Goal: Task Accomplishment & Management: Manage account settings

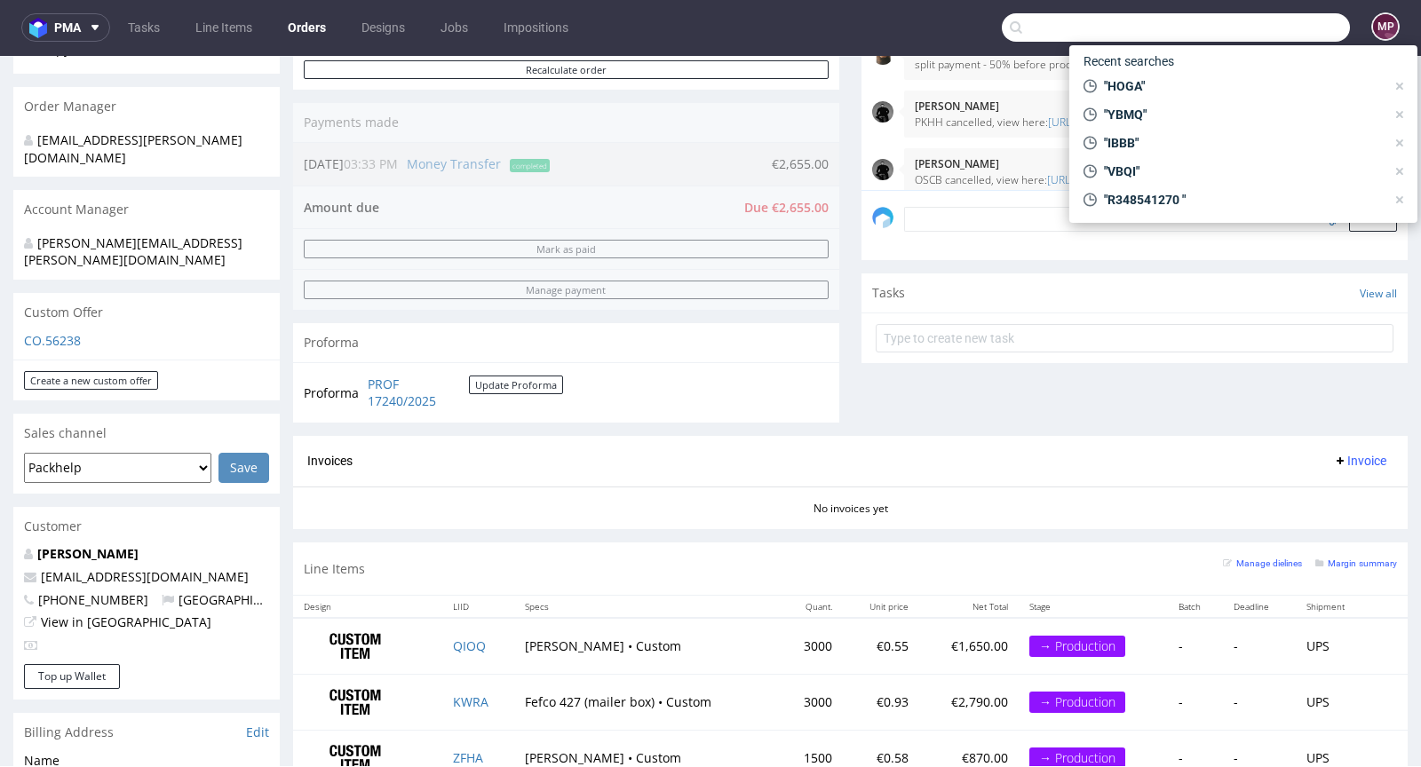
scroll to position [1592, 0]
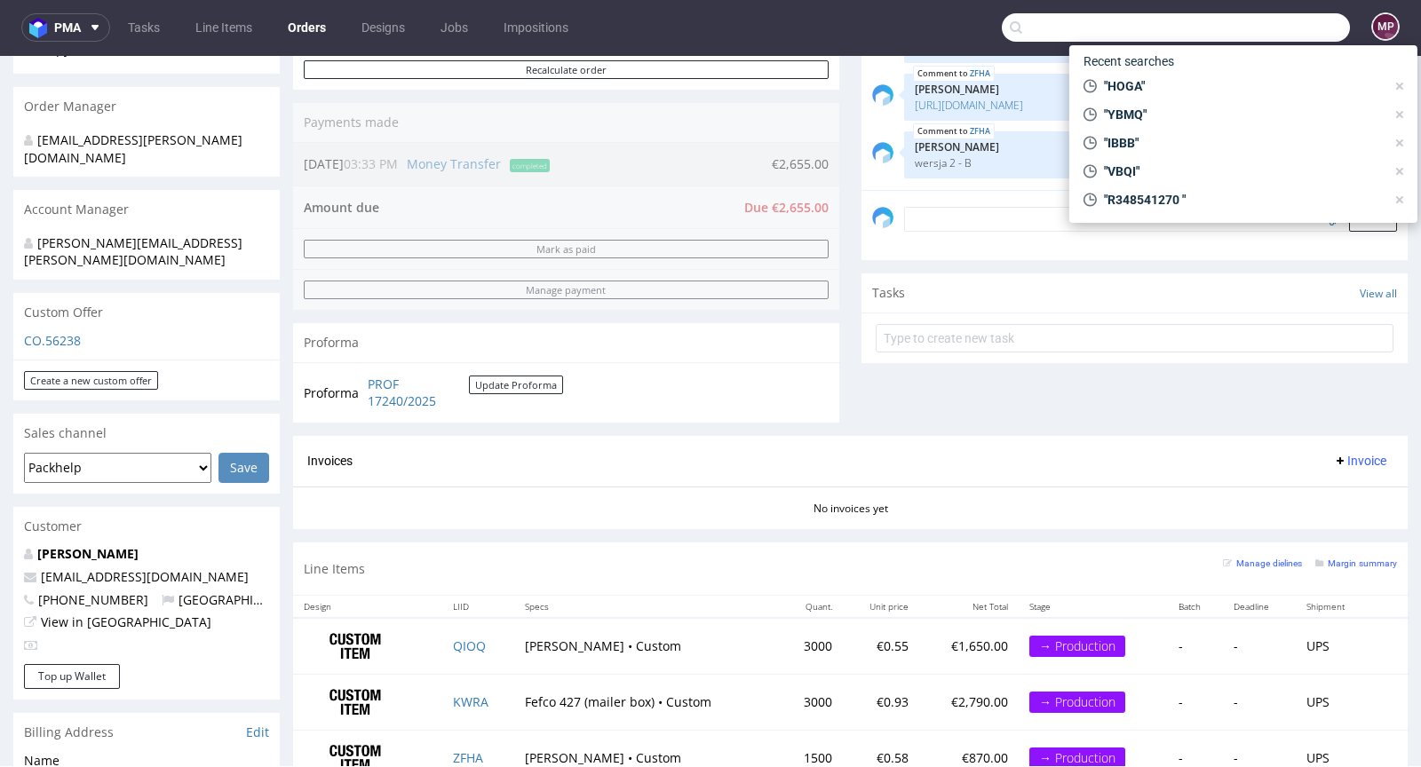
click at [941, 374] on div "Comments User (27) Order (11) Automatic (0) Attachments (9) All (27) View all (…" at bounding box center [1135, 125] width 546 height 624
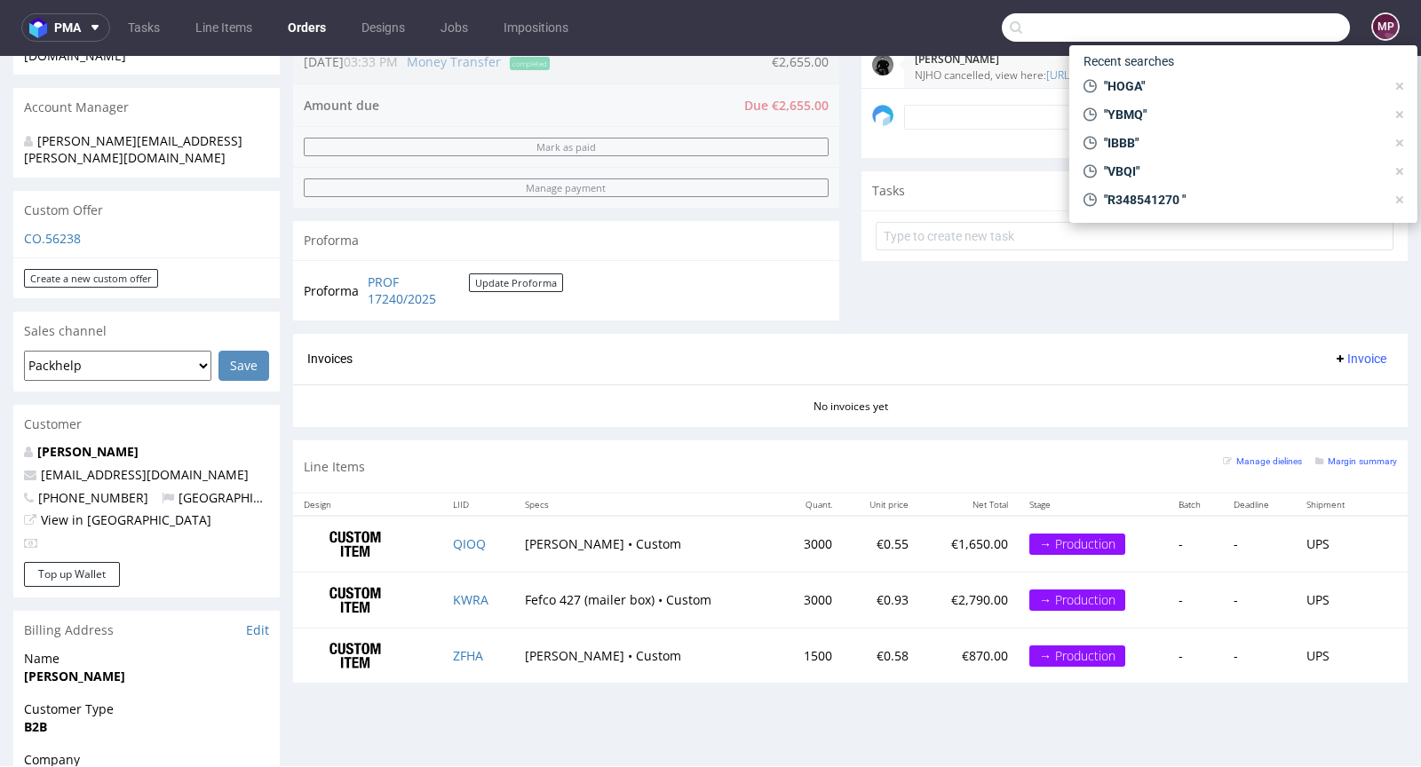
scroll to position [922, 0]
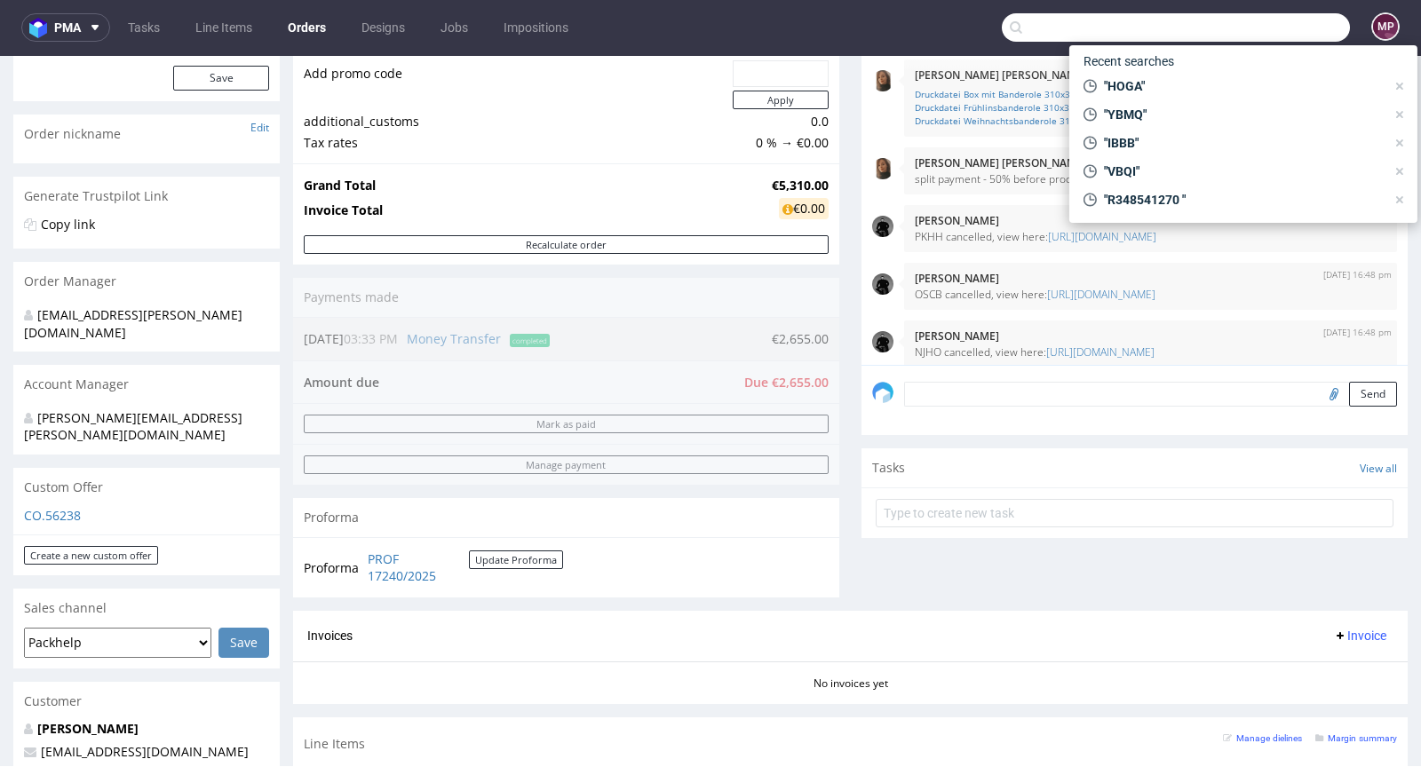
scroll to position [0, 0]
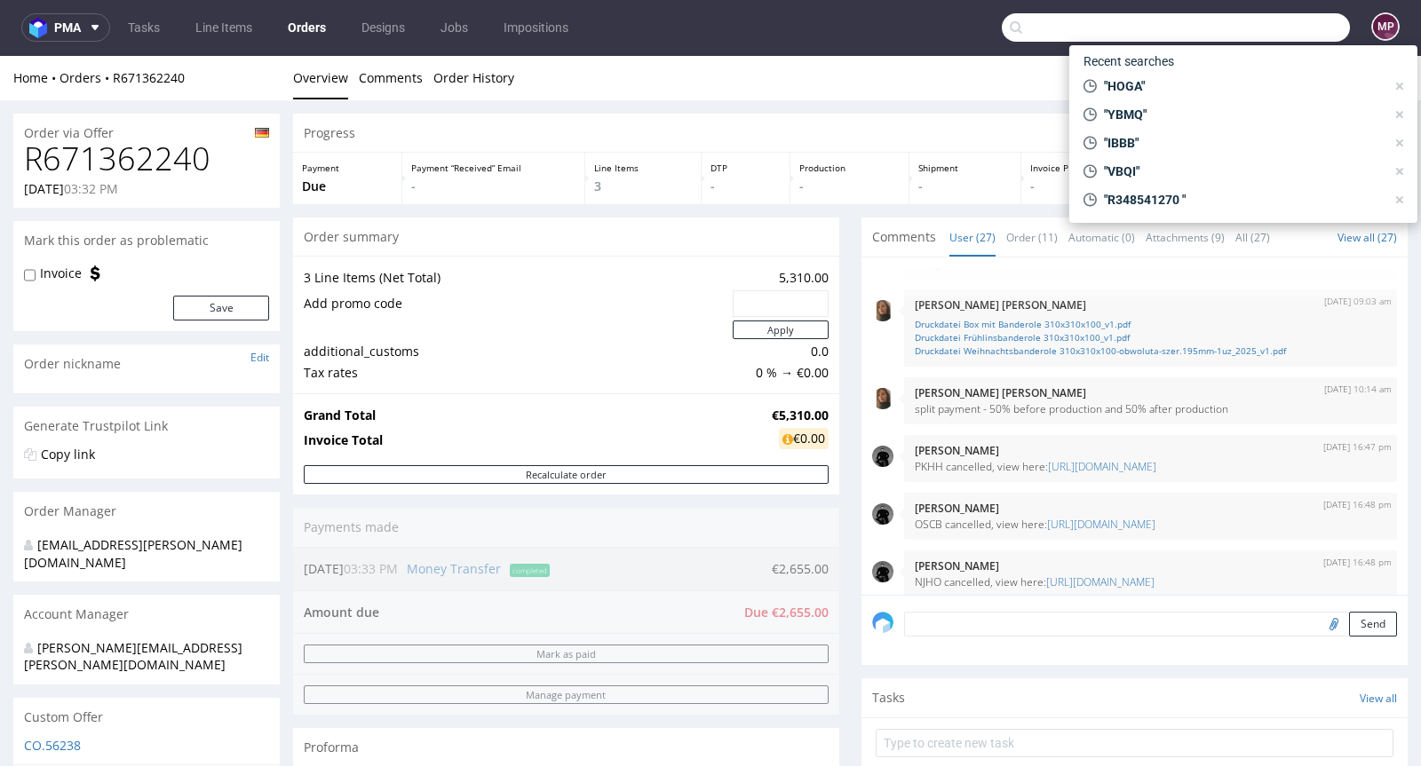
click at [229, 168] on h1 "R671362240" at bounding box center [146, 159] width 245 height 36
drag, startPoint x: 222, startPoint y: 163, endPoint x: 18, endPoint y: 168, distance: 204.3
click at [18, 168] on div "R671362240 25.07.2025 03:32 PM" at bounding box center [146, 174] width 266 height 67
copy h1 "R671362240"
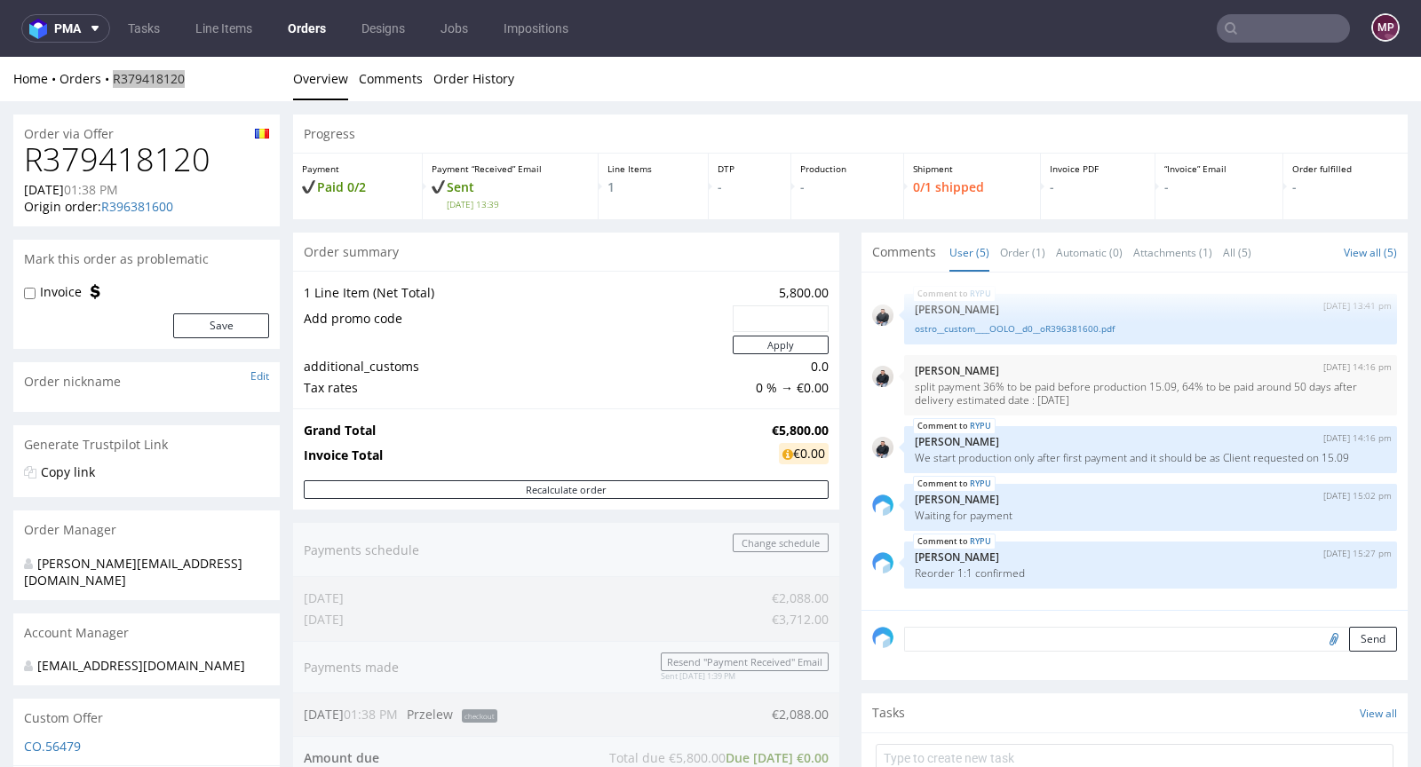
click at [1283, 21] on input "text" at bounding box center [1283, 28] width 133 height 28
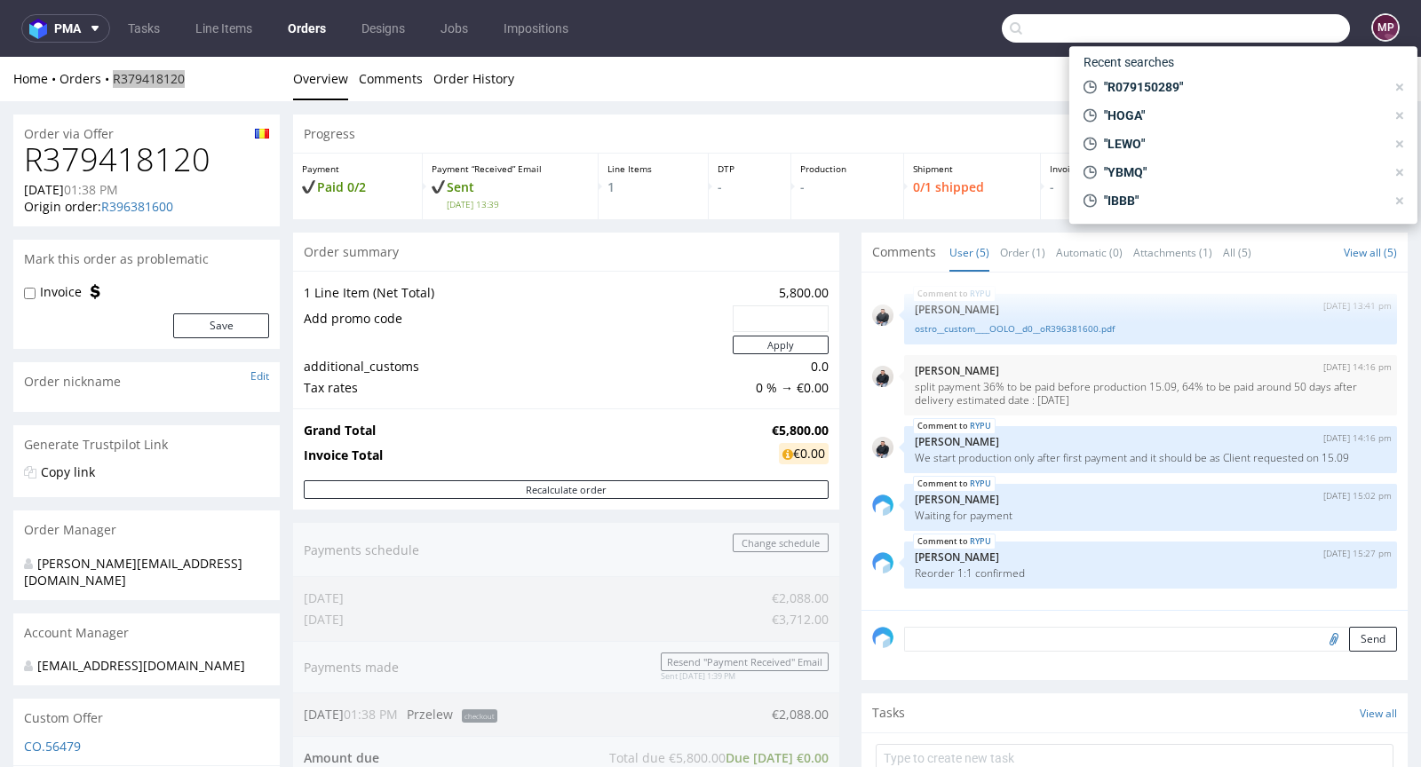
paste input "XJVC"
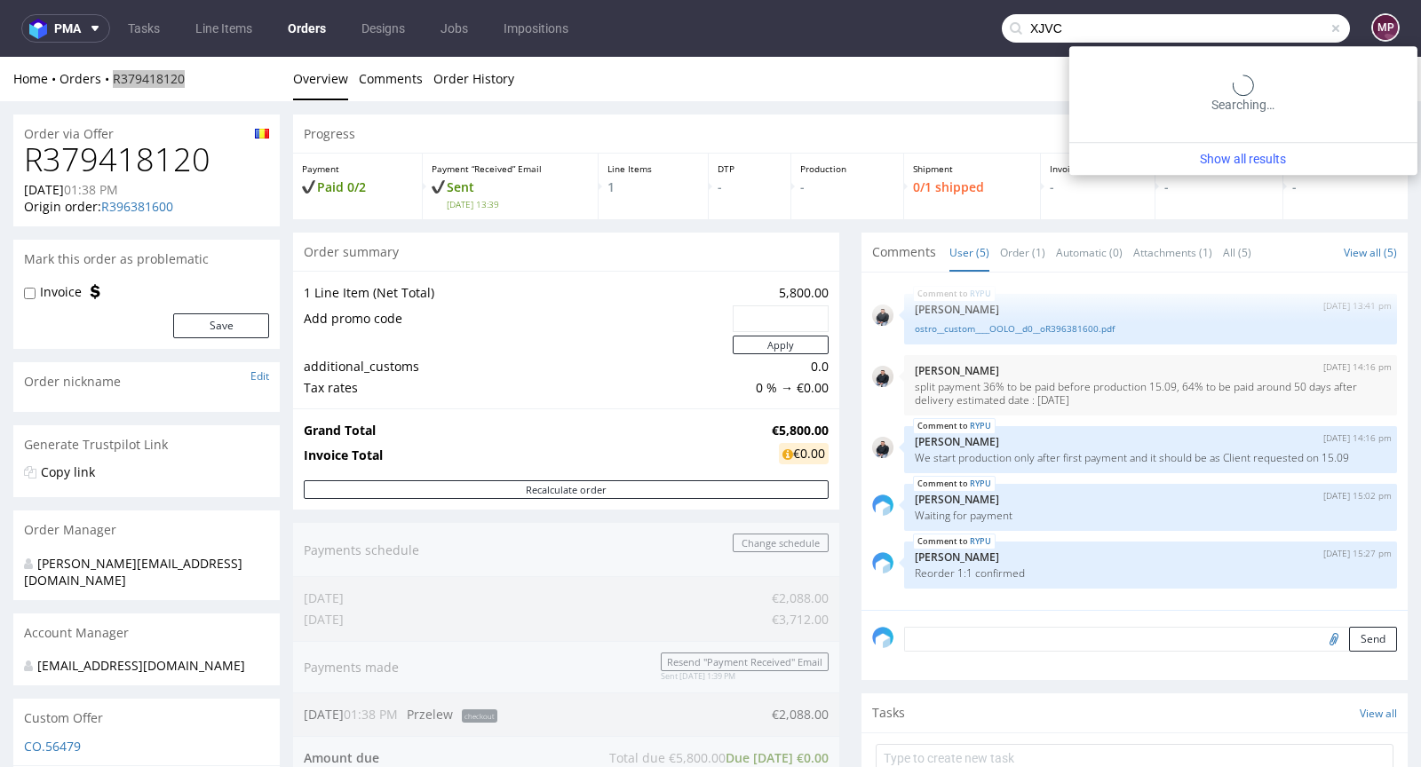
type input "XJVC"
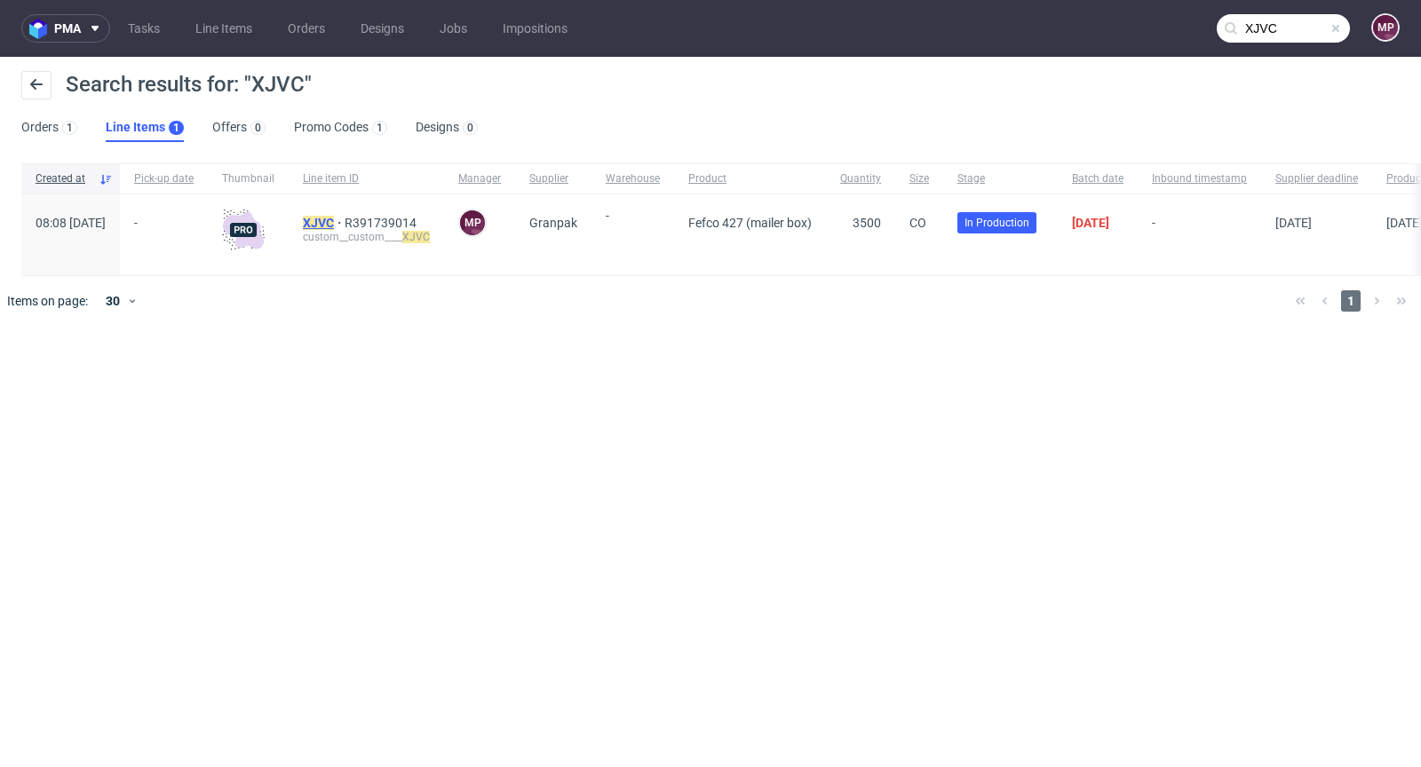
click at [334, 219] on mark "XJVC" at bounding box center [318, 223] width 31 height 14
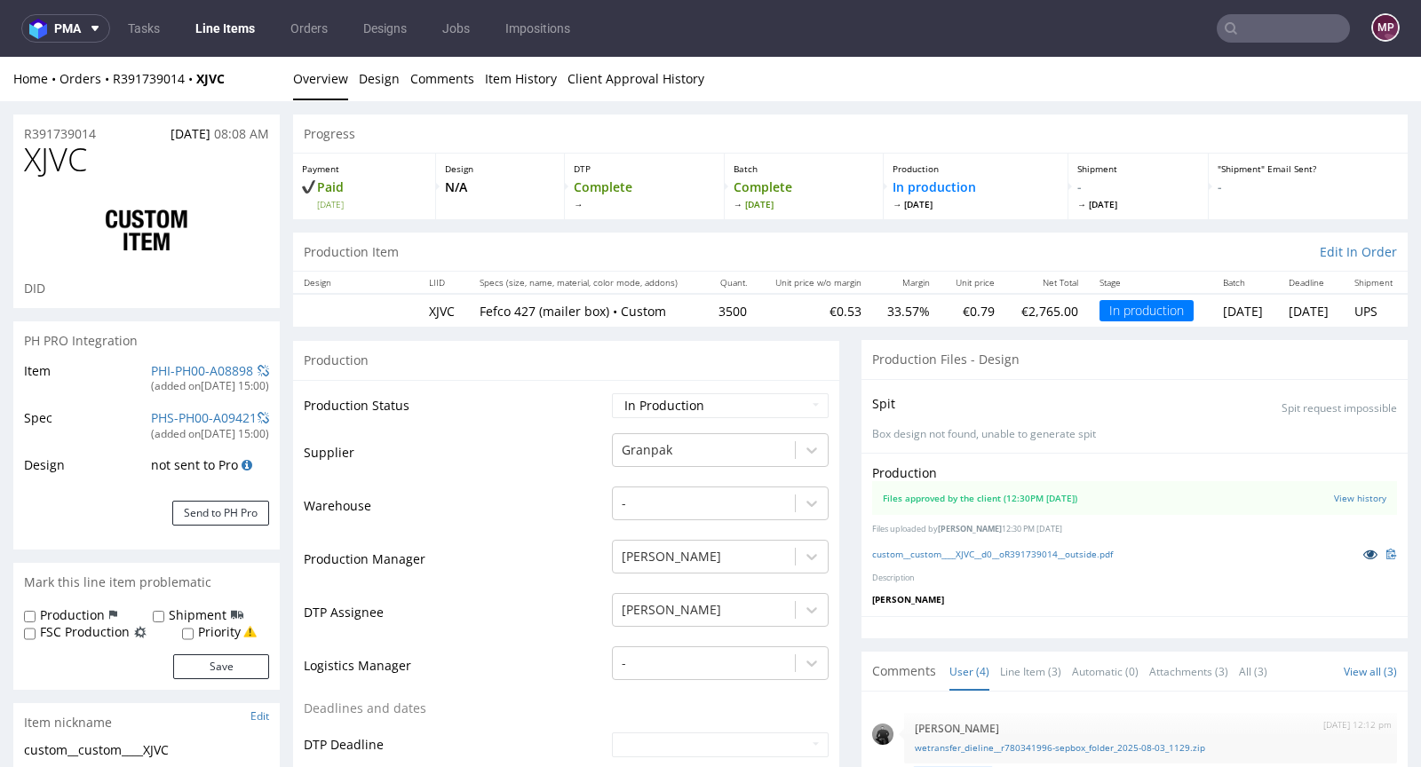
click at [1363, 548] on icon at bounding box center [1370, 554] width 14 height 12
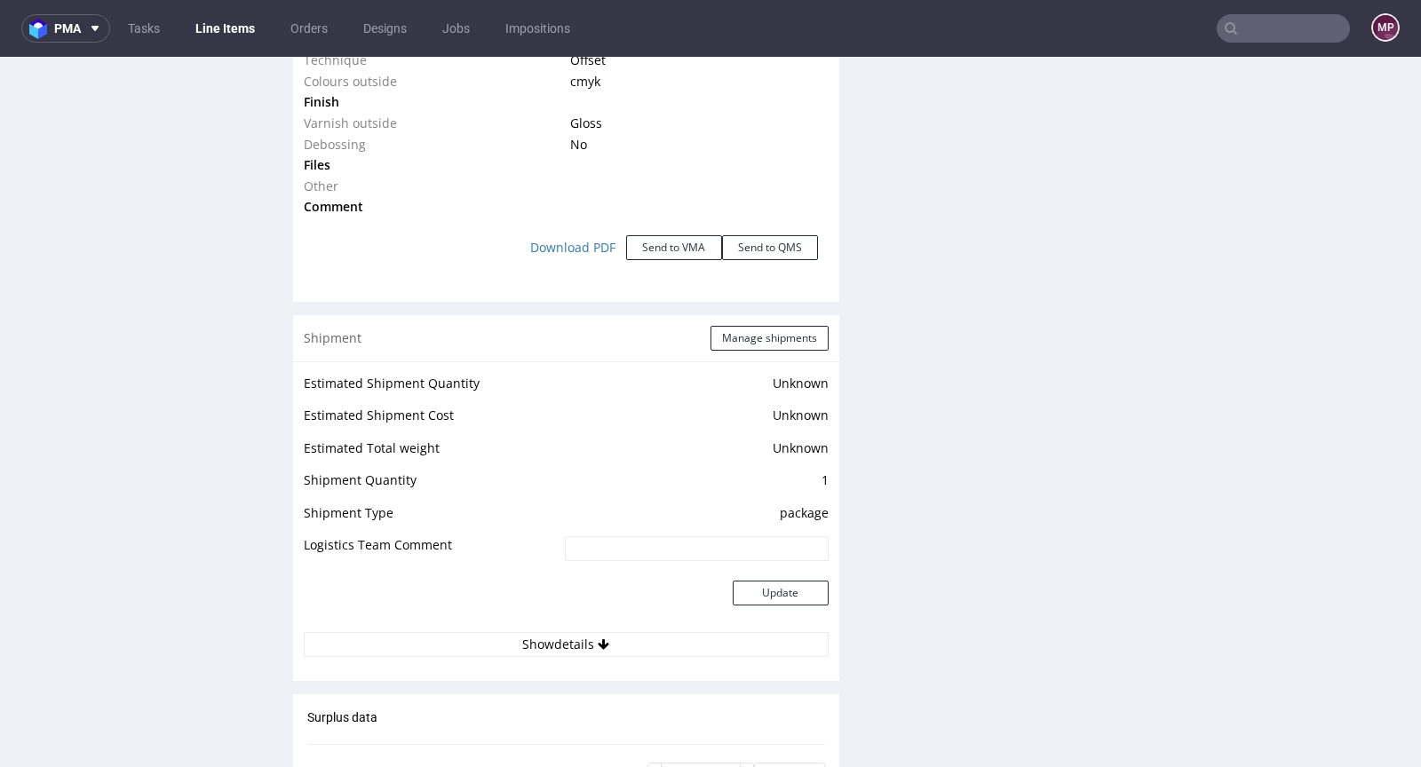
scroll to position [2399, 0]
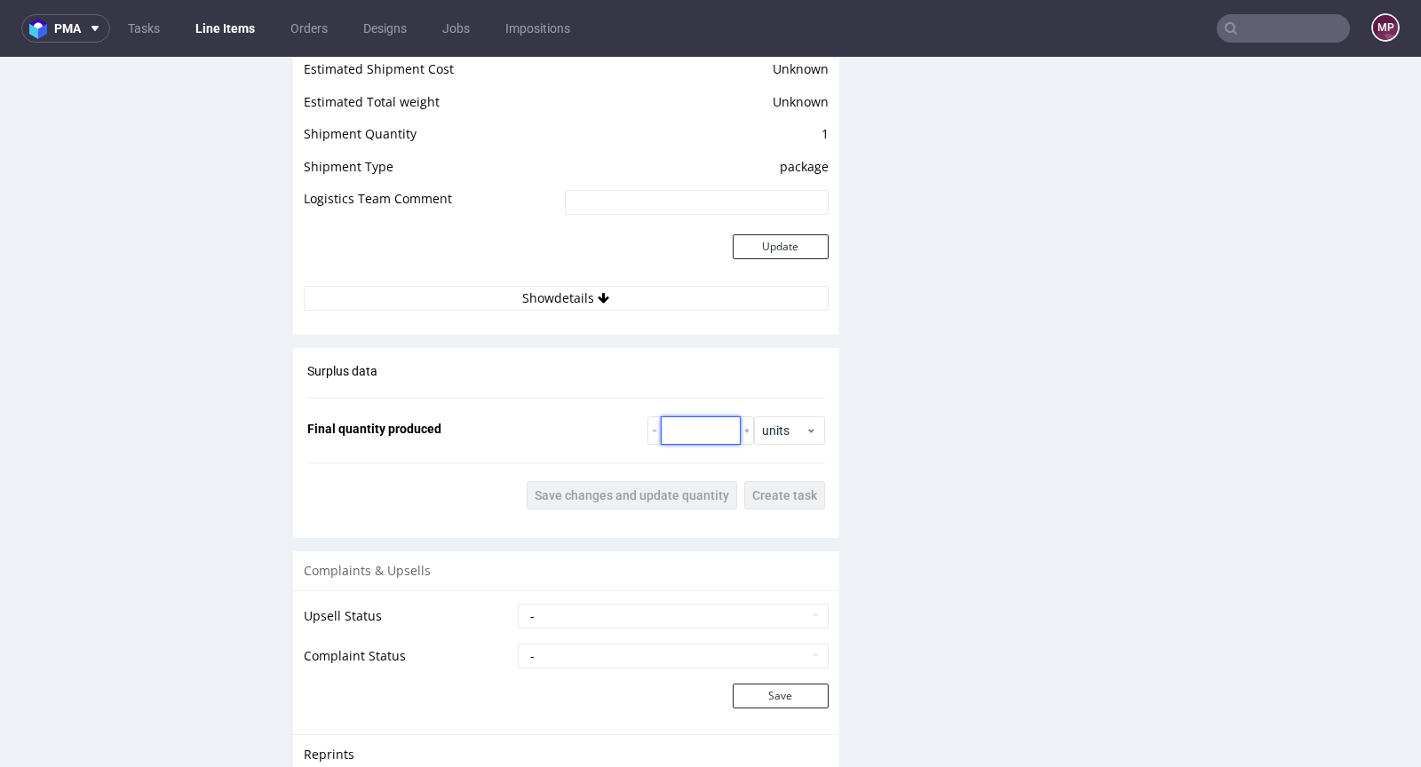
click at [683, 428] on input "number" at bounding box center [701, 431] width 80 height 28
type input "3500"
click at [640, 497] on span "Save changes and update quantity" at bounding box center [632, 495] width 195 height 12
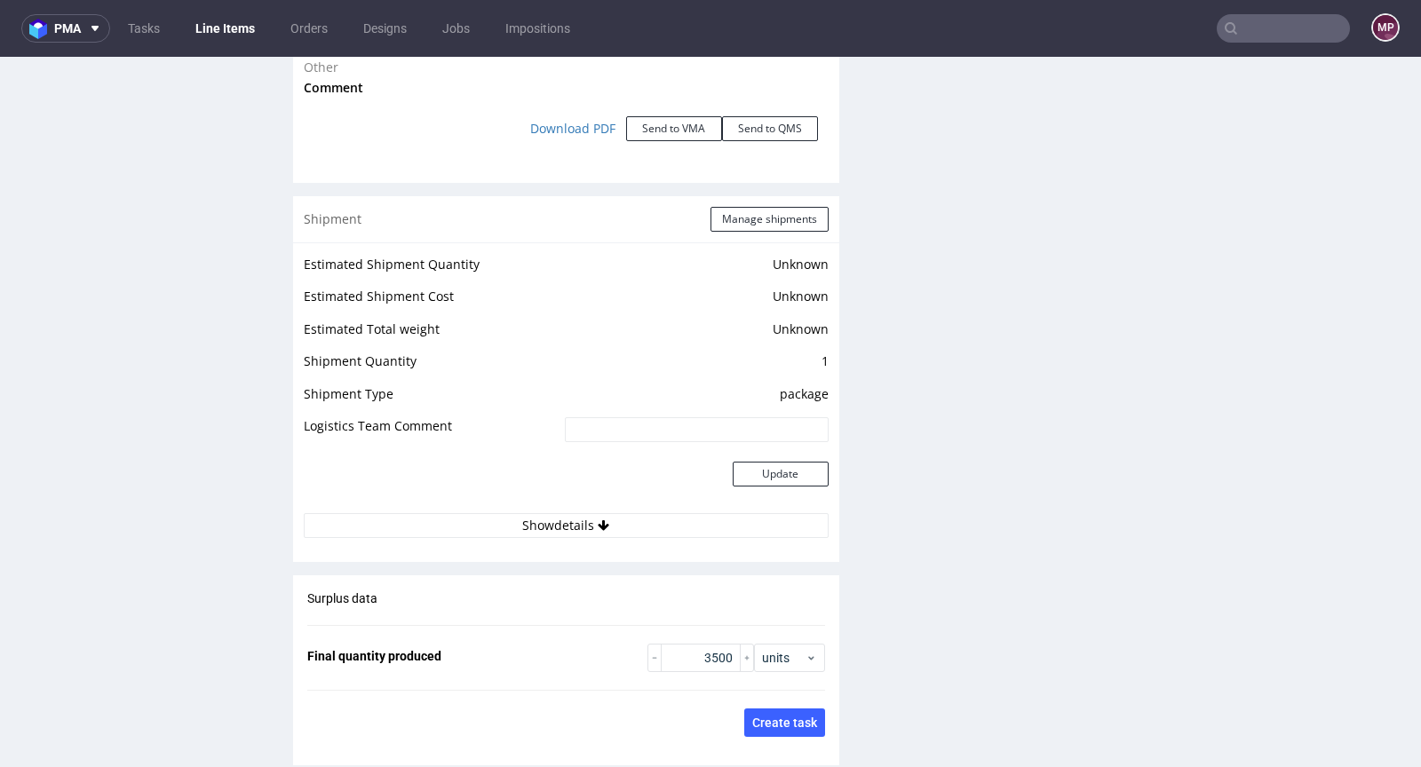
scroll to position [2081, 0]
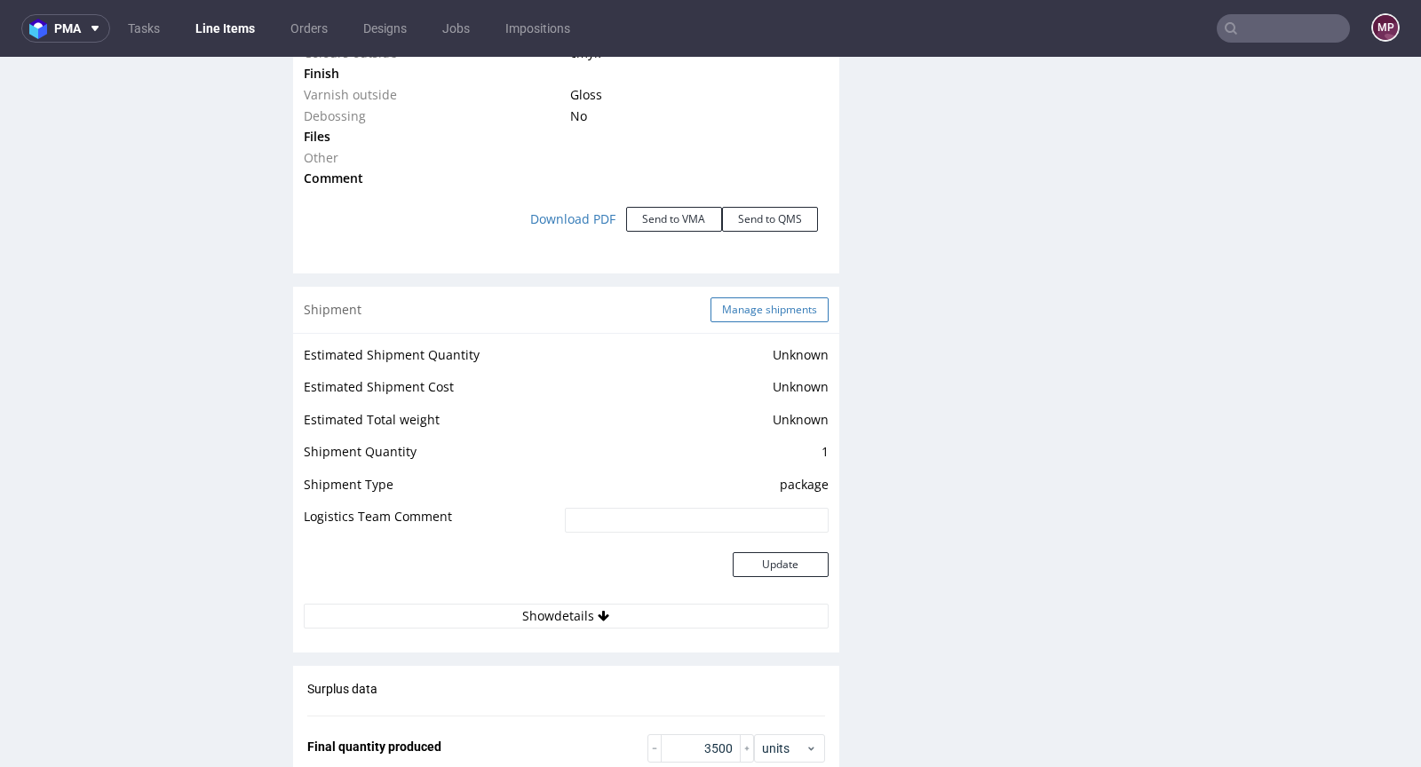
click at [759, 306] on button "Manage shipments" at bounding box center [770, 310] width 118 height 25
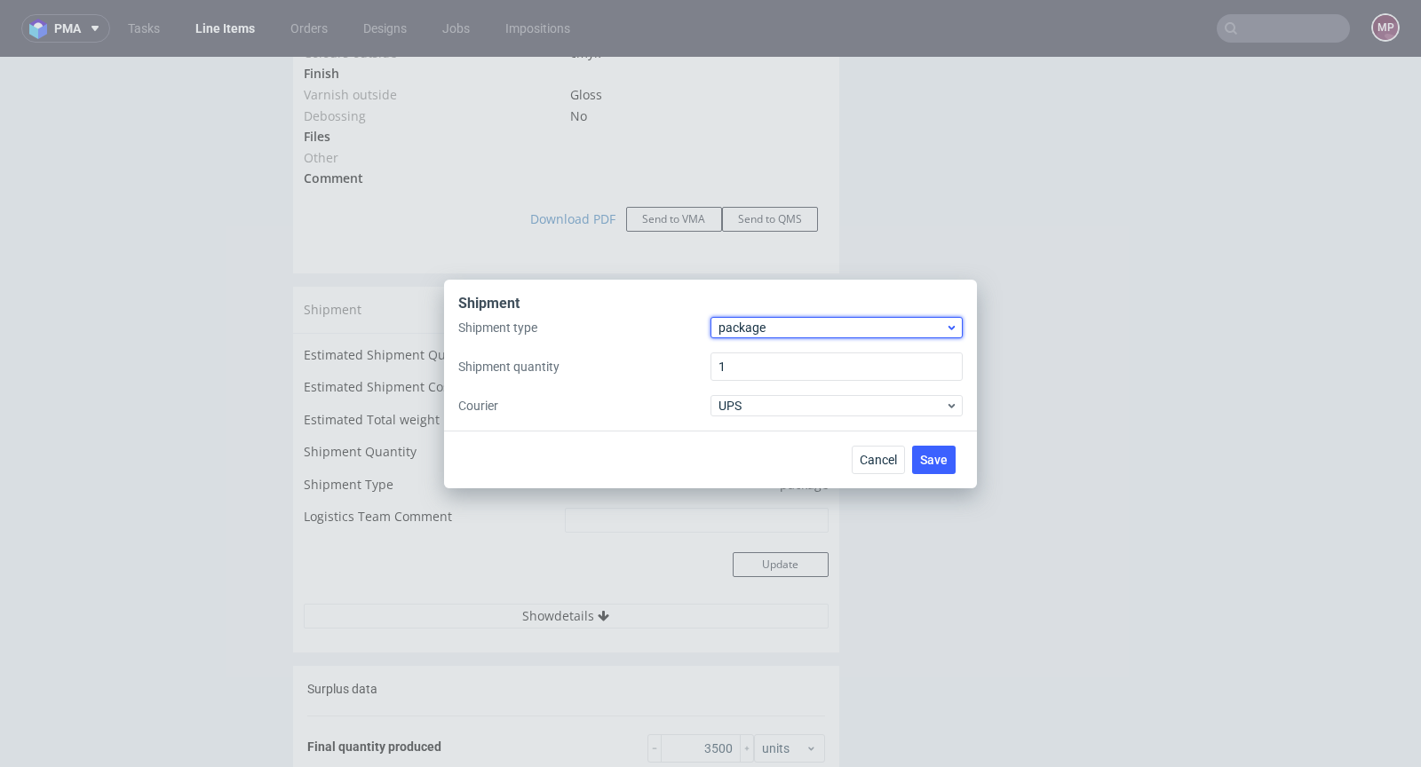
click at [807, 331] on span "package" at bounding box center [832, 328] width 227 height 18
click at [799, 359] on div "pallet" at bounding box center [837, 365] width 238 height 32
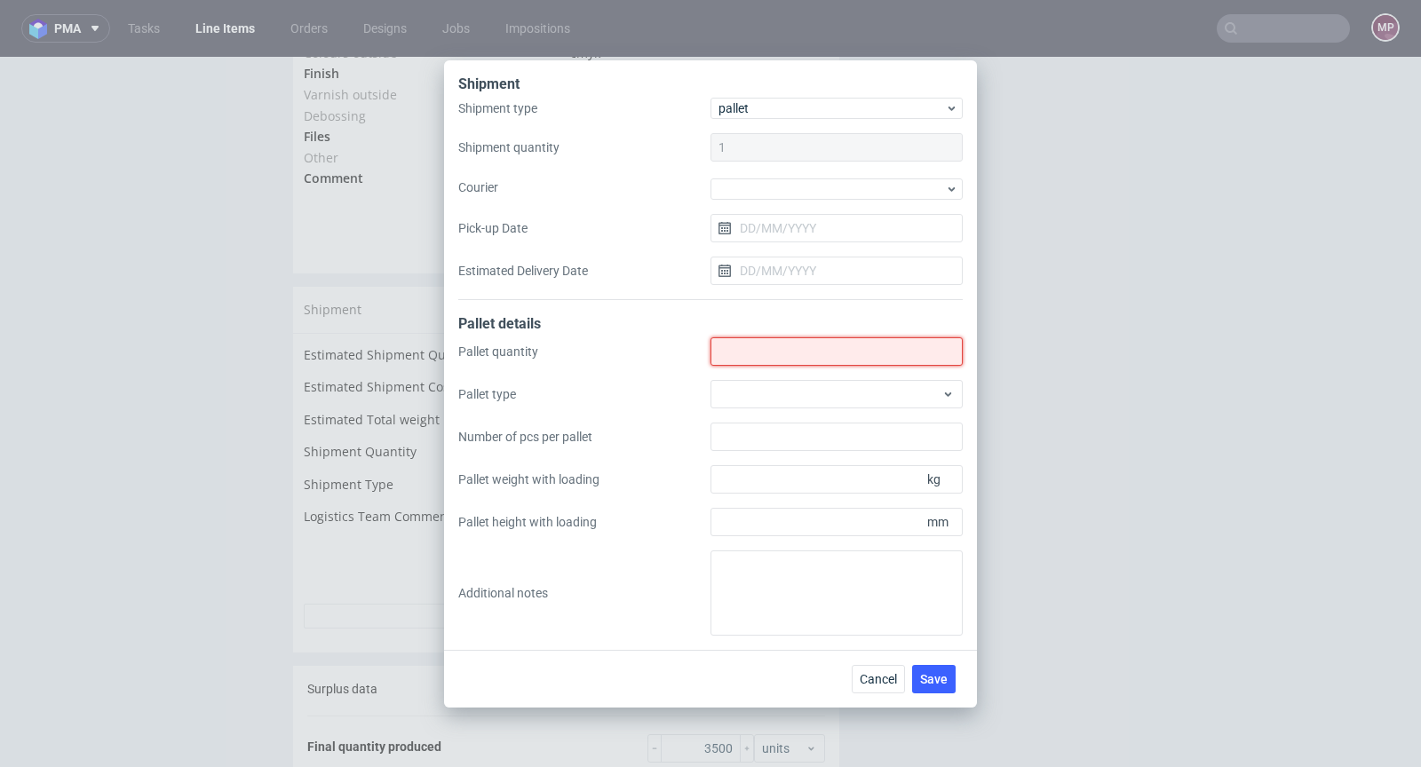
click at [778, 354] on input "Shipment type" at bounding box center [837, 352] width 252 height 28
type input "2"
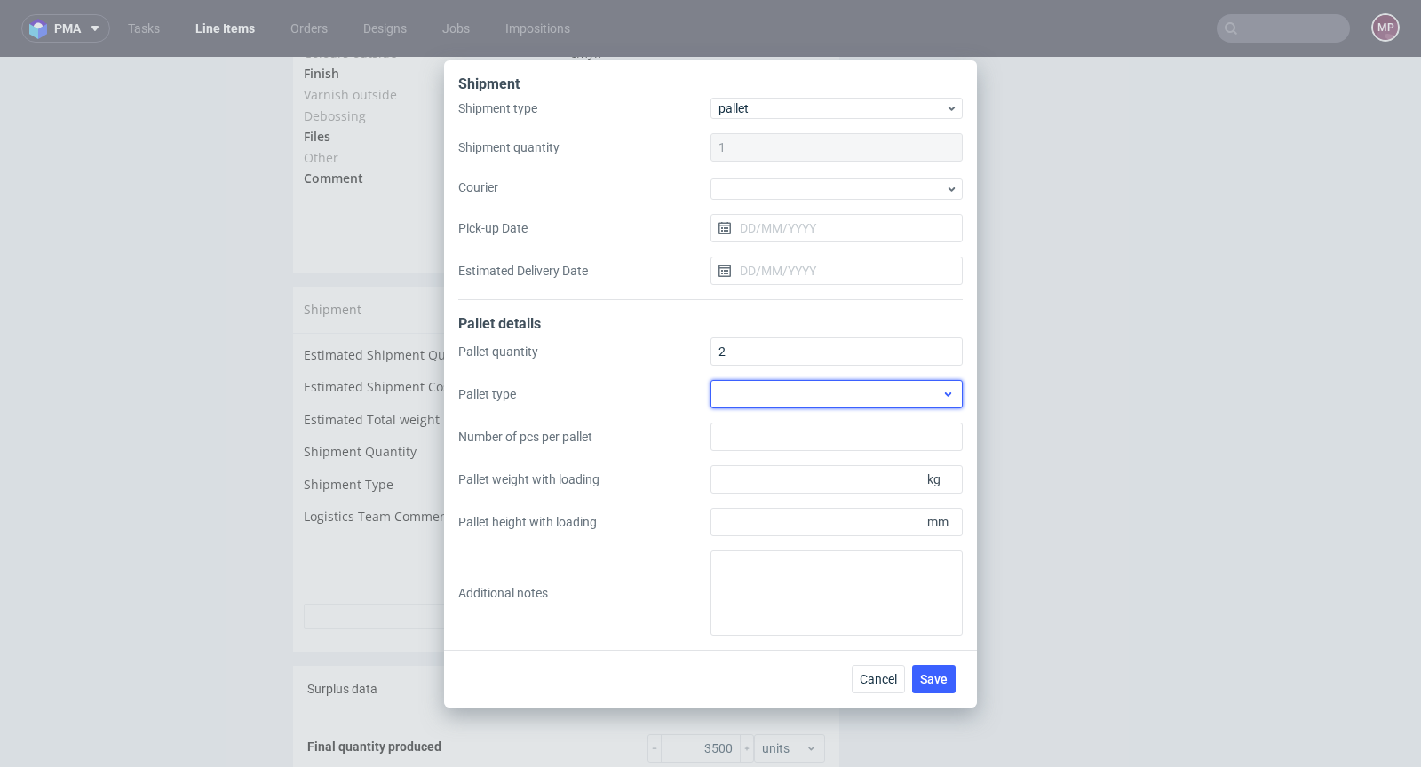
click at [776, 385] on div at bounding box center [837, 394] width 252 height 28
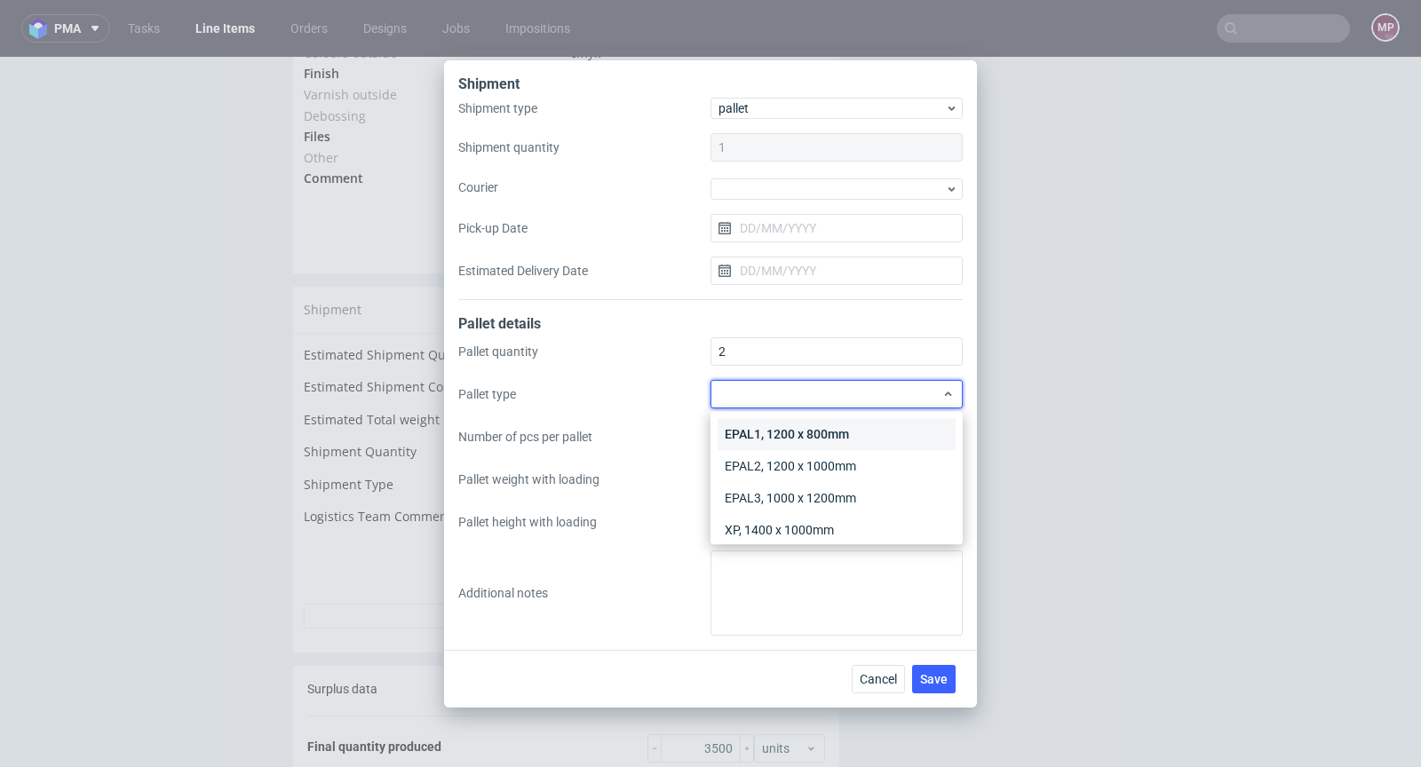
click at [794, 425] on div "EPAL1, 1200 x 800mm" at bounding box center [837, 434] width 238 height 32
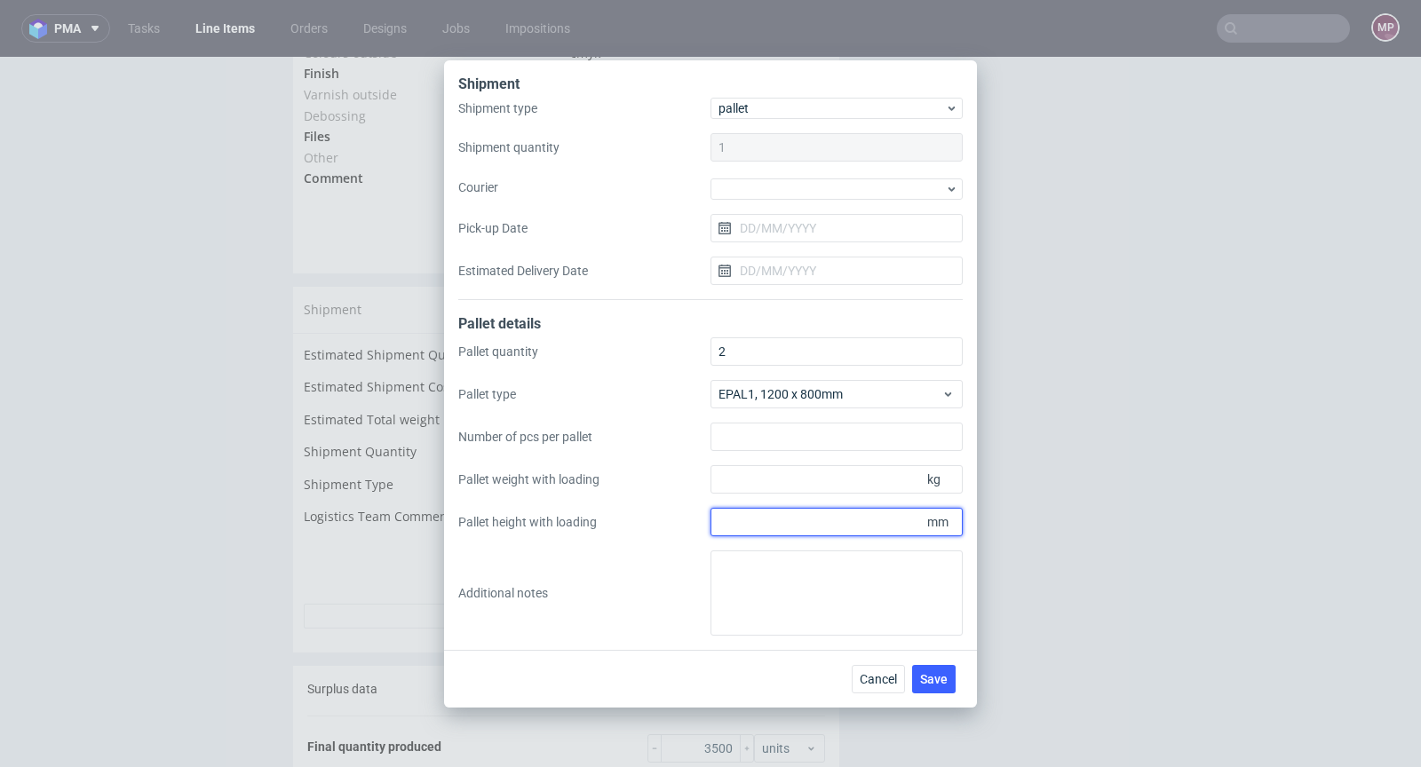
click at [799, 528] on input "Pallet height with loading" at bounding box center [837, 522] width 252 height 28
type input "1600"
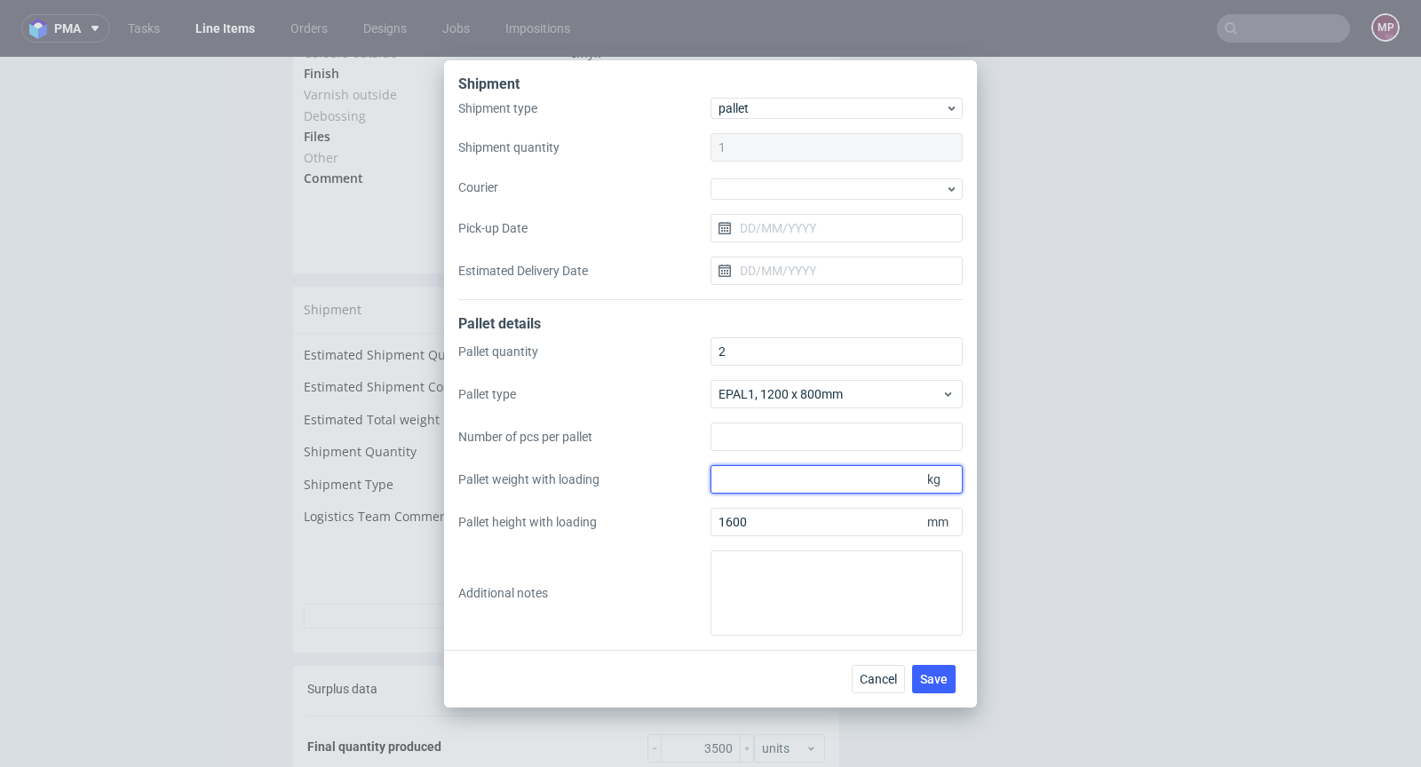
click at [794, 485] on input "Pallet weight with loading" at bounding box center [837, 479] width 252 height 28
type input "300"
click at [948, 676] on button "Save" at bounding box center [934, 679] width 44 height 28
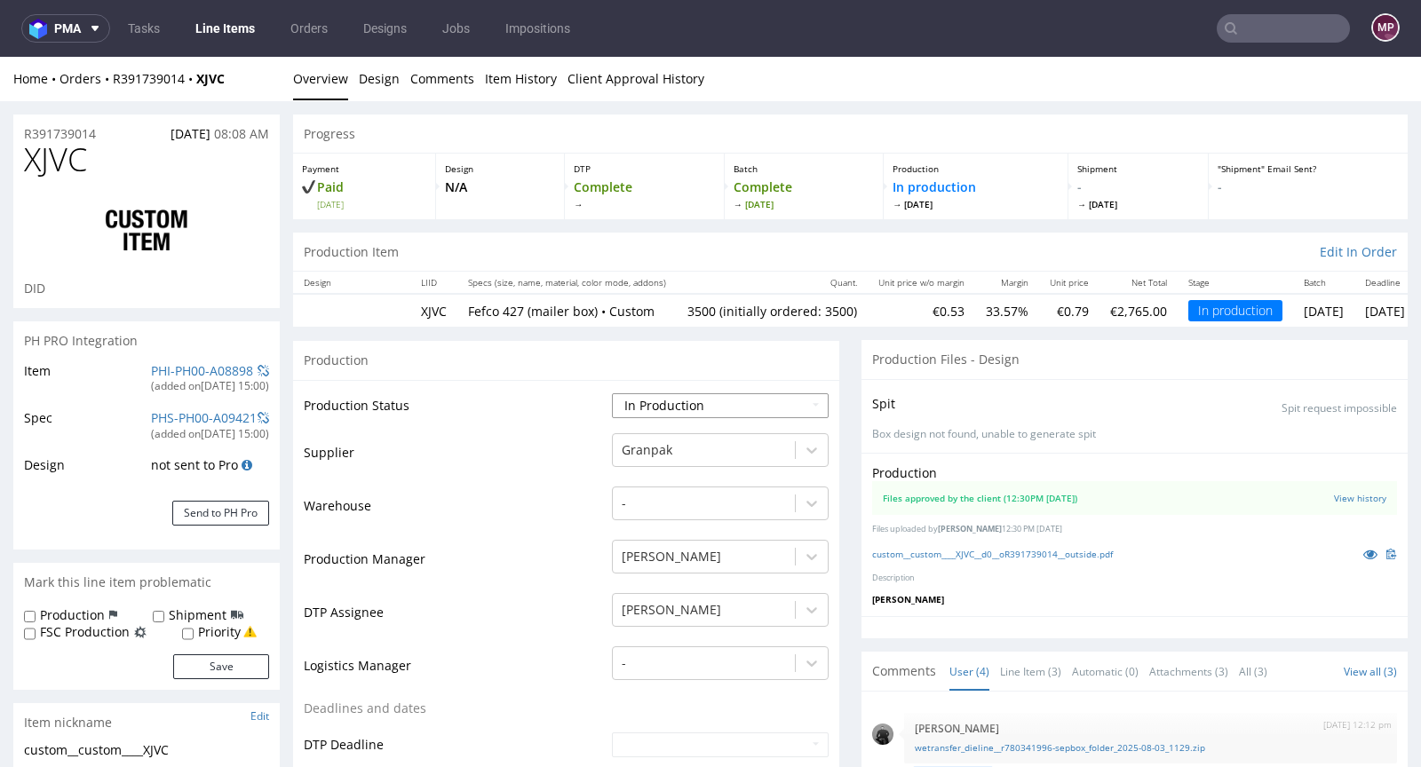
click at [681, 406] on select "Waiting for Artwork Waiting for Diecut Waiting for Mockup Waiting for DTP Waiti…" at bounding box center [720, 405] width 217 height 25
select select "production_complete"
click at [612, 393] on select "Waiting for Artwork Waiting for Diecut Waiting for Mockup Waiting for DTP Waiti…" at bounding box center [720, 405] width 217 height 25
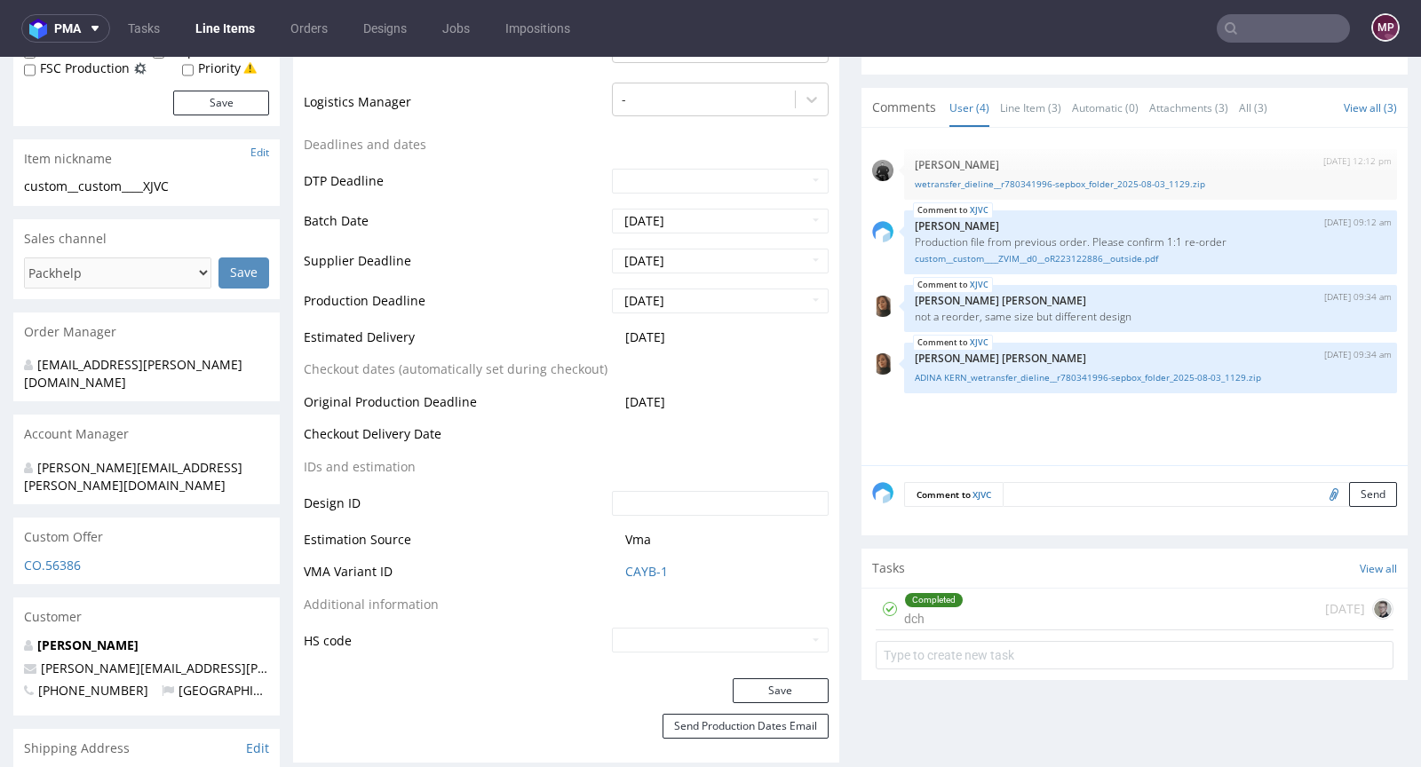
scroll to position [731, 0]
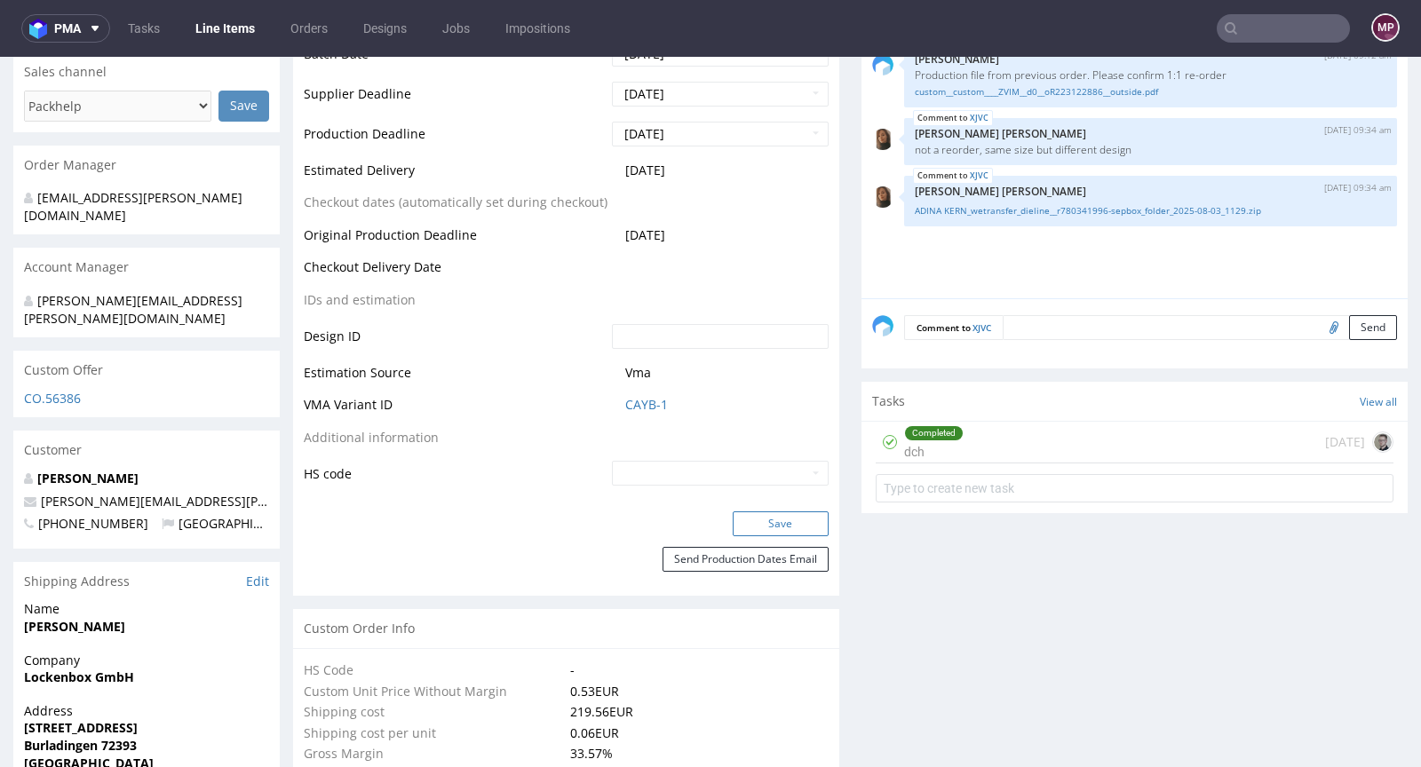
click at [759, 512] on button "Save" at bounding box center [781, 524] width 96 height 25
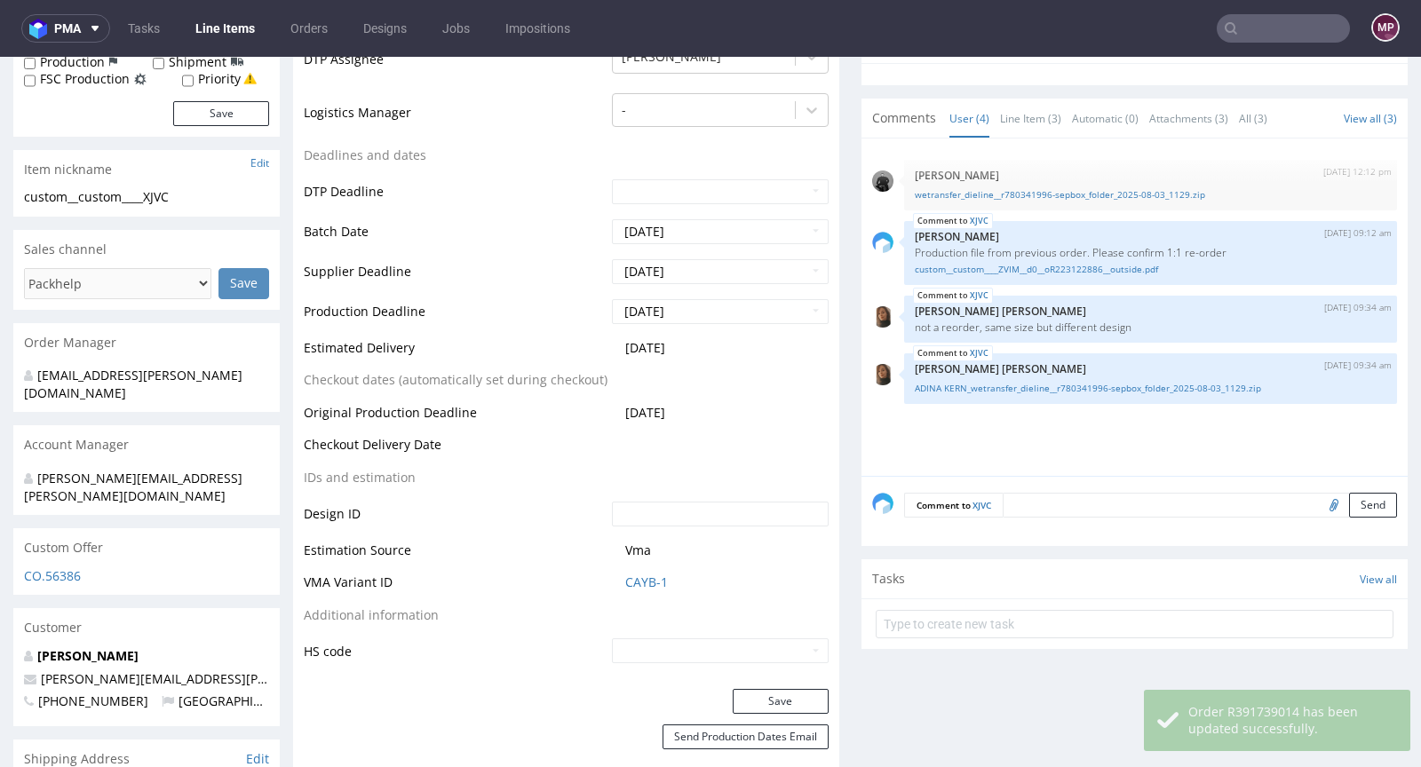
scroll to position [719, 0]
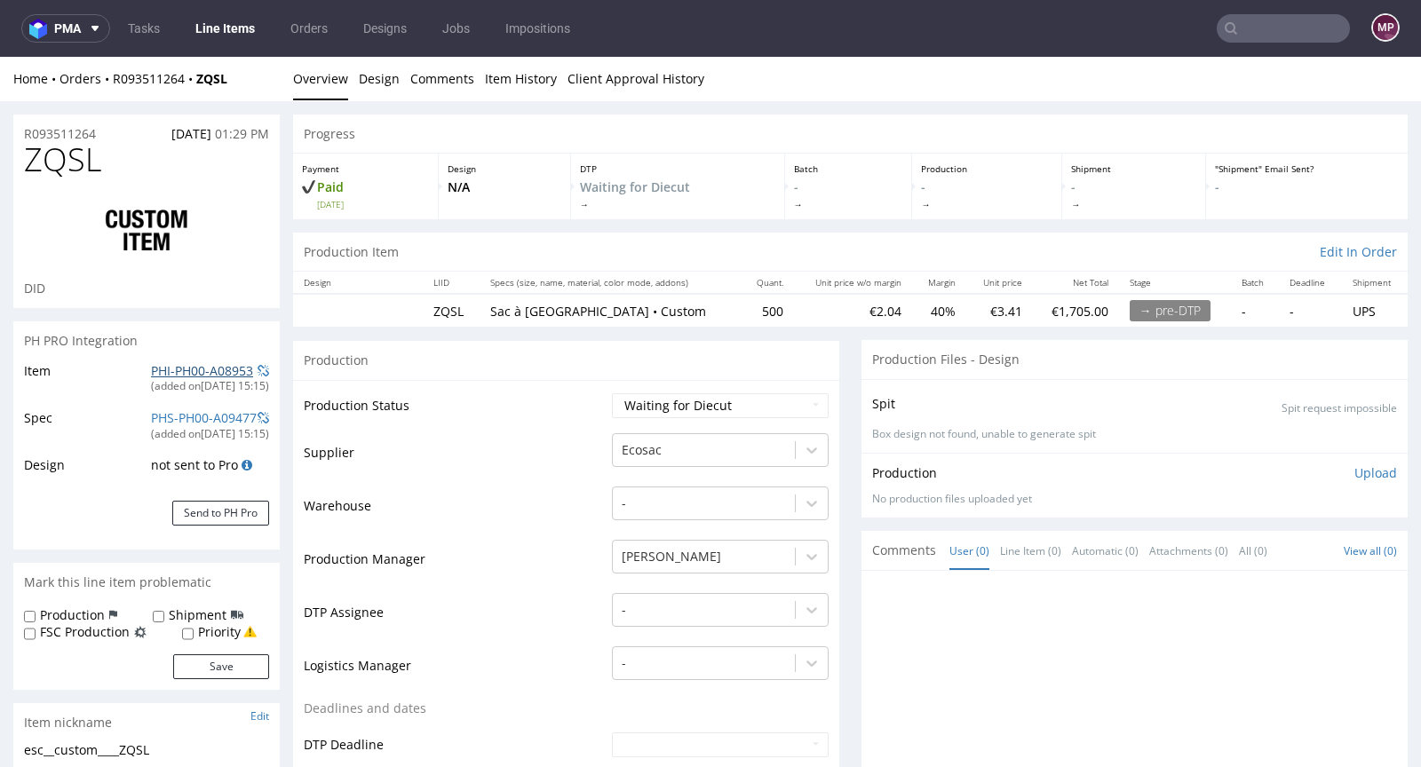
click at [167, 364] on link "PHI-PH00-A08953" at bounding box center [202, 370] width 102 height 17
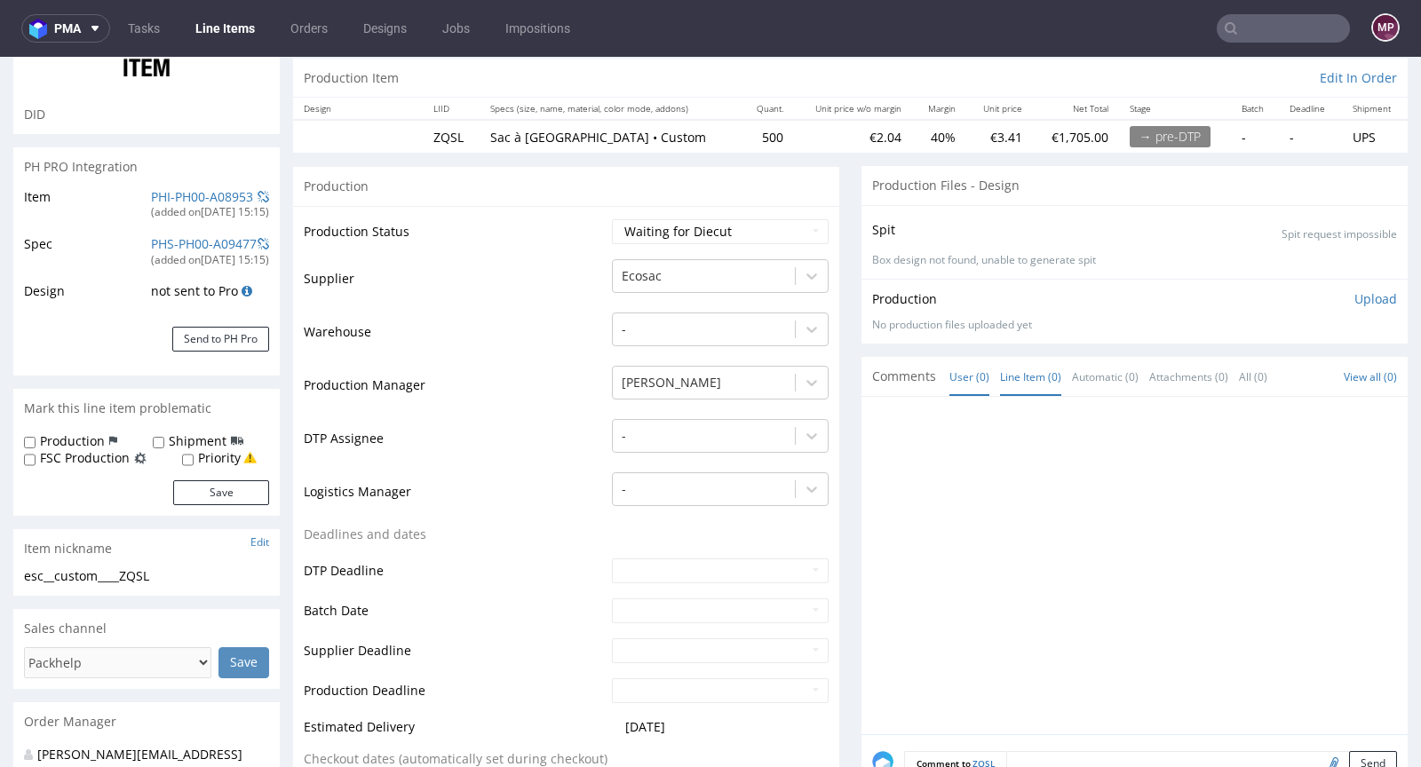
click at [1024, 364] on link "Line Item (0)" at bounding box center [1030, 377] width 61 height 38
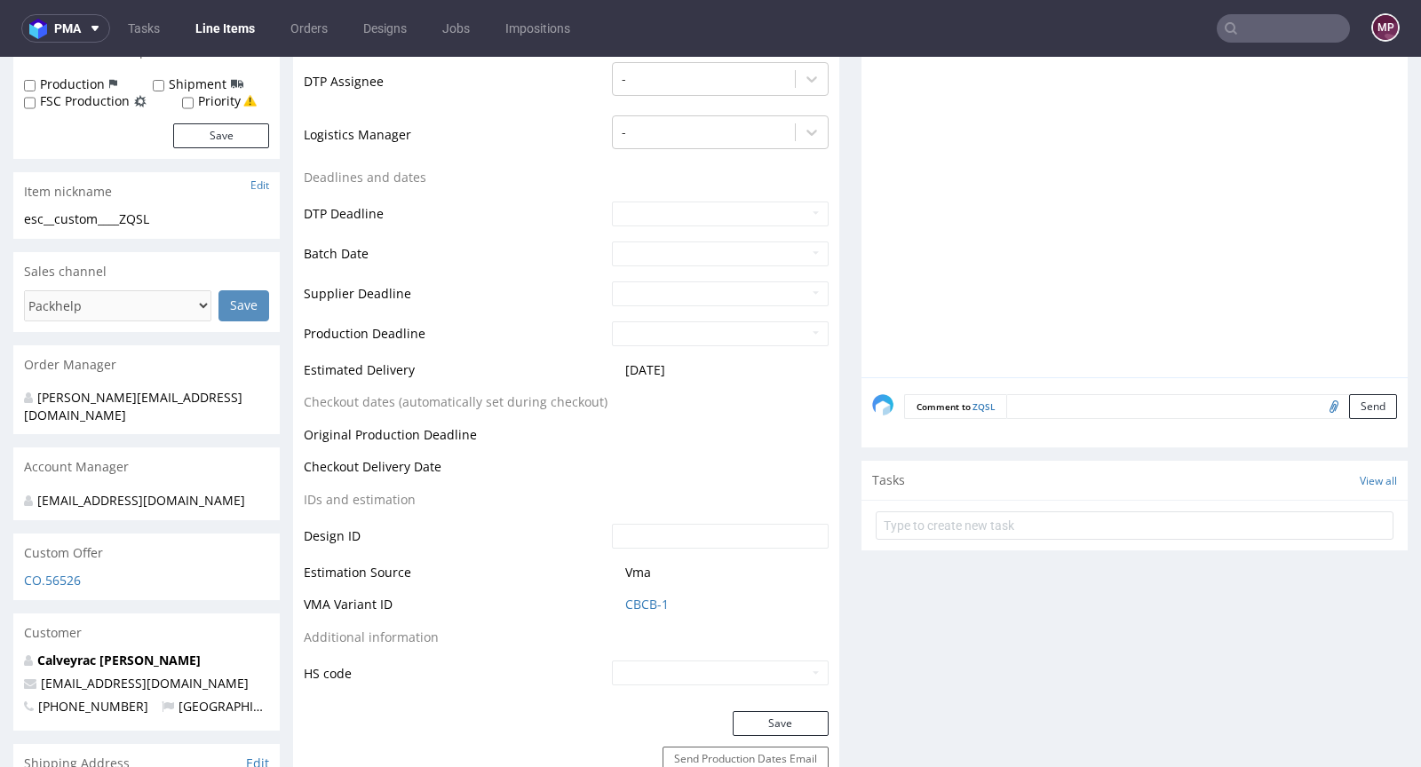
scroll to position [586, 0]
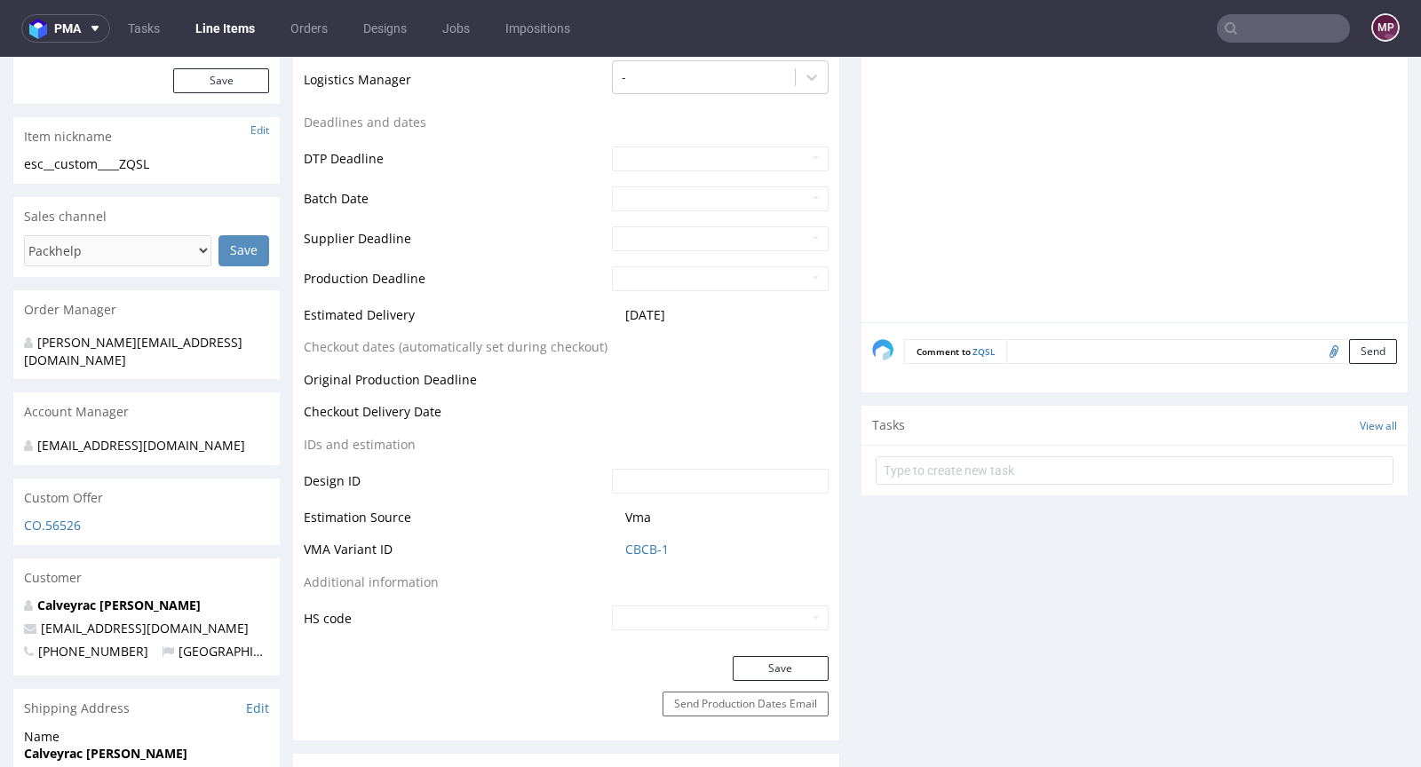
click at [1040, 347] on textarea at bounding box center [1201, 351] width 391 height 25
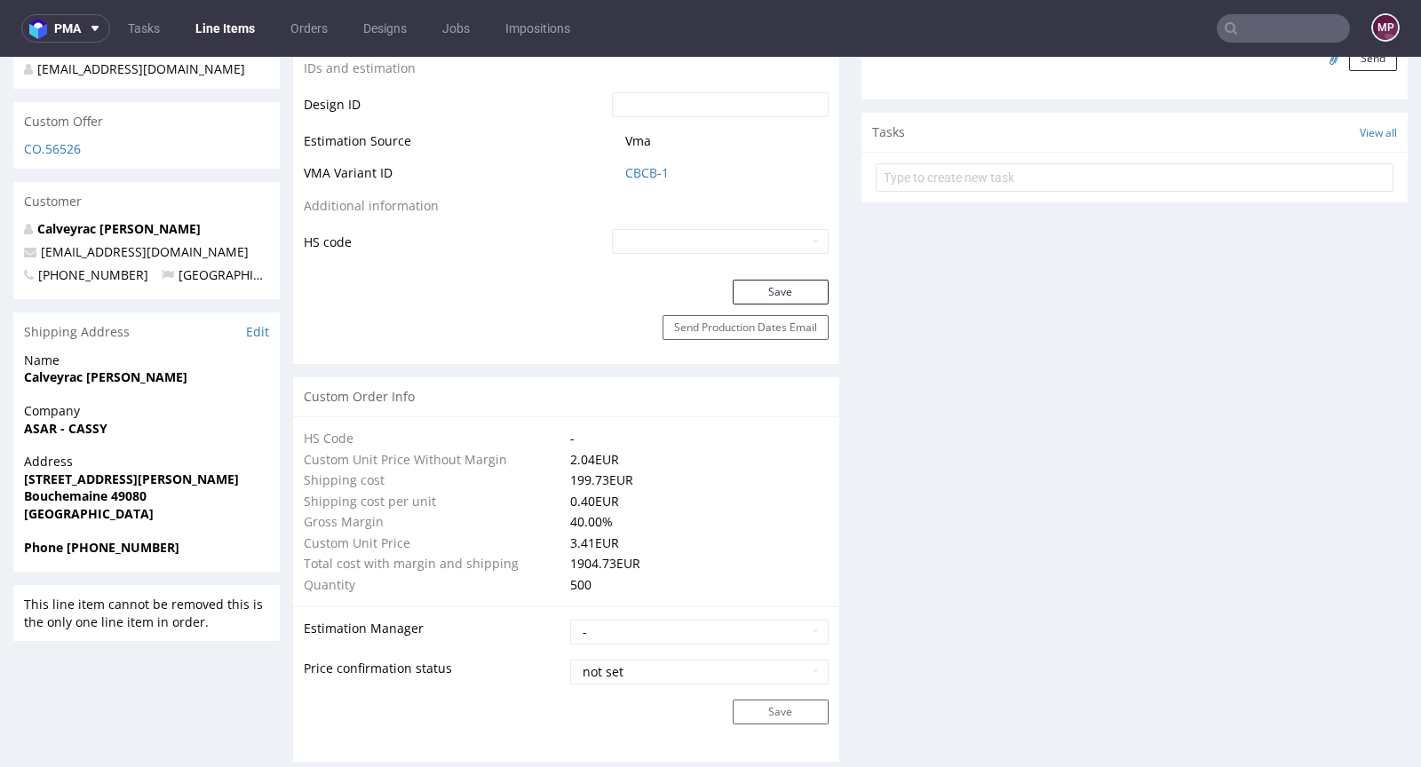
scroll to position [338, 0]
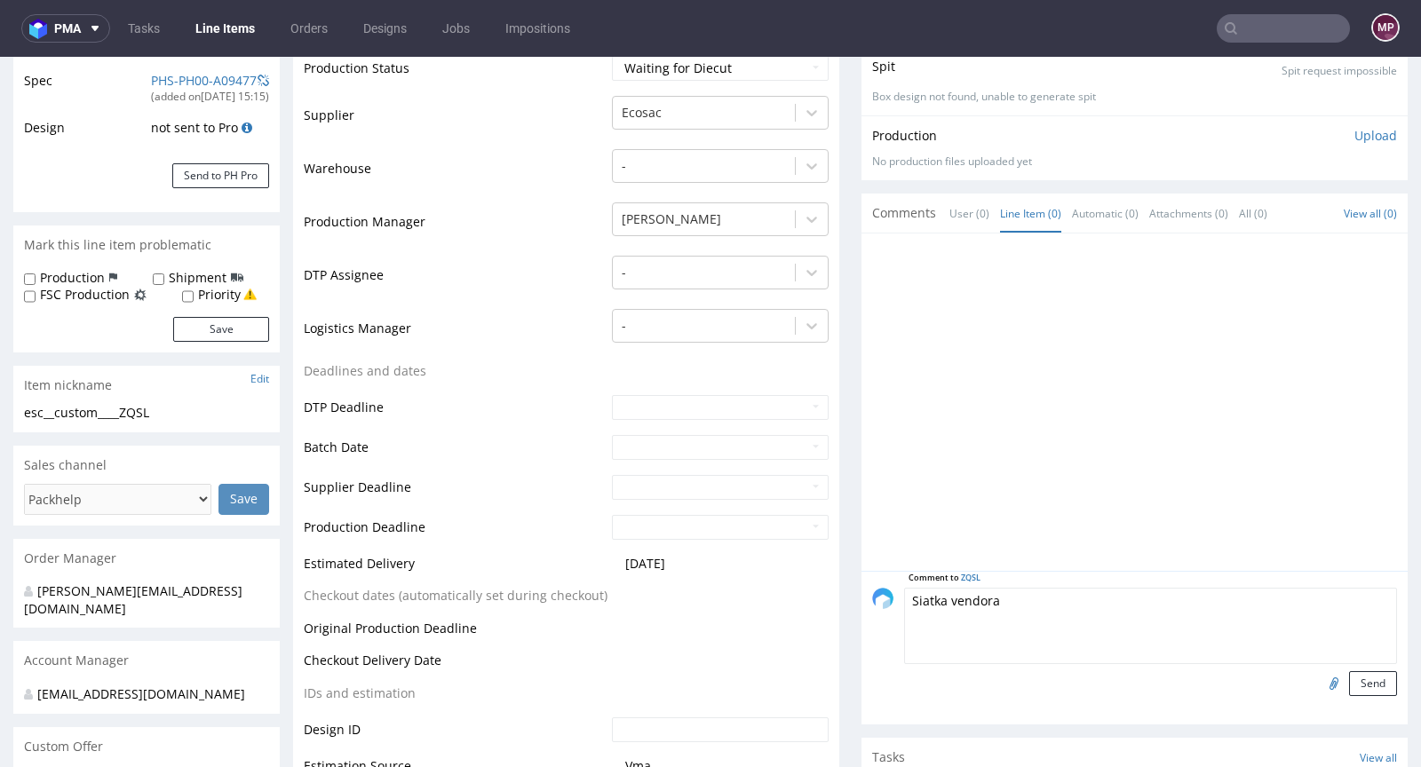
type textarea "Siatka vendora"
click at [1319, 677] on input "file" at bounding box center [1331, 683] width 25 height 23
type input "C:\fakepath\t202077020-2044020x2054020x2014020wykrojnik.pdf"
click at [1349, 678] on button "Send" at bounding box center [1373, 684] width 48 height 25
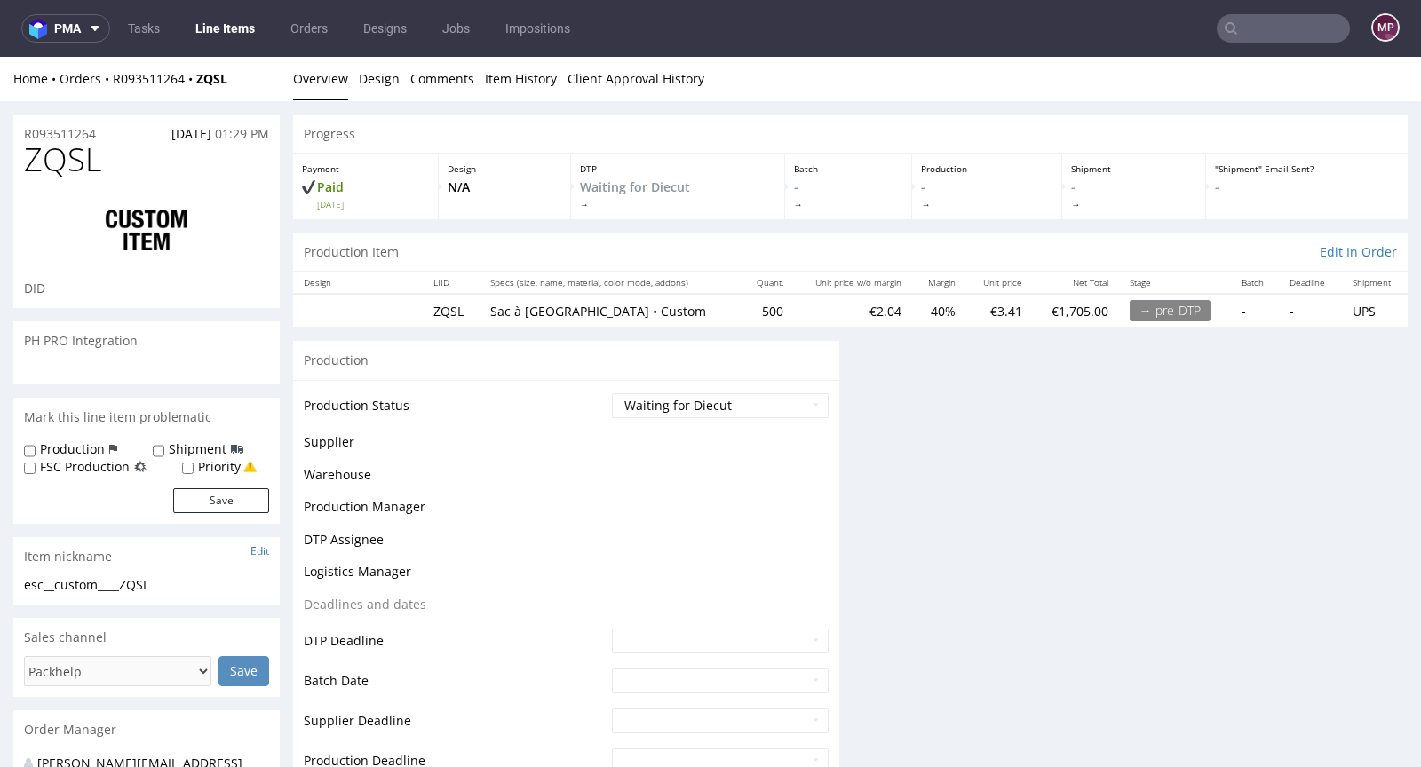
scroll to position [0, 0]
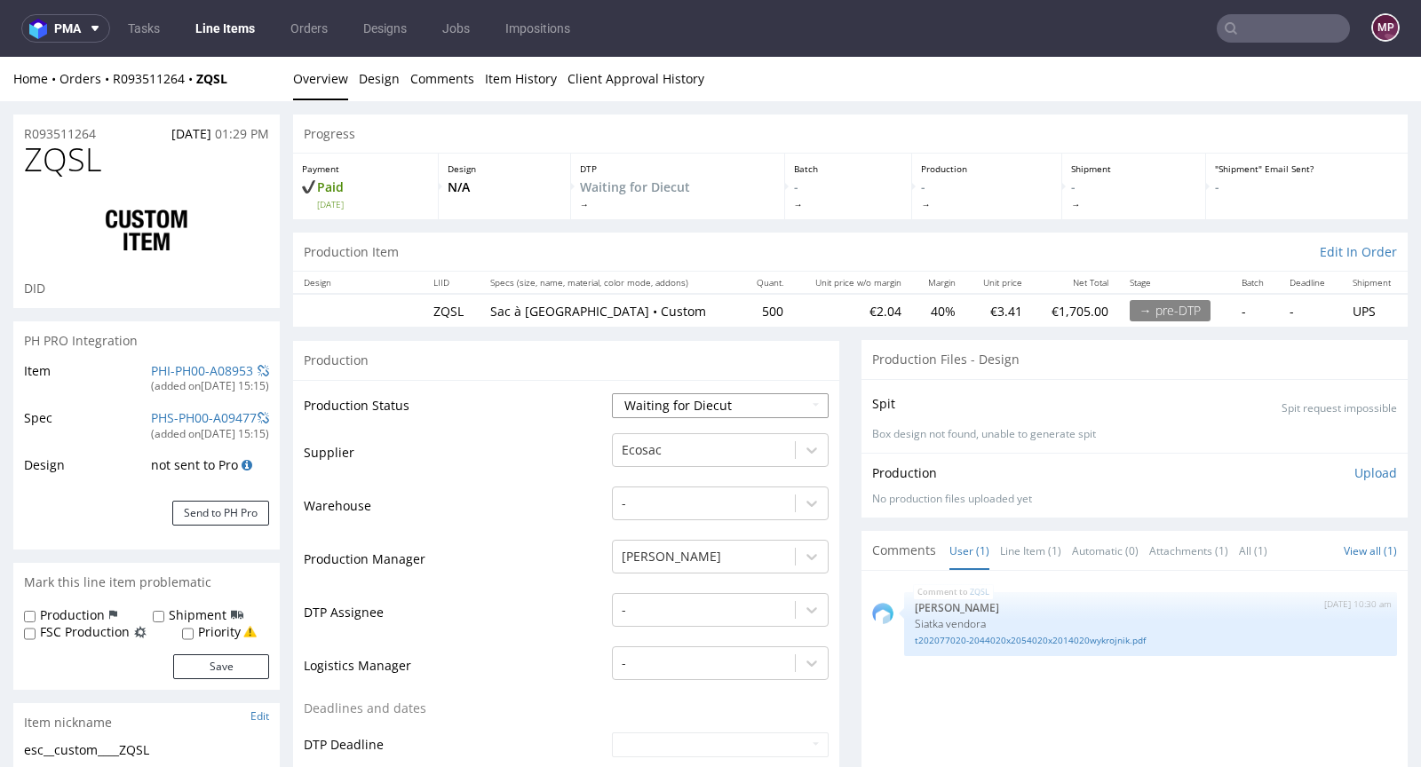
click at [653, 406] on select "Waiting for Artwork Waiting for Diecut Waiting for Mockup Waiting for DTP Waiti…" at bounding box center [720, 405] width 217 height 25
select select "pre_dtp_waiting_for_artwork"
click at [612, 393] on select "Waiting for Artwork Waiting for Diecut Waiting for Mockup Waiting for DTP Waiti…" at bounding box center [720, 405] width 217 height 25
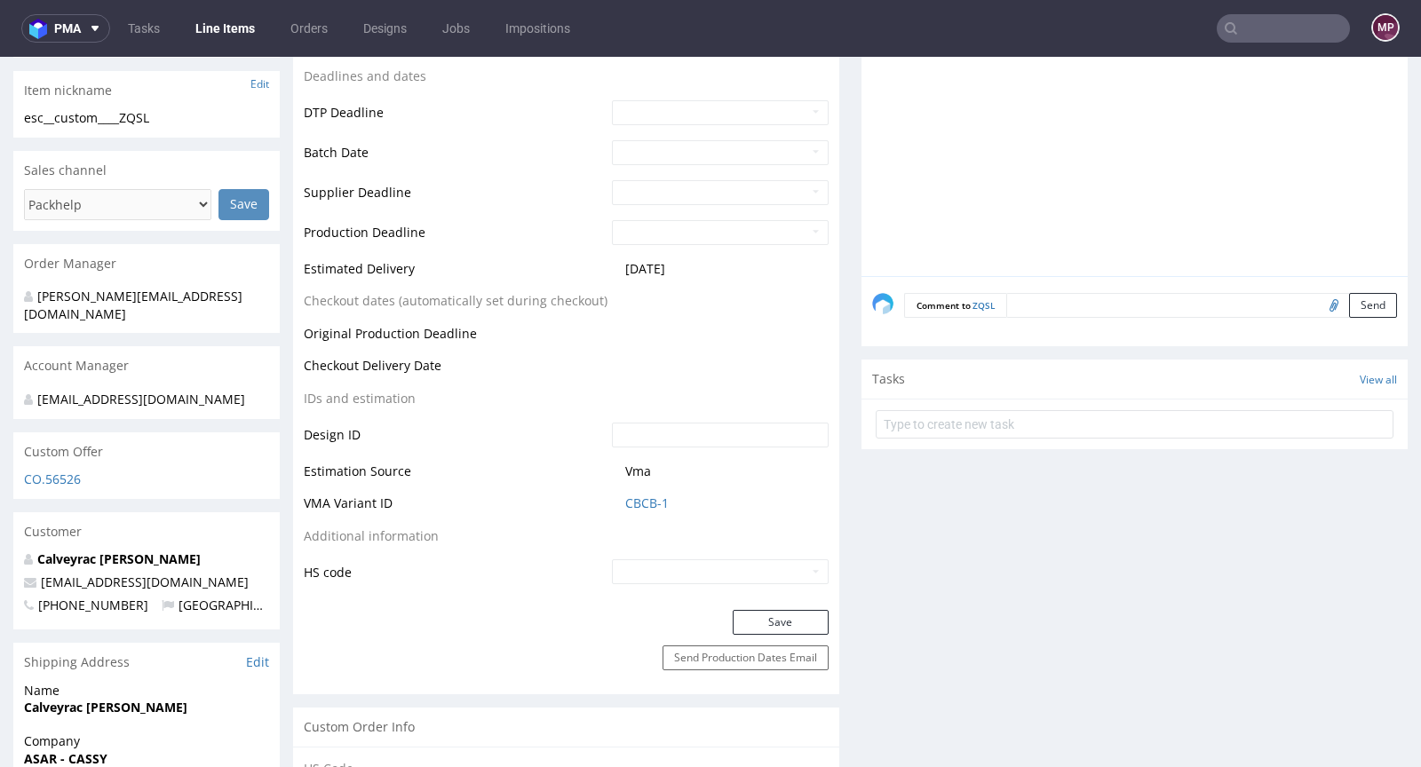
scroll to position [760, 0]
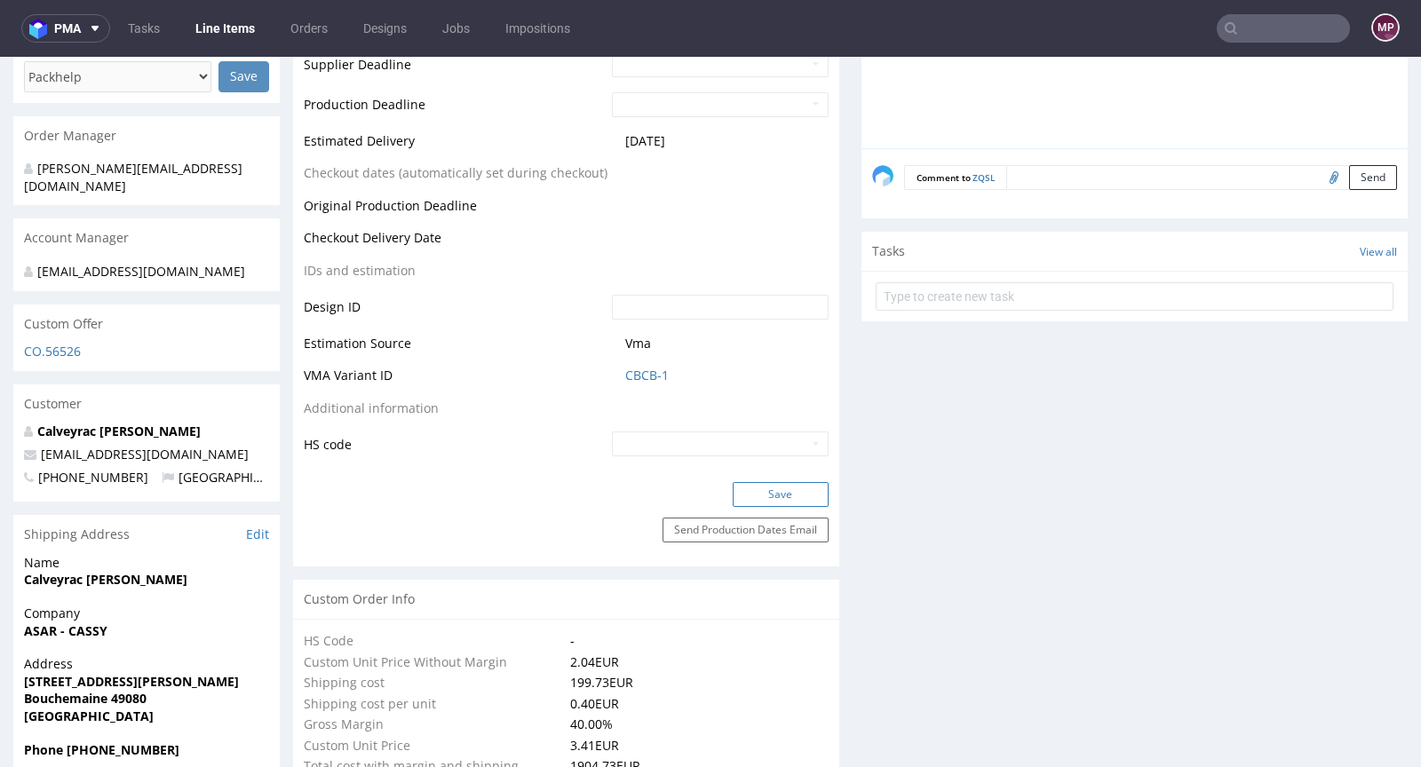
click at [761, 496] on button "Save" at bounding box center [781, 494] width 96 height 25
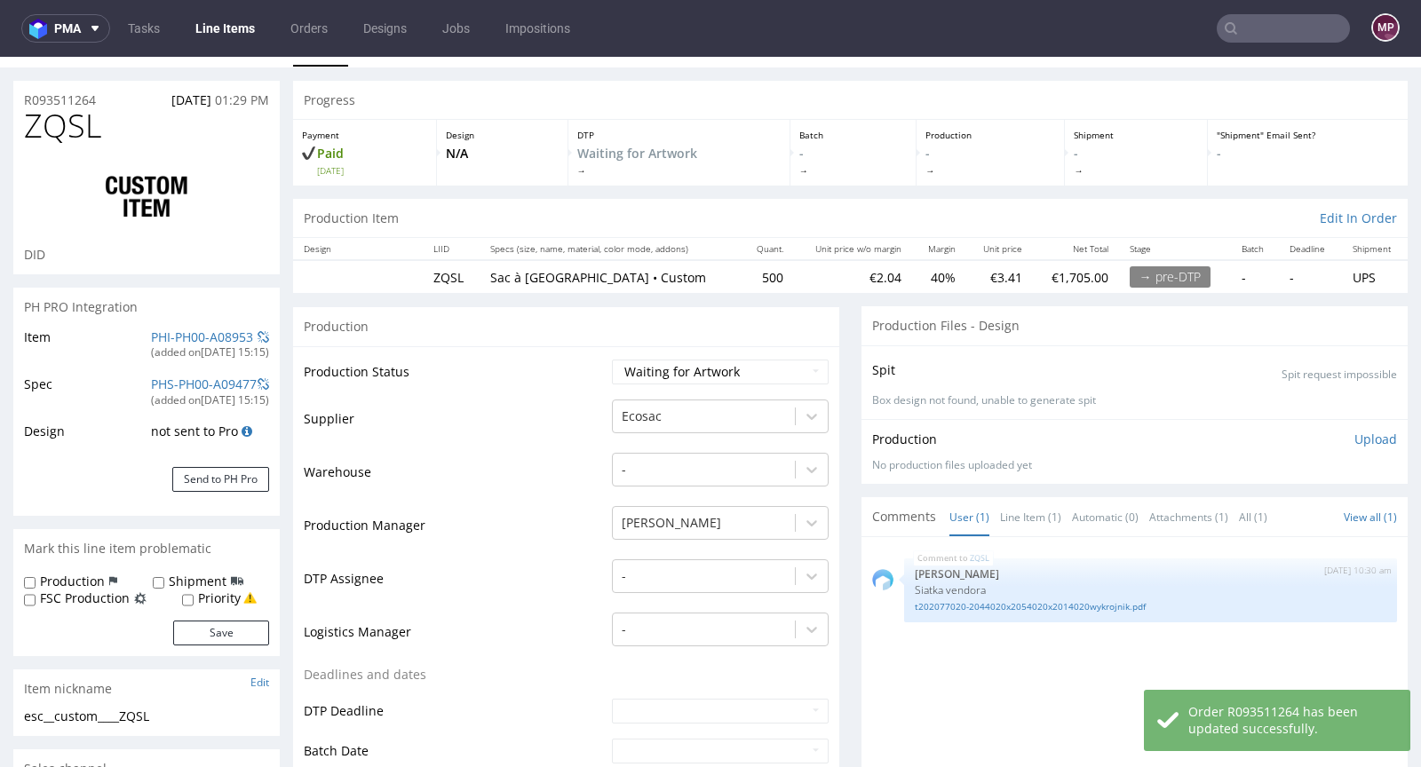
scroll to position [0, 0]
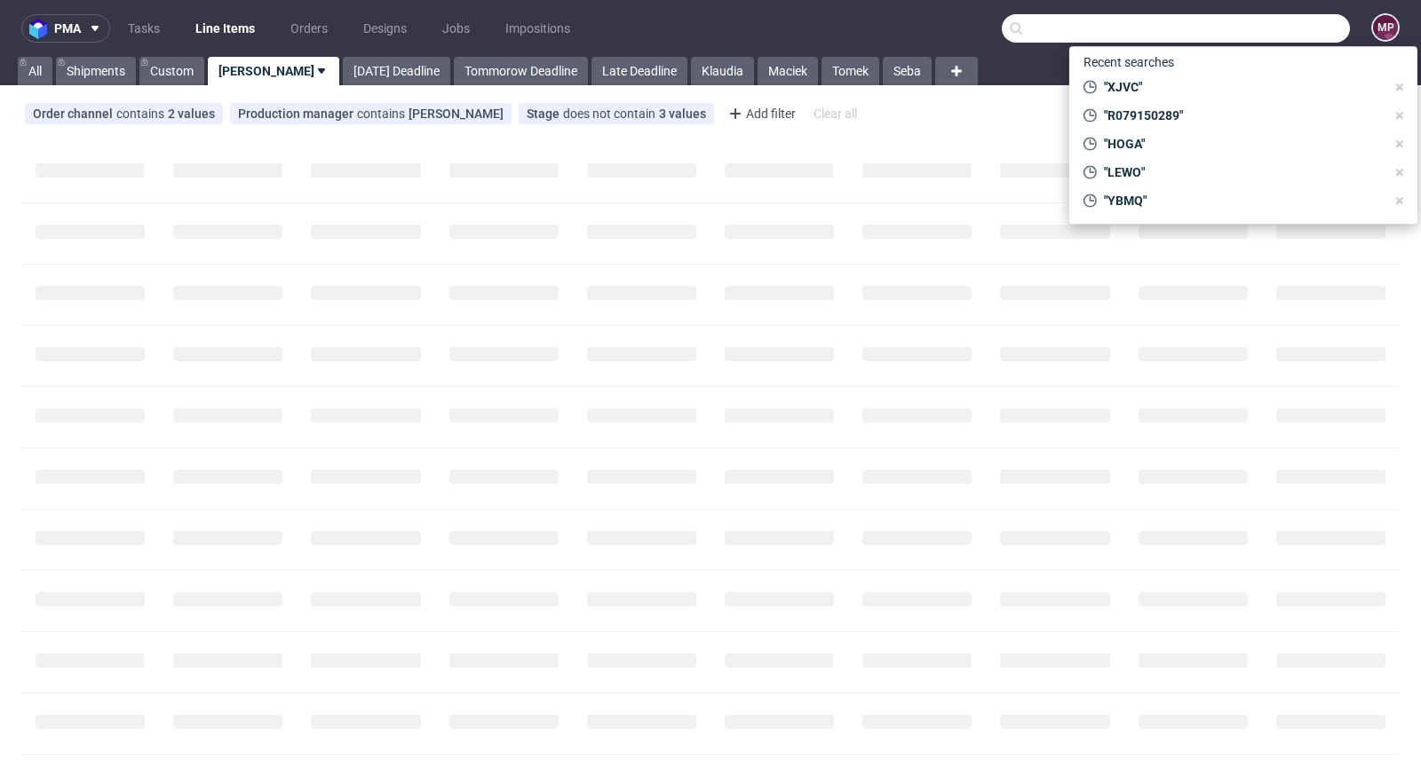
click at [1261, 18] on input "text" at bounding box center [1176, 28] width 348 height 28
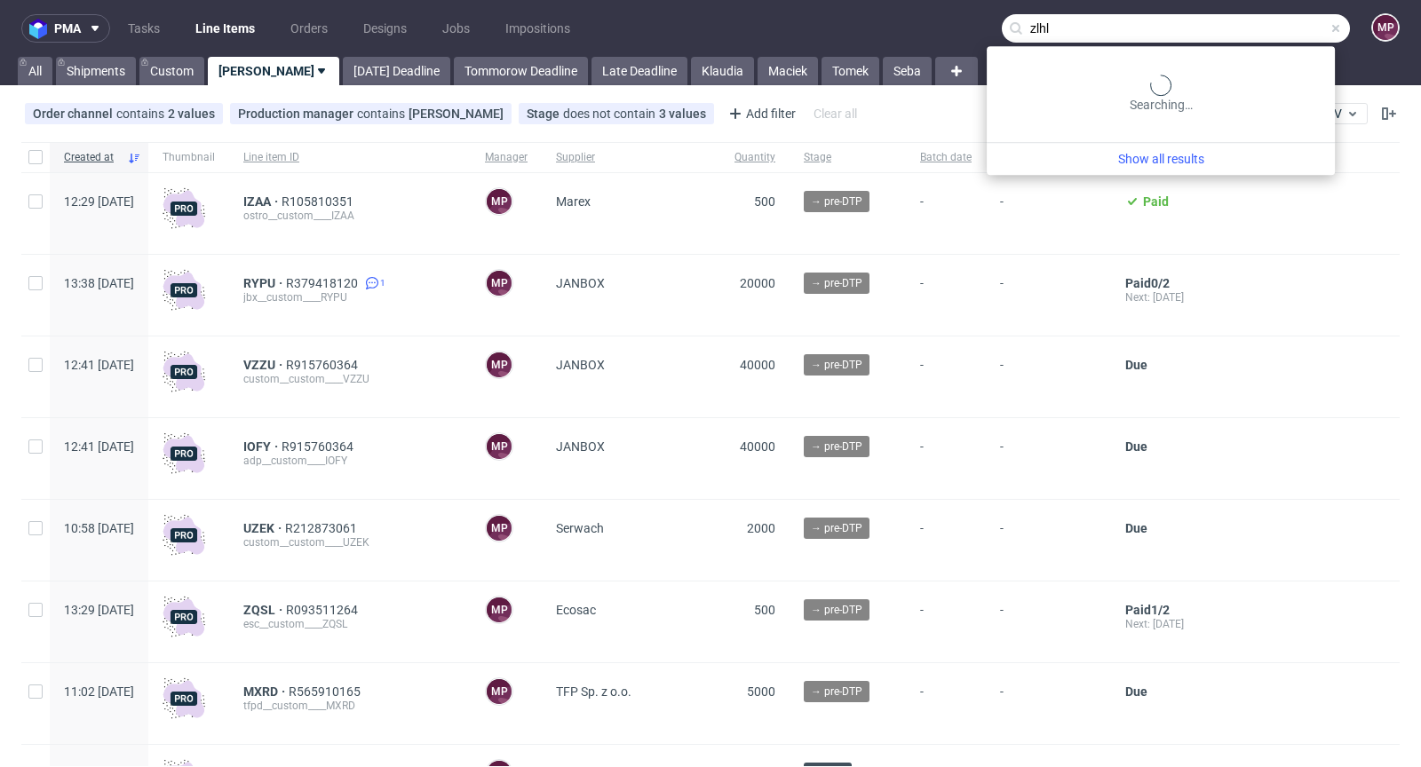
type input "zlhl"
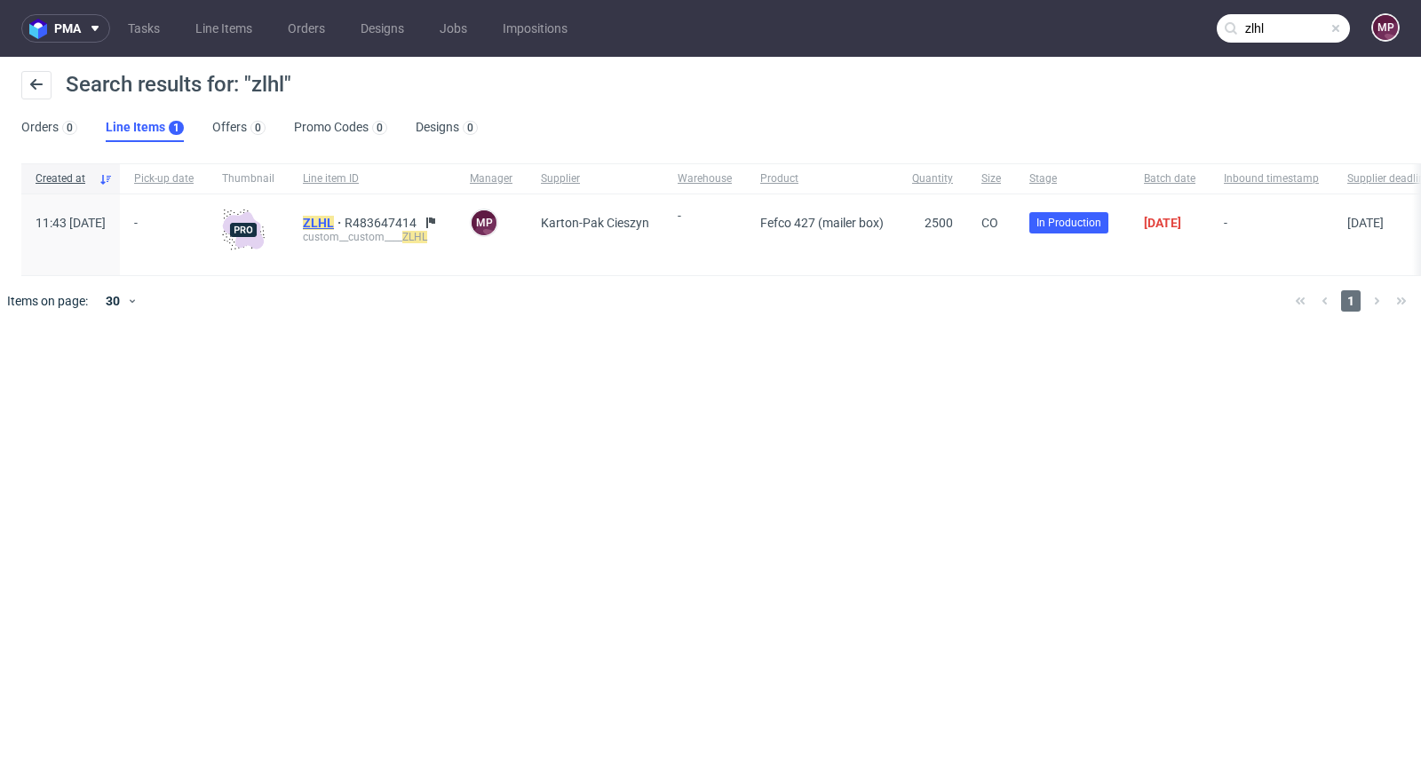
click at [334, 228] on mark "ZLHL" at bounding box center [318, 223] width 31 height 14
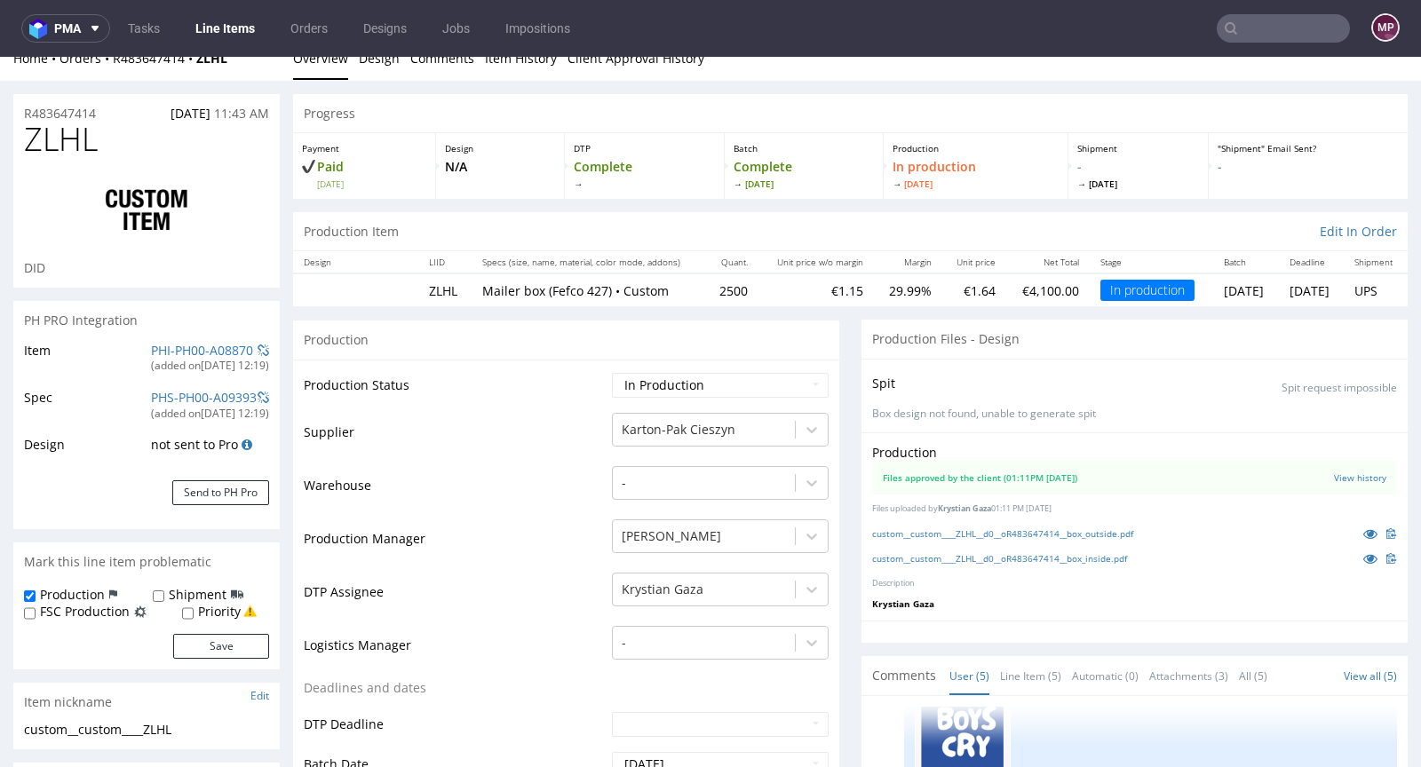
scroll to position [389, 0]
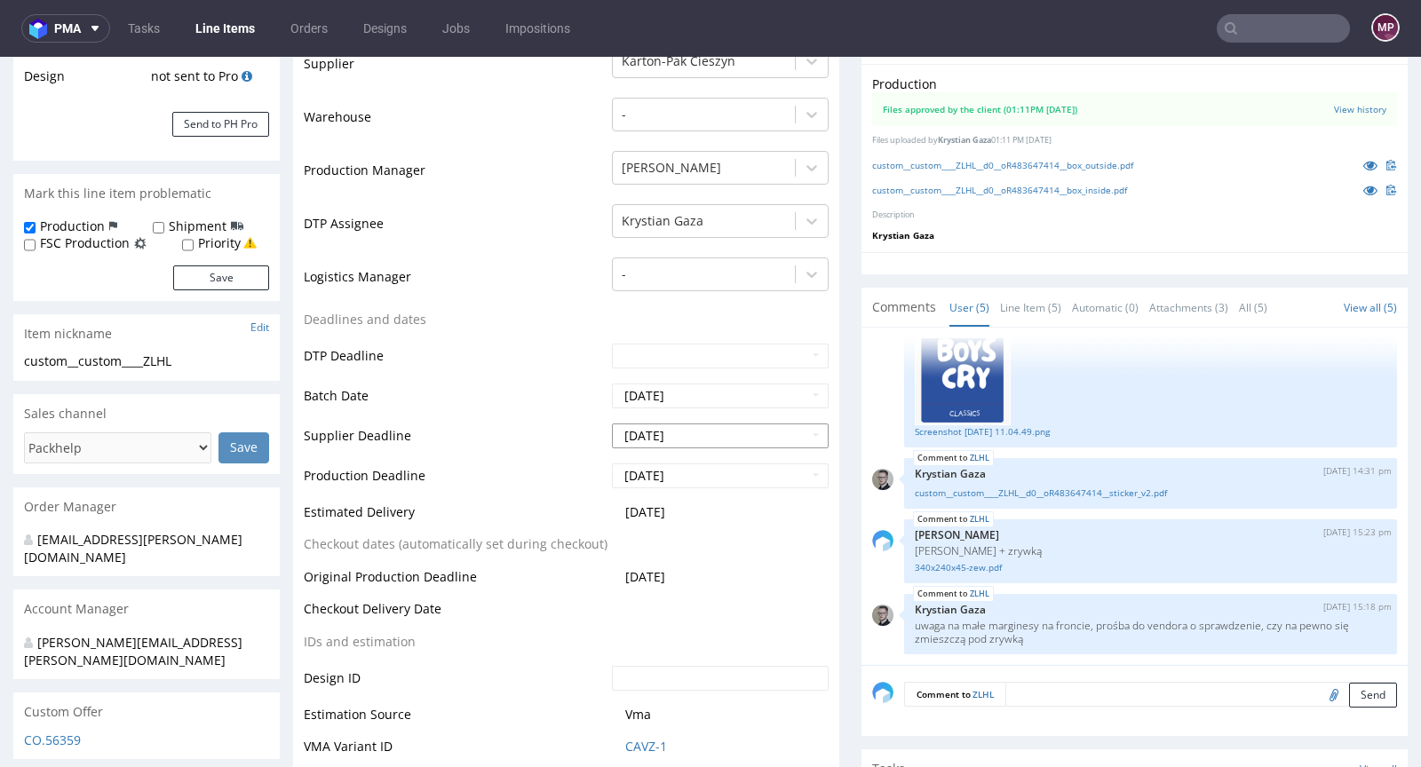
click at [740, 436] on input "[DATE]" at bounding box center [720, 436] width 217 height 25
click at [684, 405] on td "2" at bounding box center [677, 407] width 27 height 27
type input "2025-09-02"
click at [738, 476] on input "2025-08-25" at bounding box center [720, 476] width 217 height 25
click at [724, 446] on td "4" at bounding box center [732, 447] width 27 height 27
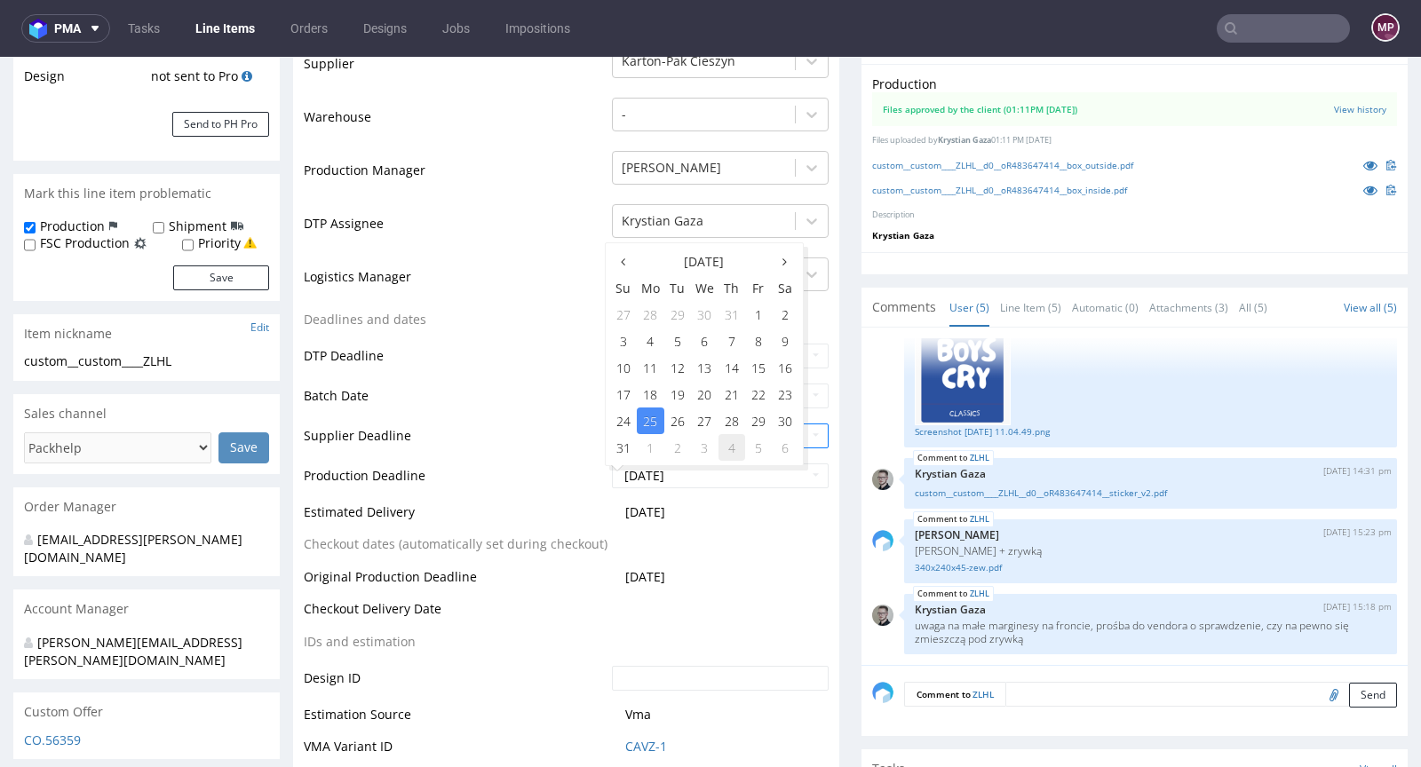
type input "2025-09-04"
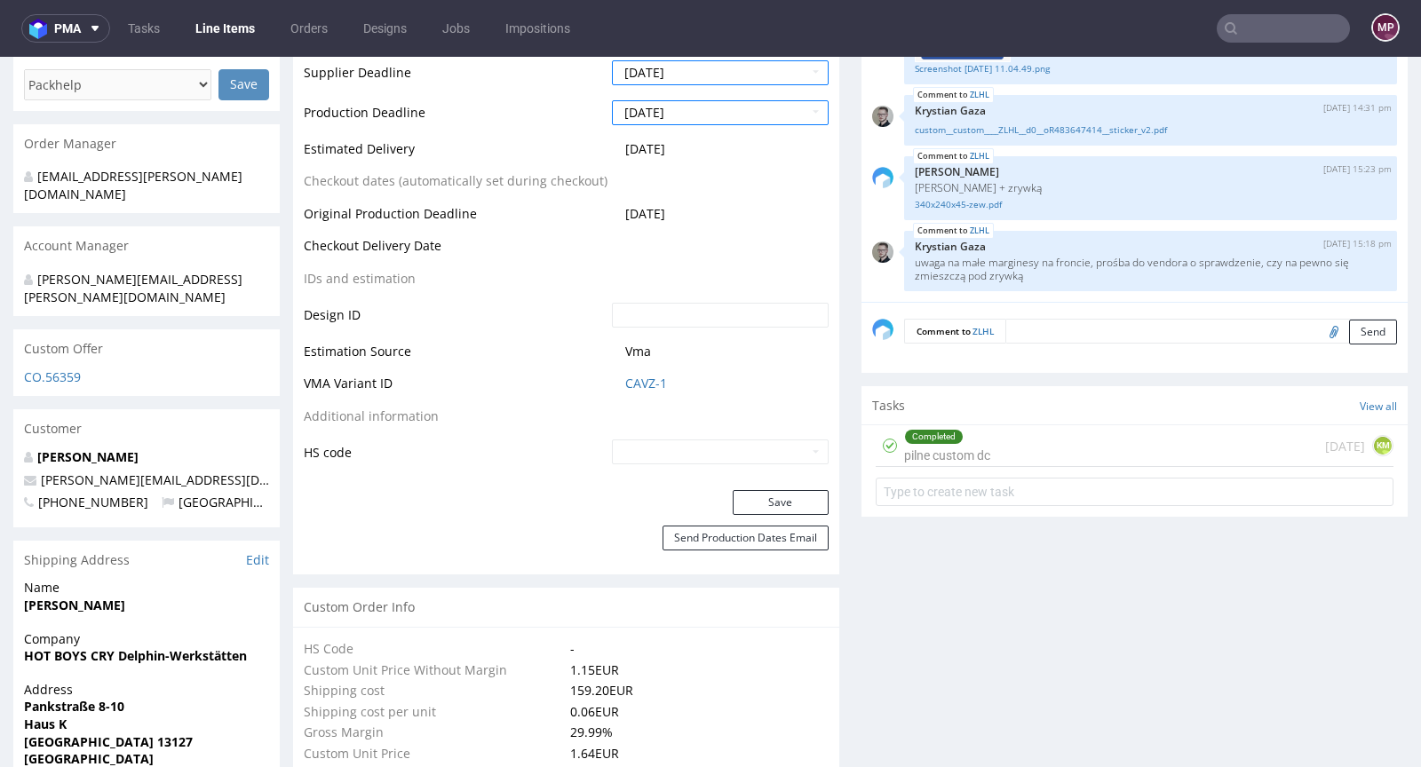
scroll to position [758, 0]
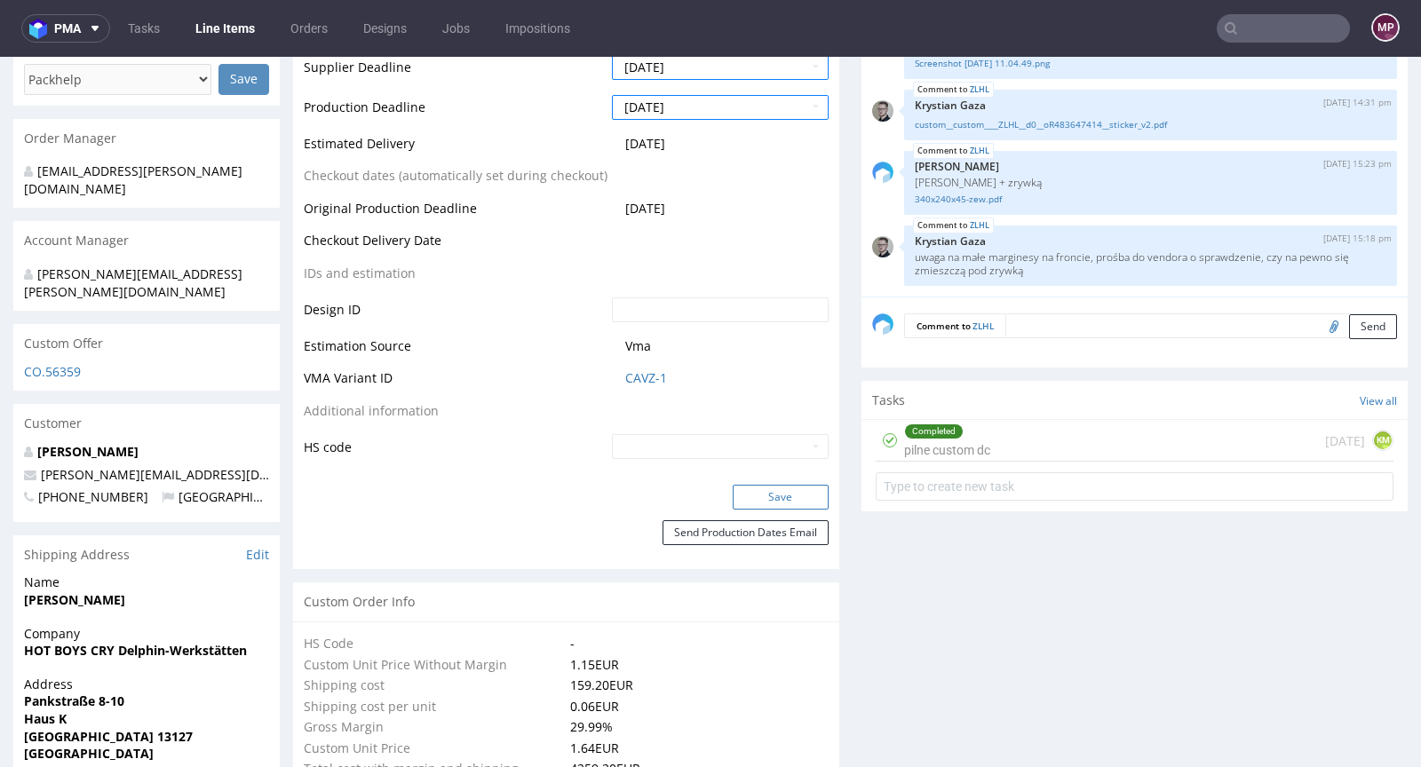
click at [799, 494] on button "Save" at bounding box center [781, 497] width 96 height 25
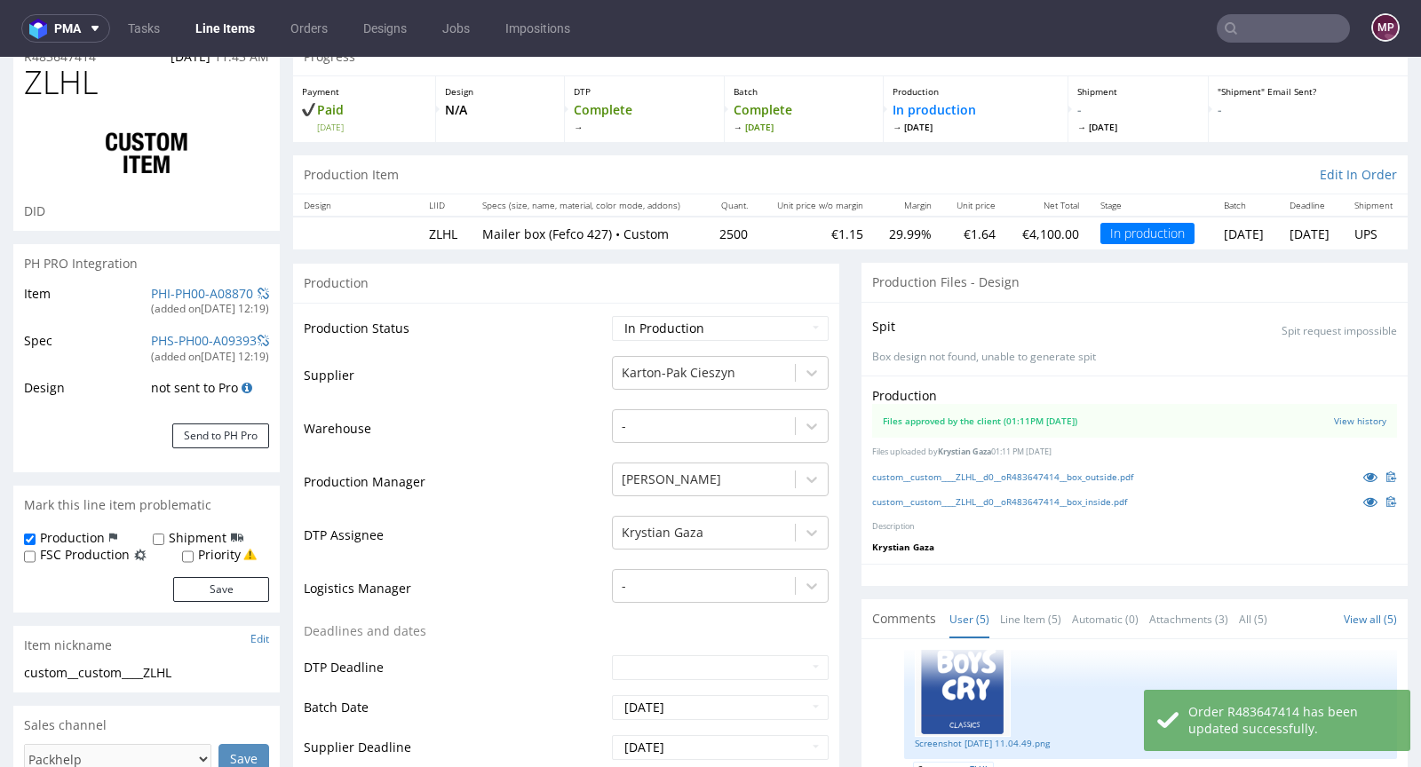
scroll to position [0, 0]
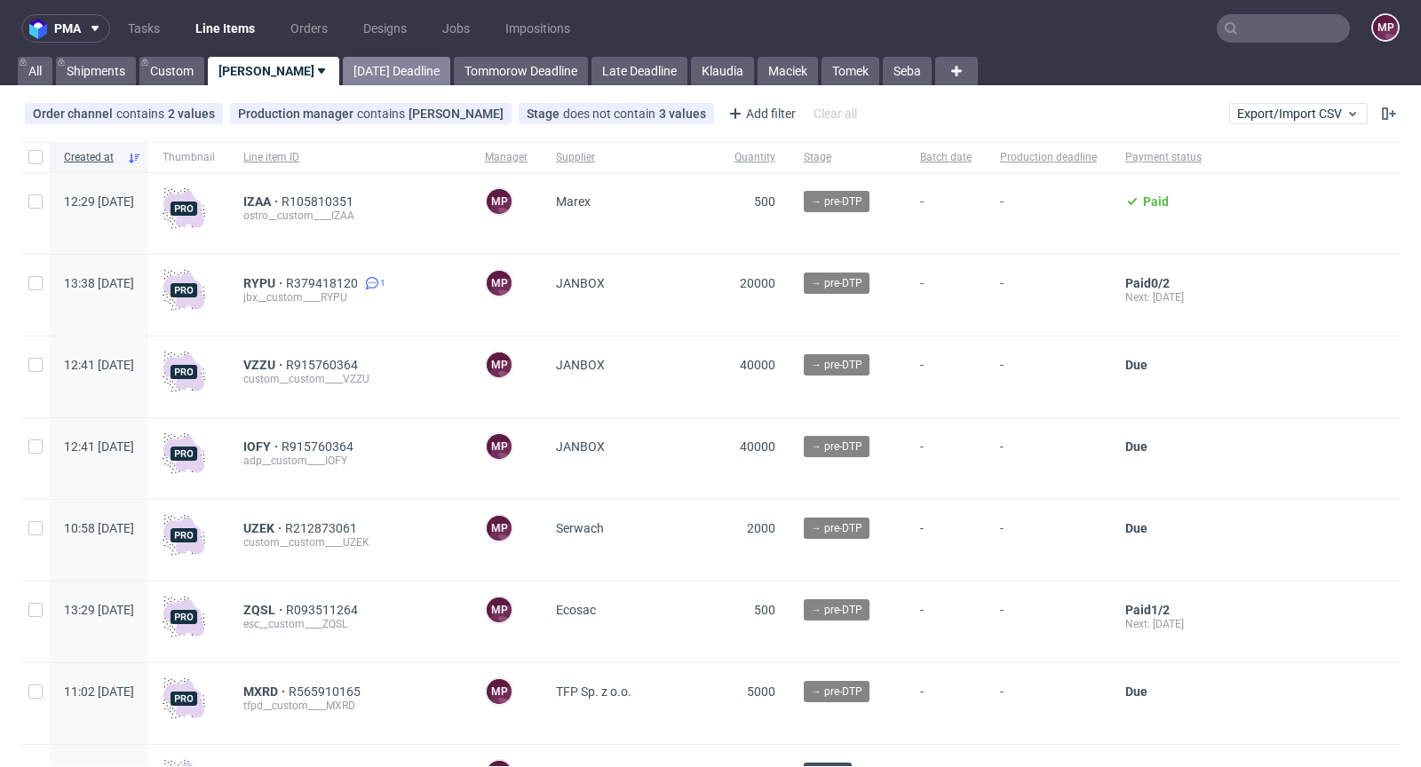
click at [343, 65] on link "[DATE] Deadline" at bounding box center [396, 71] width 107 height 28
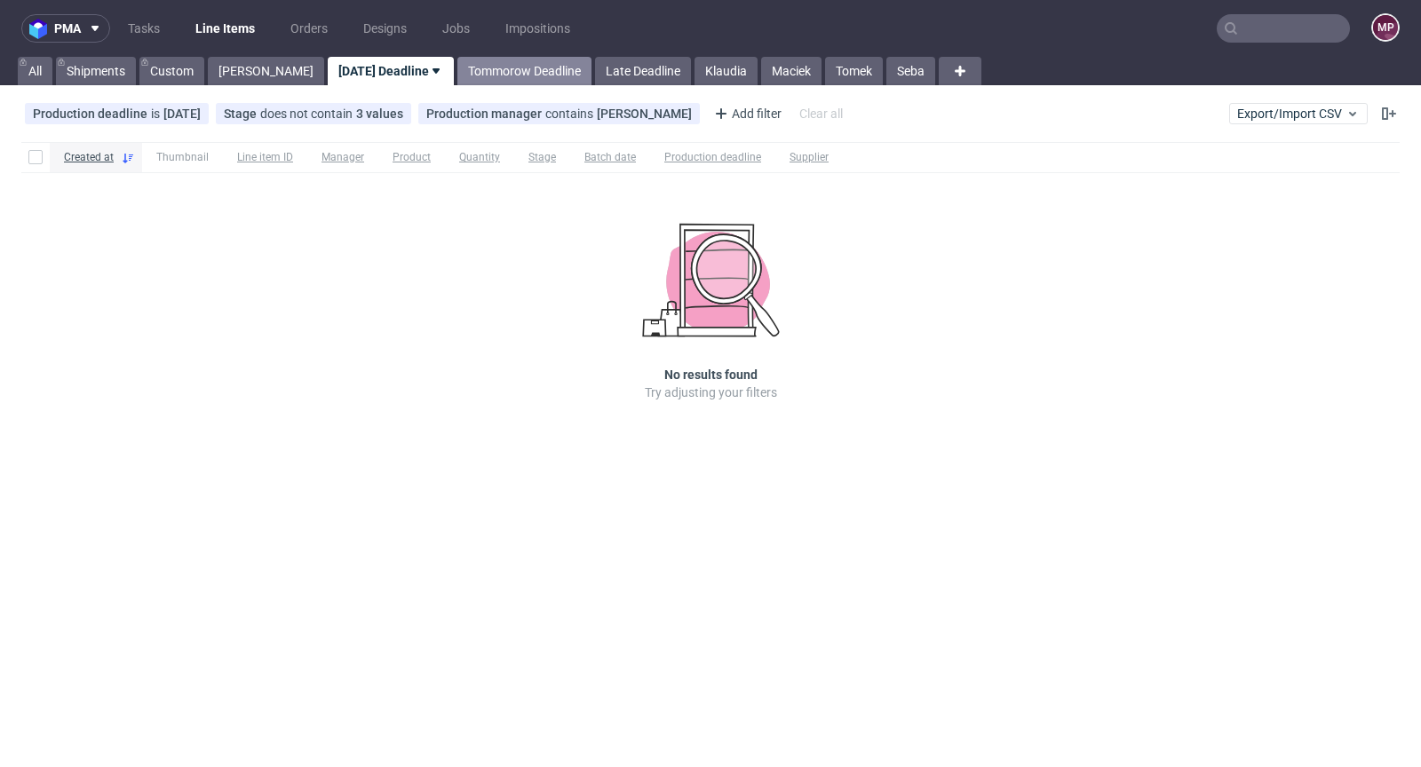
click at [457, 68] on link "Tommorow Deadline" at bounding box center [524, 71] width 134 height 28
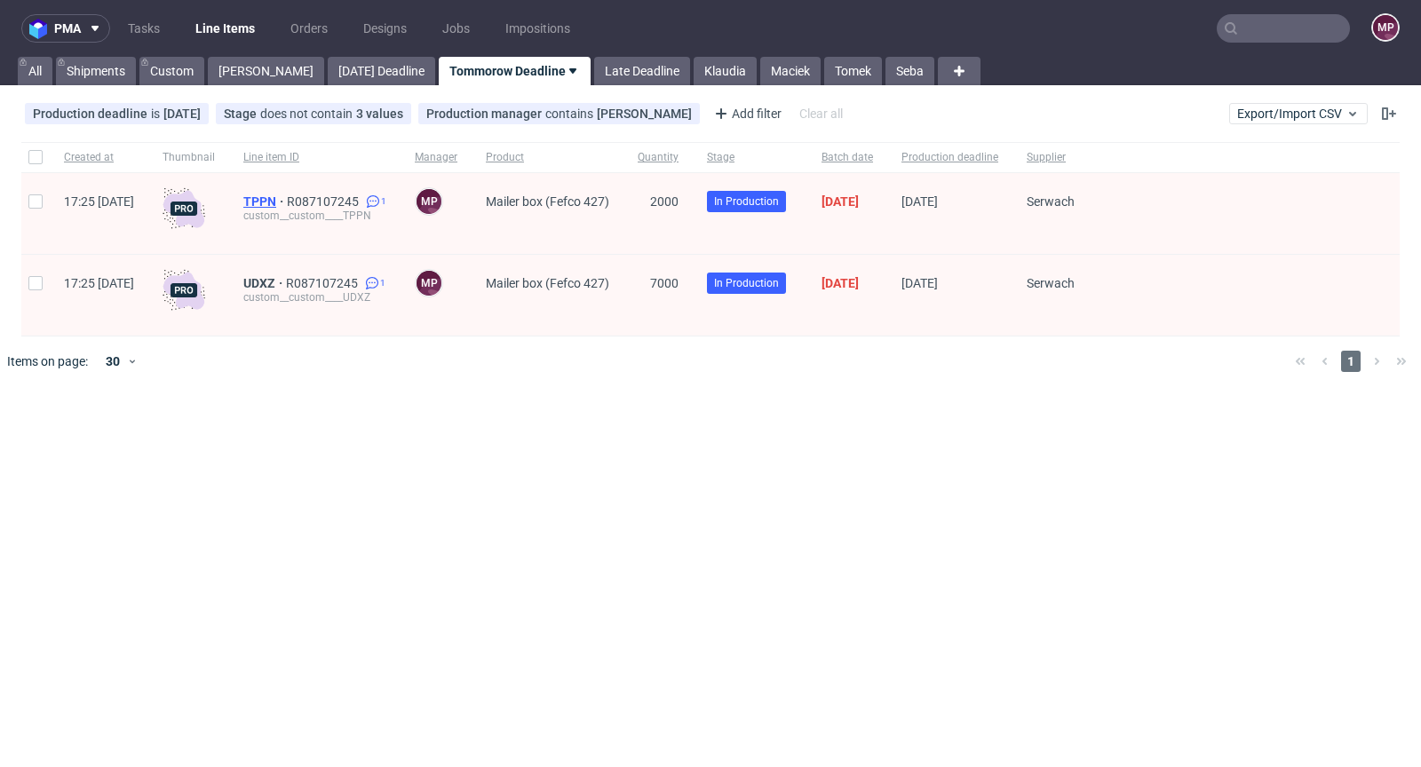
click at [287, 202] on span "TPPN" at bounding box center [265, 202] width 44 height 14
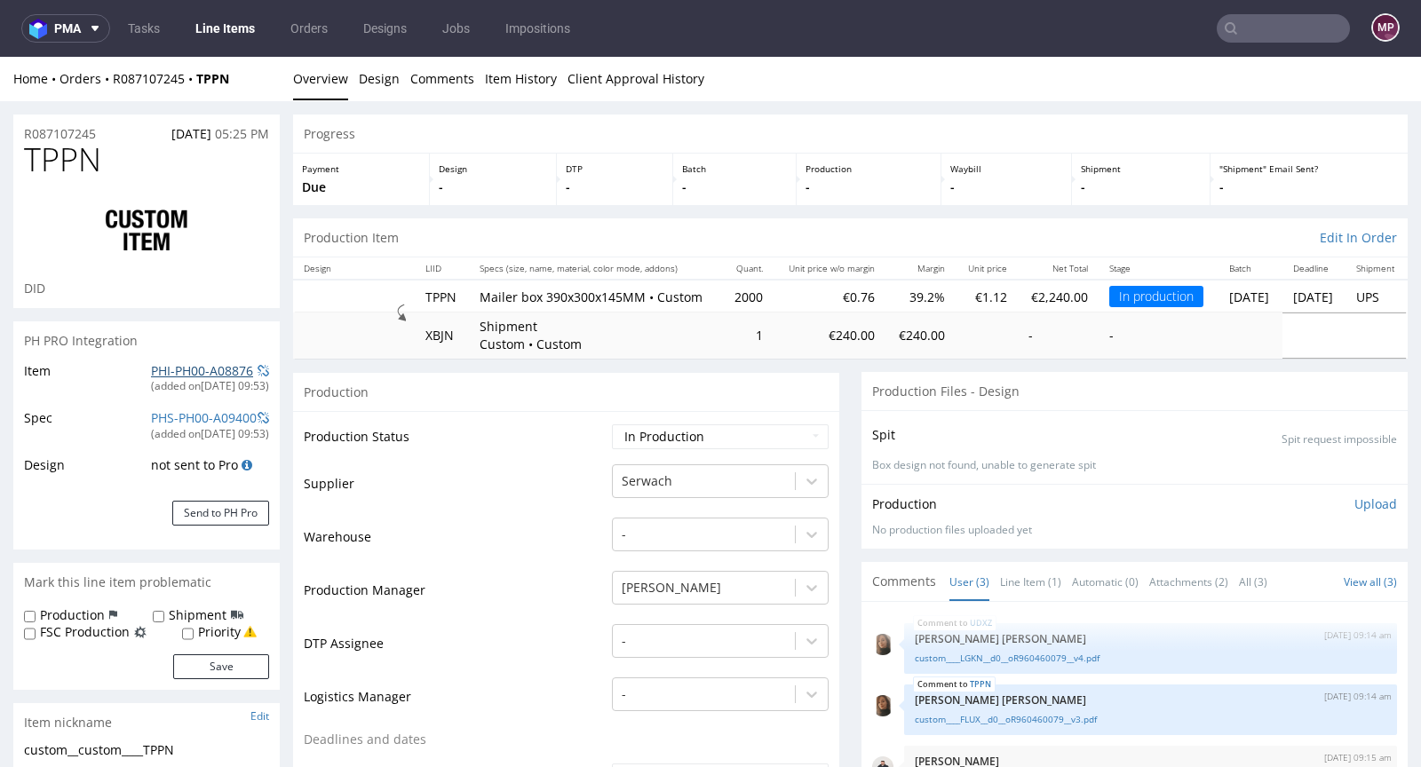
click at [151, 365] on link "PHI-PH00-A08876" at bounding box center [202, 370] width 102 height 17
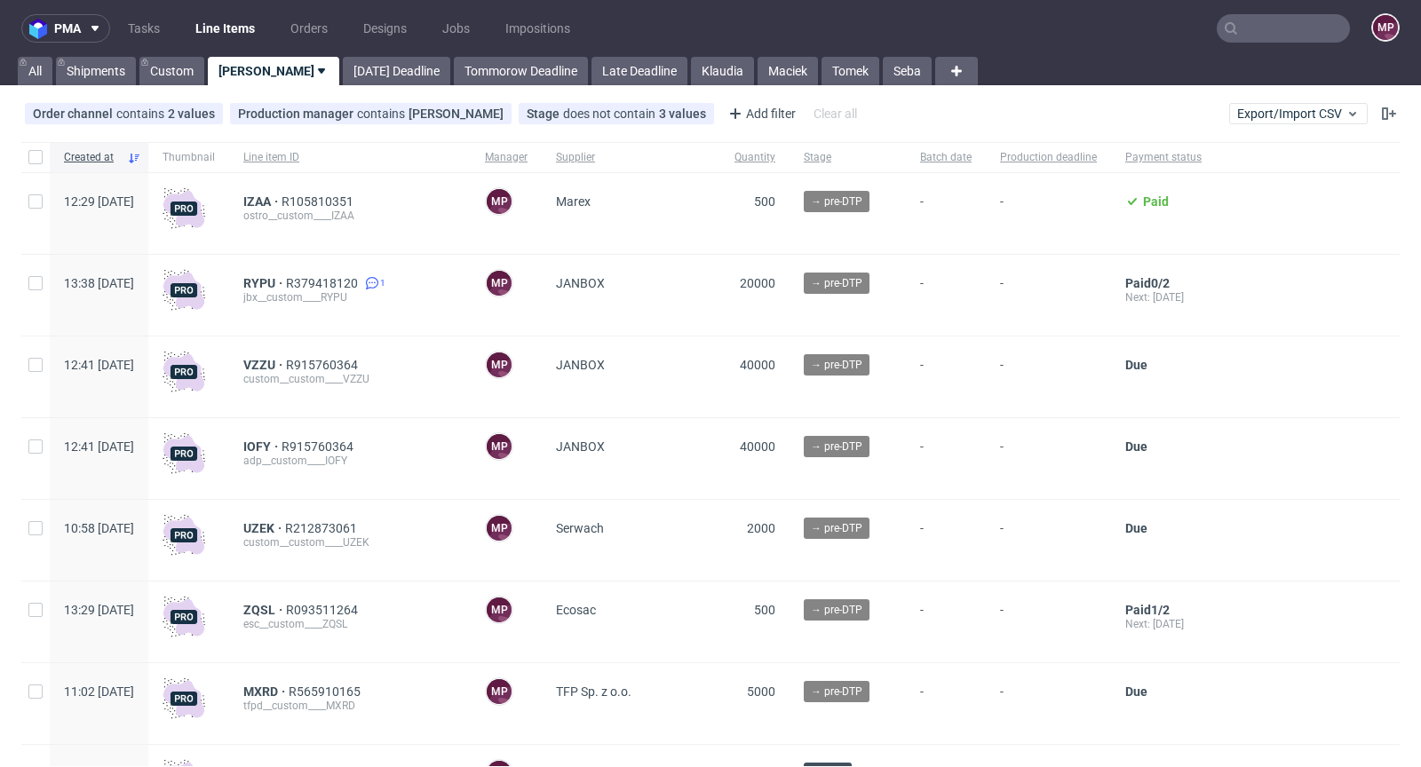
click at [1284, 37] on input "text" at bounding box center [1283, 28] width 133 height 28
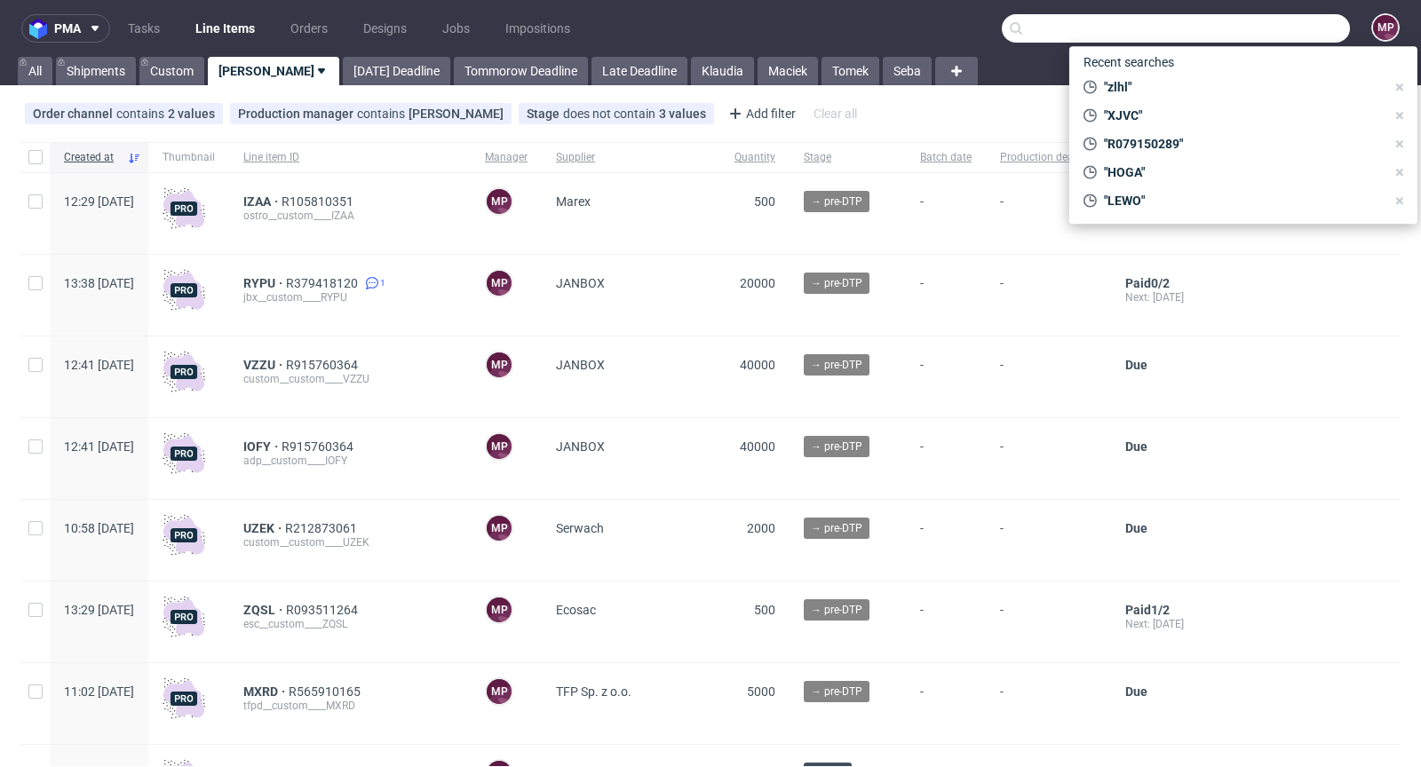
paste input "ZKRG"
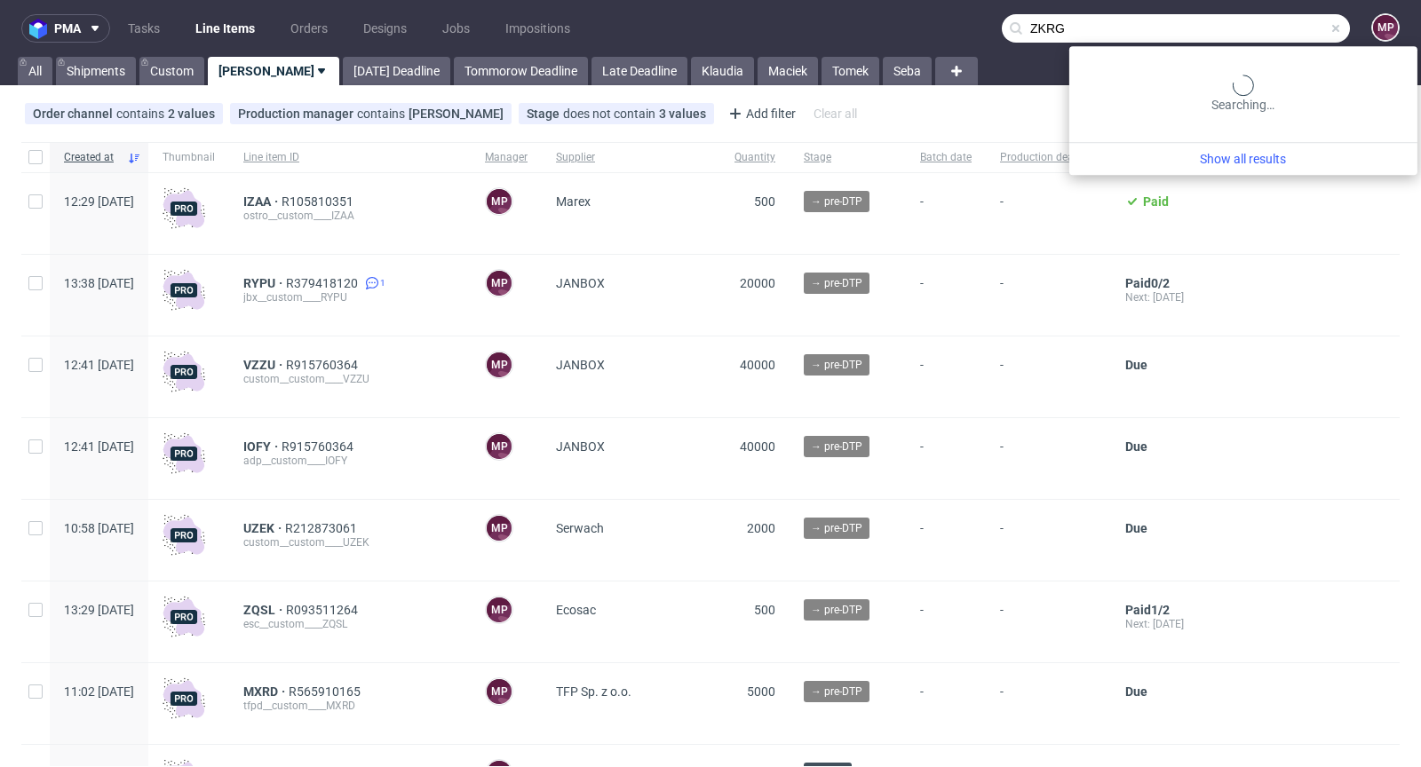
type input "ZKRG"
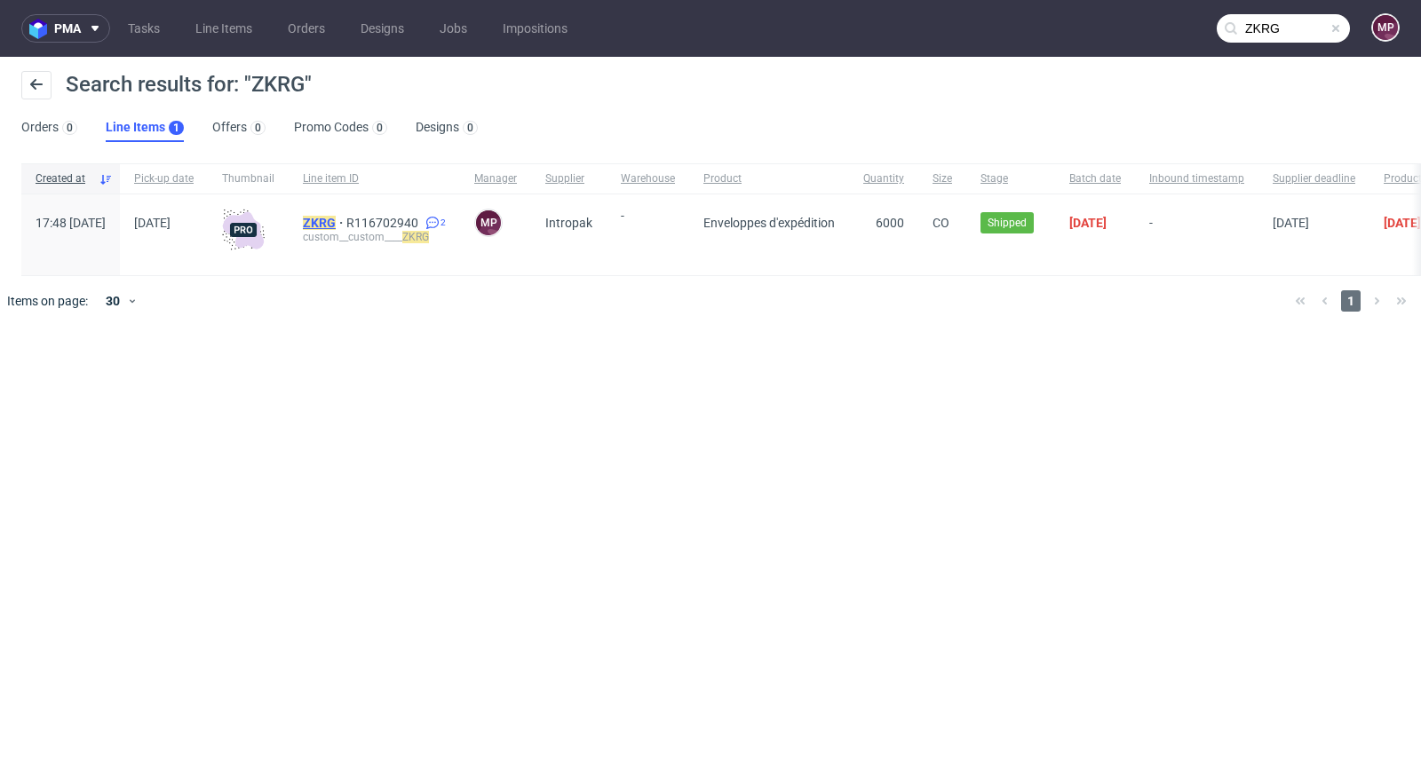
click at [336, 220] on mark "ZKRG" at bounding box center [319, 223] width 33 height 14
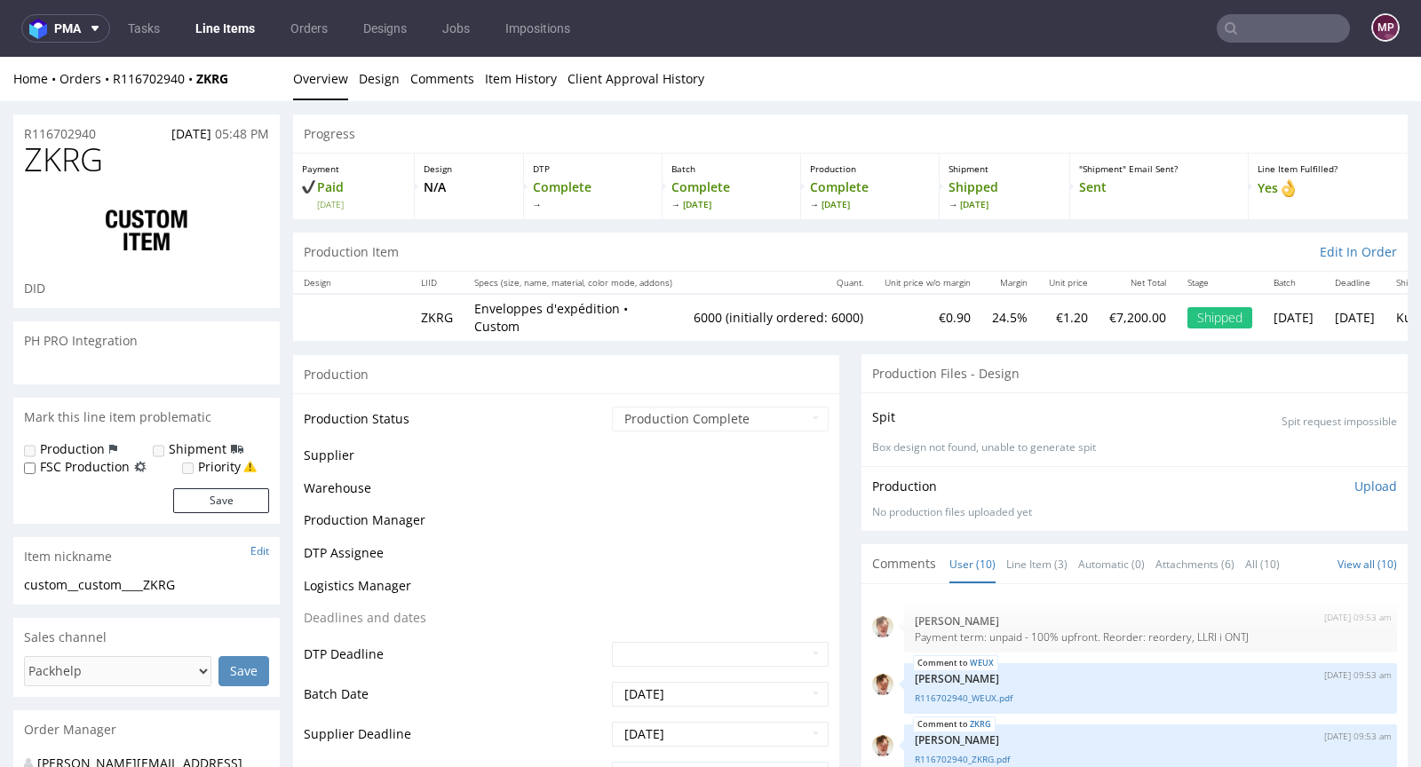
select select "in_progress"
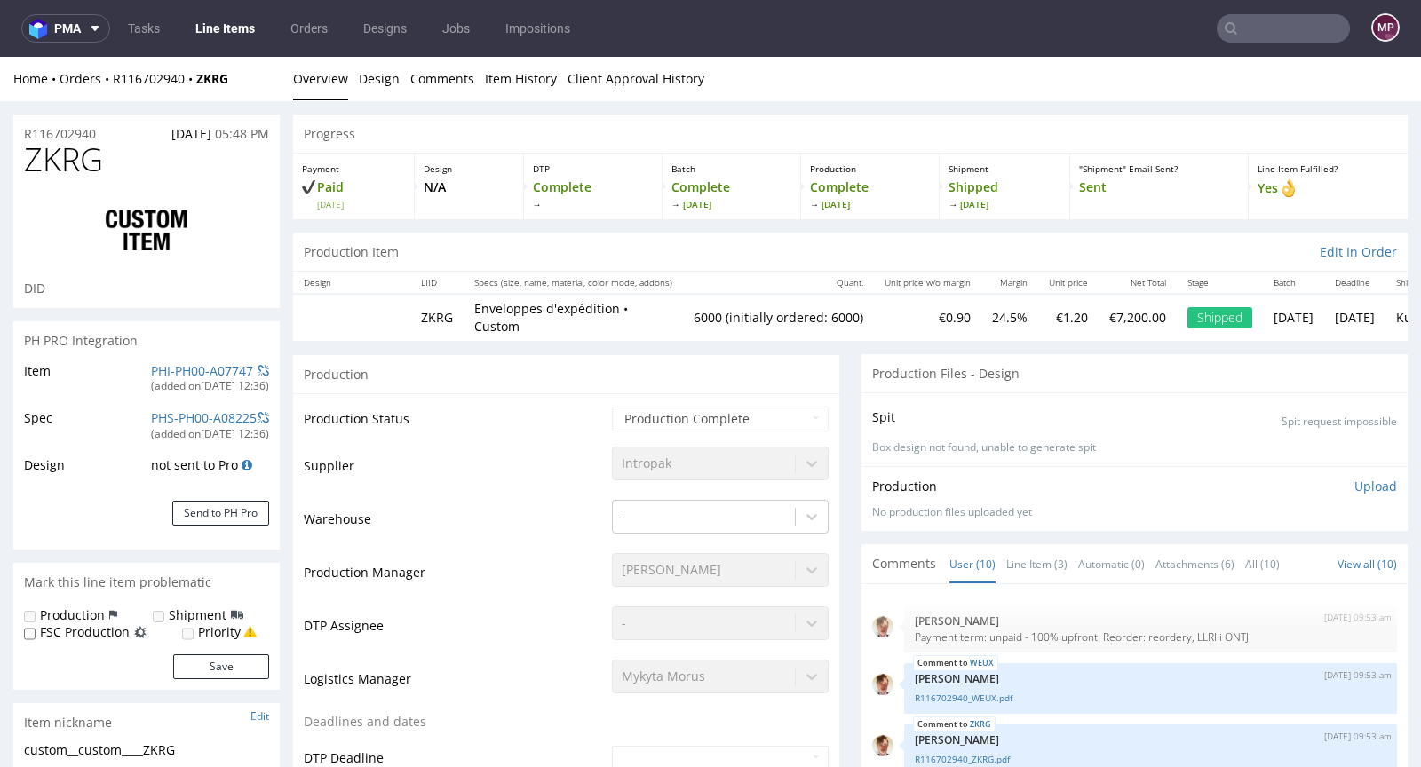
scroll to position [338, 0]
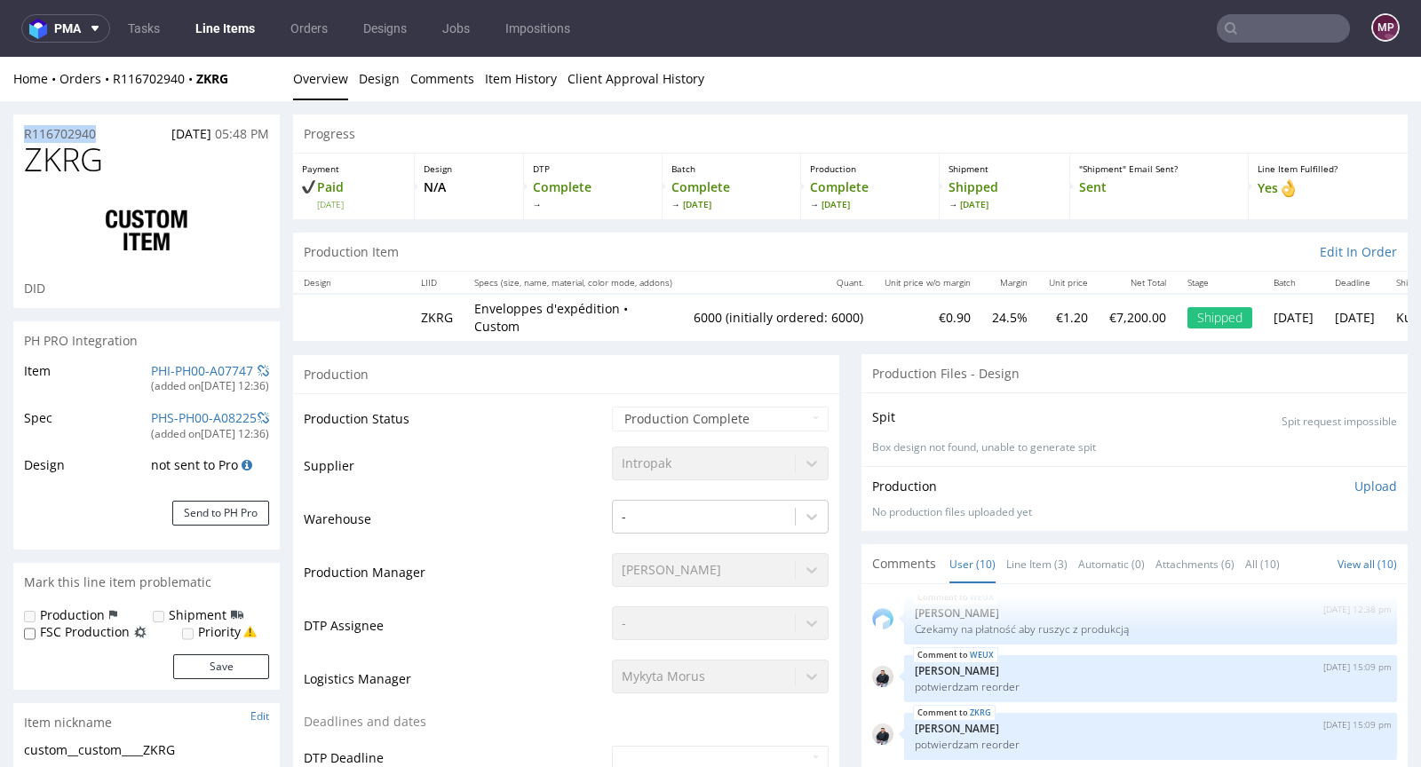
drag, startPoint x: 108, startPoint y: 129, endPoint x: 15, endPoint y: 129, distance: 93.3
click at [15, 129] on div "R116702940 30.09.2024 05:48 PM" at bounding box center [146, 129] width 266 height 28
copy p "R116702940"
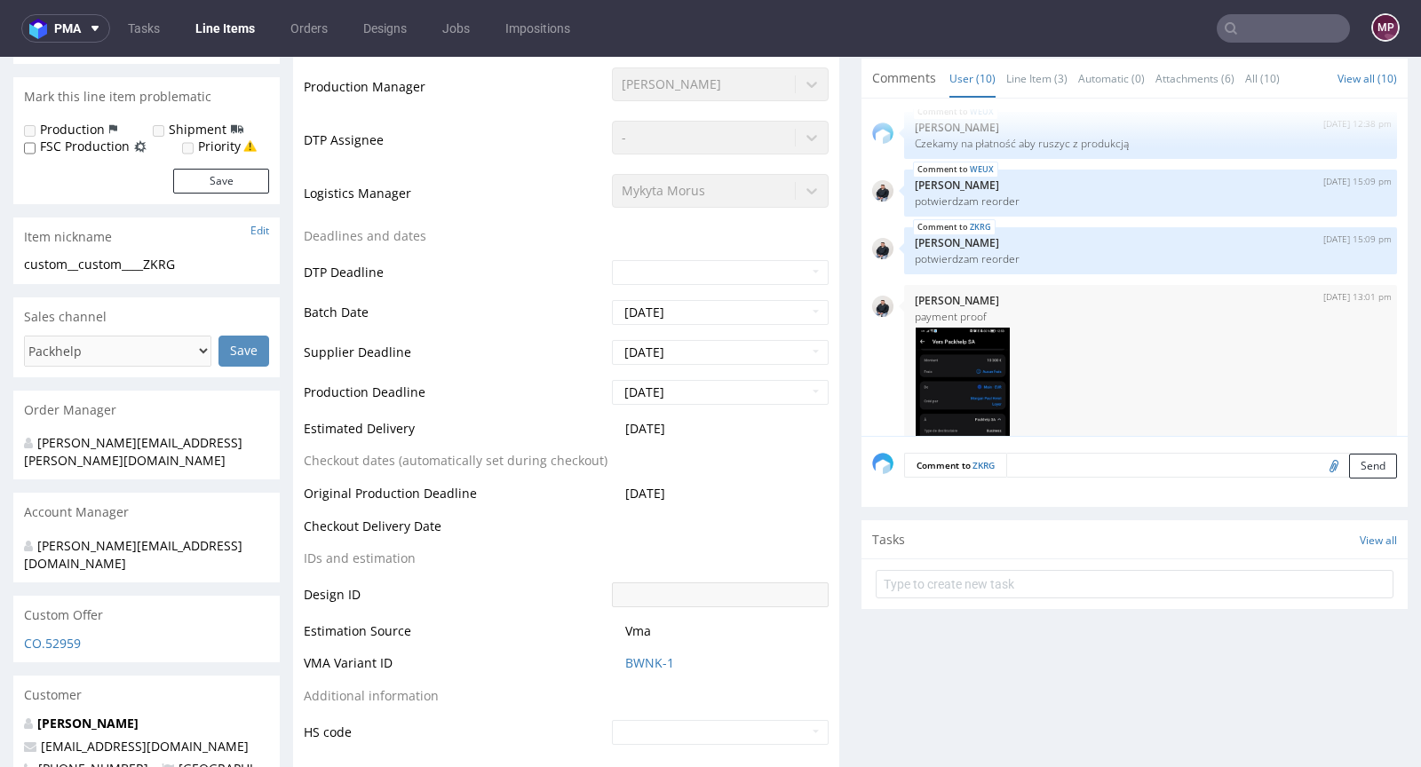
scroll to position [779, 0]
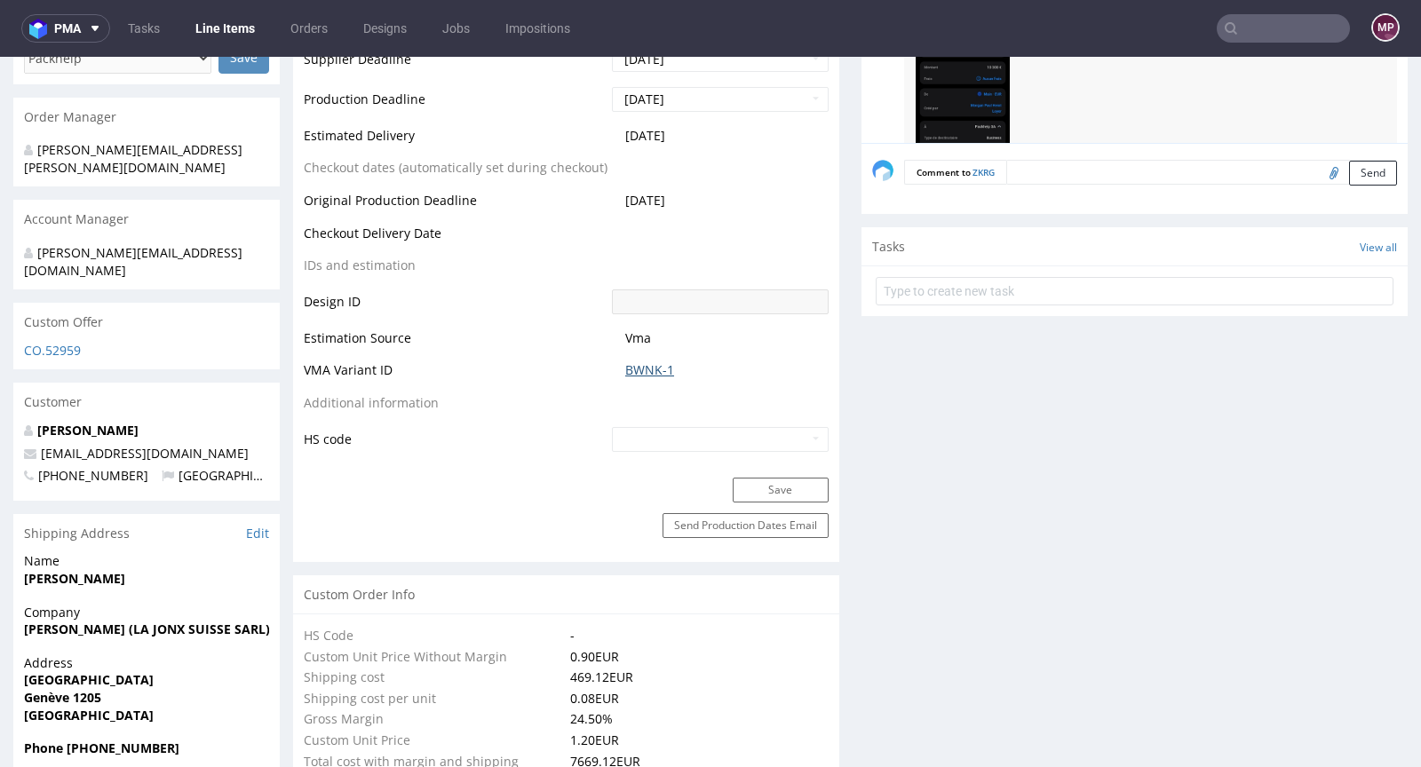
click at [648, 362] on link "BWNK-1" at bounding box center [649, 371] width 49 height 18
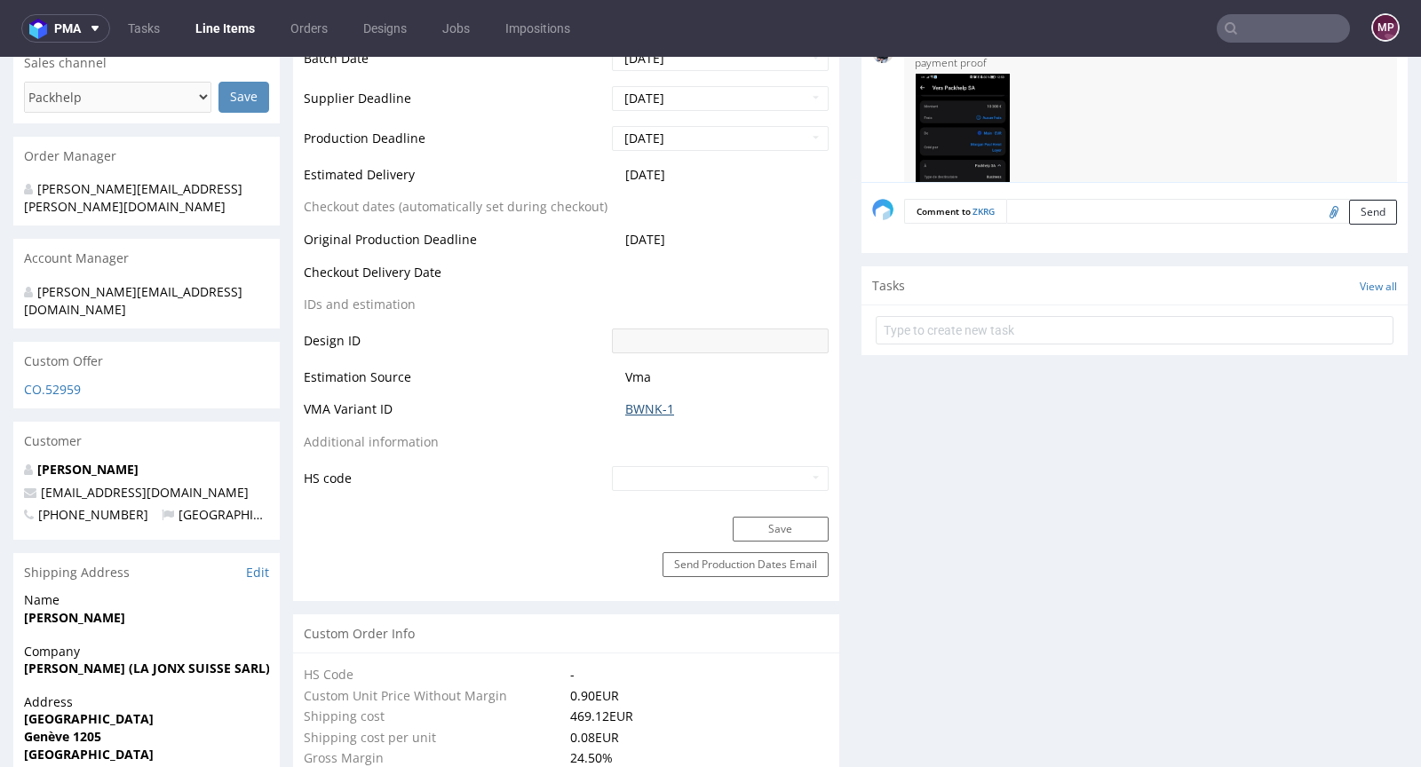
scroll to position [653, 0]
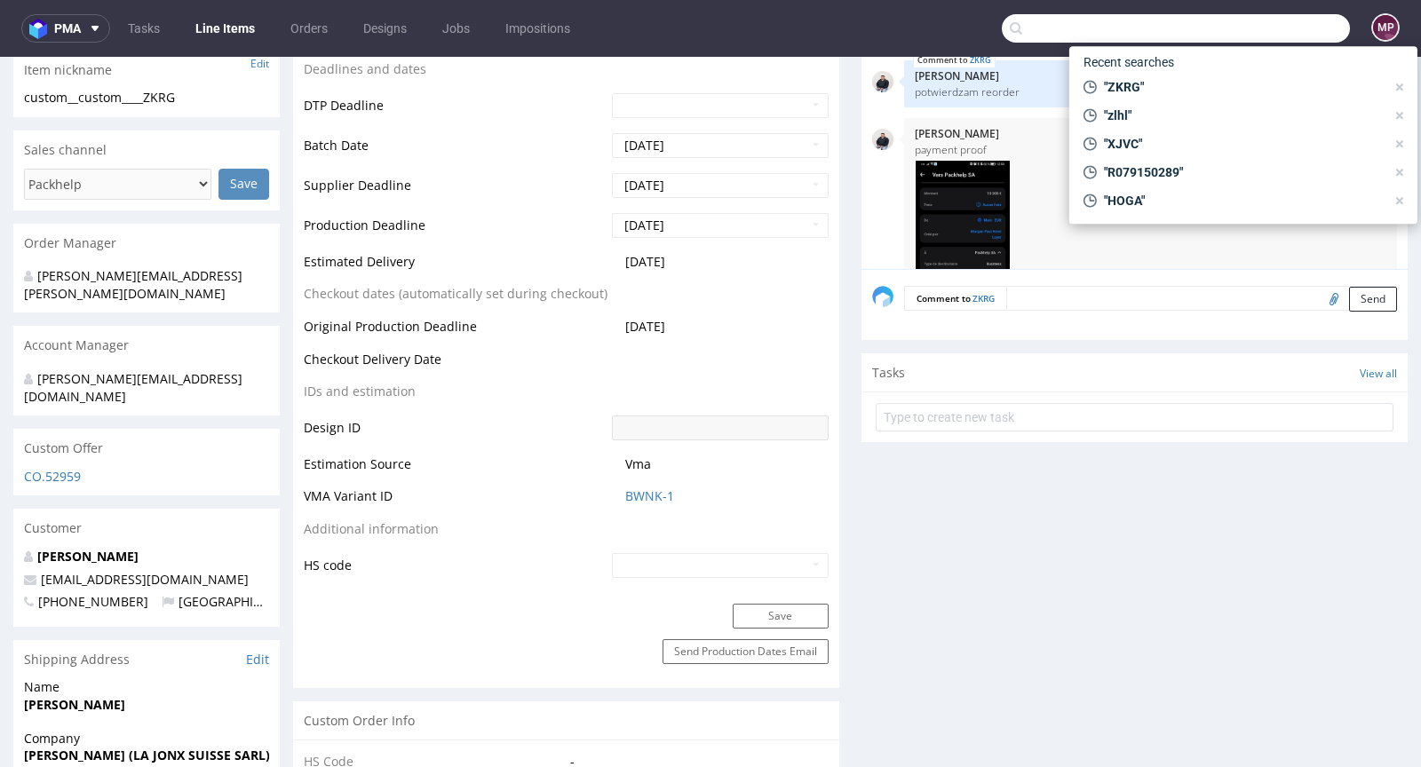
click at [1262, 23] on input "text" at bounding box center [1176, 28] width 348 height 28
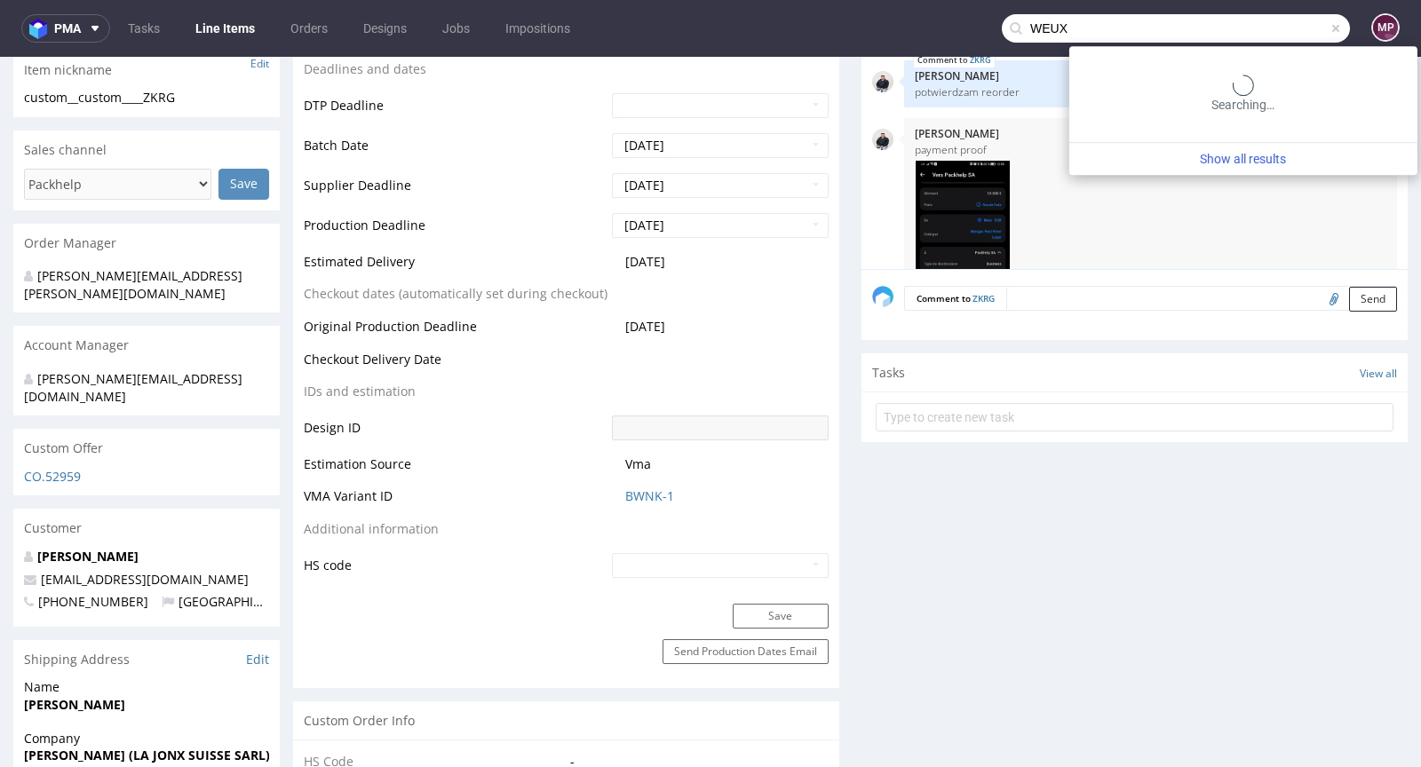
type input "WEUX"
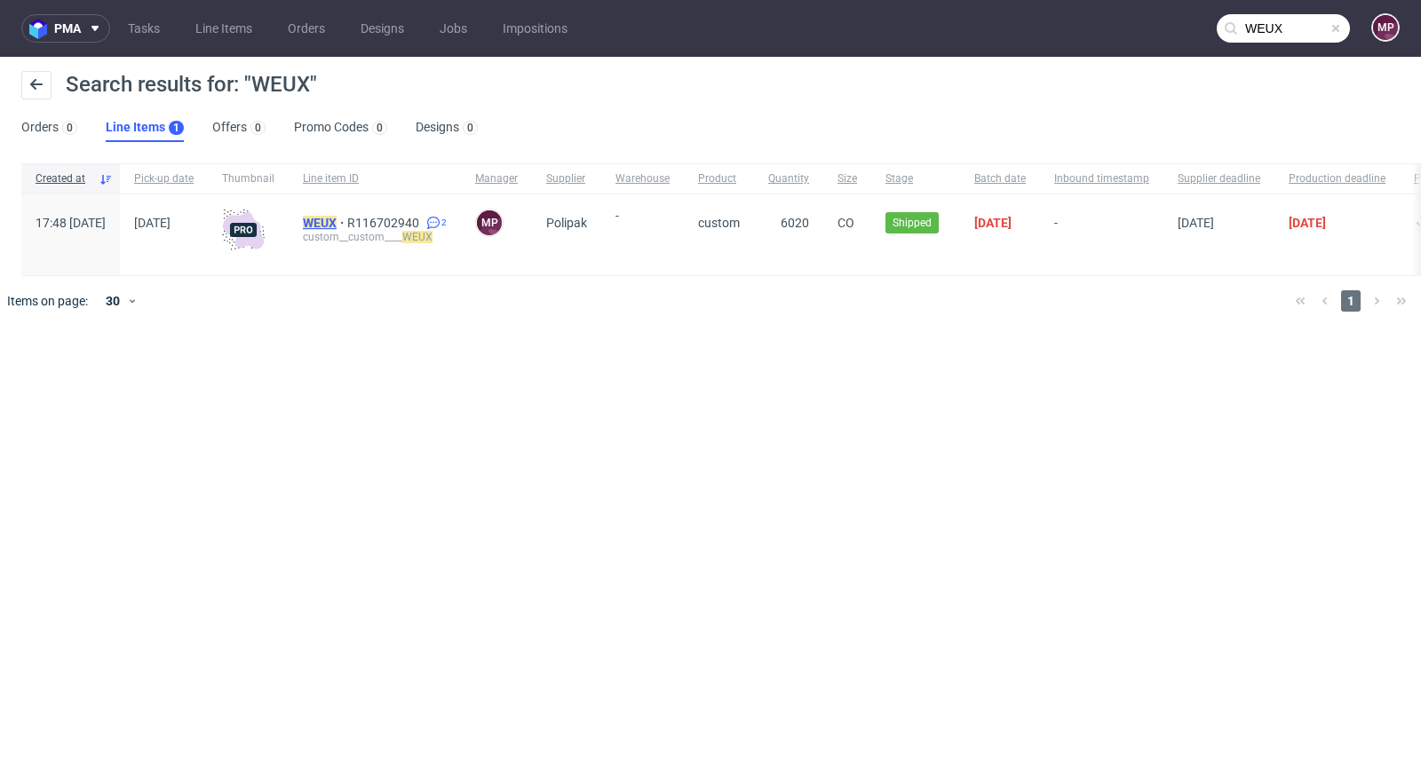
click at [337, 221] on mark "WEUX" at bounding box center [320, 223] width 34 height 14
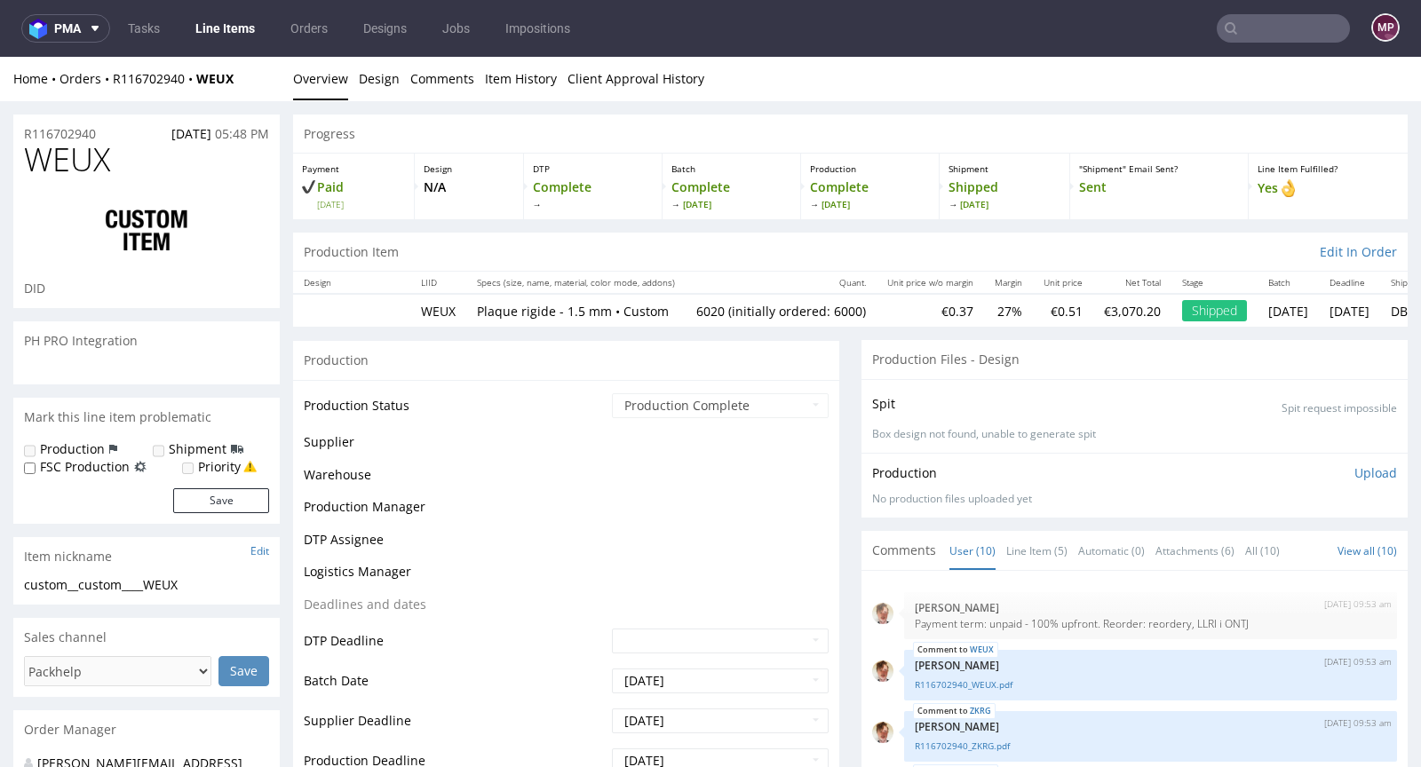
scroll to position [749, 0]
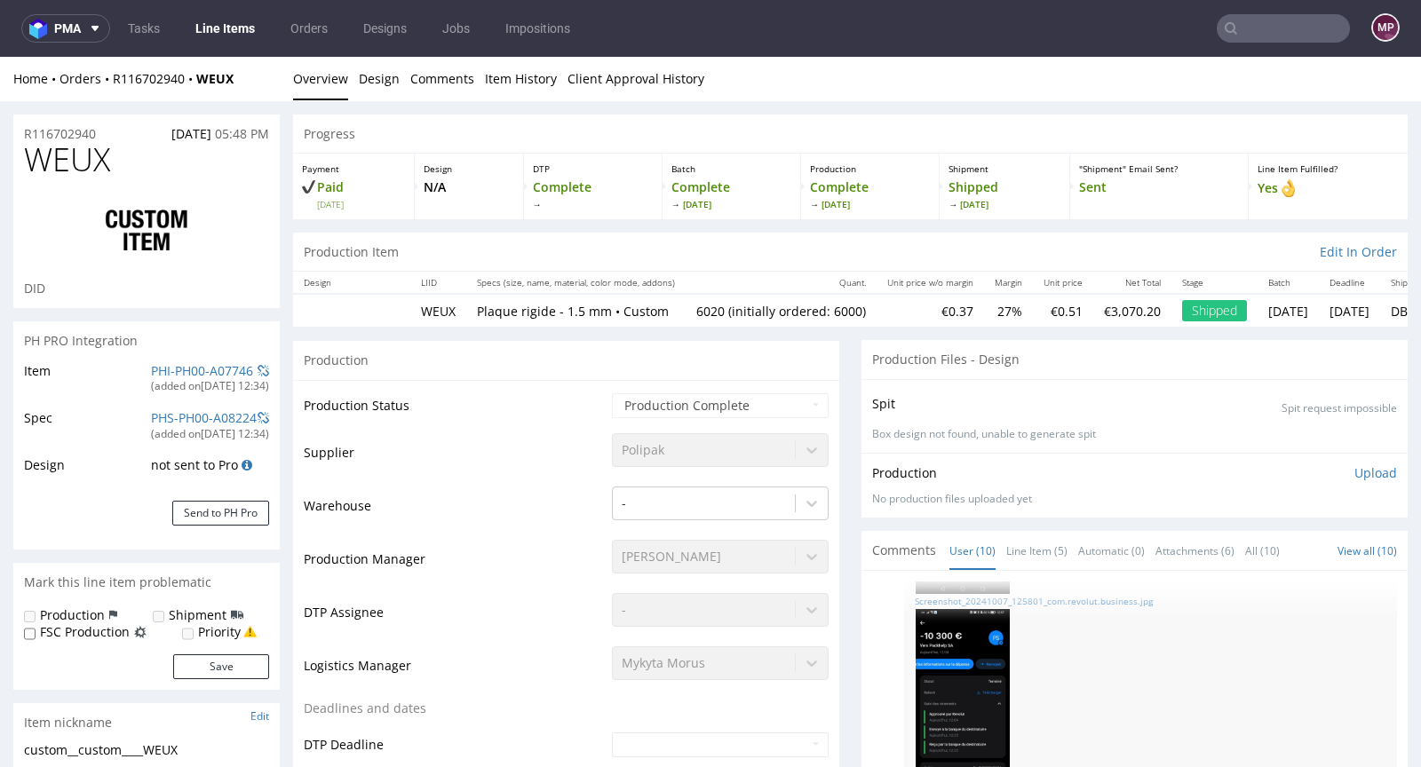
select select "in_progress"
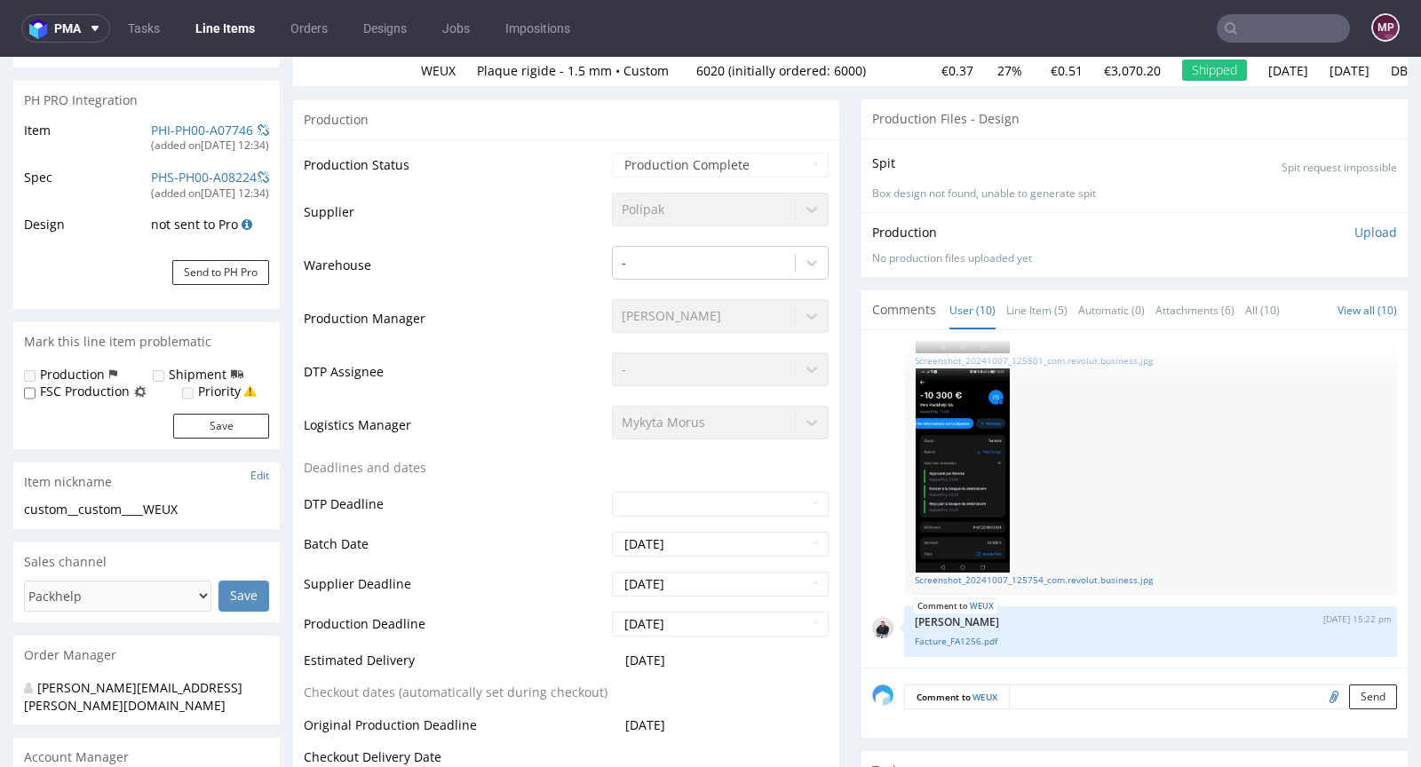
scroll to position [115, 0]
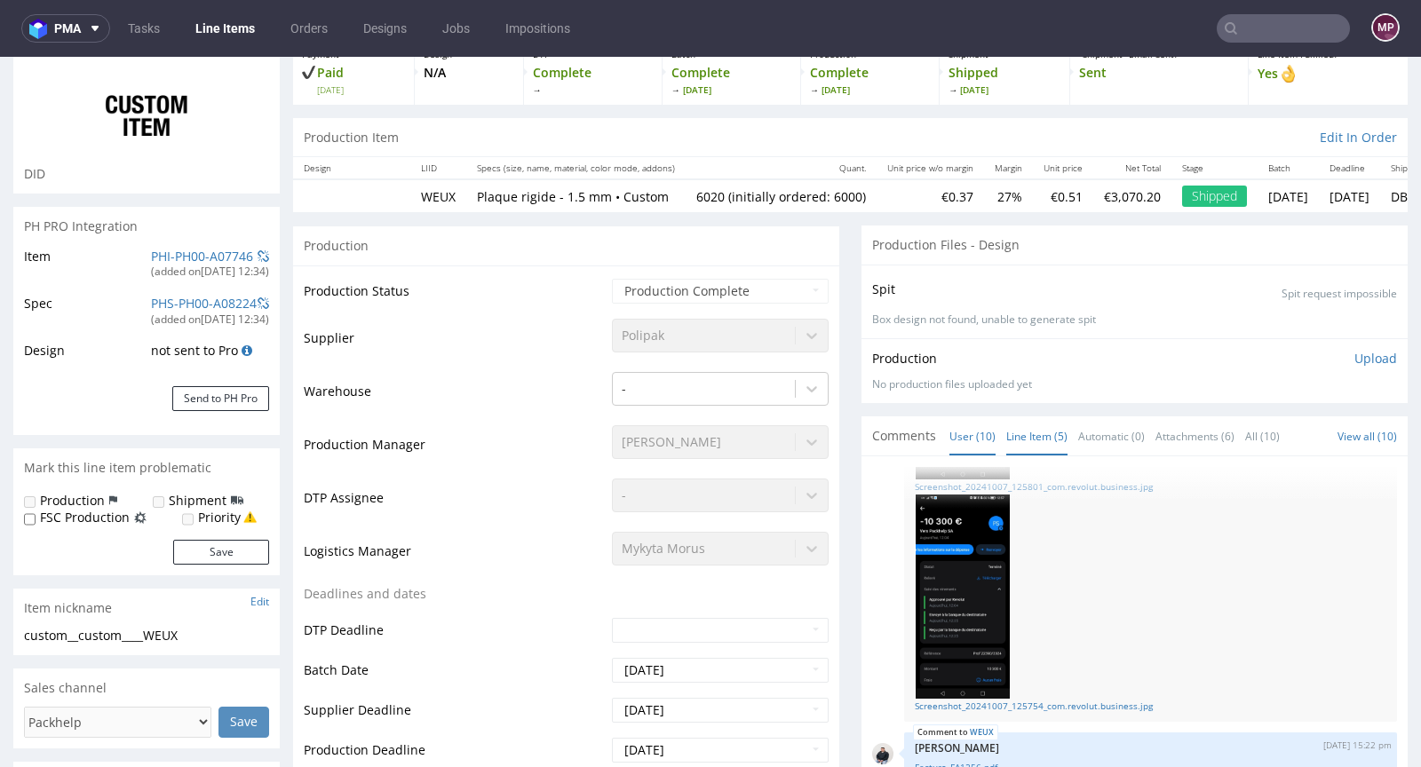
click at [1019, 438] on link "Line Item (5)" at bounding box center [1036, 436] width 61 height 38
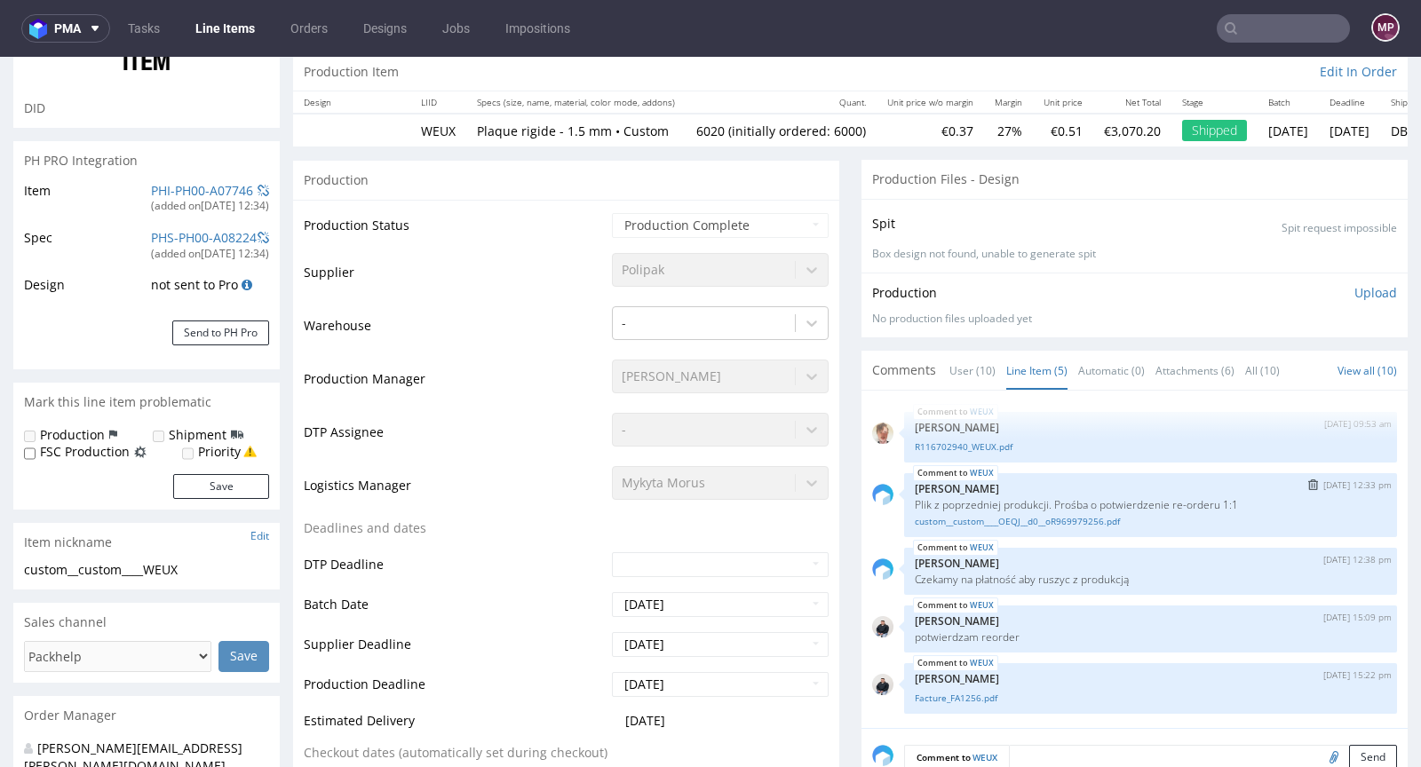
scroll to position [200, 0]
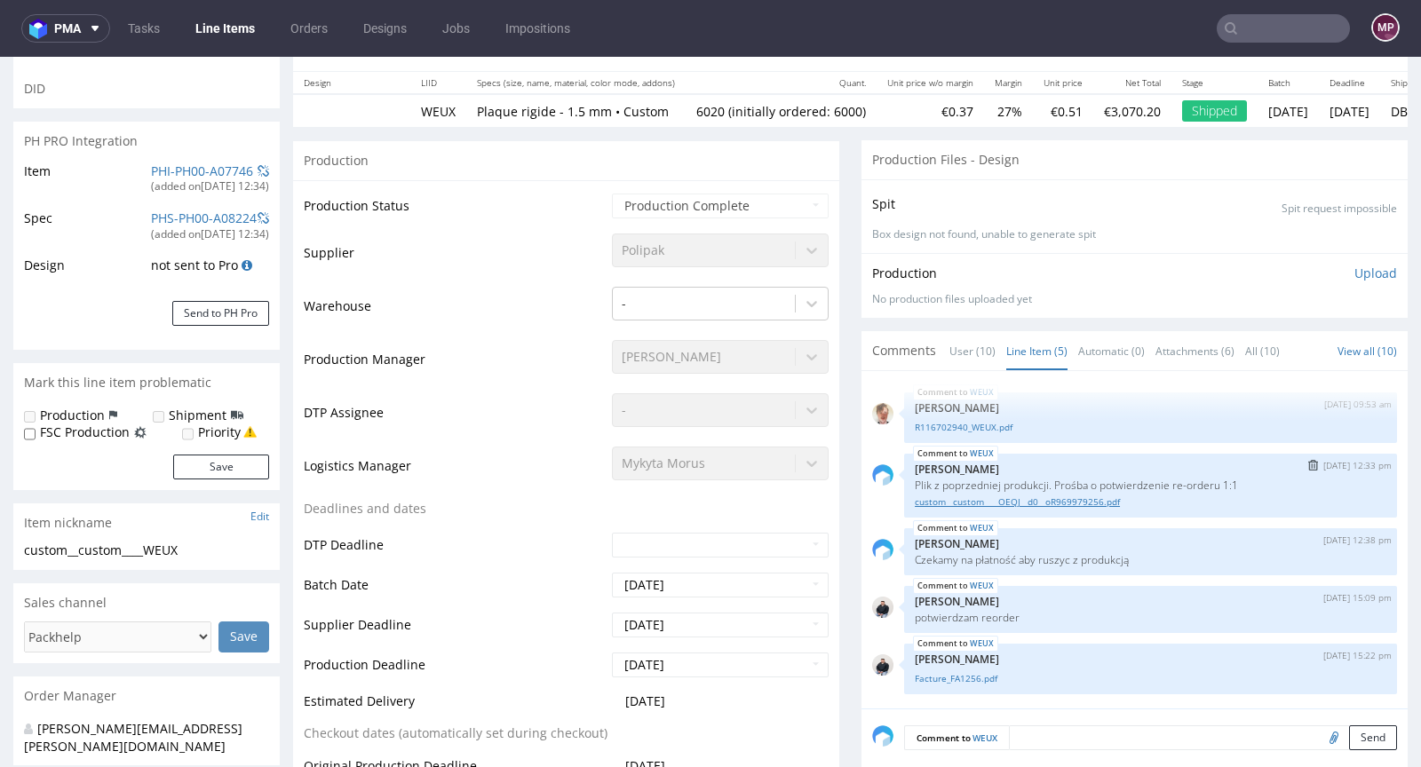
click at [1060, 505] on link "custom__custom____OEQJ__d0__oR969979256.pdf" at bounding box center [1151, 502] width 472 height 13
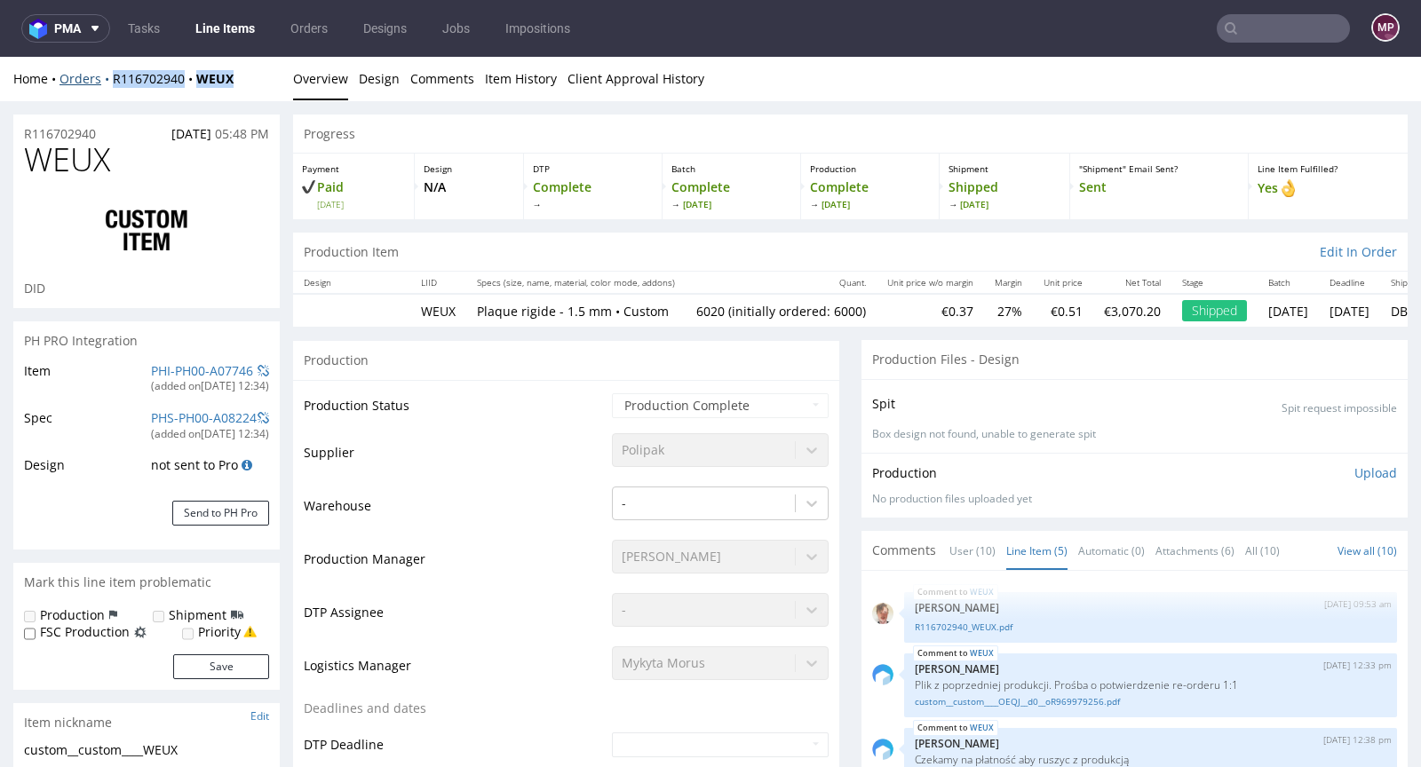
drag, startPoint x: 246, startPoint y: 73, endPoint x: 108, endPoint y: 78, distance: 137.8
click at [108, 78] on div "Home Orders R116702940 WEUX" at bounding box center [146, 79] width 266 height 18
copy div "R116702940 WEUX"
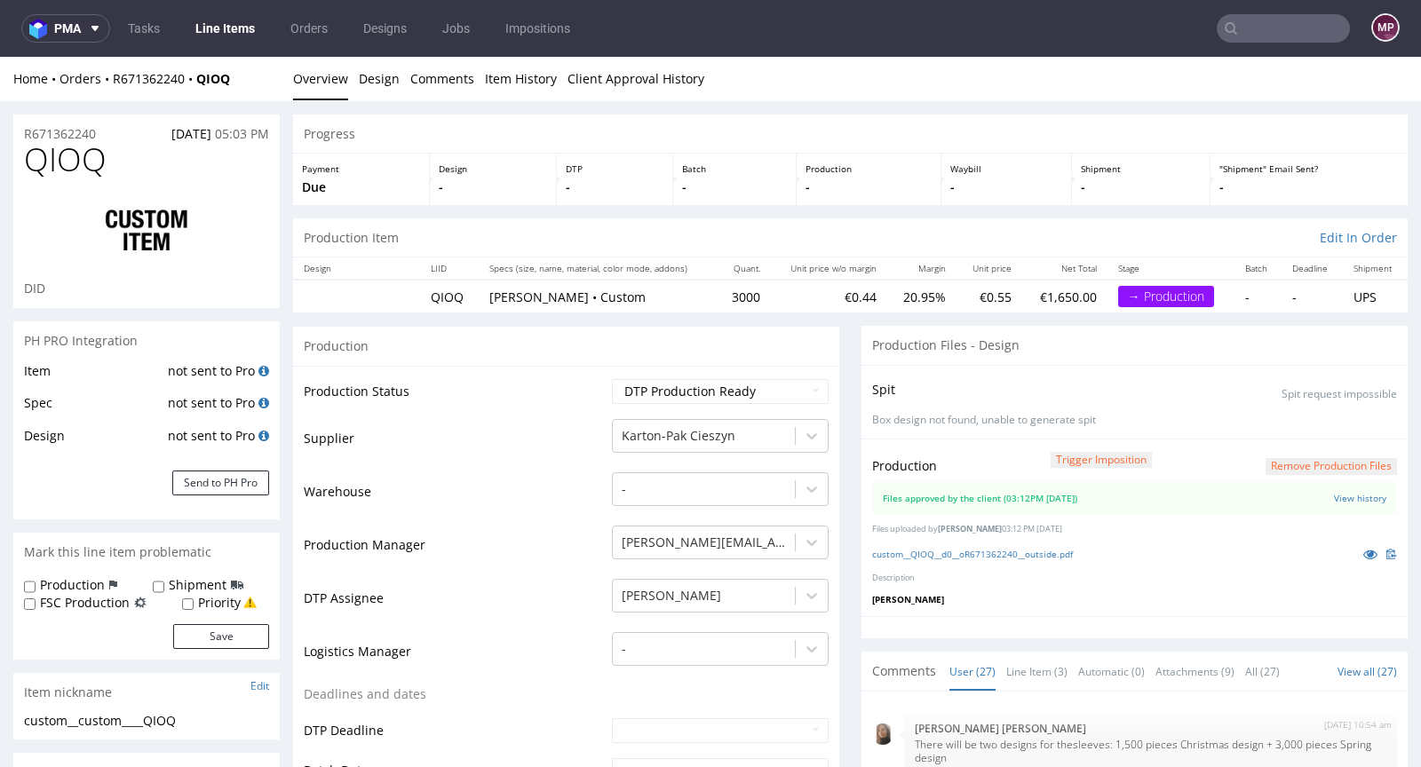
scroll to position [1593, 0]
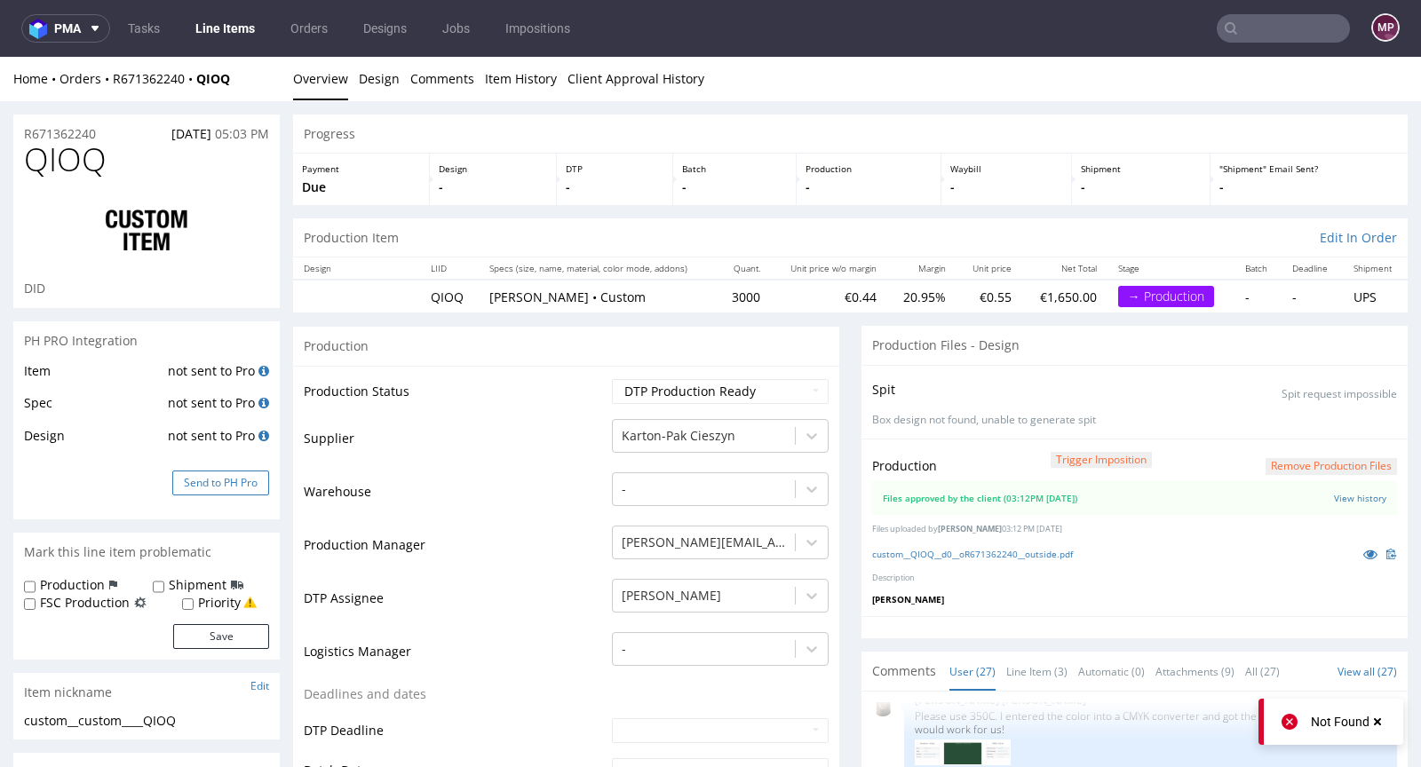
click at [203, 486] on button "Send to PH Pro" at bounding box center [220, 483] width 97 height 25
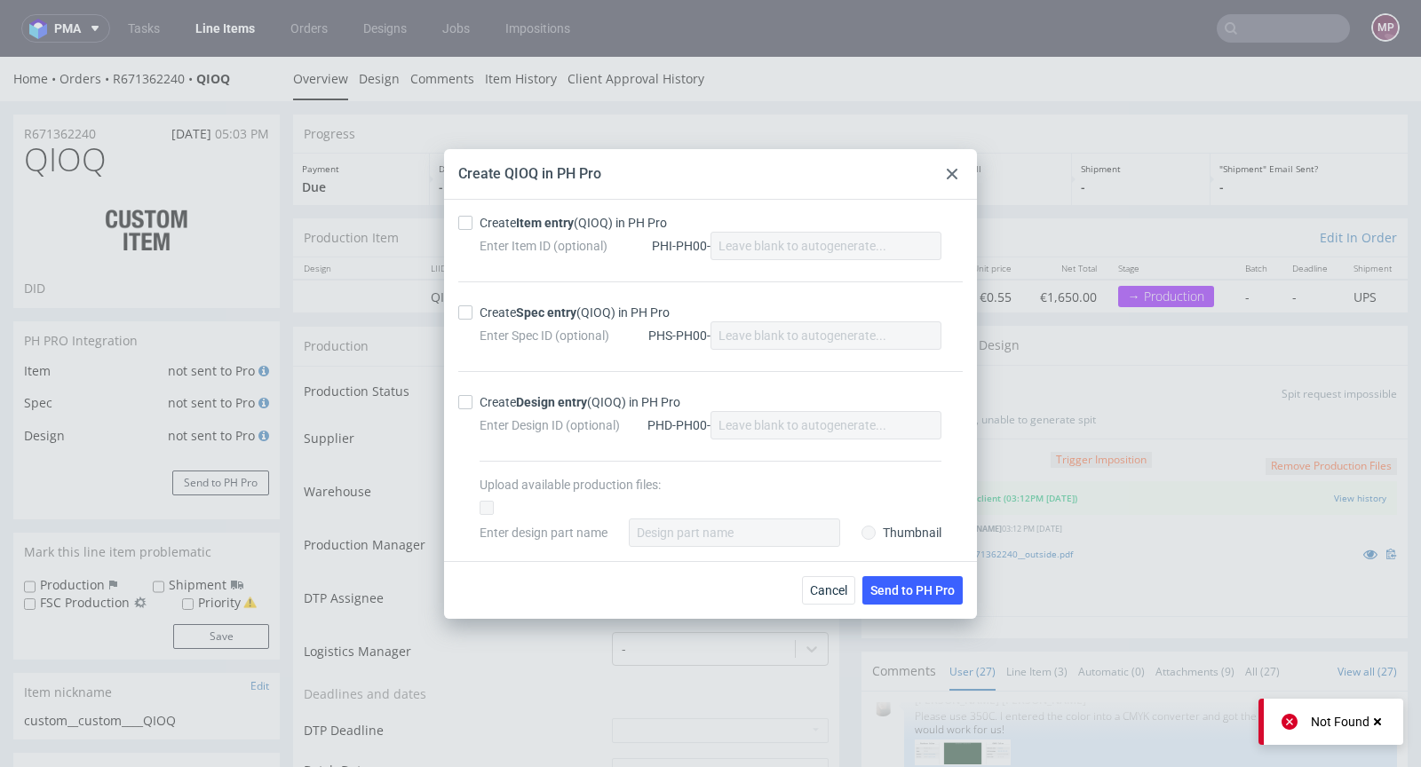
click at [550, 225] on strong "Item entry" at bounding box center [545, 223] width 58 height 14
click at [473, 225] on input "Create Item entry (QIOQ) in PH Pro" at bounding box center [465, 223] width 14 height 14
checkbox input "true"
click at [542, 306] on strong "Spec entry" at bounding box center [546, 313] width 60 height 14
click at [473, 306] on input "Create Spec entry (QIOQ) in PH Pro" at bounding box center [465, 313] width 14 height 14
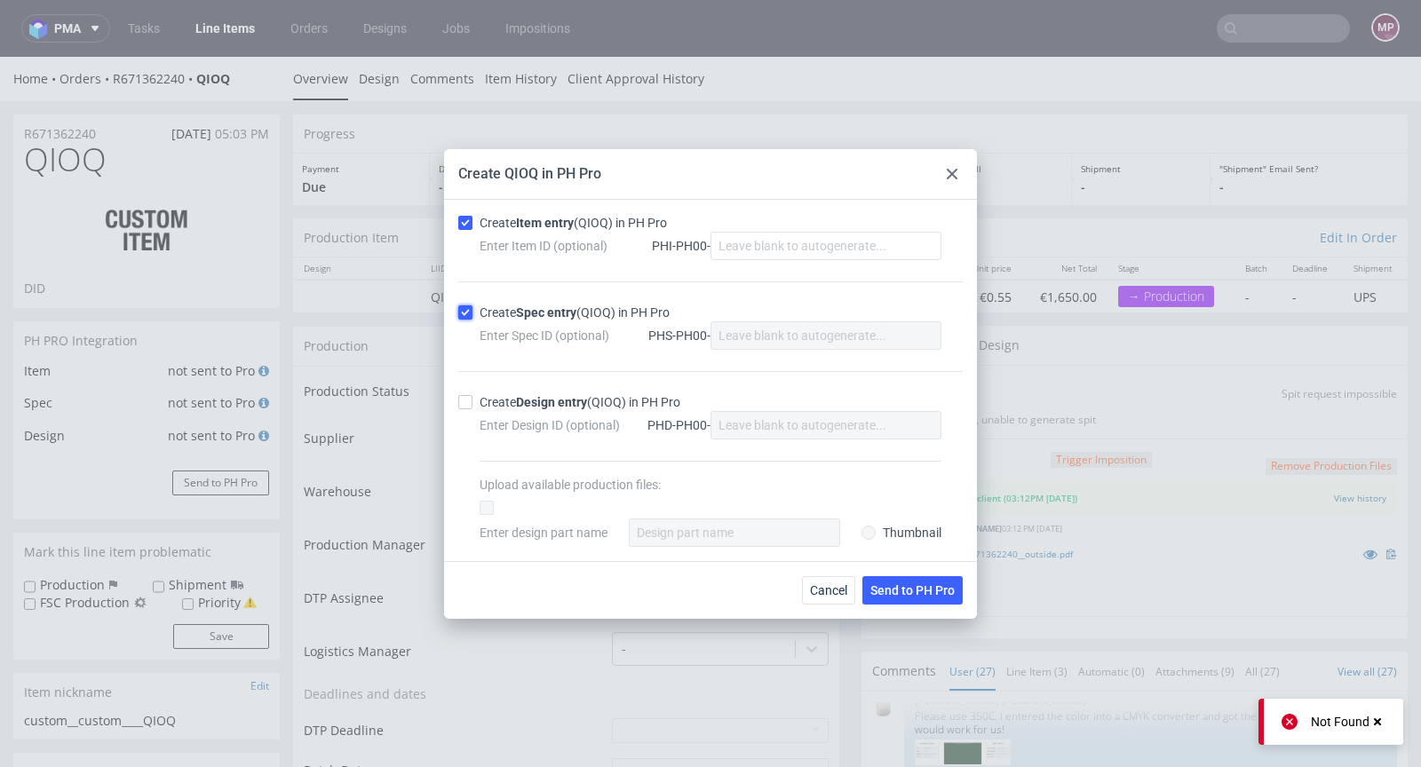
checkbox input "true"
click at [930, 584] on span "Send to PH Pro" at bounding box center [912, 590] width 84 height 12
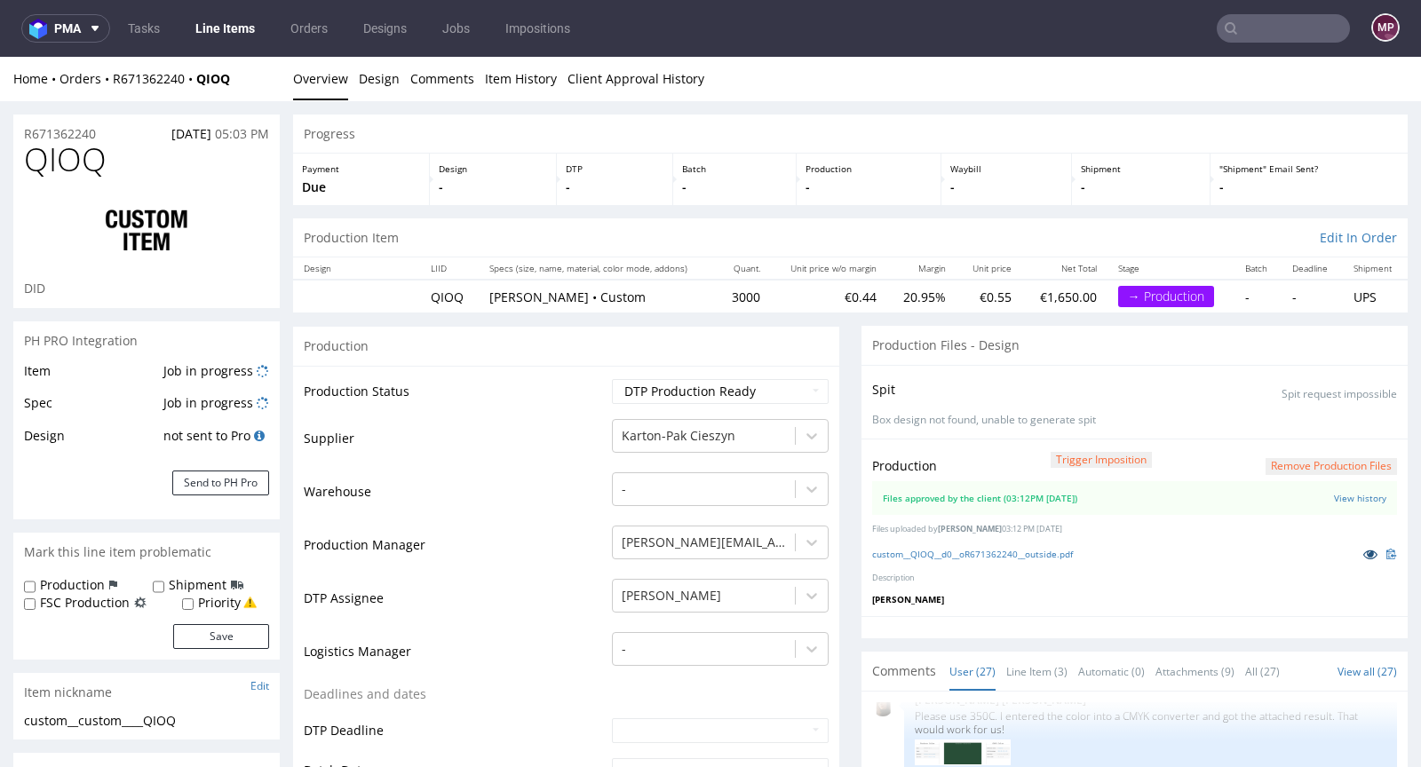
click at [1363, 555] on icon at bounding box center [1370, 554] width 14 height 12
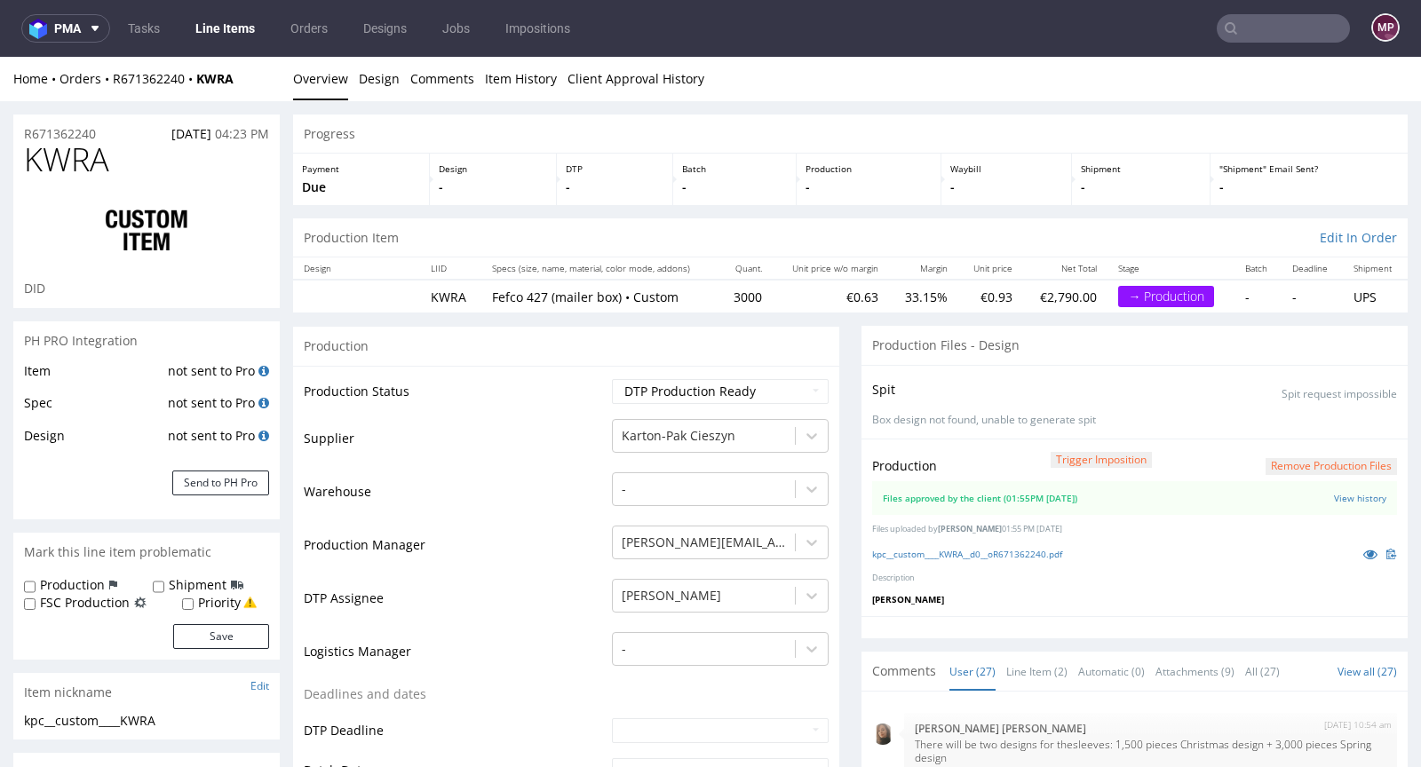
scroll to position [1569, 0]
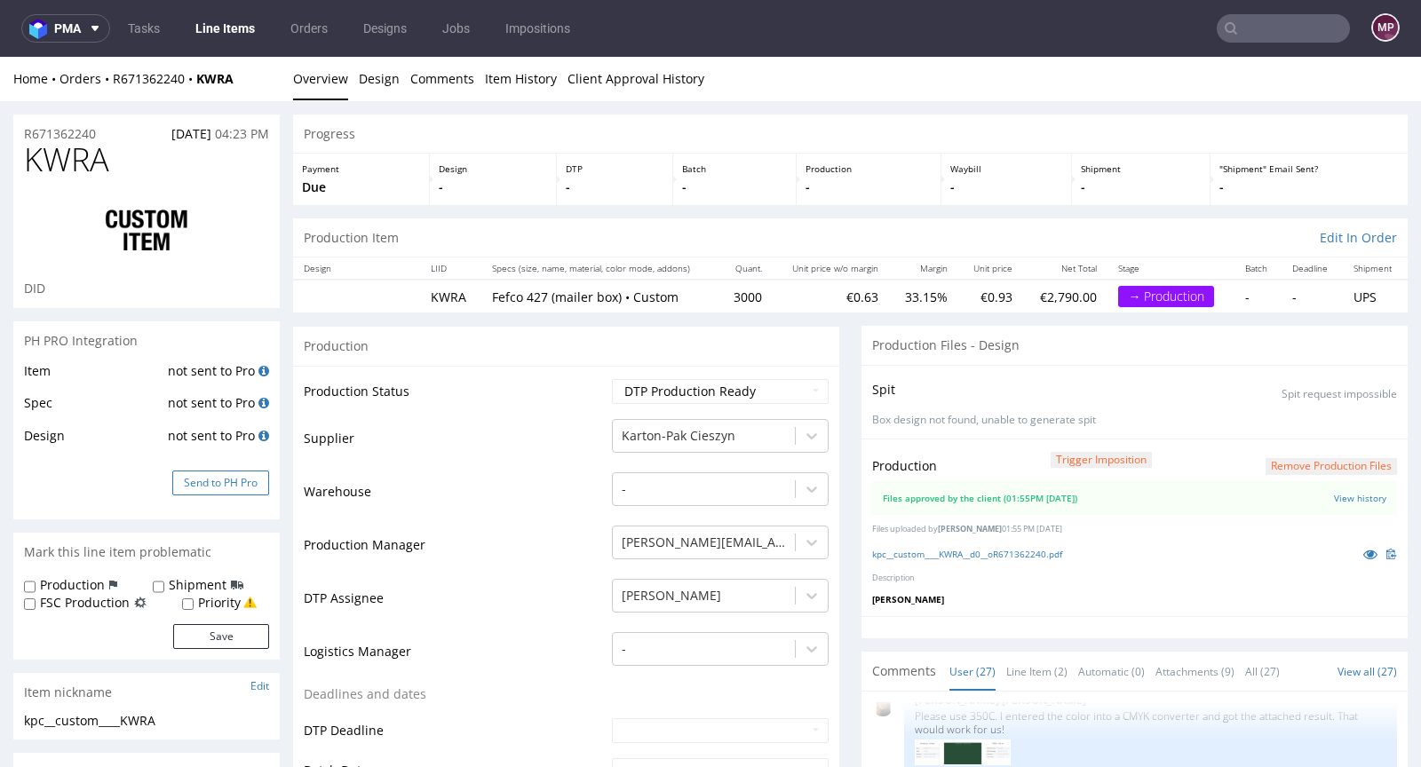
click at [222, 477] on button "Send to PH Pro" at bounding box center [220, 483] width 97 height 25
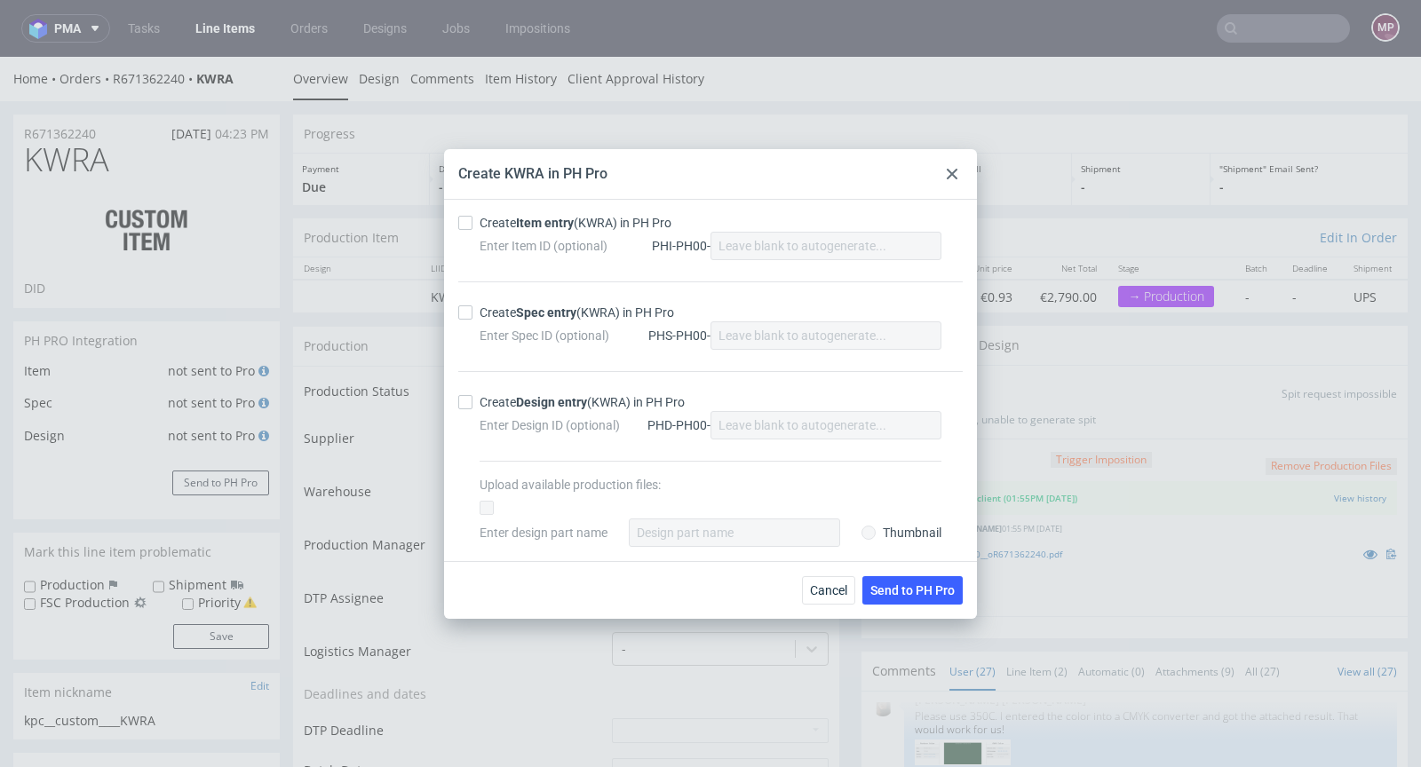
click at [554, 222] on strong "Item entry" at bounding box center [545, 223] width 58 height 14
click at [473, 222] on input "Create Item entry (KWRA) in PH Pro" at bounding box center [465, 223] width 14 height 14
checkbox input "true"
click at [559, 315] on strong "Spec entry" at bounding box center [546, 313] width 60 height 14
click at [473, 315] on input "Create Spec entry (KWRA) in PH Pro" at bounding box center [465, 313] width 14 height 14
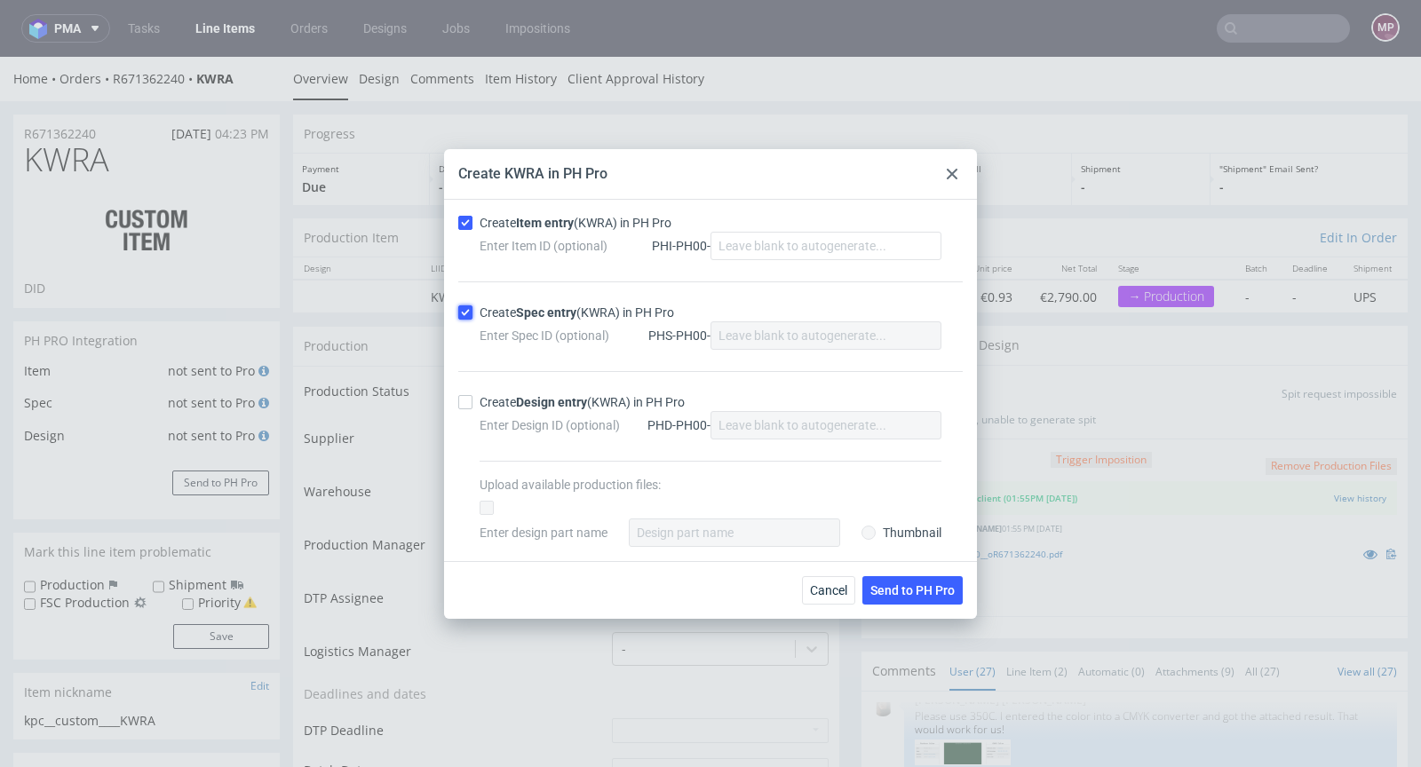
checkbox input "true"
click at [920, 580] on button "Send to PH Pro" at bounding box center [912, 590] width 100 height 28
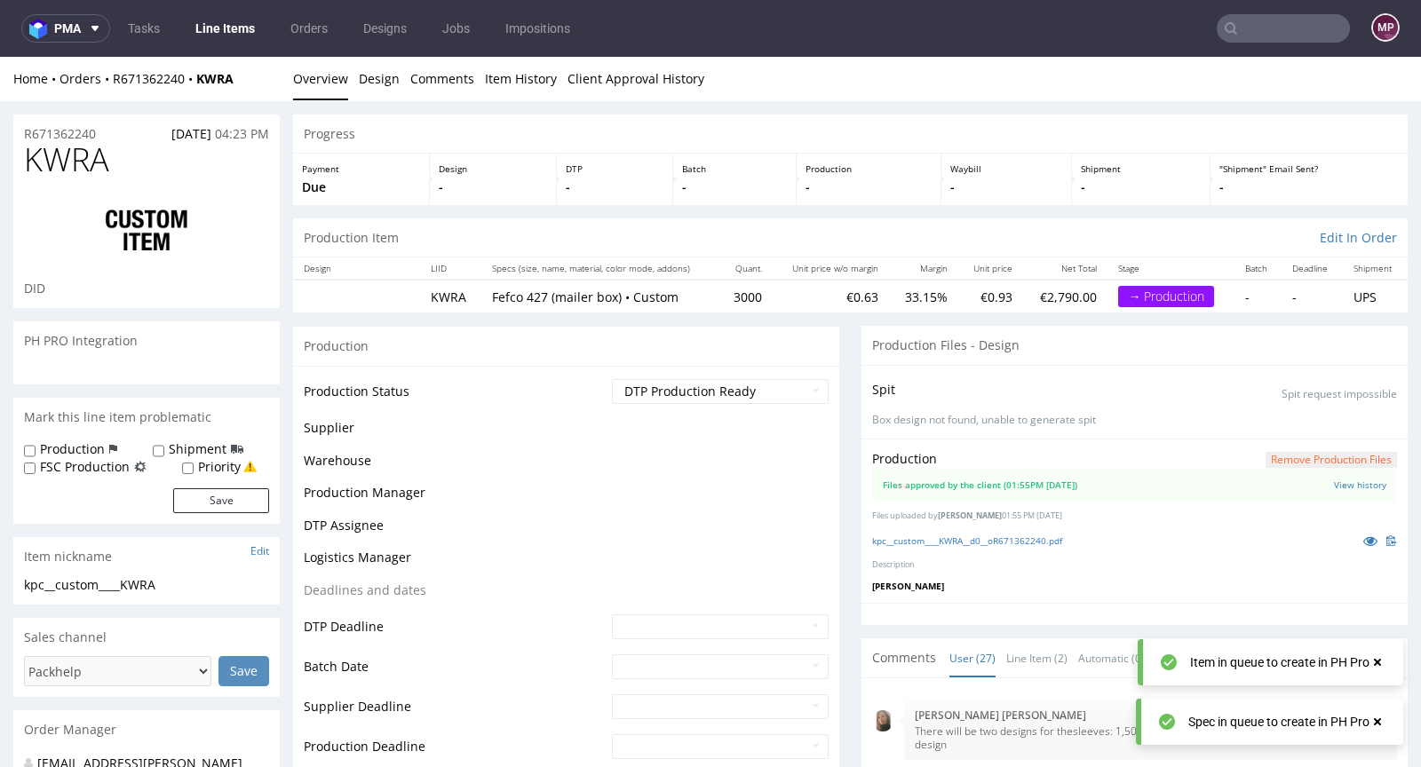
scroll to position [1593, 0]
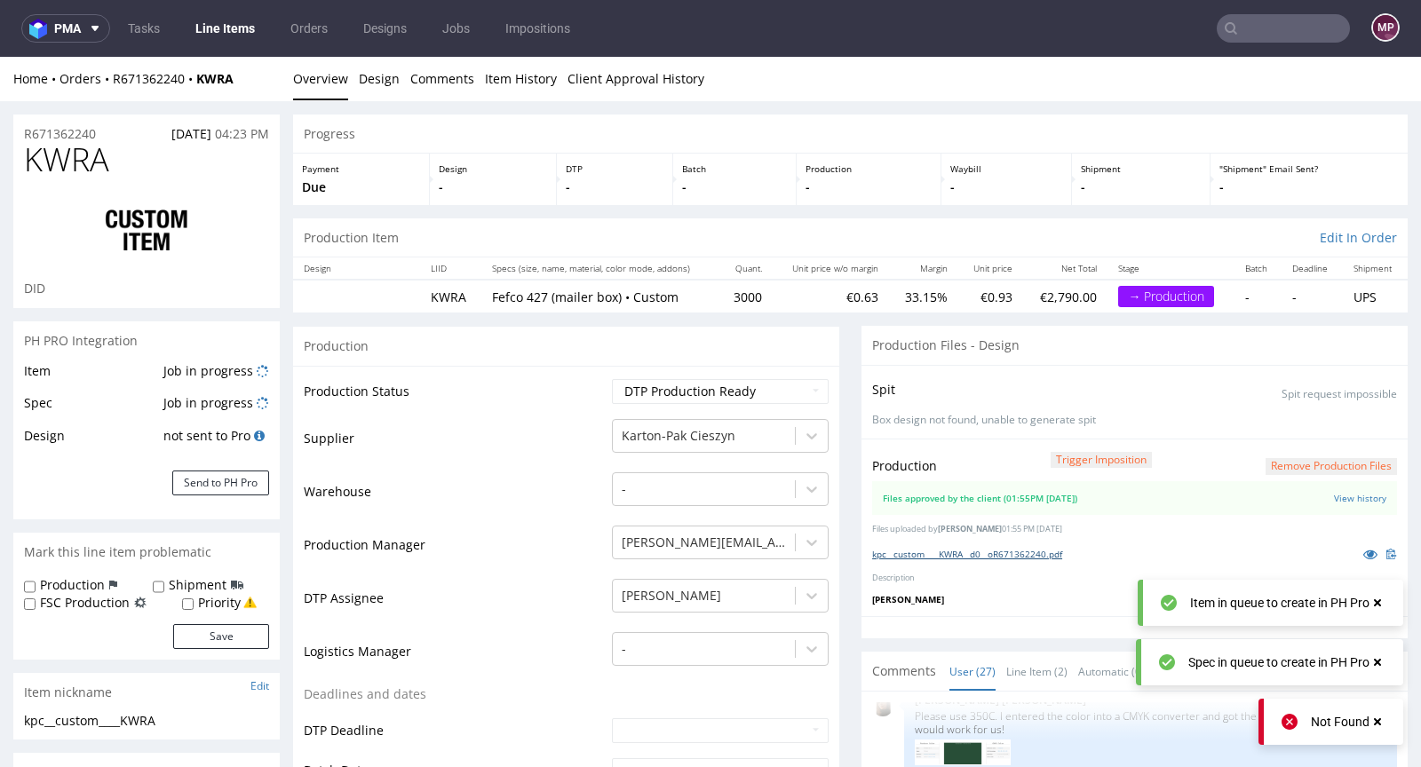
click at [992, 557] on link "kpc__custom____KWRA__d0__oR671362240.pdf" at bounding box center [967, 554] width 190 height 12
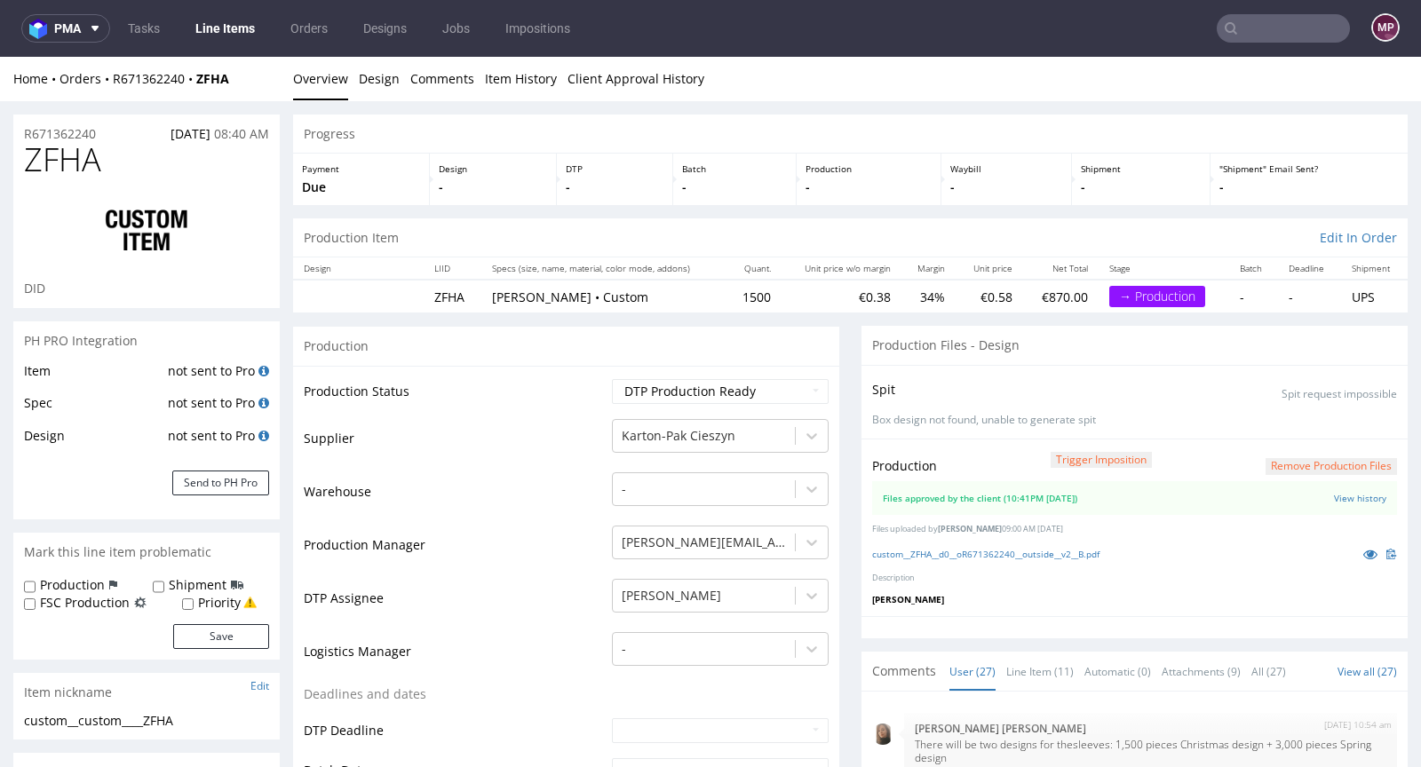
scroll to position [1569, 0]
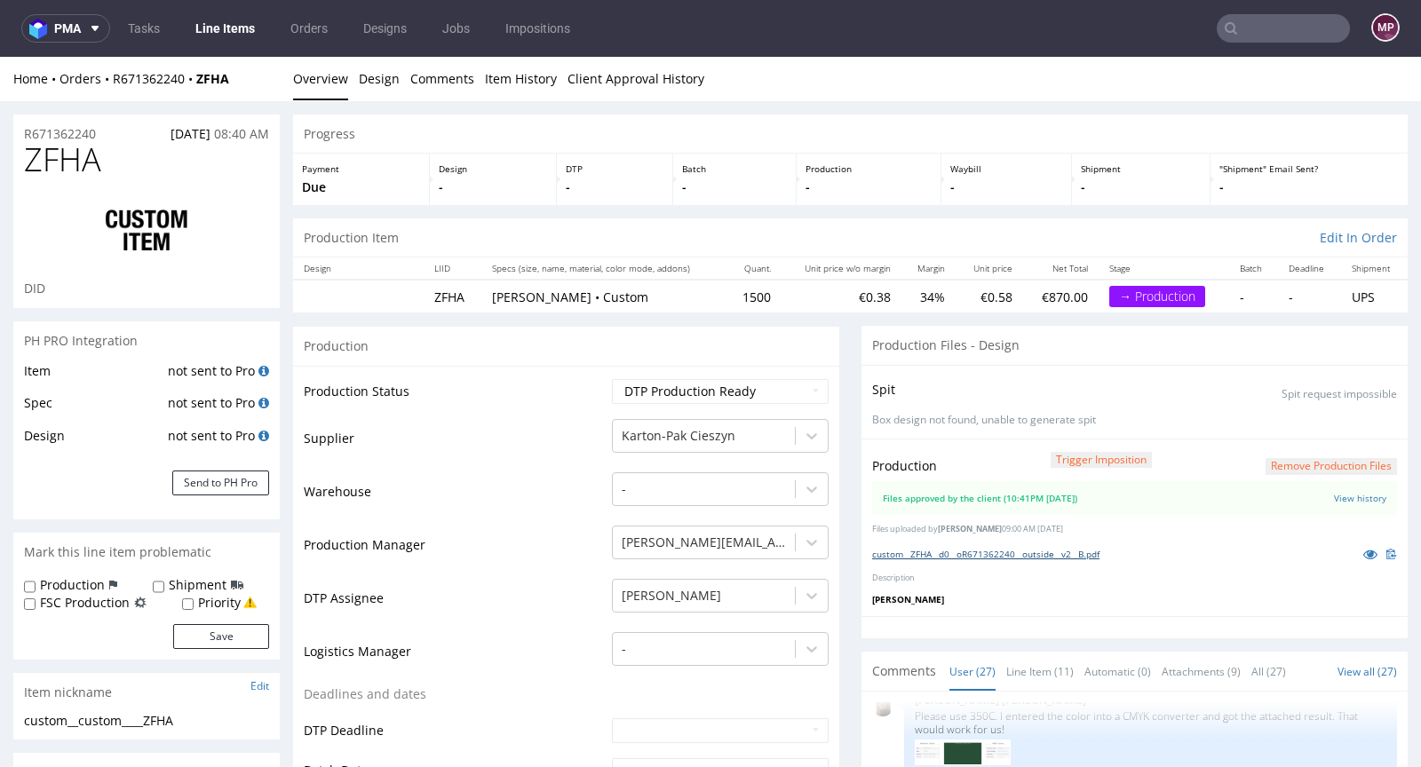
click at [938, 552] on link "custom__ZFHA__d0__oR671362240__outside__v2__B.pdf" at bounding box center [985, 554] width 227 height 12
click at [254, 475] on button "Send to PH Pro" at bounding box center [220, 483] width 97 height 25
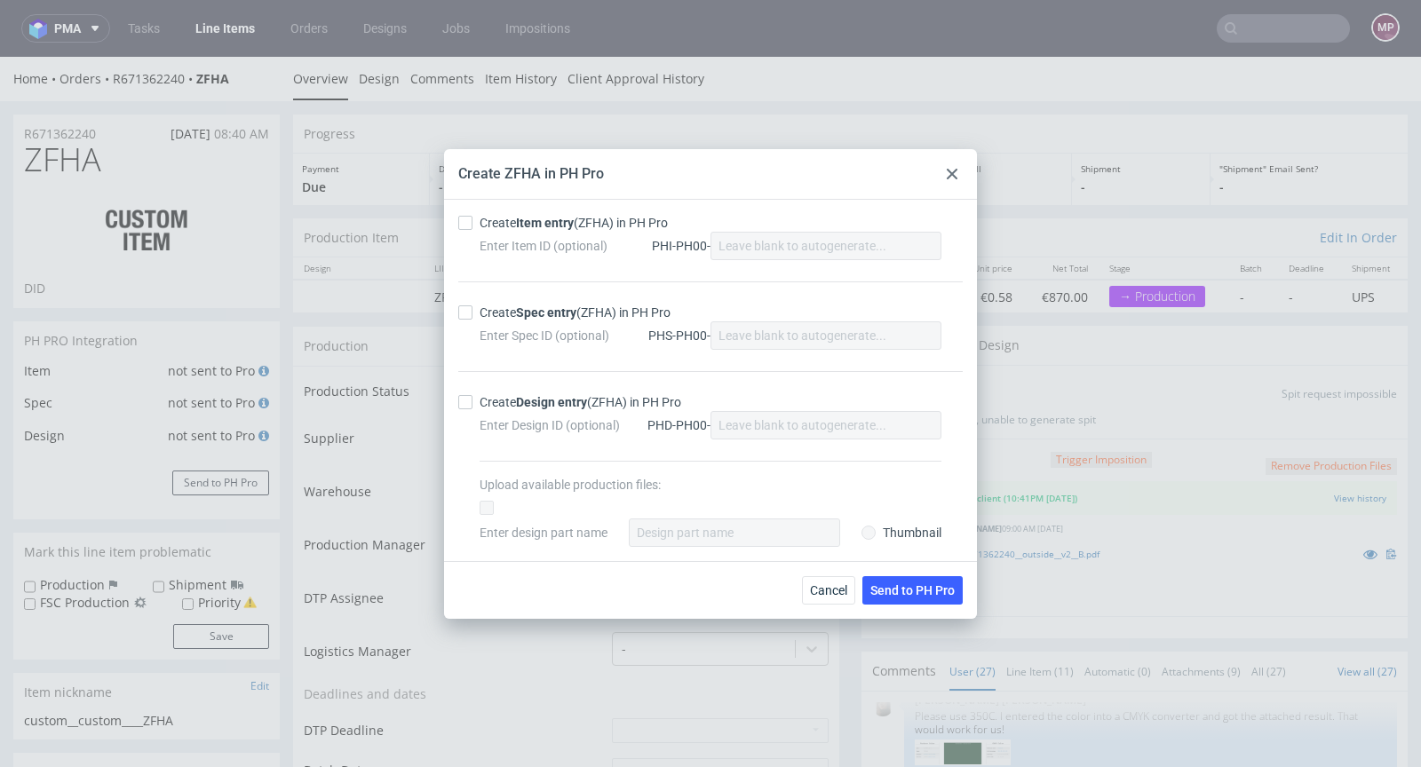
click at [547, 227] on strong "Item entry" at bounding box center [545, 223] width 58 height 14
click at [473, 227] on input "Create Item entry (ZFHA) in PH Pro" at bounding box center [465, 223] width 14 height 14
checkbox input "true"
click at [528, 298] on div "Create Spec entry (ZFHA) in PH Pro Enter Spec ID (optional) PHS-PH00-" at bounding box center [710, 327] width 505 height 90
click at [525, 311] on strong "Spec entry" at bounding box center [546, 313] width 60 height 14
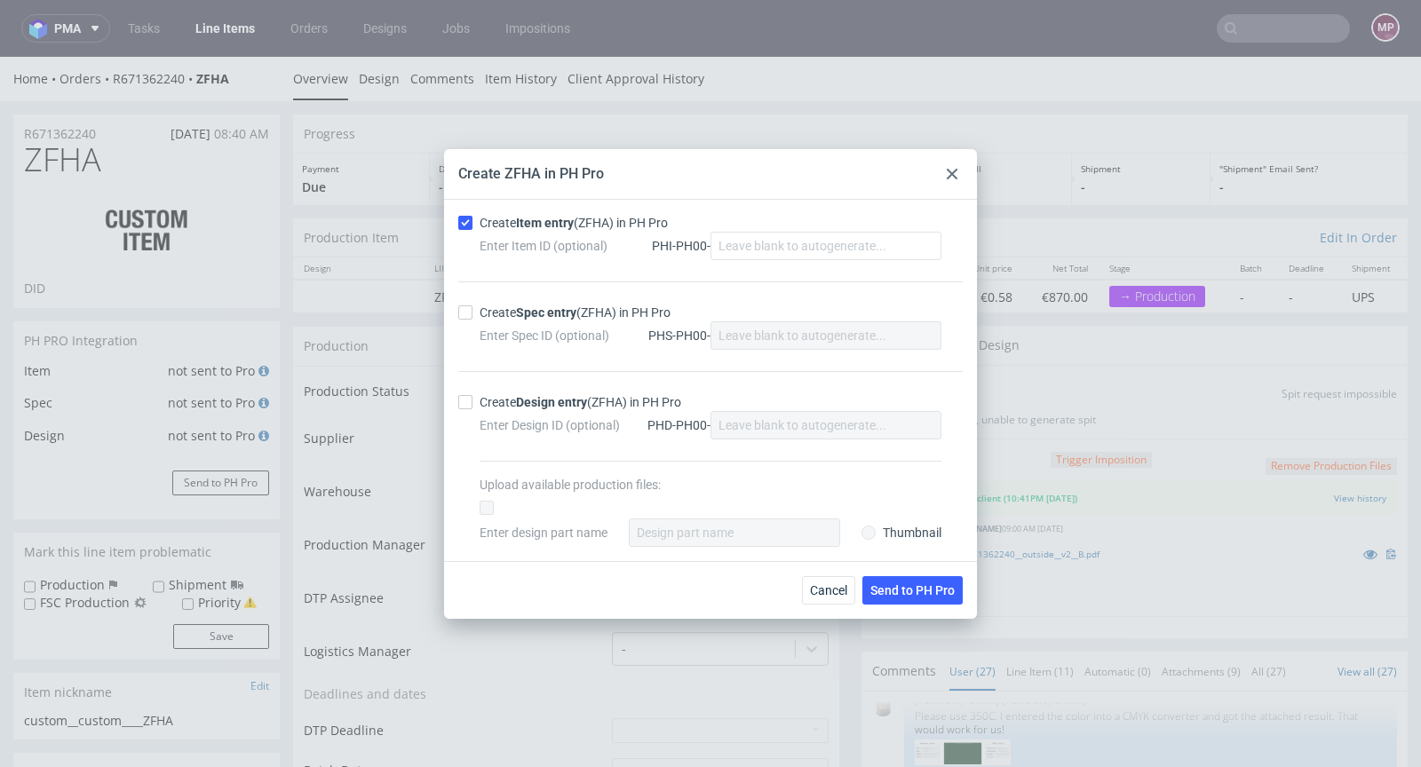
click at [473, 311] on input "Create Spec entry (ZFHA) in PH Pro" at bounding box center [465, 313] width 14 height 14
checkbox input "true"
click at [906, 603] on div "Send to PH Pro" at bounding box center [912, 590] width 100 height 28
click at [910, 592] on span "Send to PH Pro" at bounding box center [912, 590] width 84 height 12
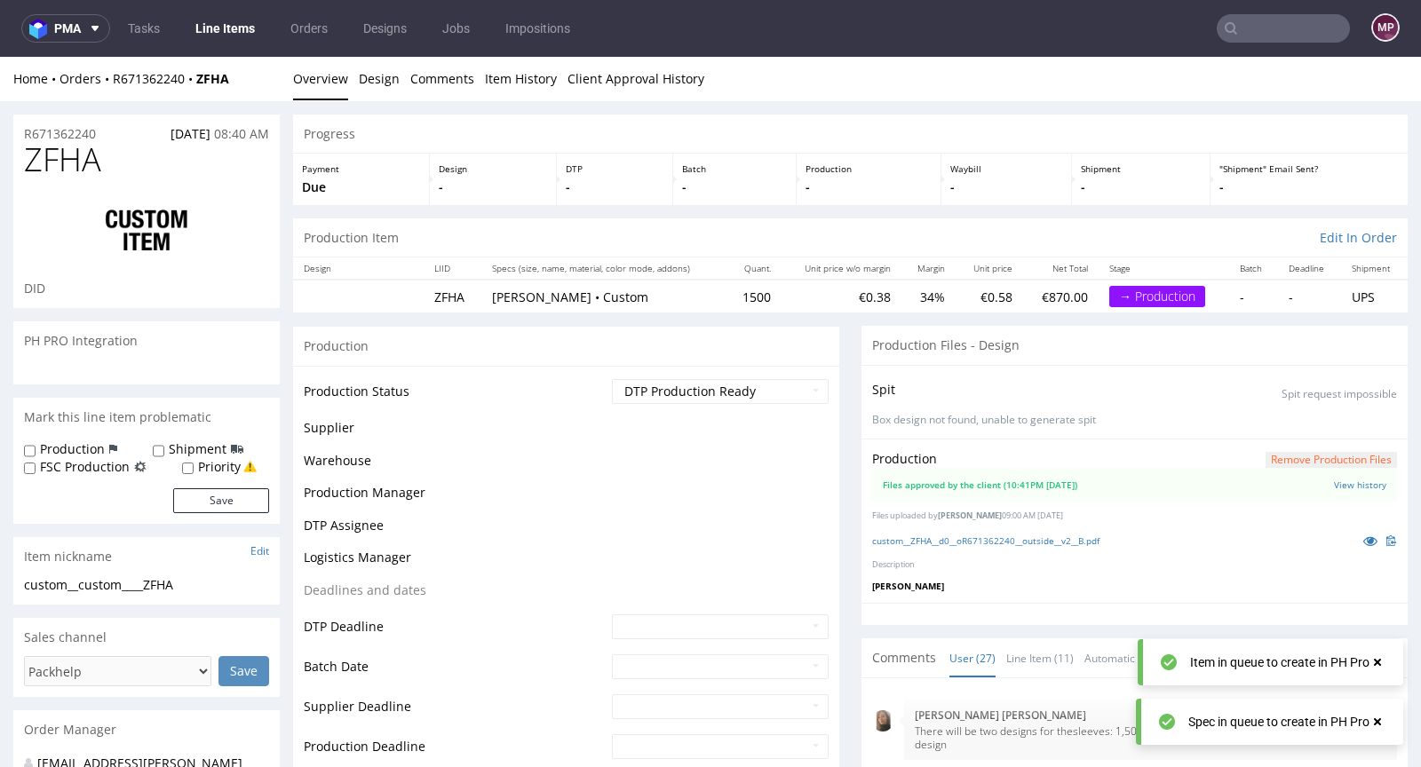
scroll to position [1593, 0]
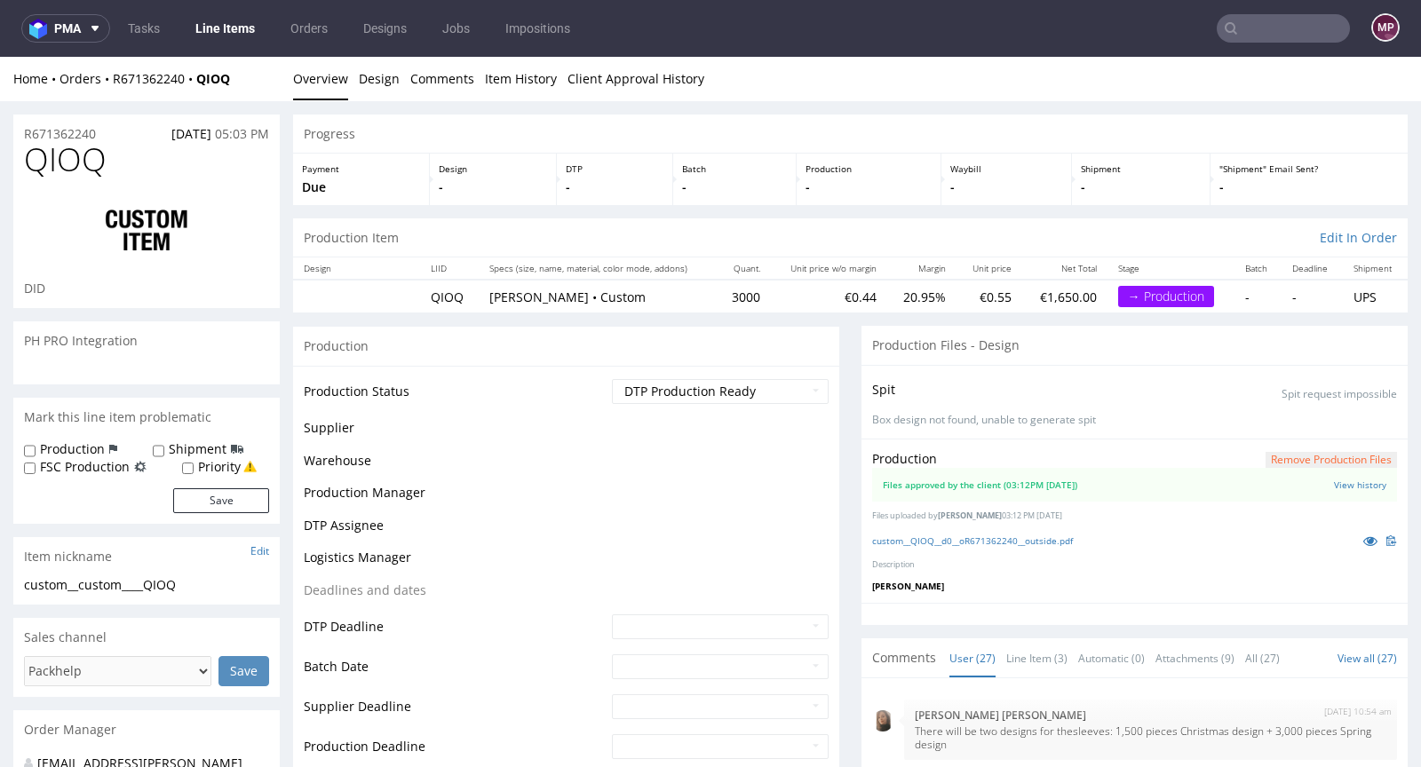
scroll to position [1593, 0]
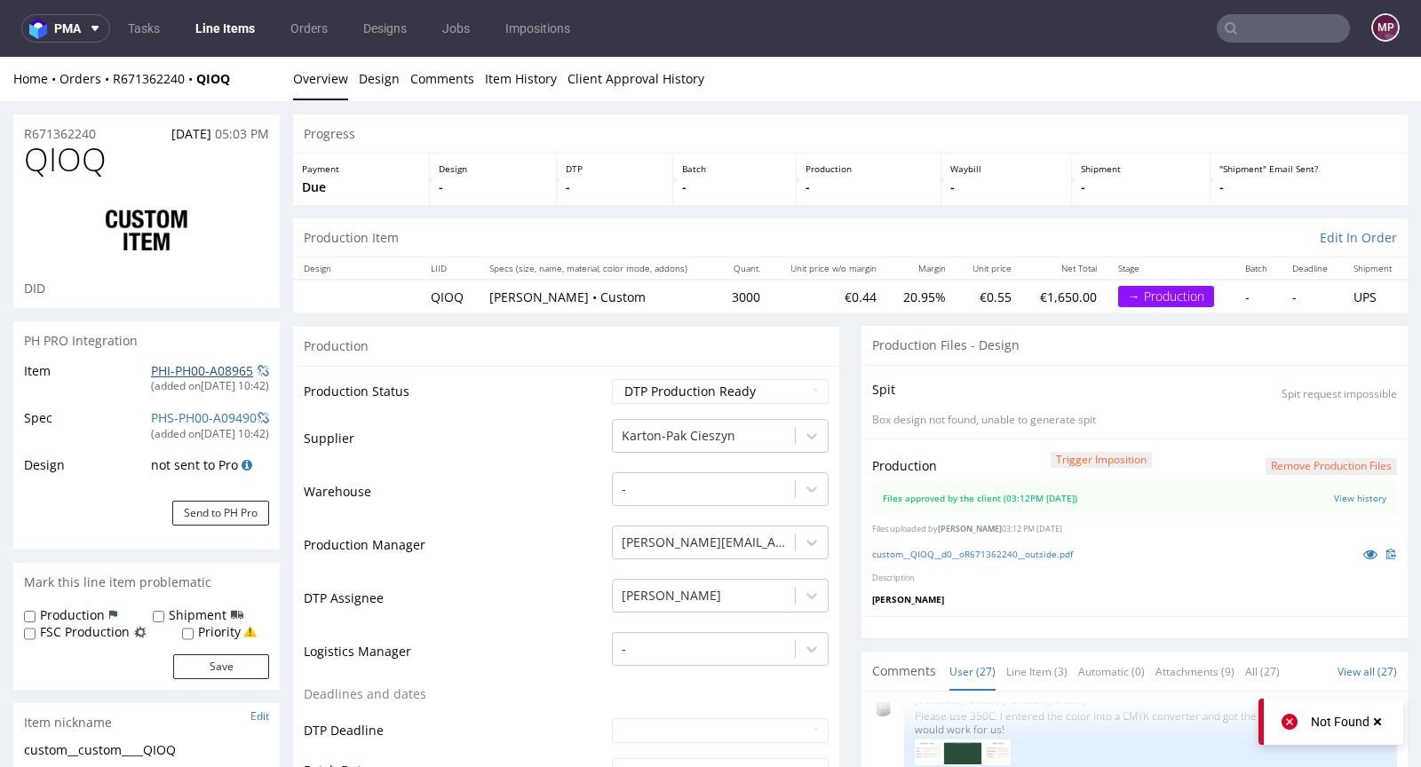
click at [220, 373] on link "PHI-PH00-A08965" at bounding box center [202, 370] width 102 height 17
click at [953, 553] on link "custom__QIOQ__d0__oR671362240__outside.pdf" at bounding box center [972, 554] width 201 height 12
drag, startPoint x: 104, startPoint y: 131, endPoint x: 25, endPoint y: 128, distance: 79.1
click at [25, 128] on div "R671362240 13.08.2025 05:03 PM" at bounding box center [146, 129] width 266 height 28
copy p "R671362240"
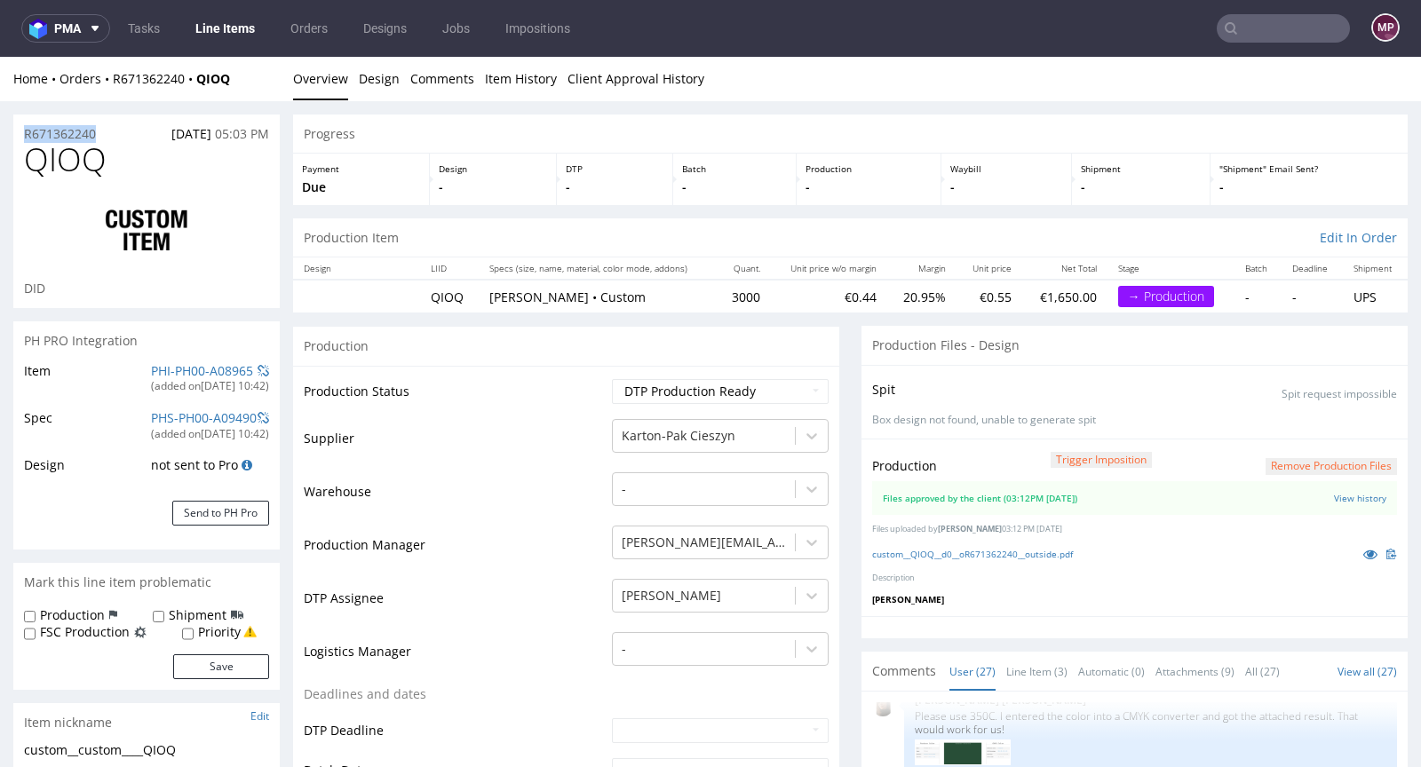
click at [111, 198] on img at bounding box center [147, 230] width 142 height 71
click at [111, 143] on h1 "QIOQ" at bounding box center [146, 160] width 245 height 36
drag, startPoint x: 99, startPoint y: 130, endPoint x: 22, endPoint y: 123, distance: 76.6
click at [22, 123] on div "R671362240 13.08.2025 05:03 PM" at bounding box center [146, 129] width 266 height 28
copy p "R671362240"
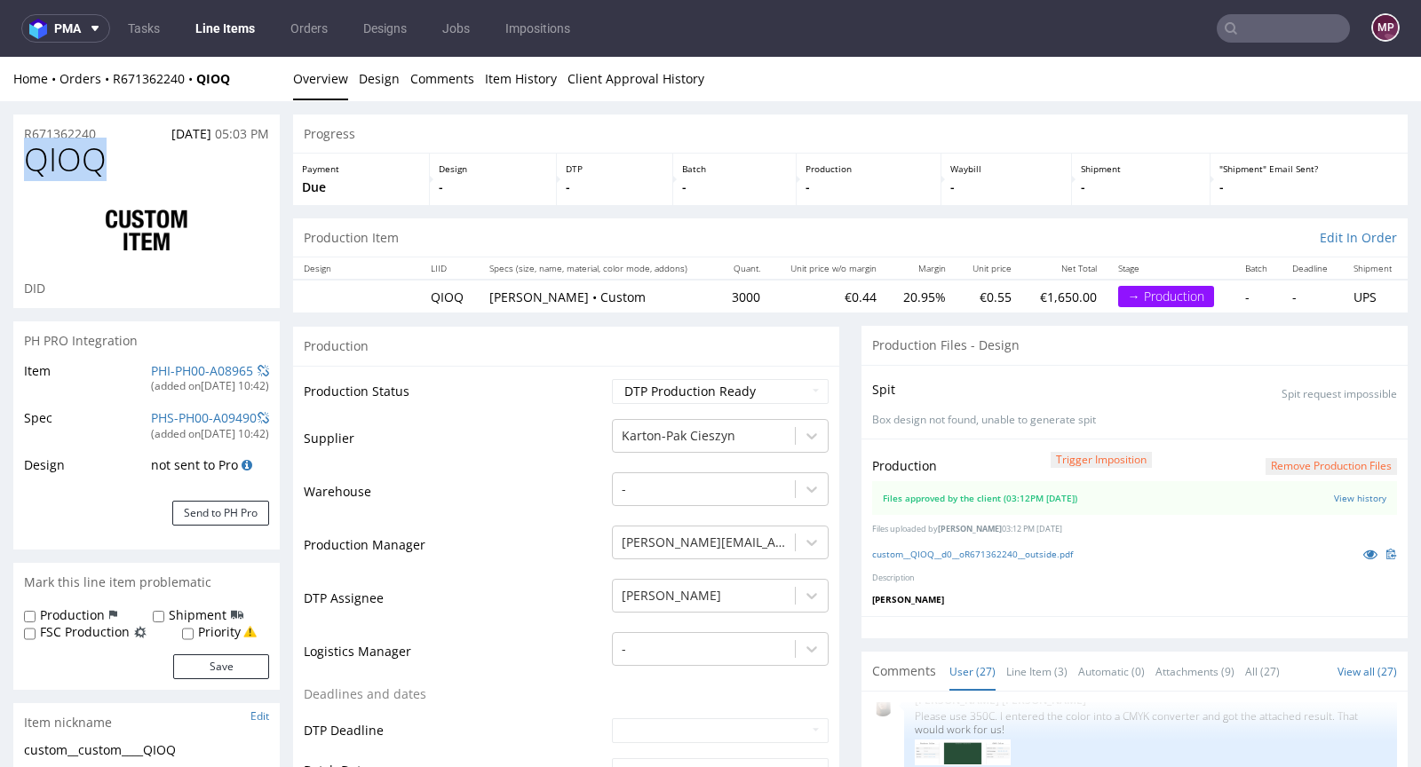
drag, startPoint x: 178, startPoint y: 159, endPoint x: 30, endPoint y: 162, distance: 147.5
click at [30, 162] on h1 "QIOQ" at bounding box center [146, 160] width 245 height 36
copy span "QIOQ"
drag, startPoint x: 756, startPoint y: 298, endPoint x: 719, endPoint y: 296, distance: 36.5
click at [719, 296] on td "3000" at bounding box center [744, 296] width 54 height 33
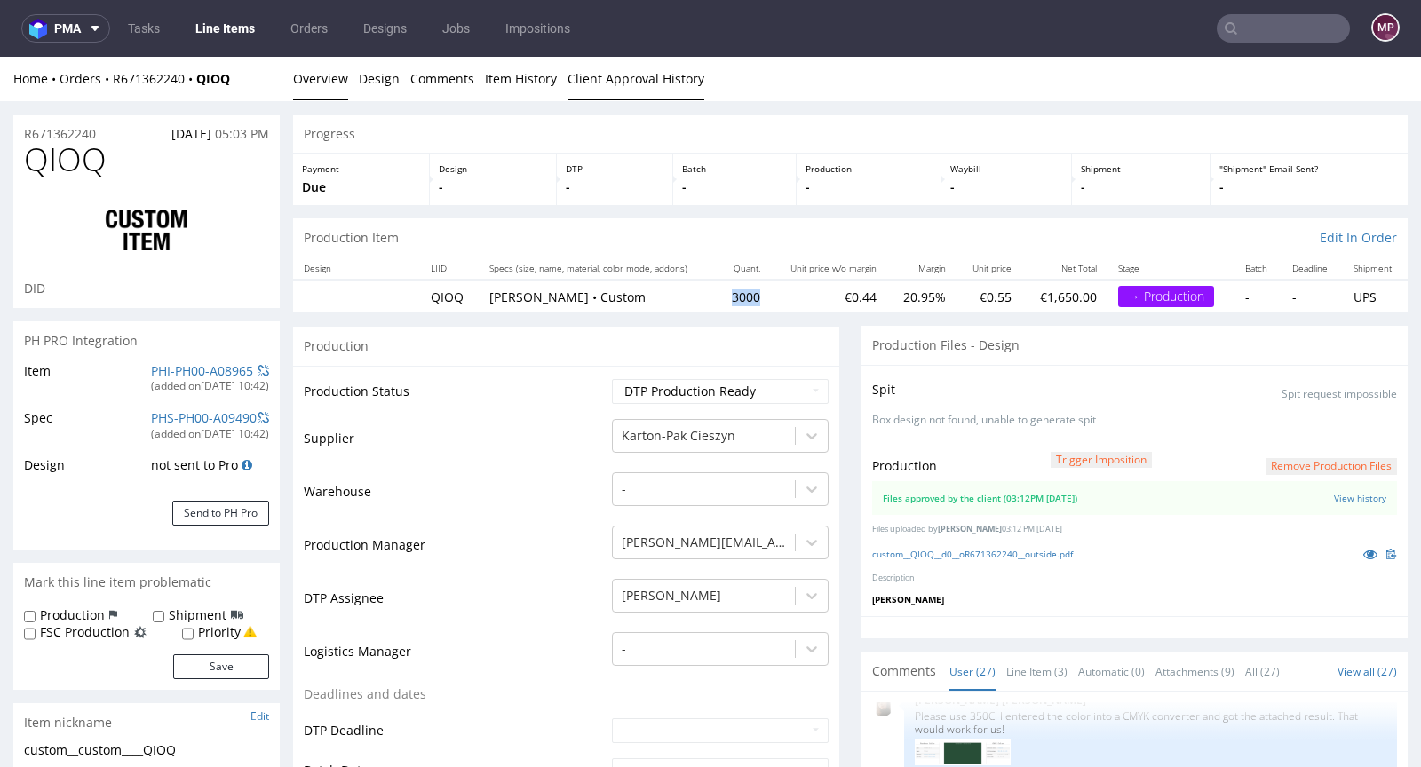
copy td "3000"
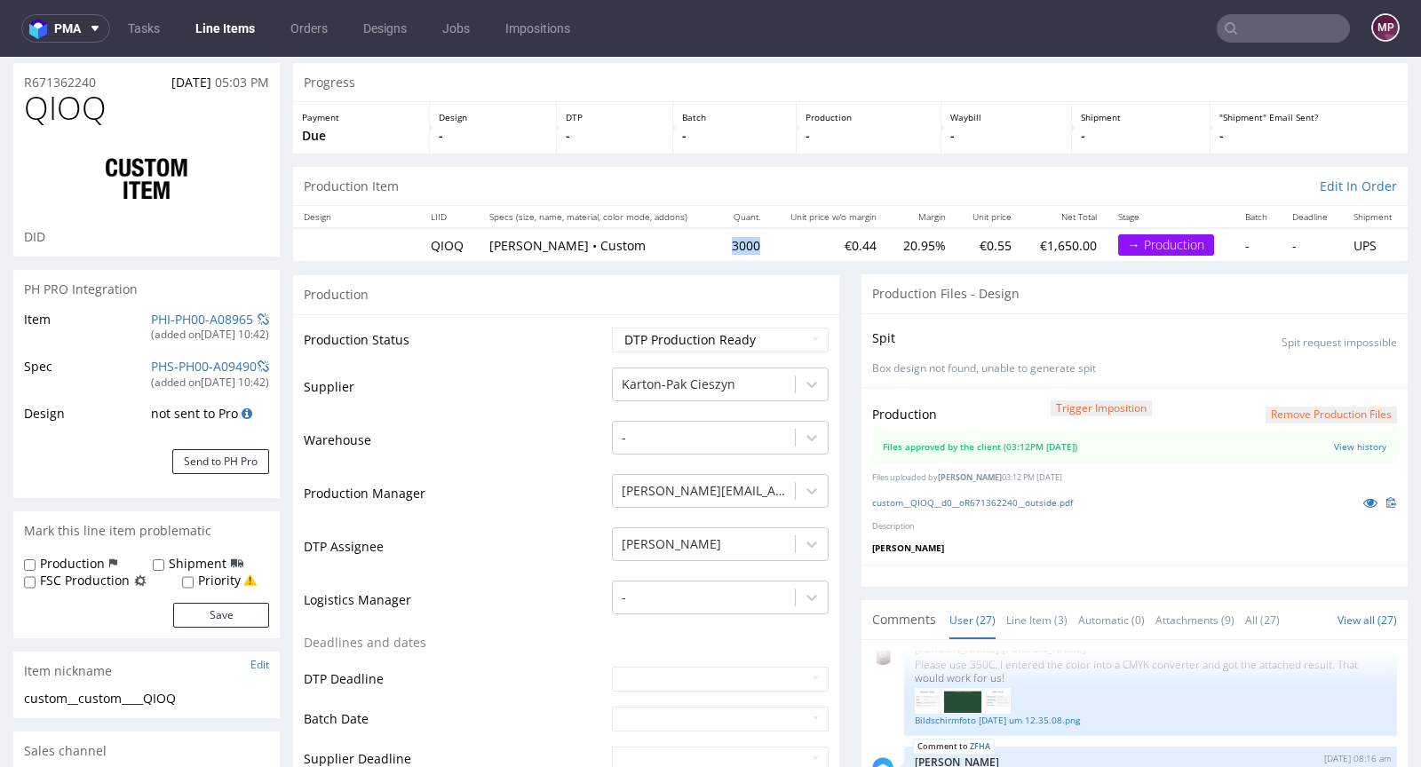
scroll to position [0, 0]
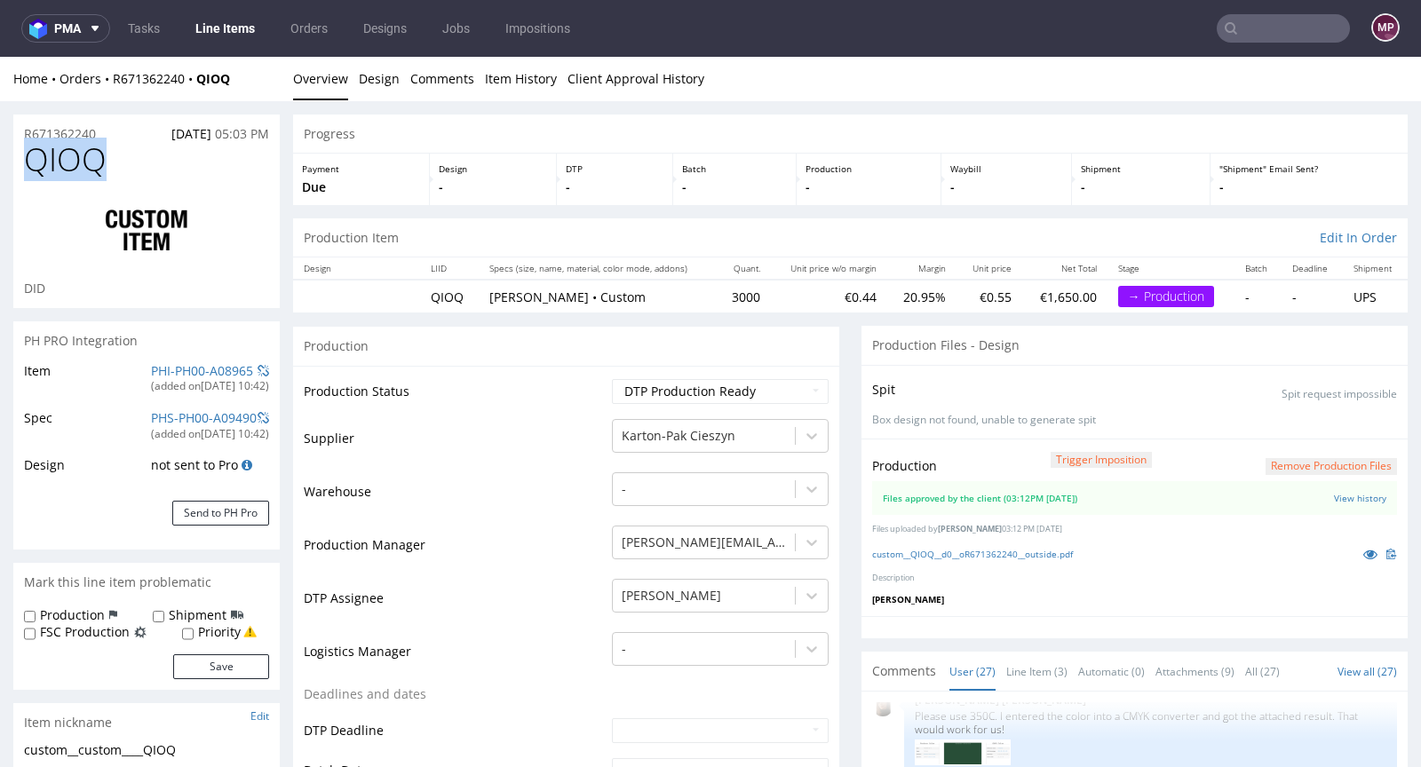
drag, startPoint x: 138, startPoint y: 172, endPoint x: 33, endPoint y: 169, distance: 104.9
click at [33, 169] on h1 "QIOQ" at bounding box center [146, 160] width 245 height 36
copy span "QIOQ"
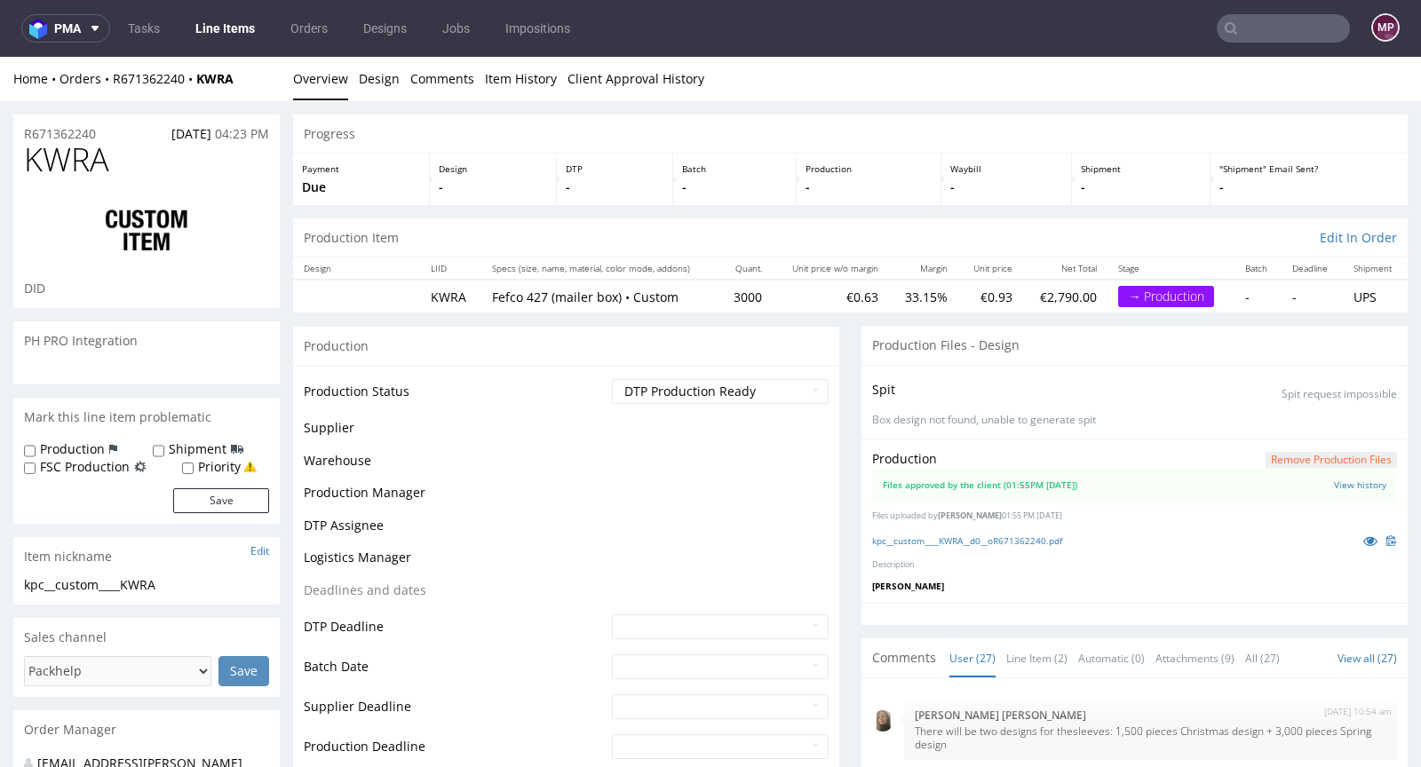
scroll to position [1593, 0]
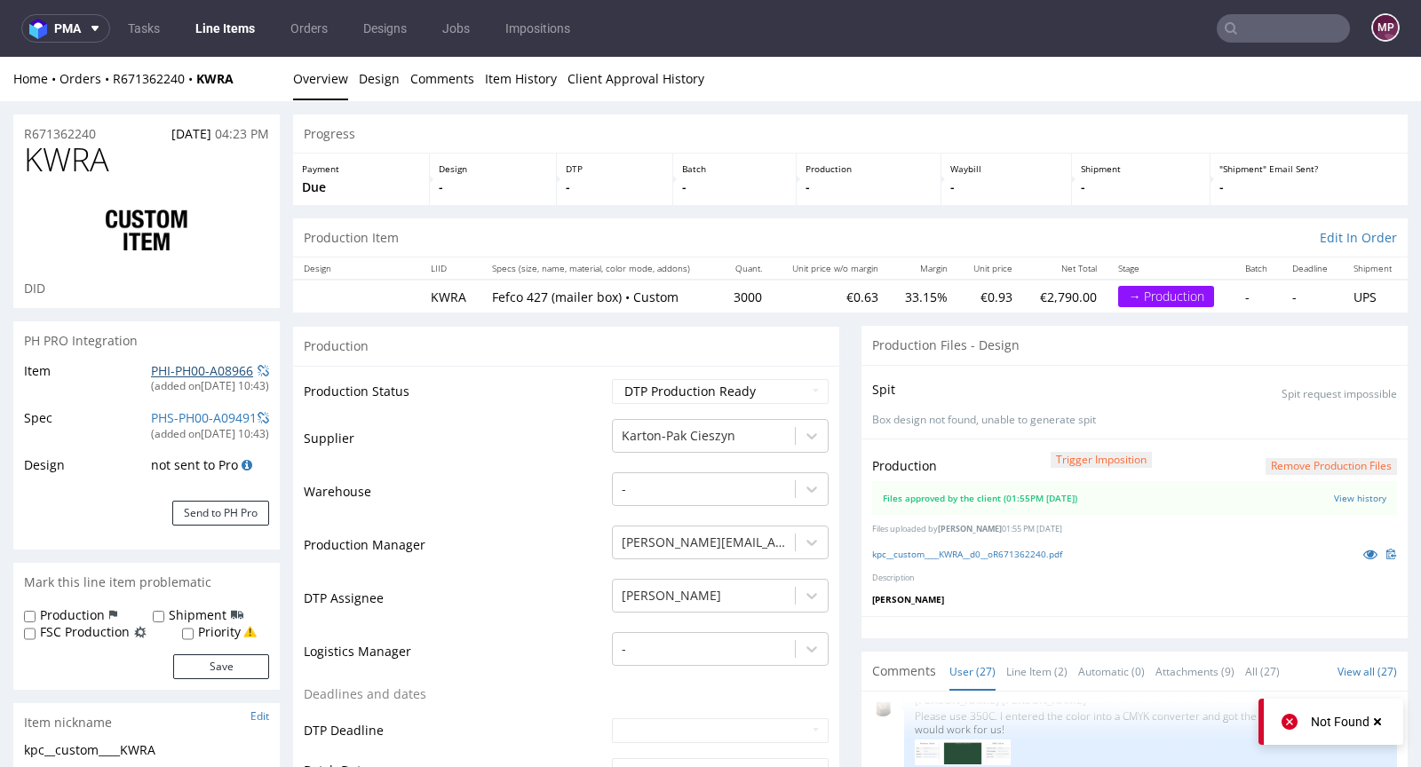
click at [210, 368] on link "PHI-PH00-A08966" at bounding box center [202, 370] width 102 height 17
click at [182, 363] on link "PHI-PH00-A08966" at bounding box center [202, 370] width 102 height 17
drag, startPoint x: 756, startPoint y: 293, endPoint x: 723, endPoint y: 298, distance: 33.3
click at [723, 298] on td "3000" at bounding box center [746, 296] width 54 height 33
copy td "3000"
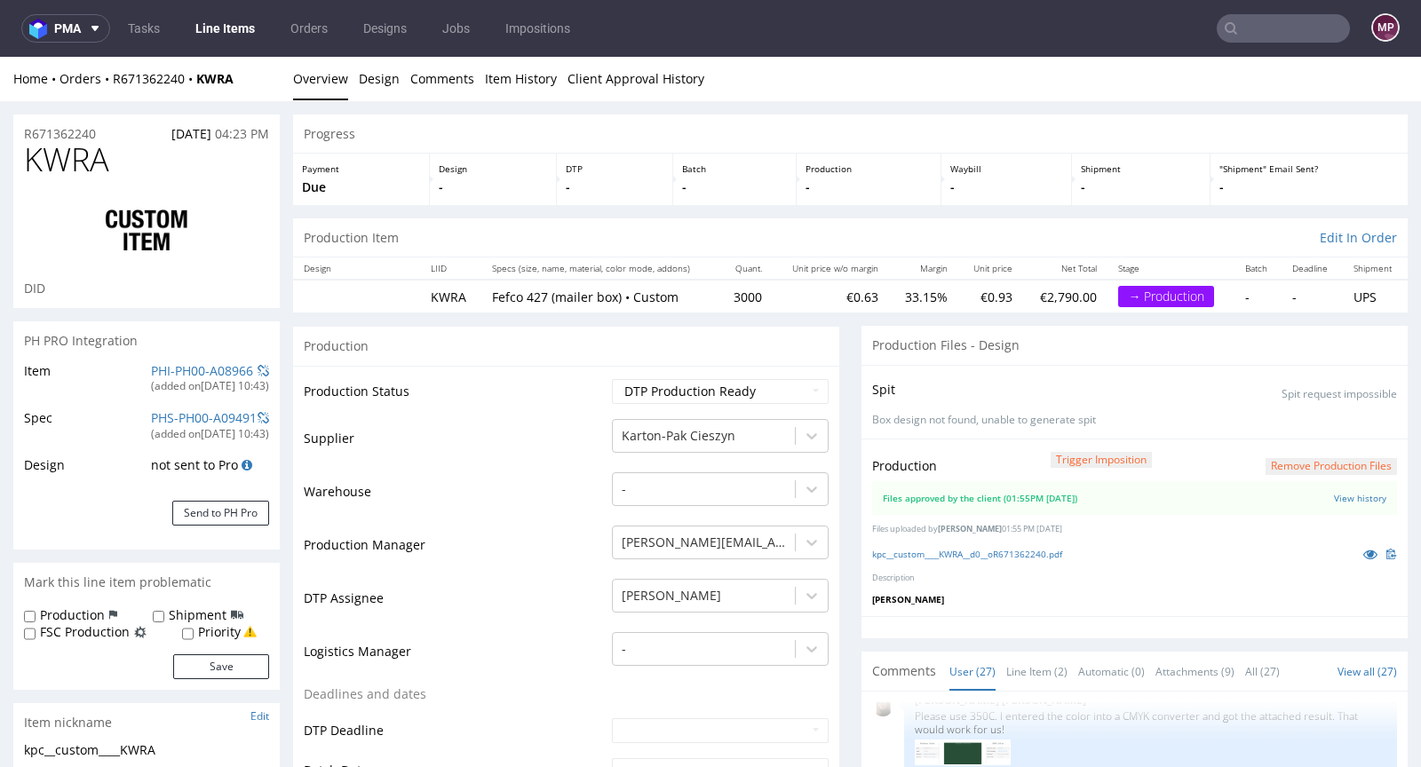
click at [45, 123] on div "R671362240 13.08.2025 04:23 PM" at bounding box center [146, 129] width 266 height 28
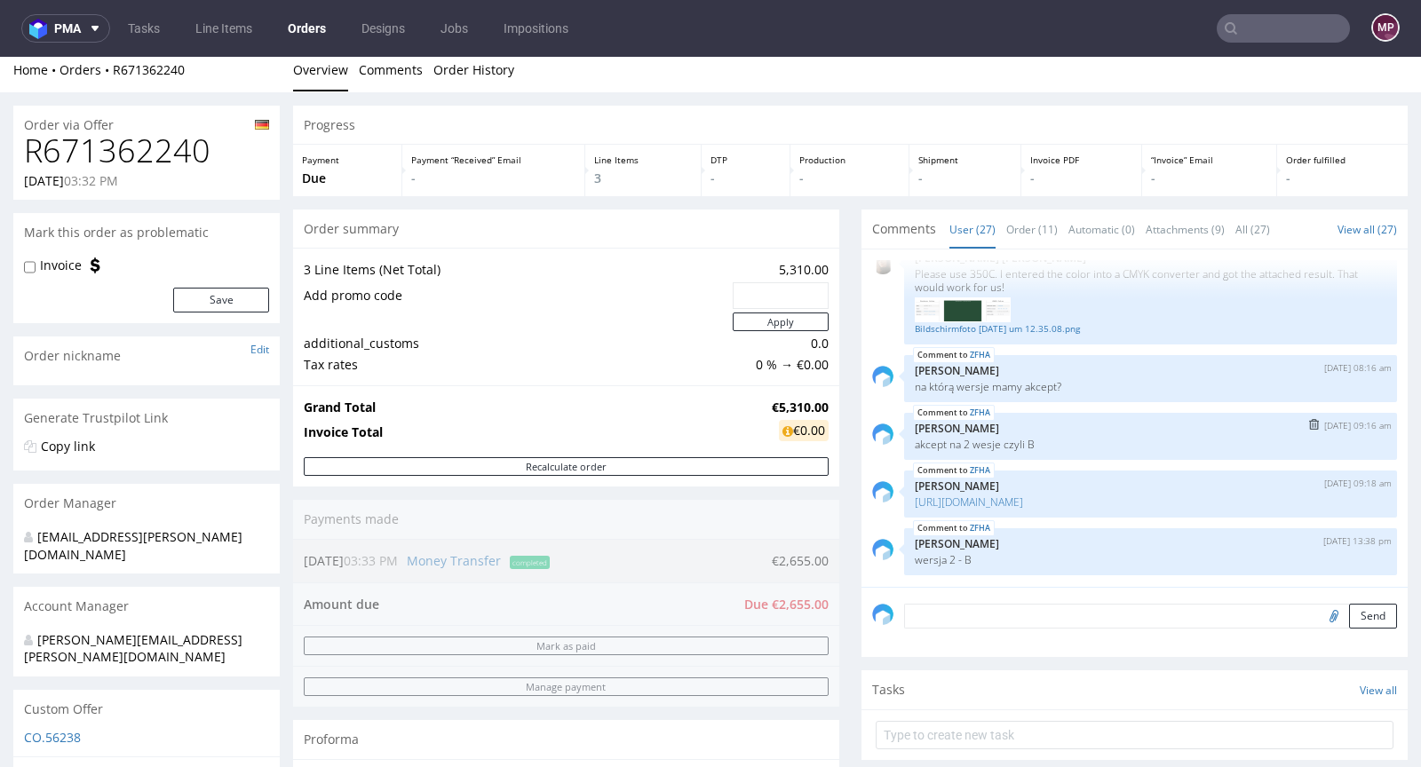
scroll to position [632, 0]
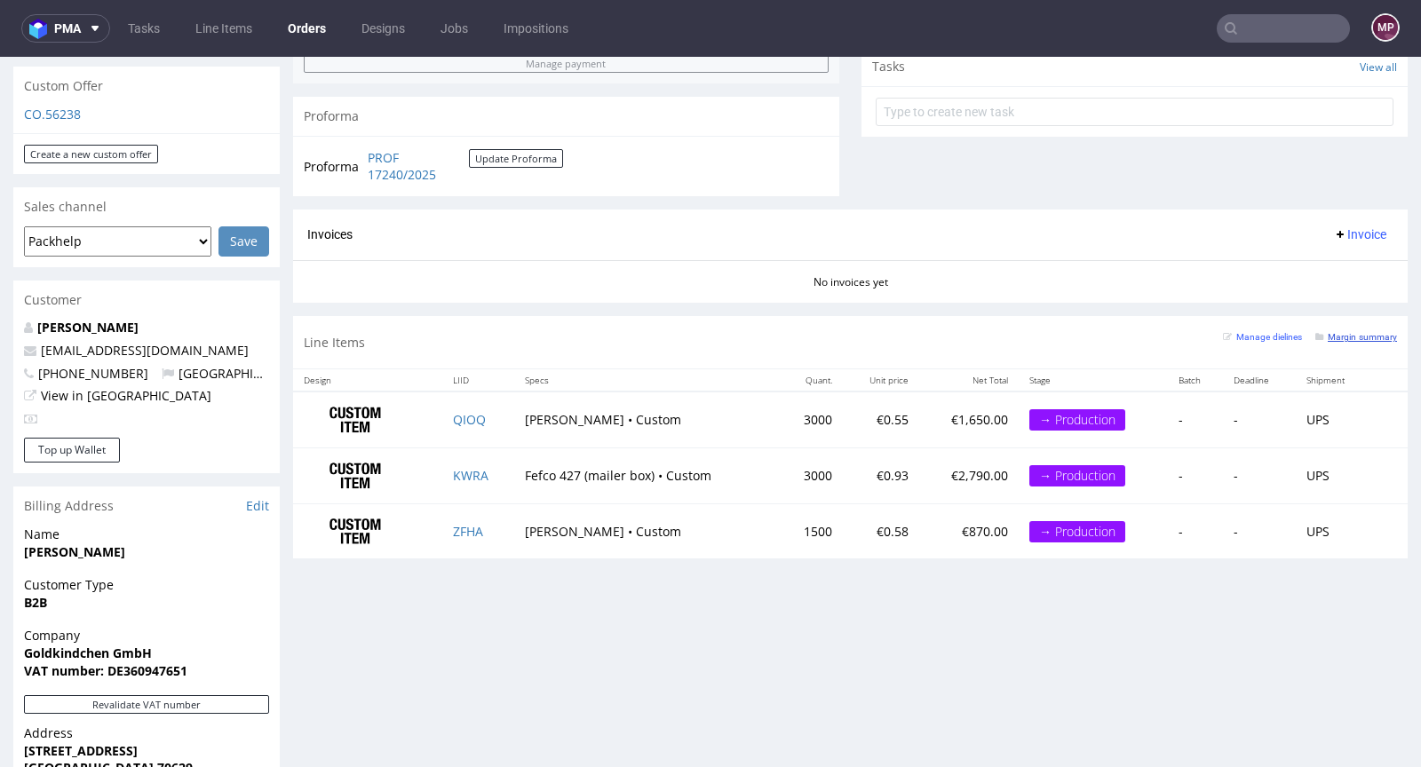
click at [1323, 336] on small "Margin summary" at bounding box center [1356, 337] width 82 height 10
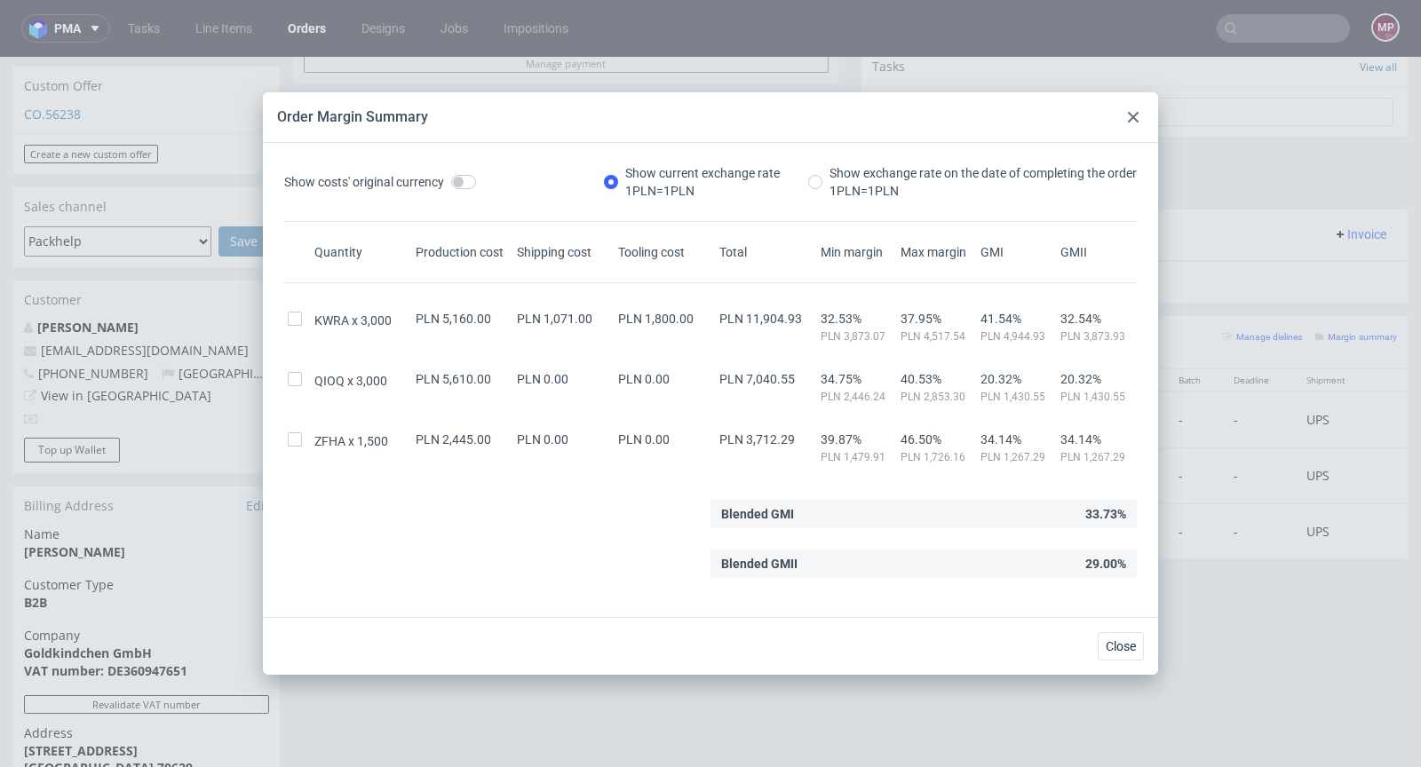
drag, startPoint x: 1138, startPoint y: 117, endPoint x: 794, endPoint y: 118, distance: 343.7
click at [1138, 117] on icon at bounding box center [1133, 117] width 11 height 11
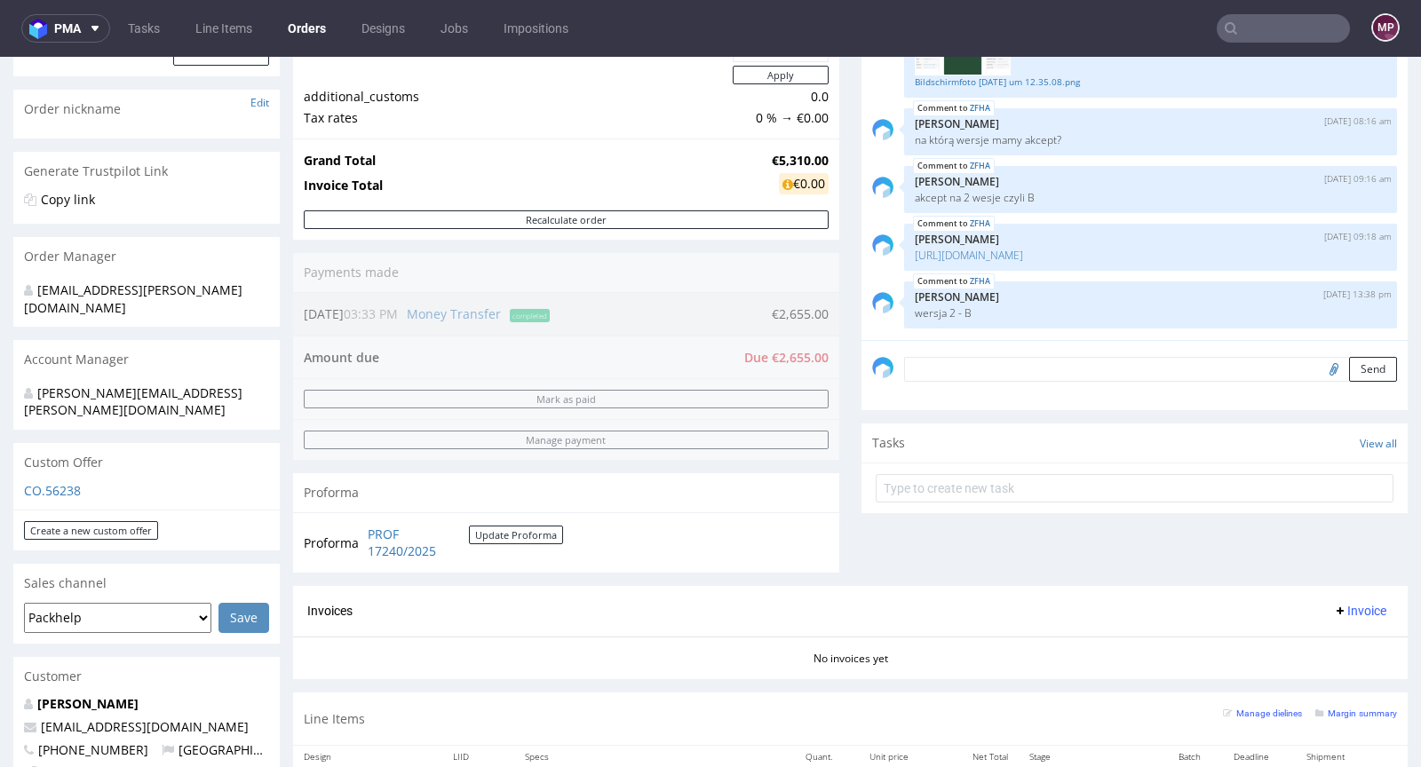
scroll to position [0, 0]
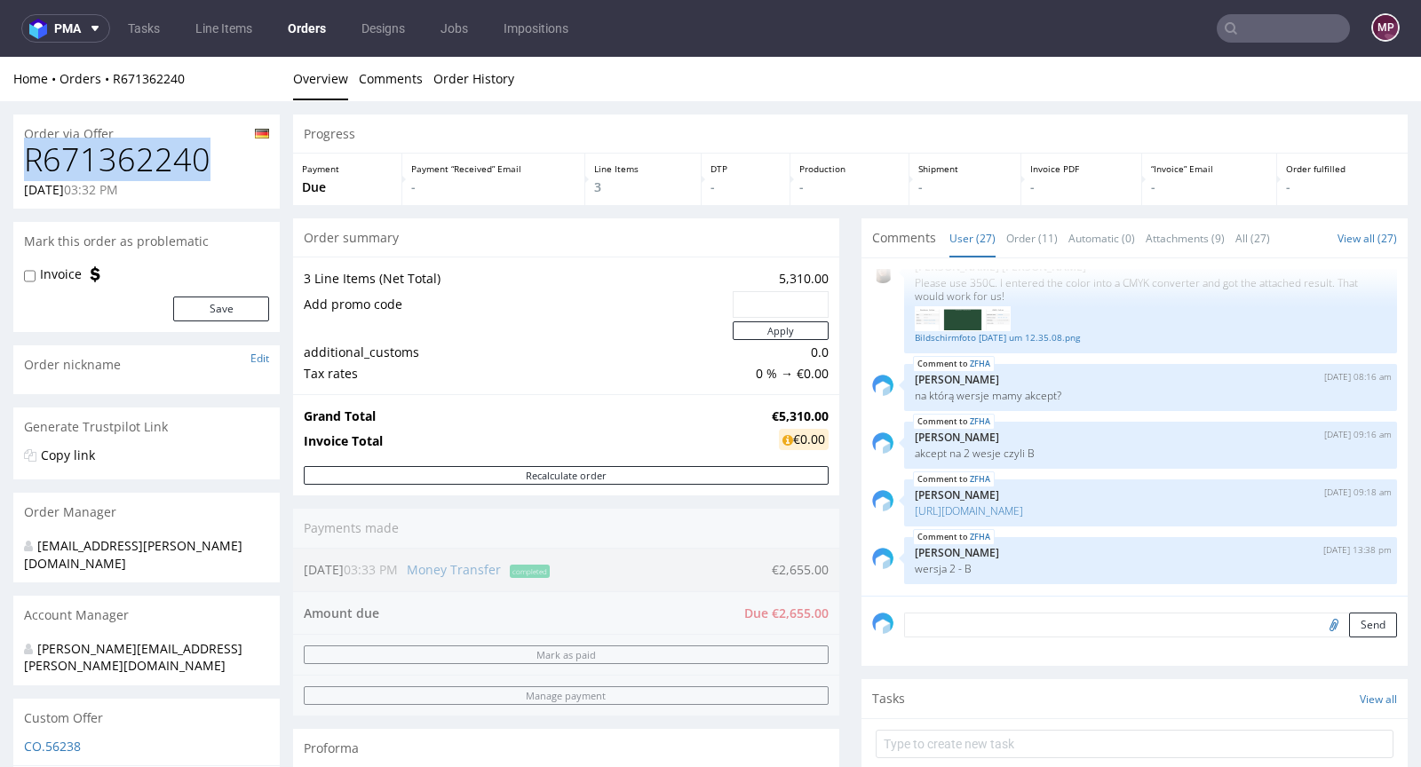
drag, startPoint x: 215, startPoint y: 161, endPoint x: 30, endPoint y: 162, distance: 184.8
click at [30, 162] on h1 "R671362240" at bounding box center [146, 160] width 245 height 36
copy h1 "R671362240"
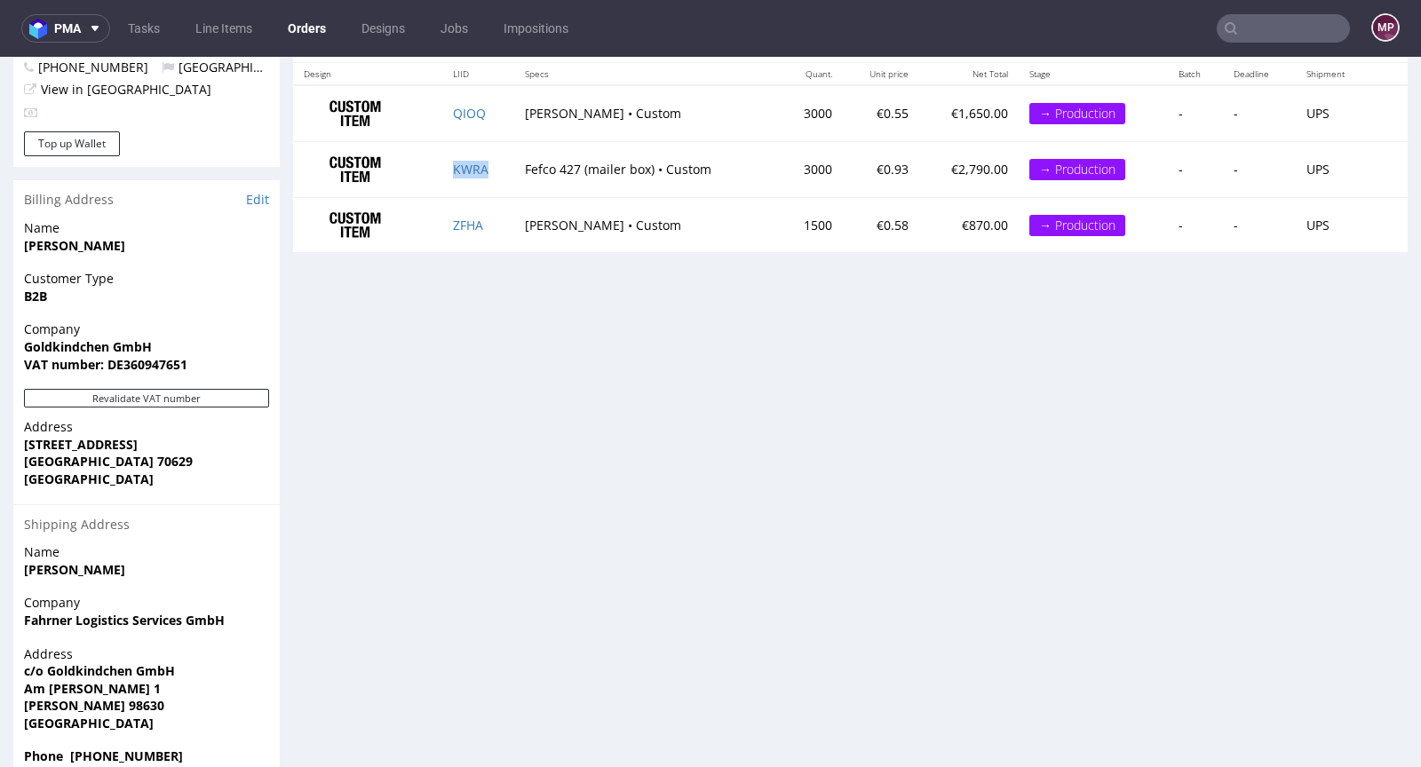
click at [495, 163] on td "KWRA" at bounding box center [478, 170] width 72 height 56
copy link "KWRA"
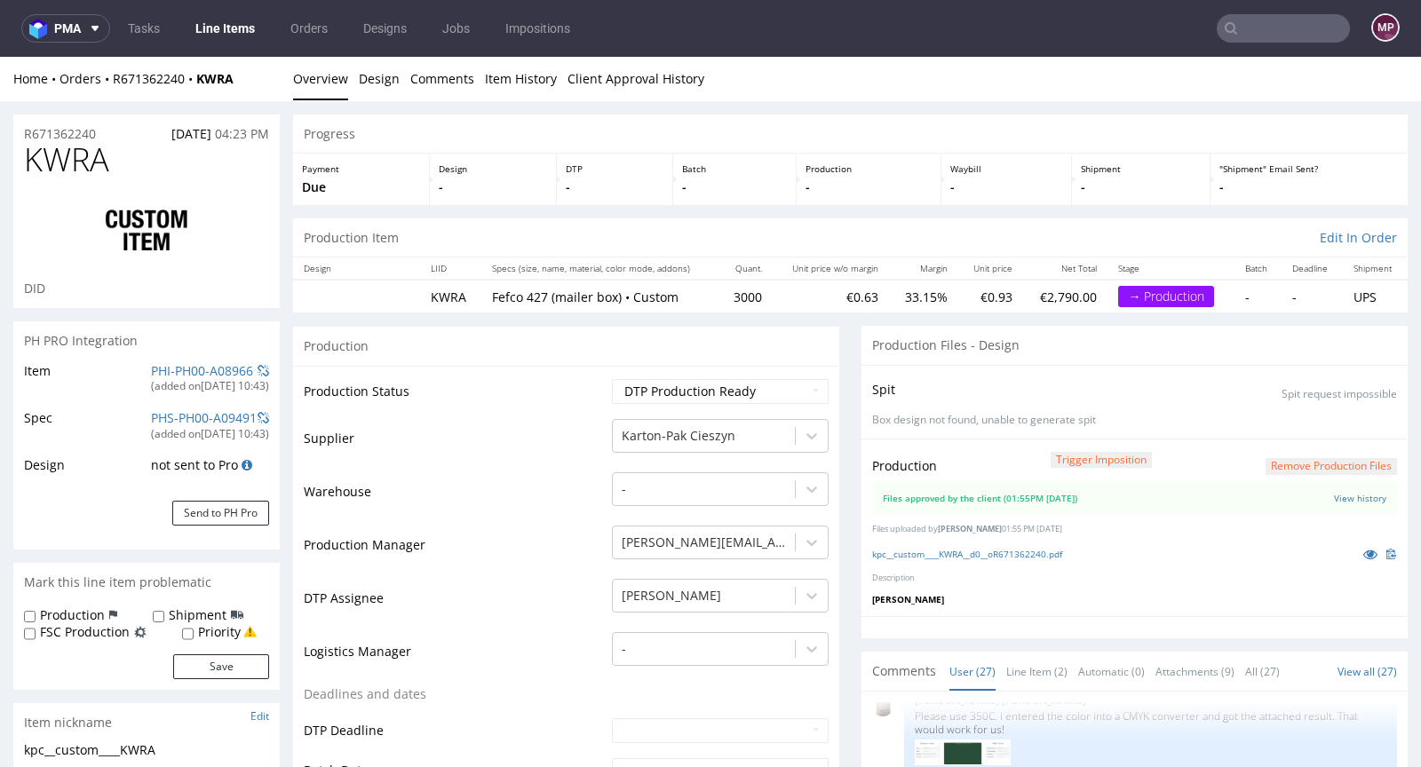
click at [54, 123] on div "R671362240 13.08.2025 04:23 PM" at bounding box center [146, 129] width 266 height 28
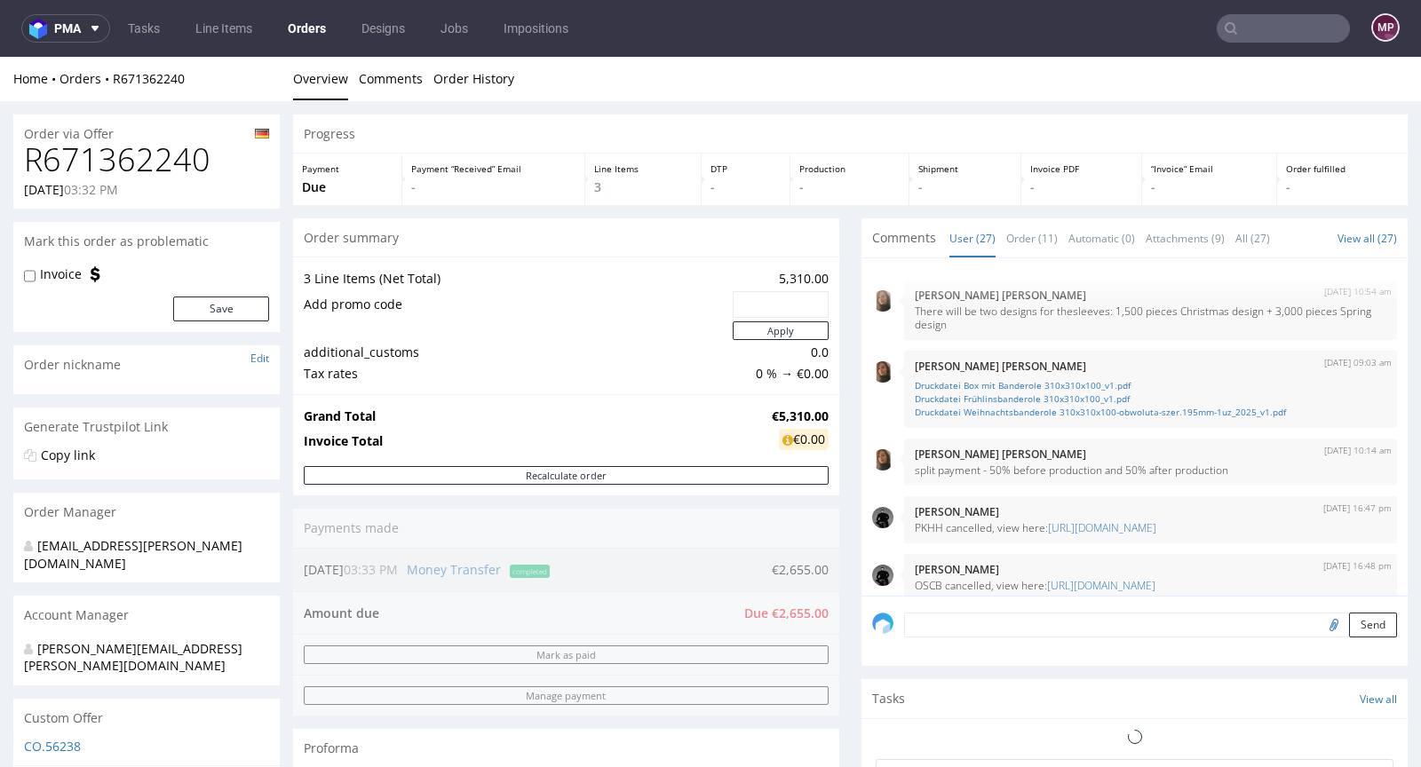
scroll to position [1593, 0]
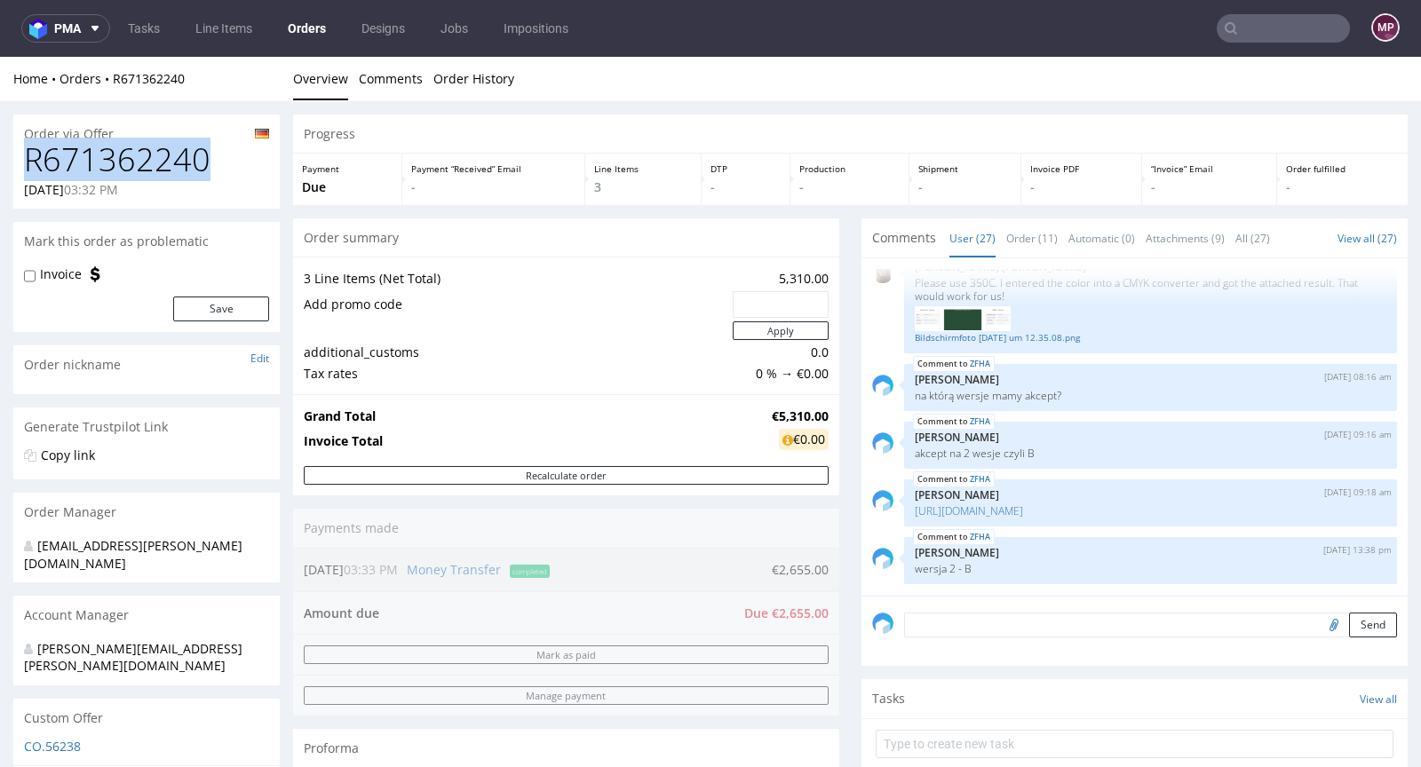
drag, startPoint x: 212, startPoint y: 157, endPoint x: 31, endPoint y: 166, distance: 181.4
click at [31, 166] on h1 "R671362240" at bounding box center [146, 160] width 245 height 36
copy h1 "R671362240"
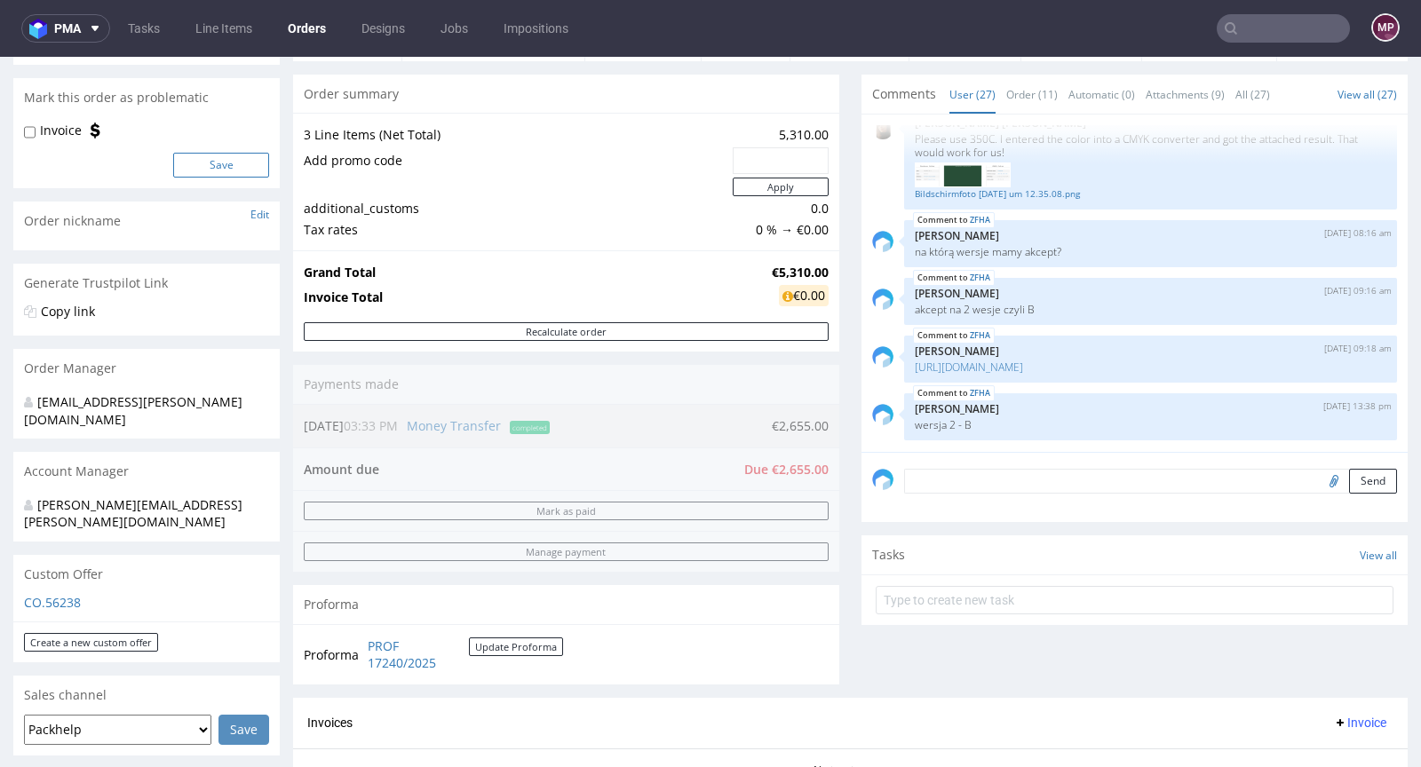
scroll to position [0, 0]
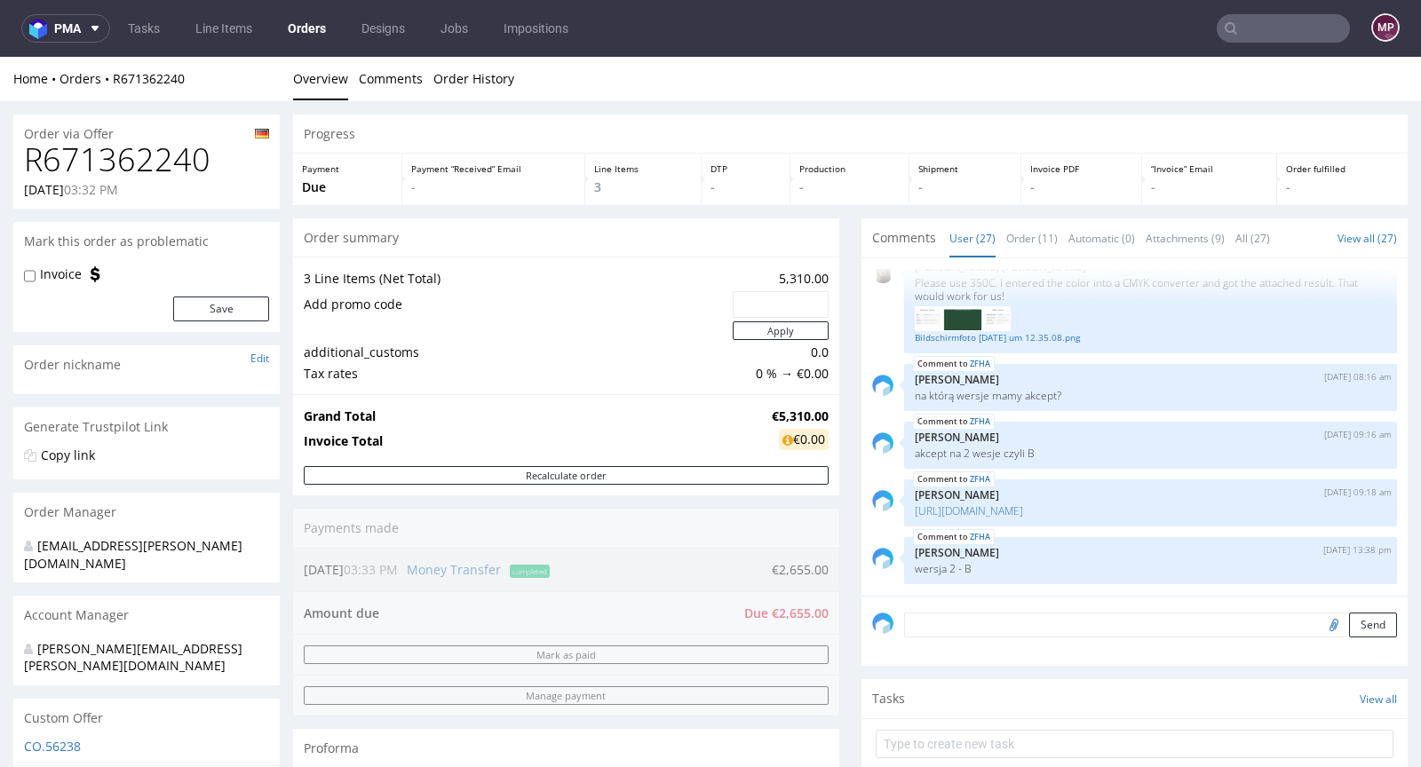
click at [209, 82] on div "Home Orders R671362240" at bounding box center [146, 79] width 266 height 18
drag, startPoint x: 203, startPoint y: 80, endPoint x: 113, endPoint y: 80, distance: 90.6
click at [113, 80] on div "Home Orders R671362240" at bounding box center [146, 79] width 266 height 18
copy link "R671362240"
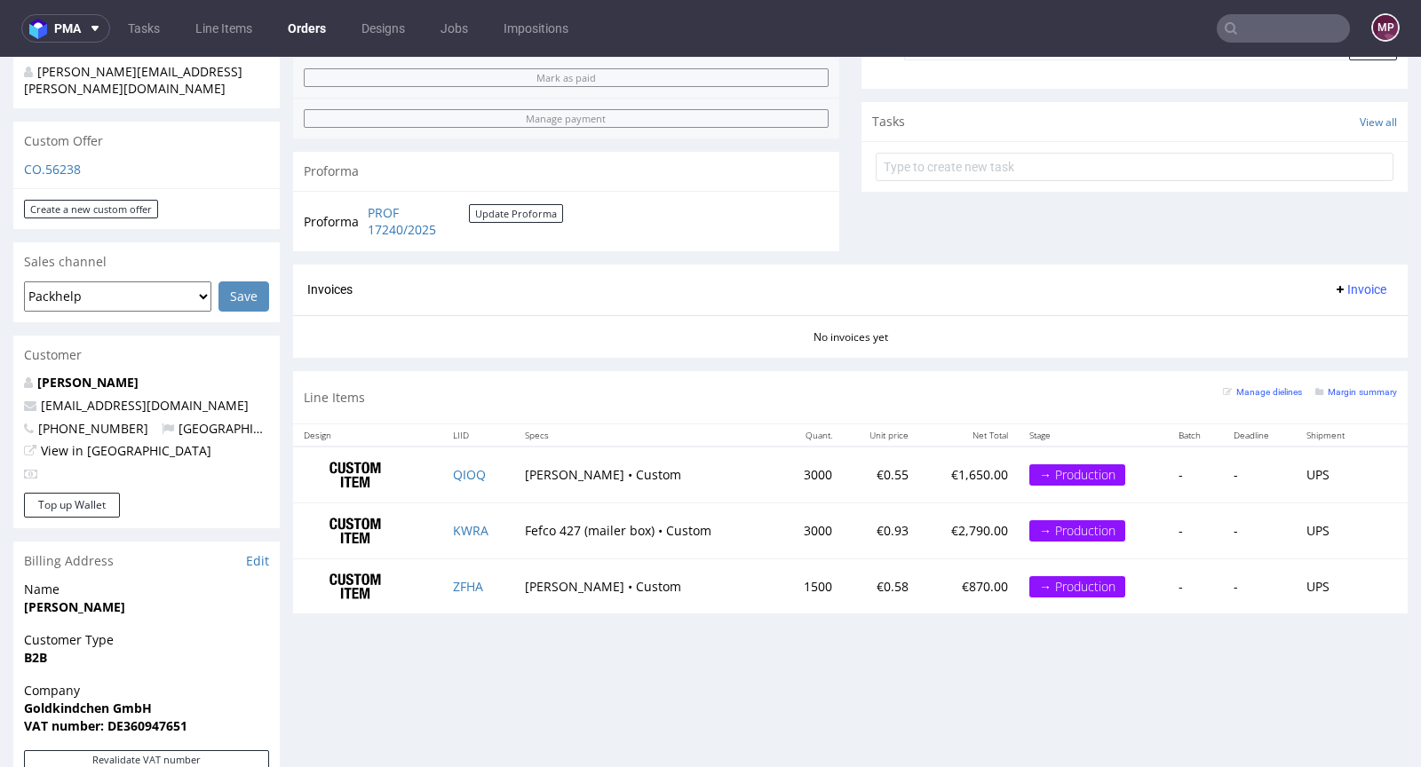
scroll to position [700, 0]
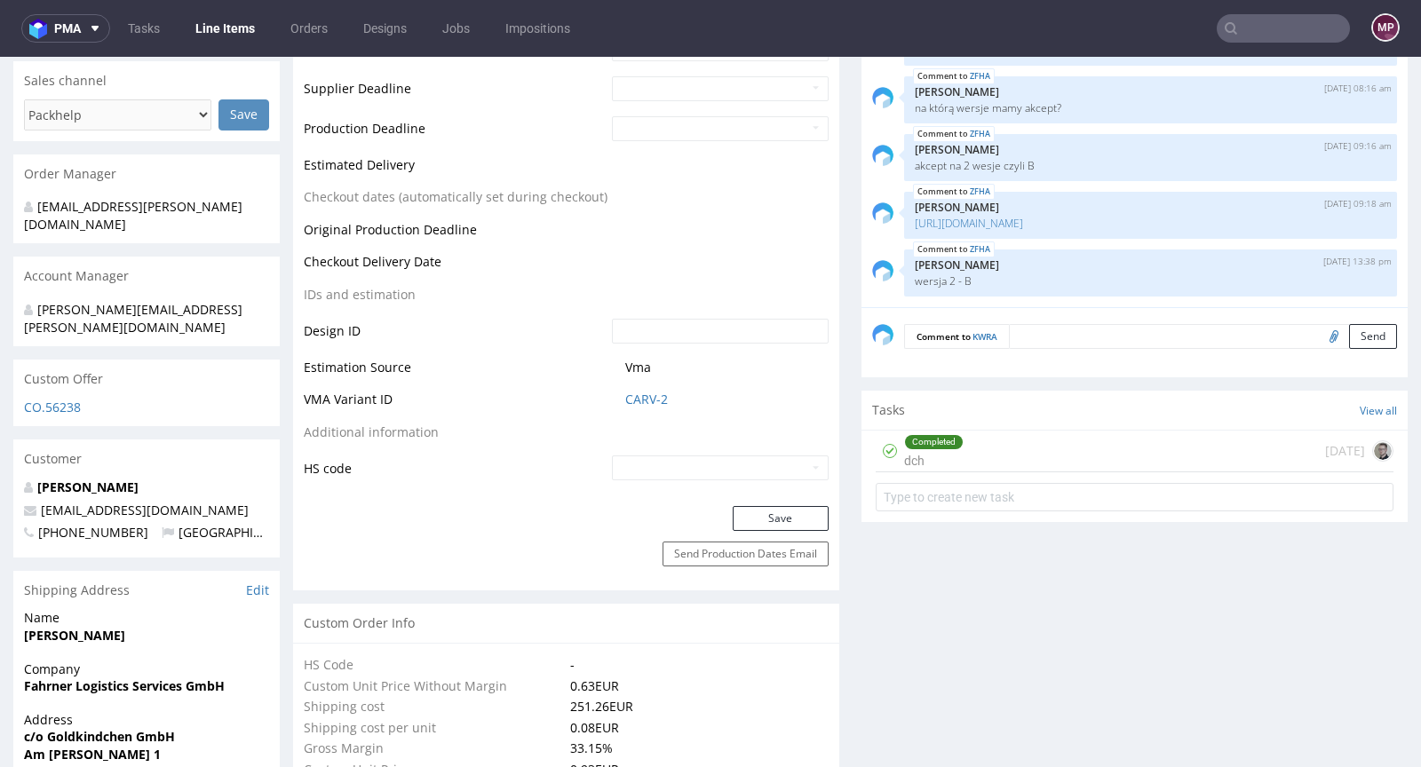
scroll to position [424, 0]
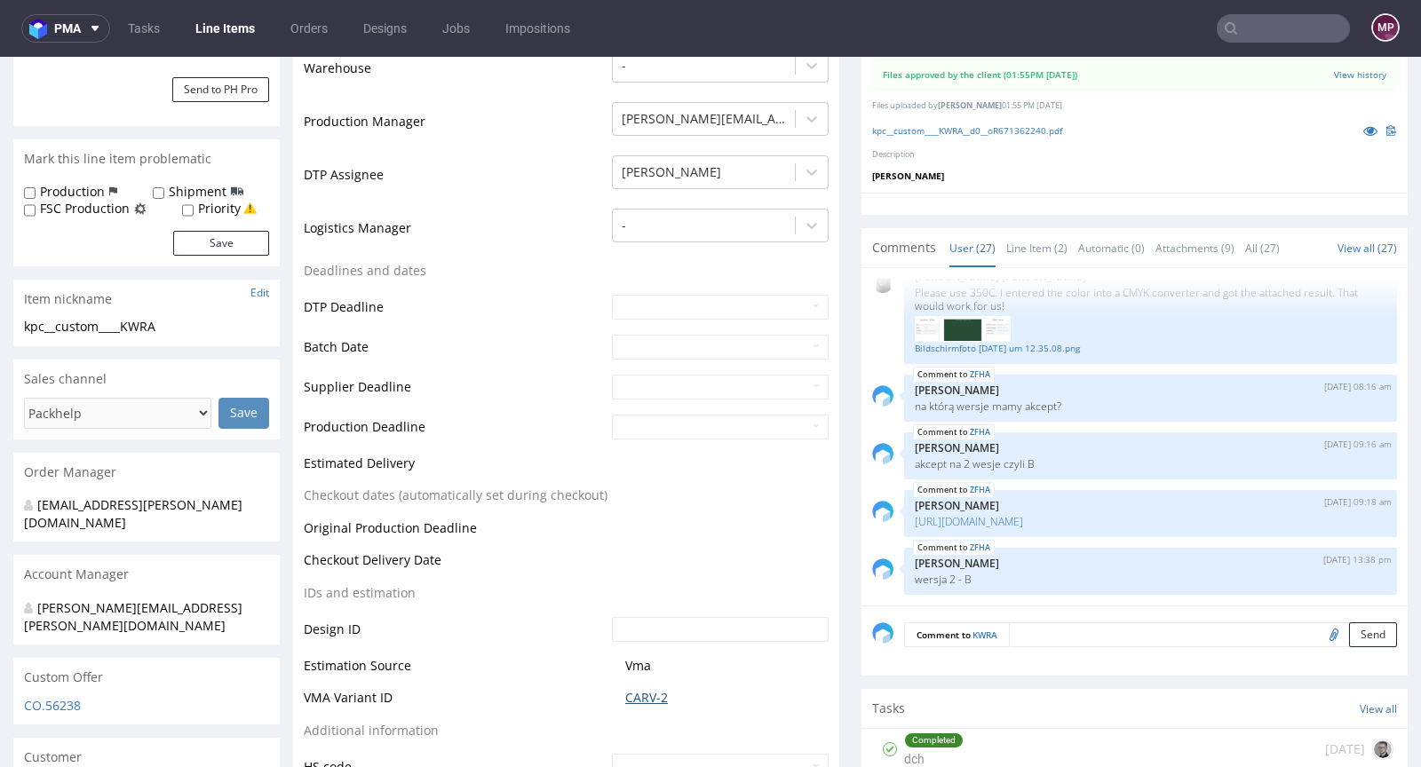
click at [647, 690] on link "CARV-2" at bounding box center [646, 698] width 43 height 18
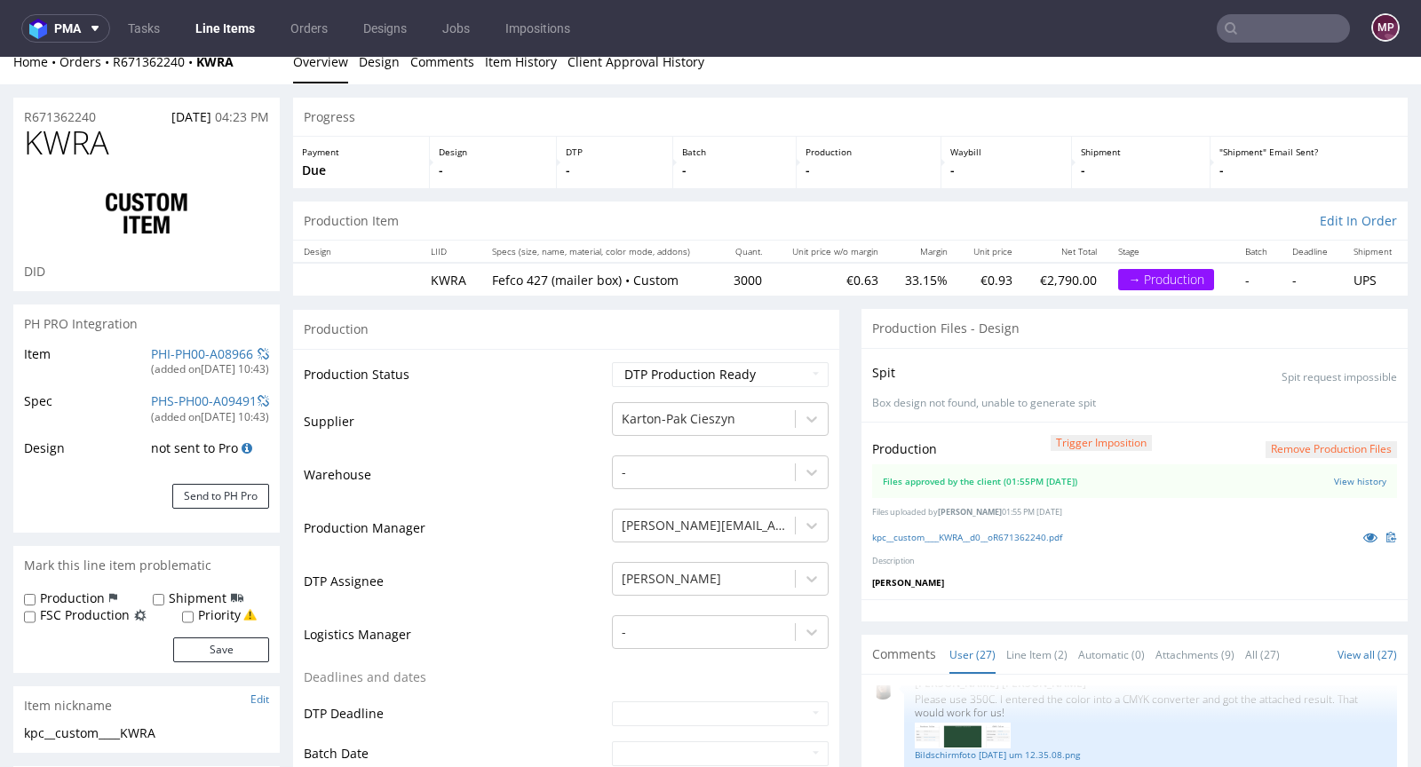
scroll to position [0, 0]
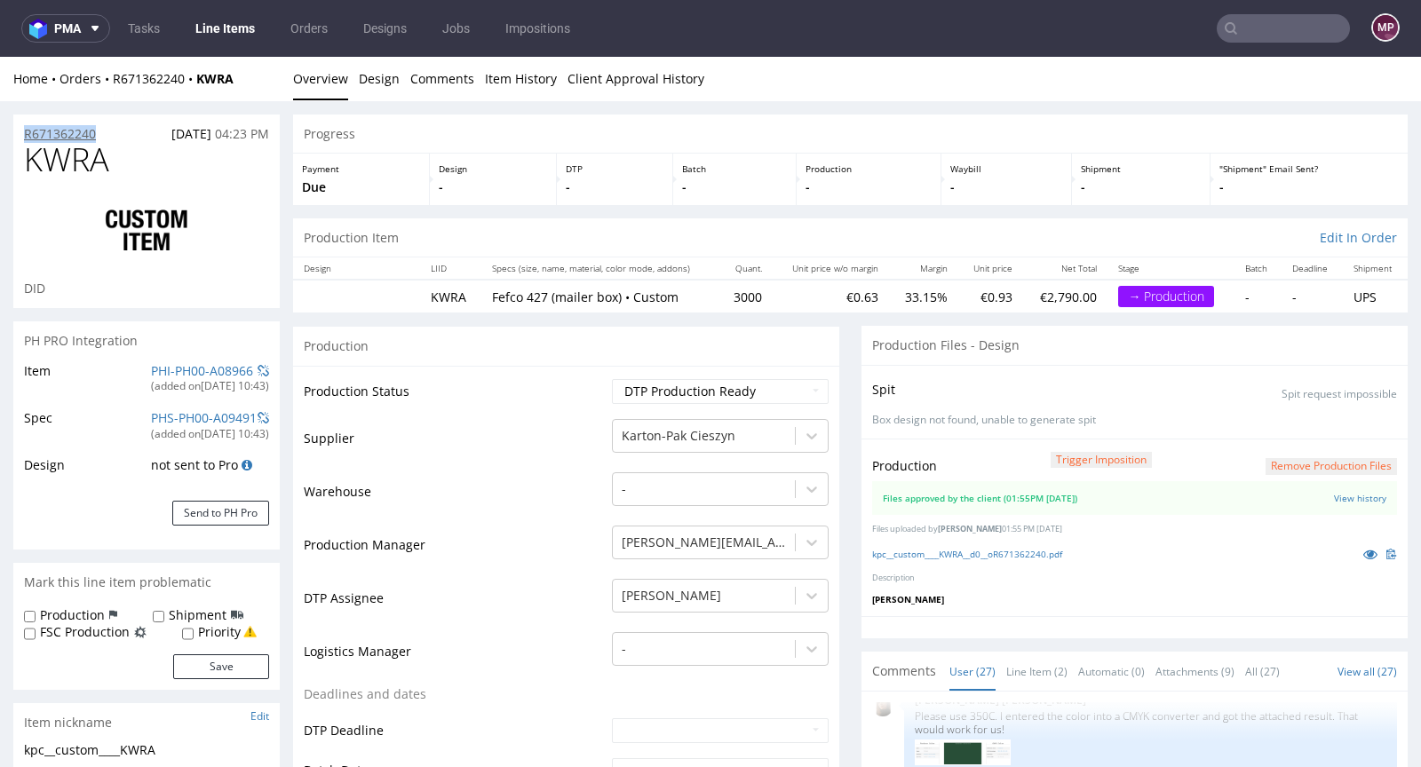
drag, startPoint x: 107, startPoint y: 134, endPoint x: 27, endPoint y: 131, distance: 80.9
click at [27, 131] on div "R671362240 13.08.2025 04:23 PM" at bounding box center [146, 129] width 266 height 28
copy p "R671362240"
drag, startPoint x: 140, startPoint y: 161, endPoint x: 19, endPoint y: 164, distance: 121.7
click at [19, 164] on div "KWRA DID" at bounding box center [146, 225] width 266 height 166
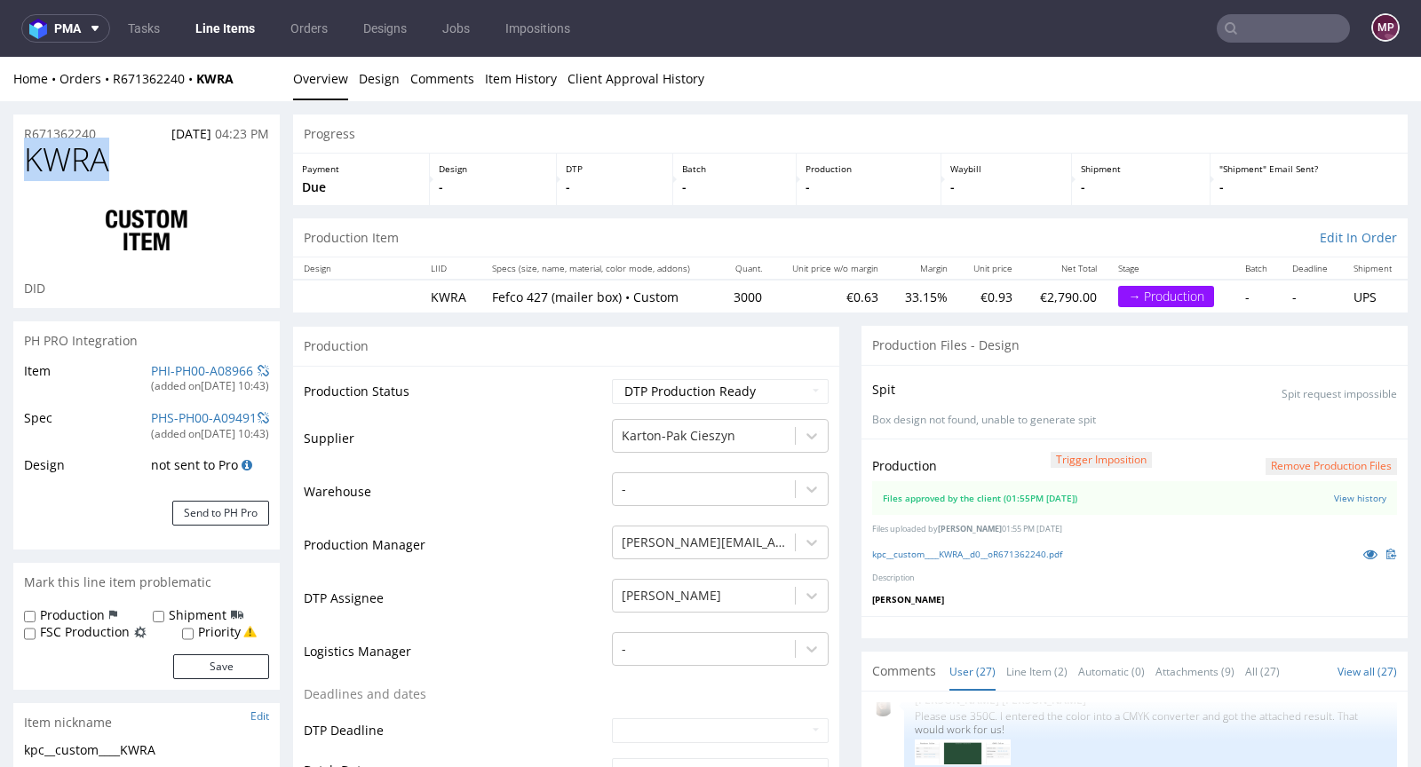
copy span "KWRA"
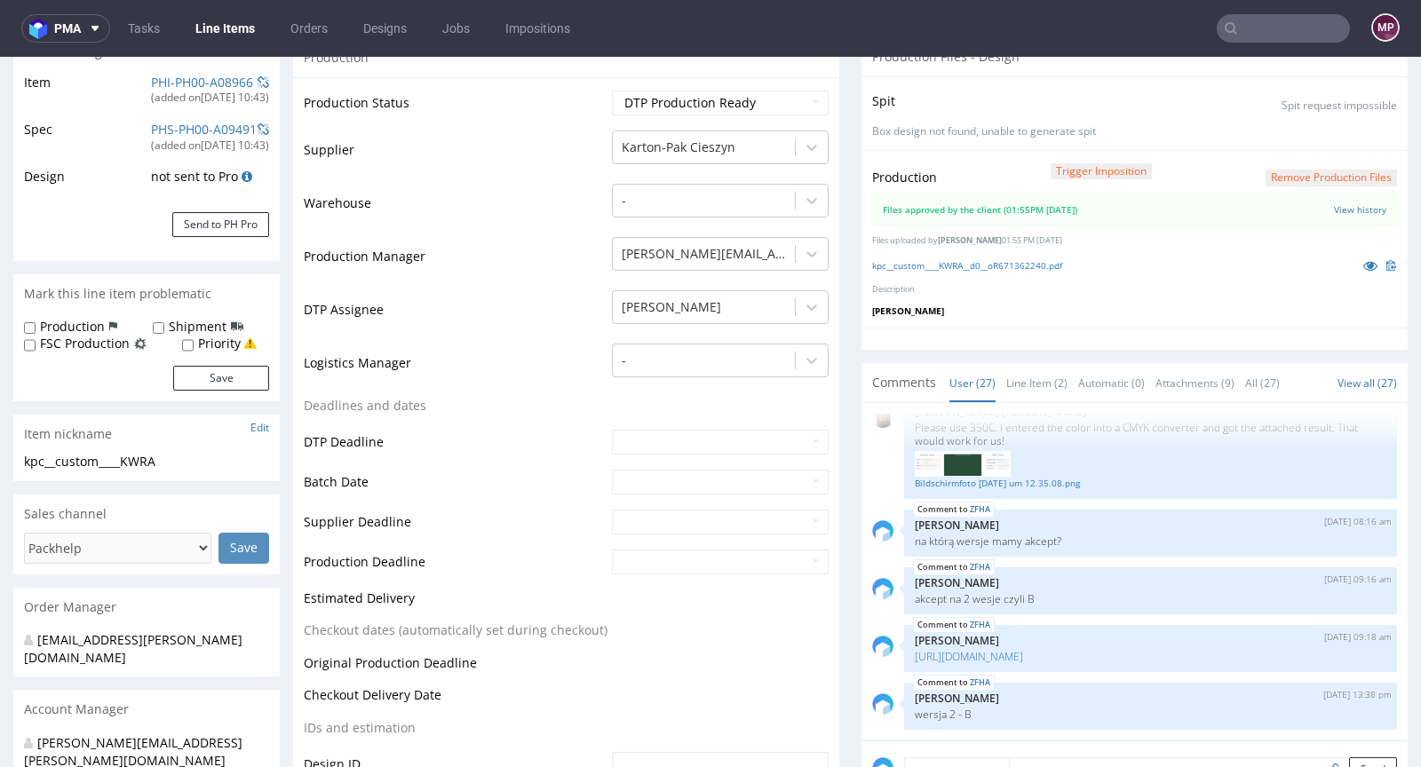
scroll to position [647, 0]
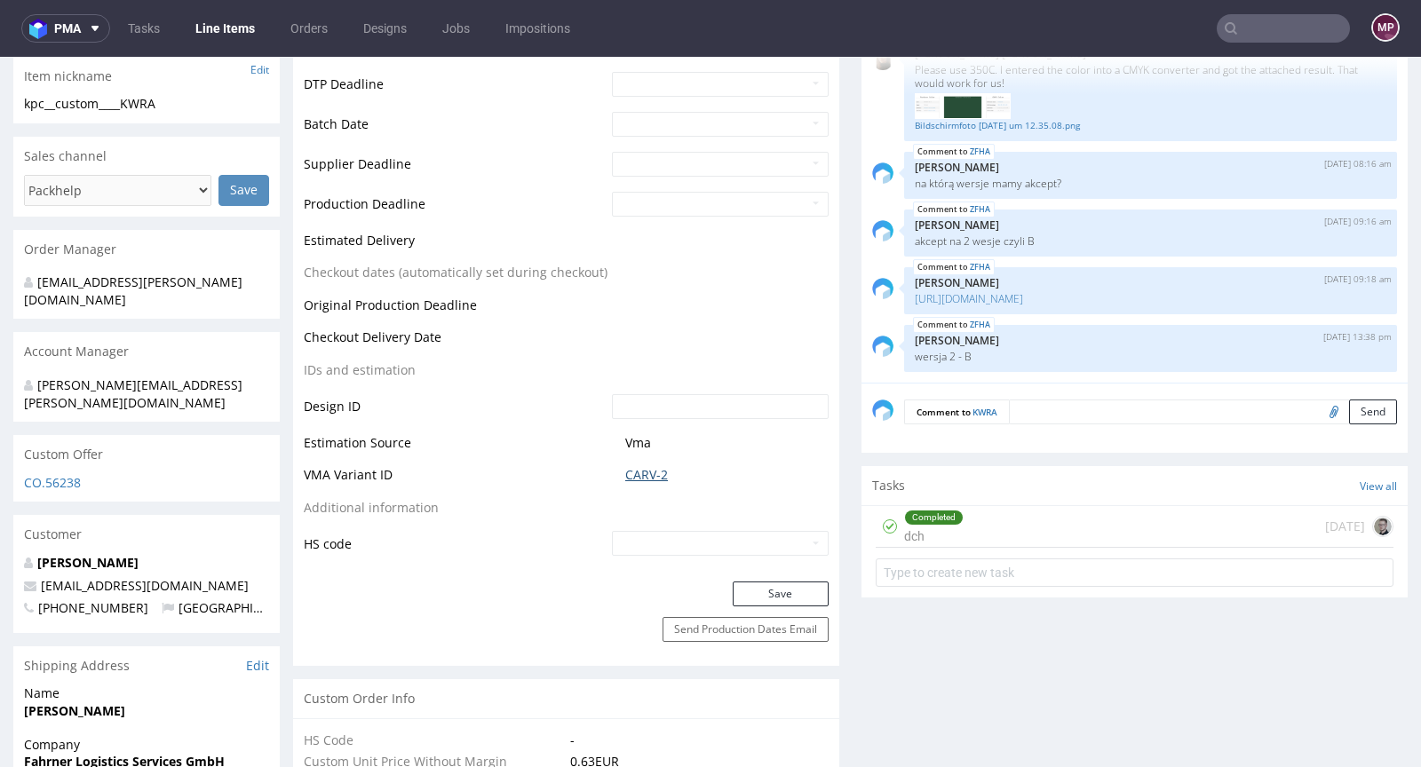
click at [639, 468] on link "CARV-2" at bounding box center [646, 475] width 43 height 18
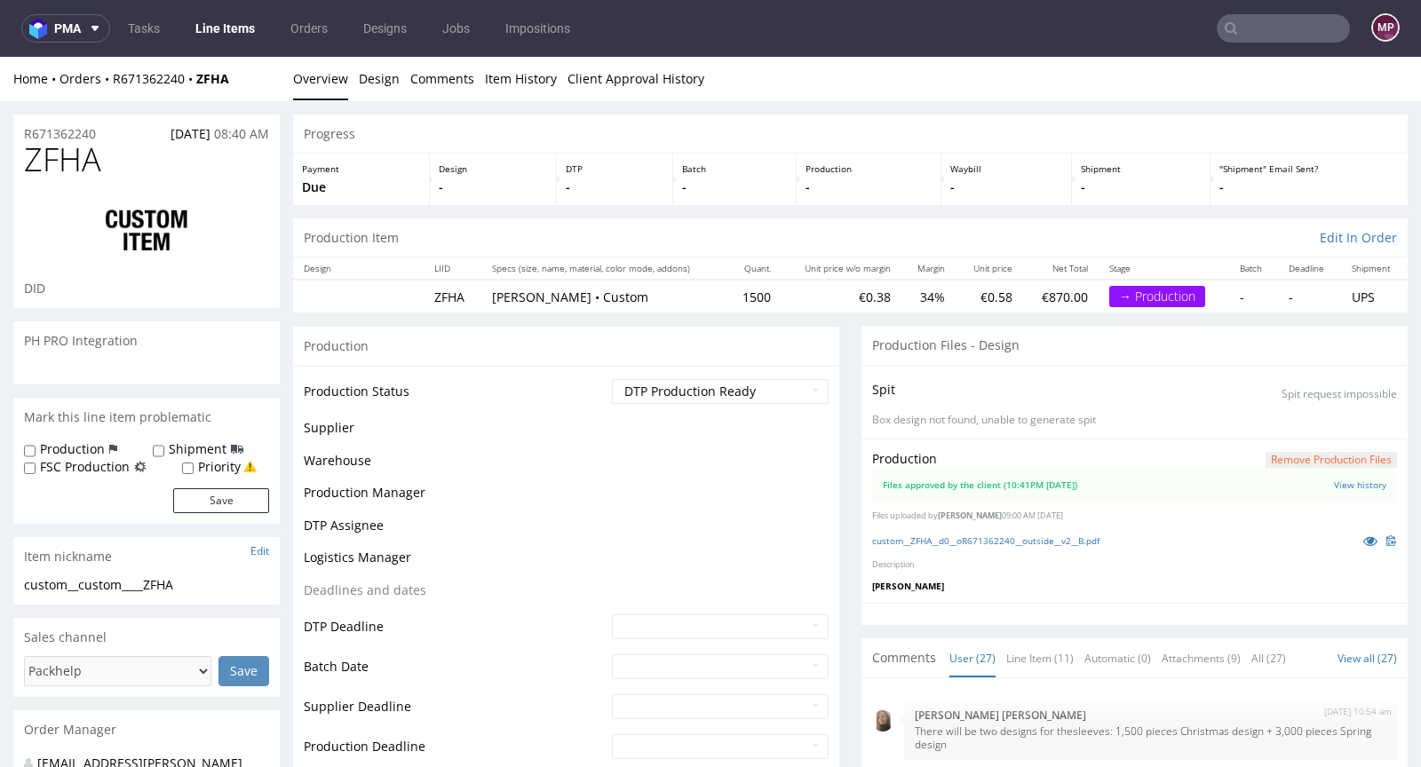
scroll to position [1593, 0]
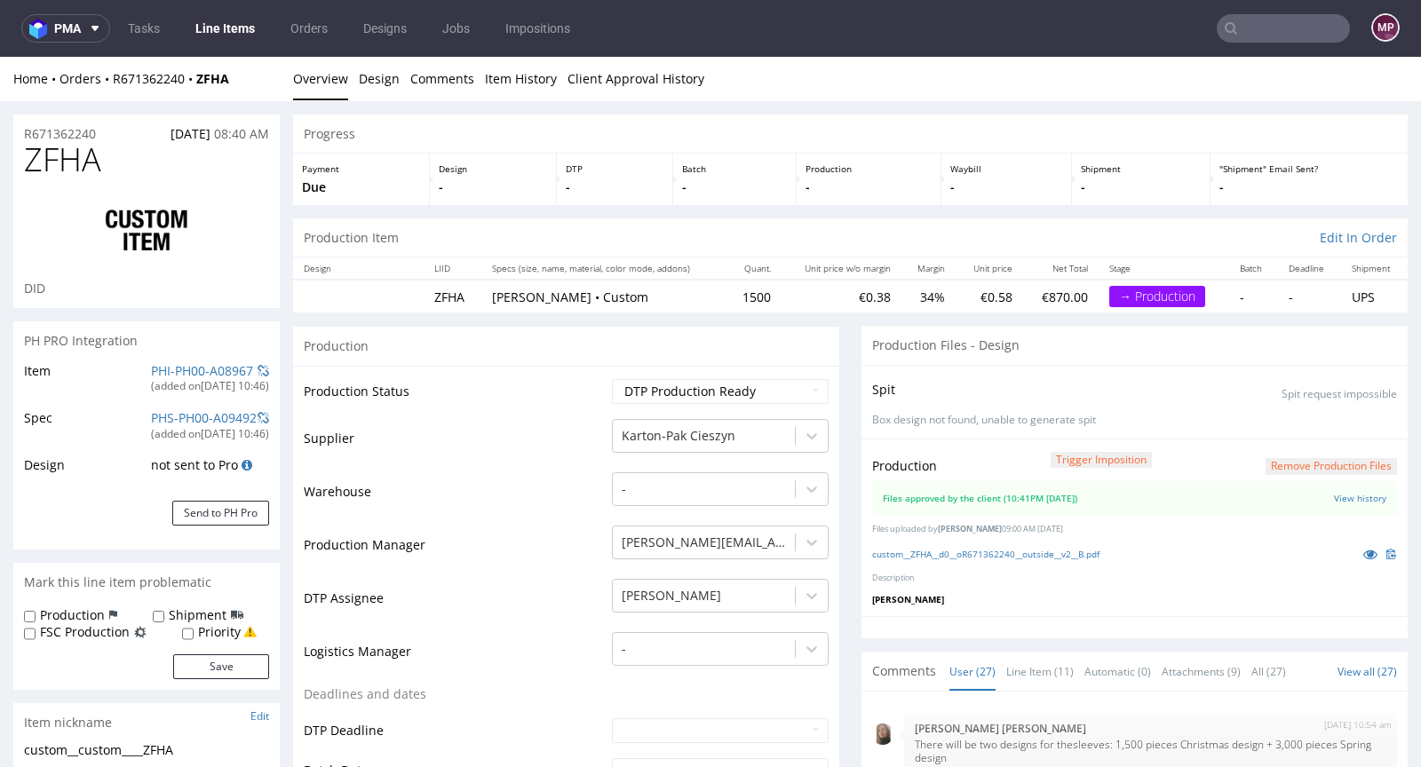
scroll to position [1593, 0]
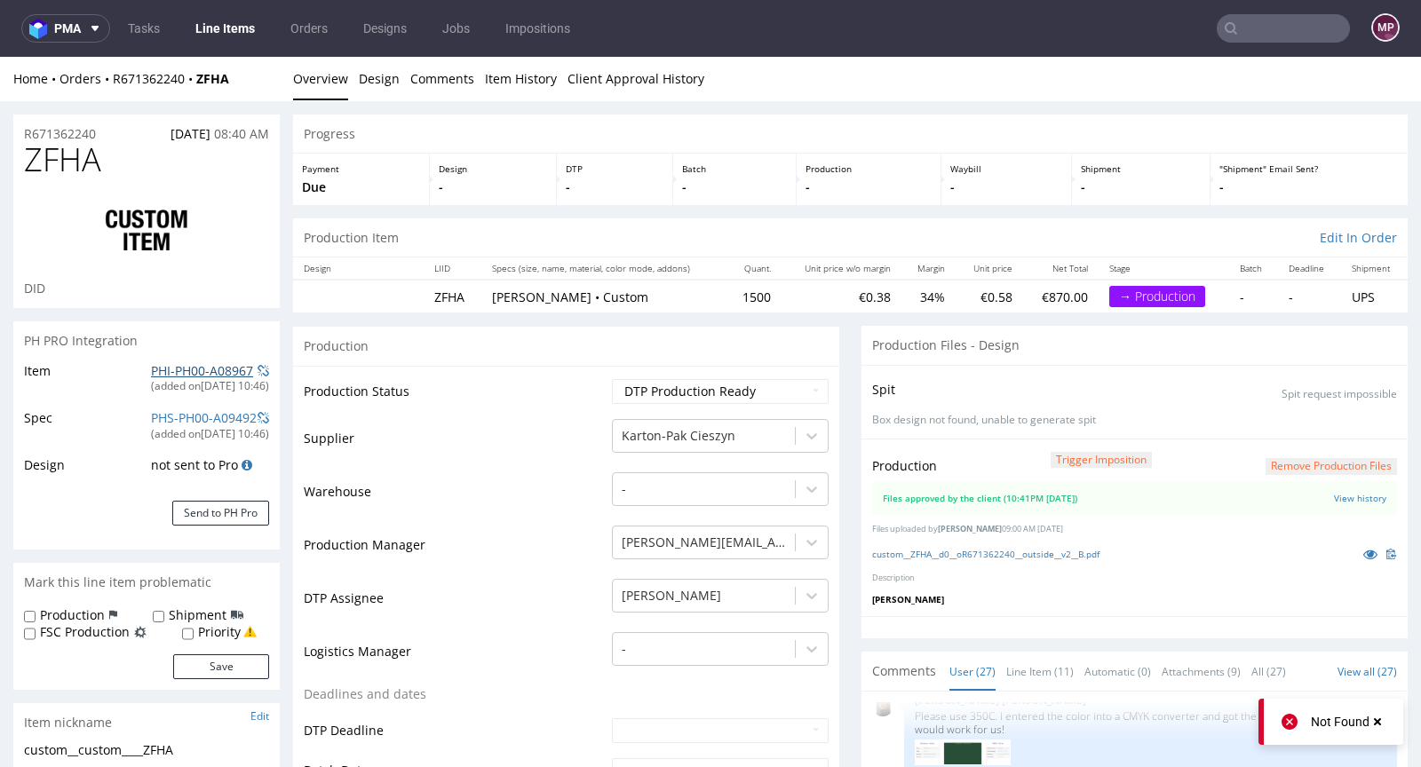
click at [187, 366] on link "PHI-PH00-A08967" at bounding box center [202, 370] width 102 height 17
drag, startPoint x: 136, startPoint y: 157, endPoint x: 28, endPoint y: 164, distance: 107.7
click at [28, 164] on h1 "ZFHA" at bounding box center [146, 160] width 245 height 36
copy span "ZFHA"
drag, startPoint x: 766, startPoint y: 294, endPoint x: 732, endPoint y: 295, distance: 33.8
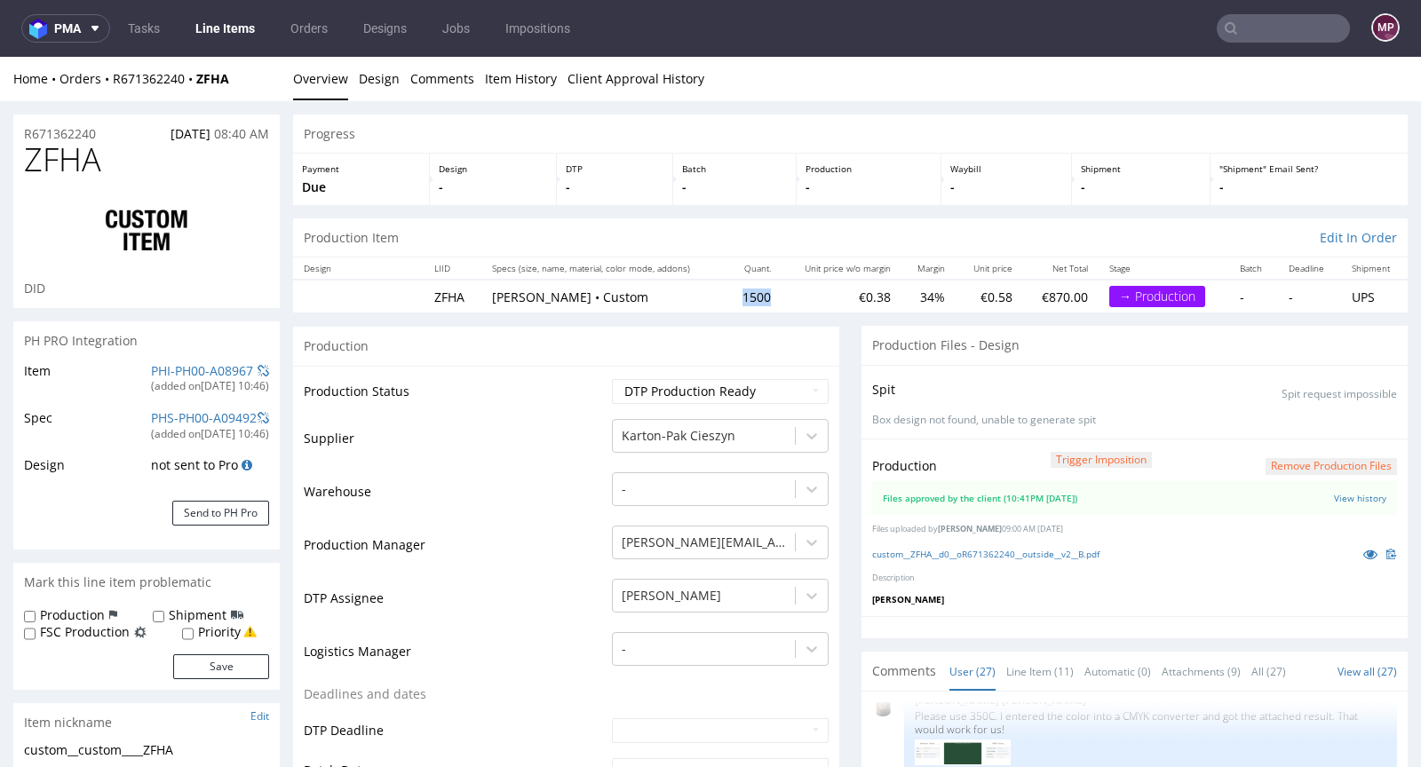
click at [732, 295] on td "1500" at bounding box center [753, 296] width 55 height 33
copy td "1500"
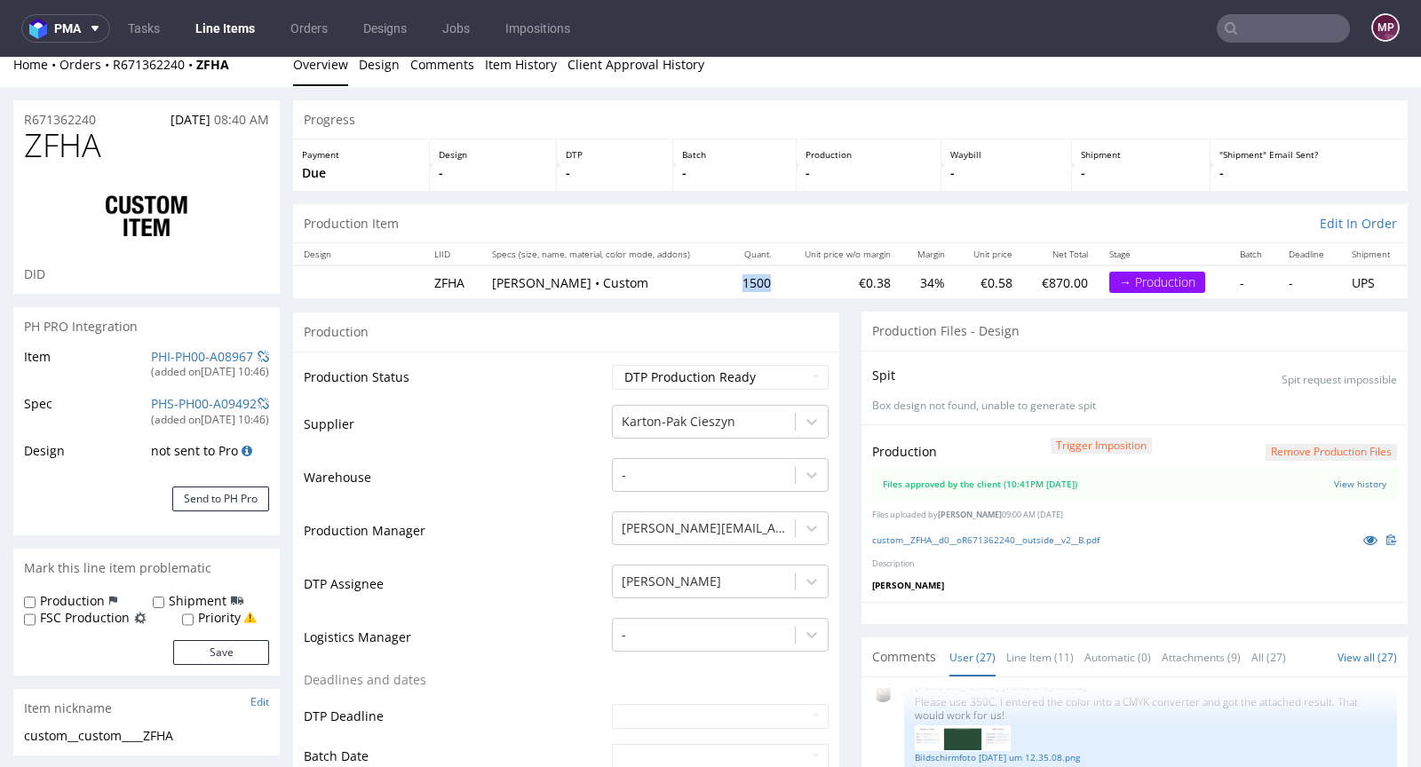
scroll to position [0, 0]
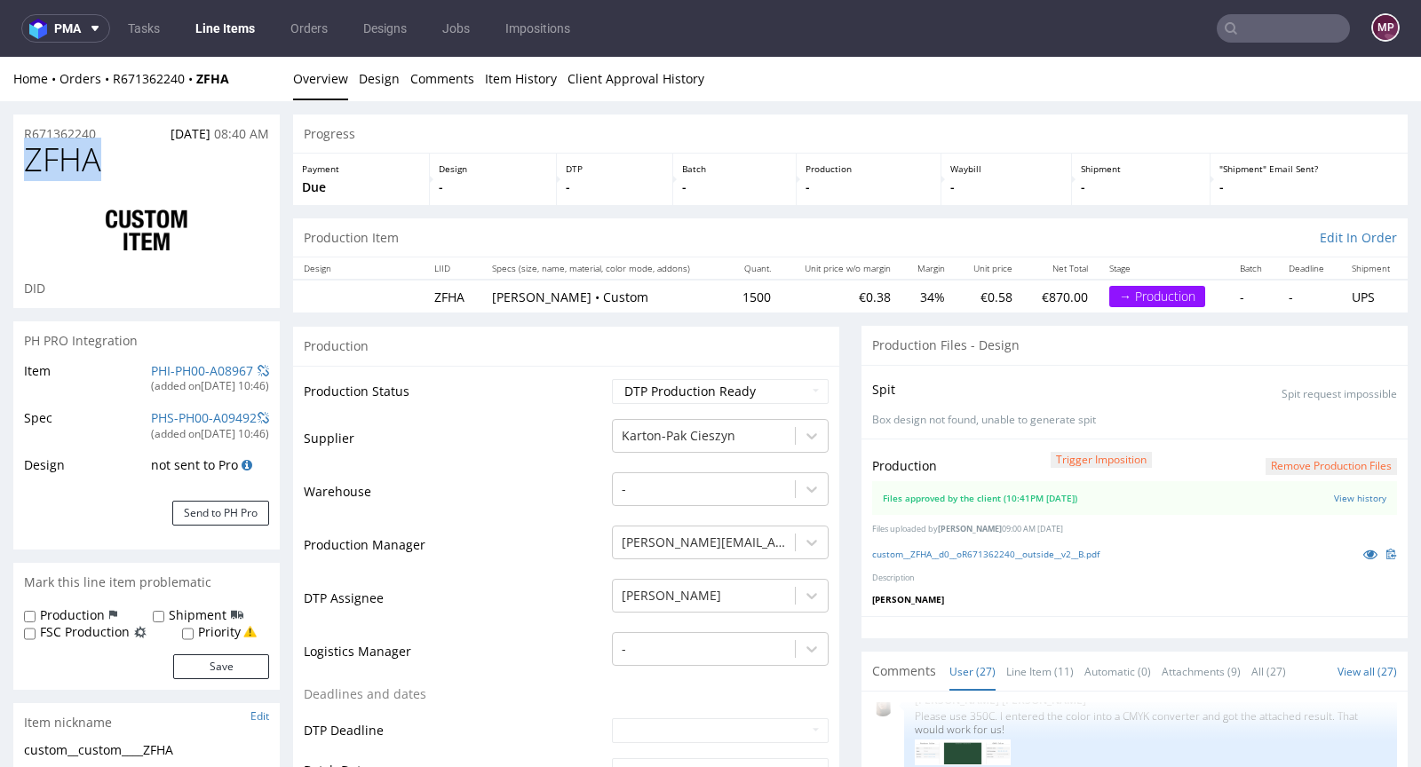
drag, startPoint x: 150, startPoint y: 161, endPoint x: 11, endPoint y: 154, distance: 139.6
copy span "ZFHA"
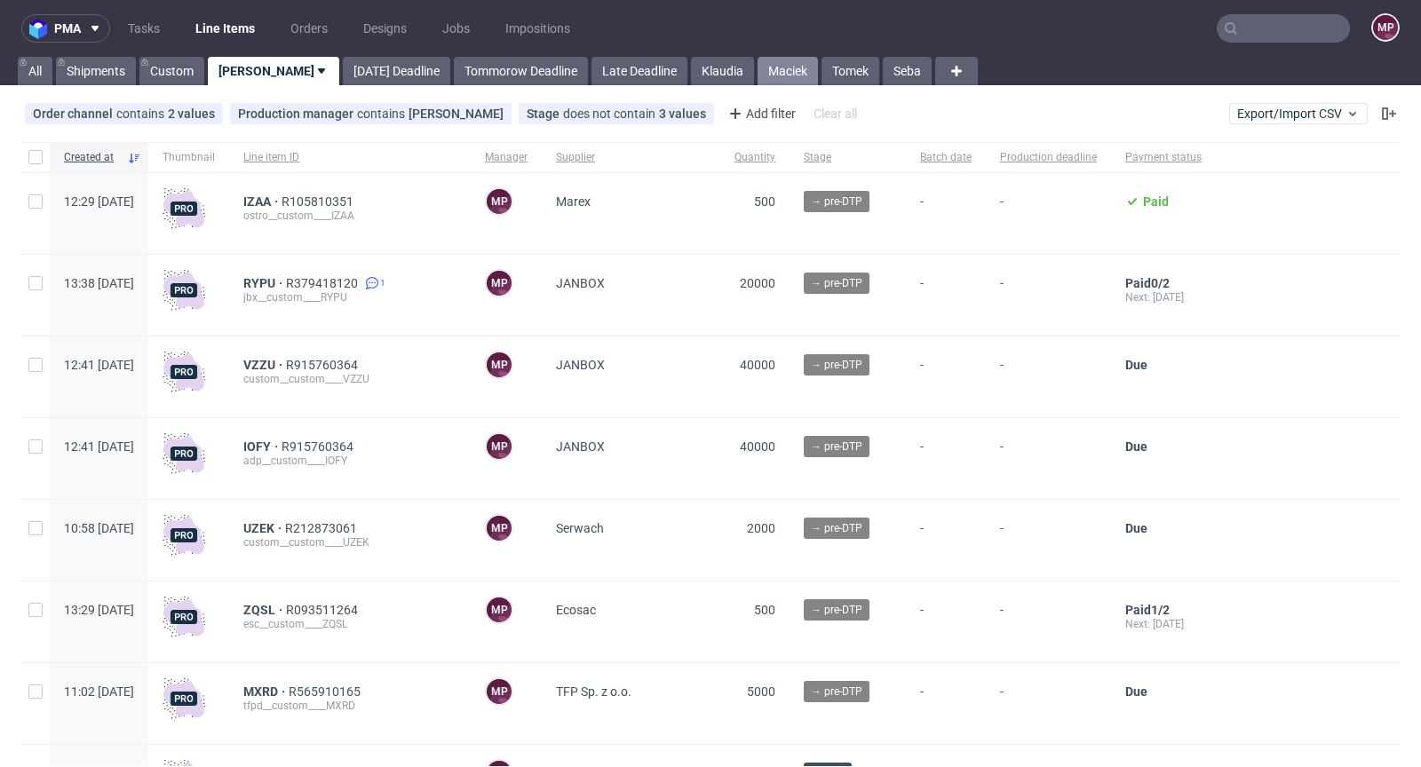
click at [758, 74] on link "Maciek" at bounding box center [788, 71] width 60 height 28
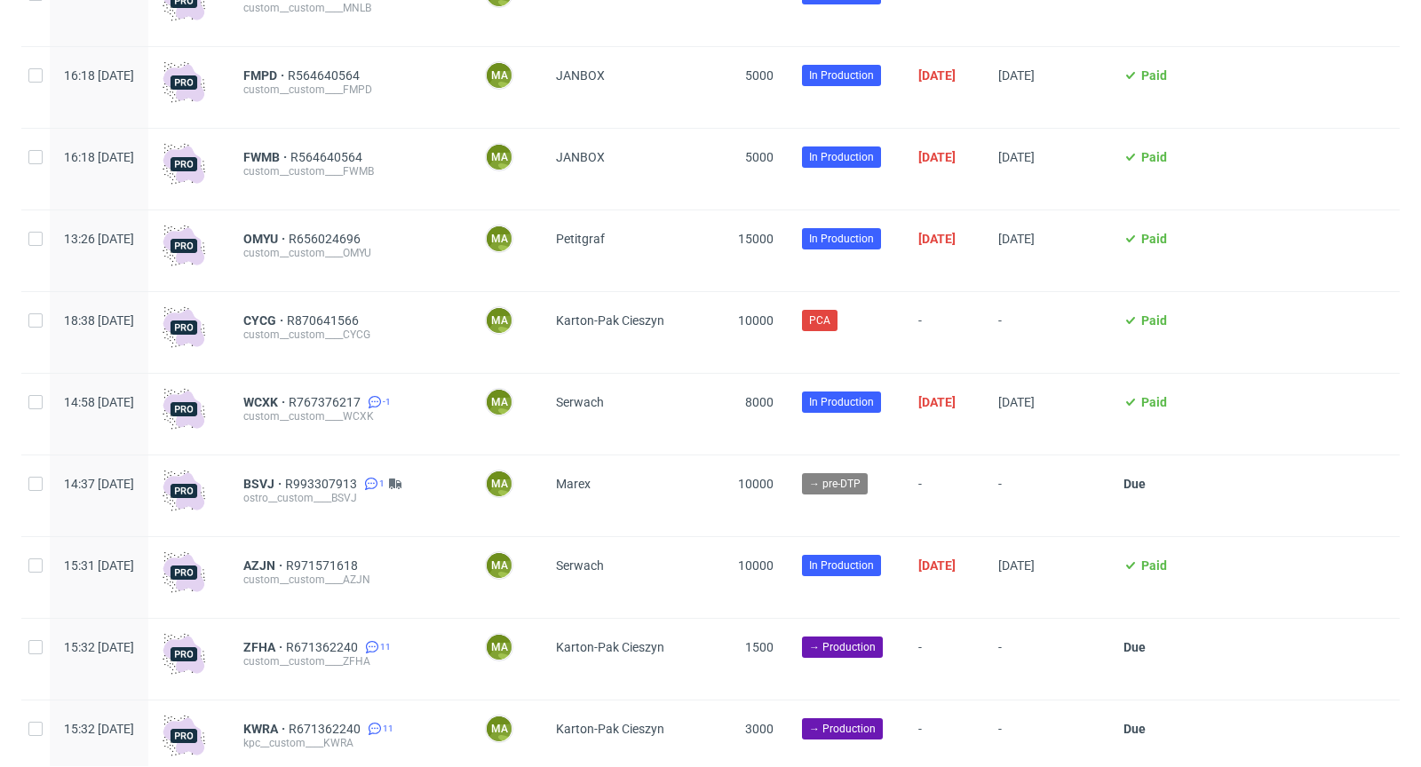
scroll to position [2203, 0]
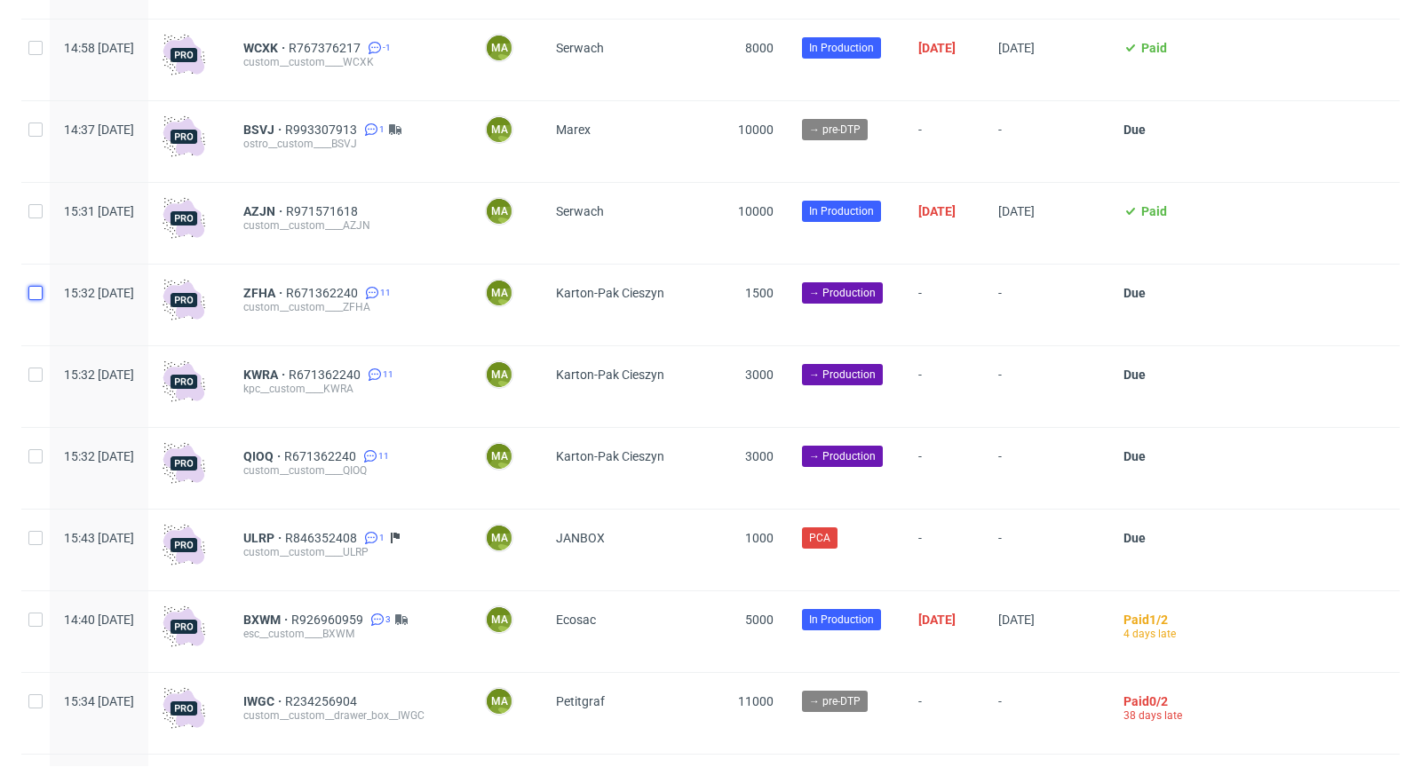
click at [30, 299] on input "checkbox" at bounding box center [35, 293] width 14 height 14
checkbox input "true"
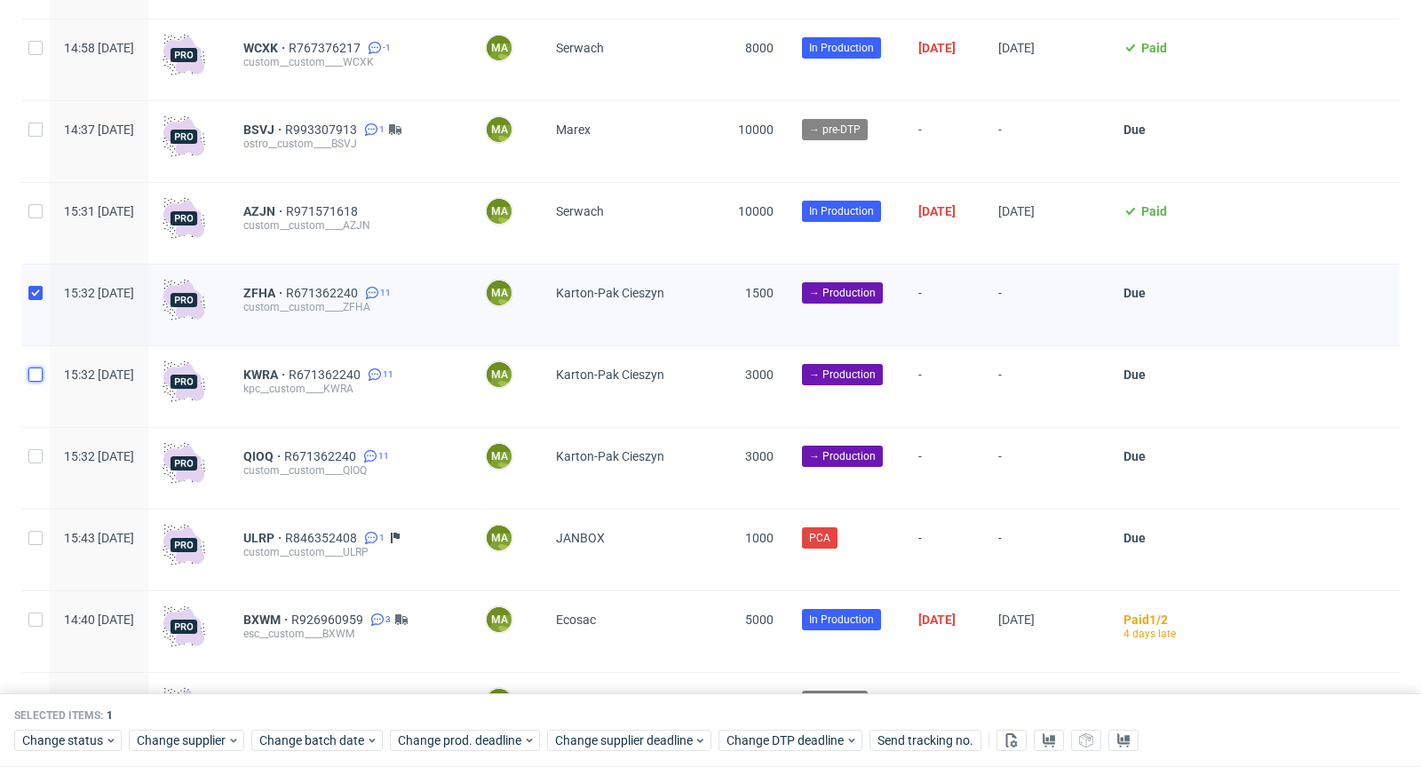
click at [37, 375] on input "checkbox" at bounding box center [35, 375] width 14 height 14
checkbox input "true"
click at [36, 463] on input "checkbox" at bounding box center [35, 456] width 14 height 14
checkbox input "true"
click at [110, 745] on icon at bounding box center [111, 741] width 12 height 14
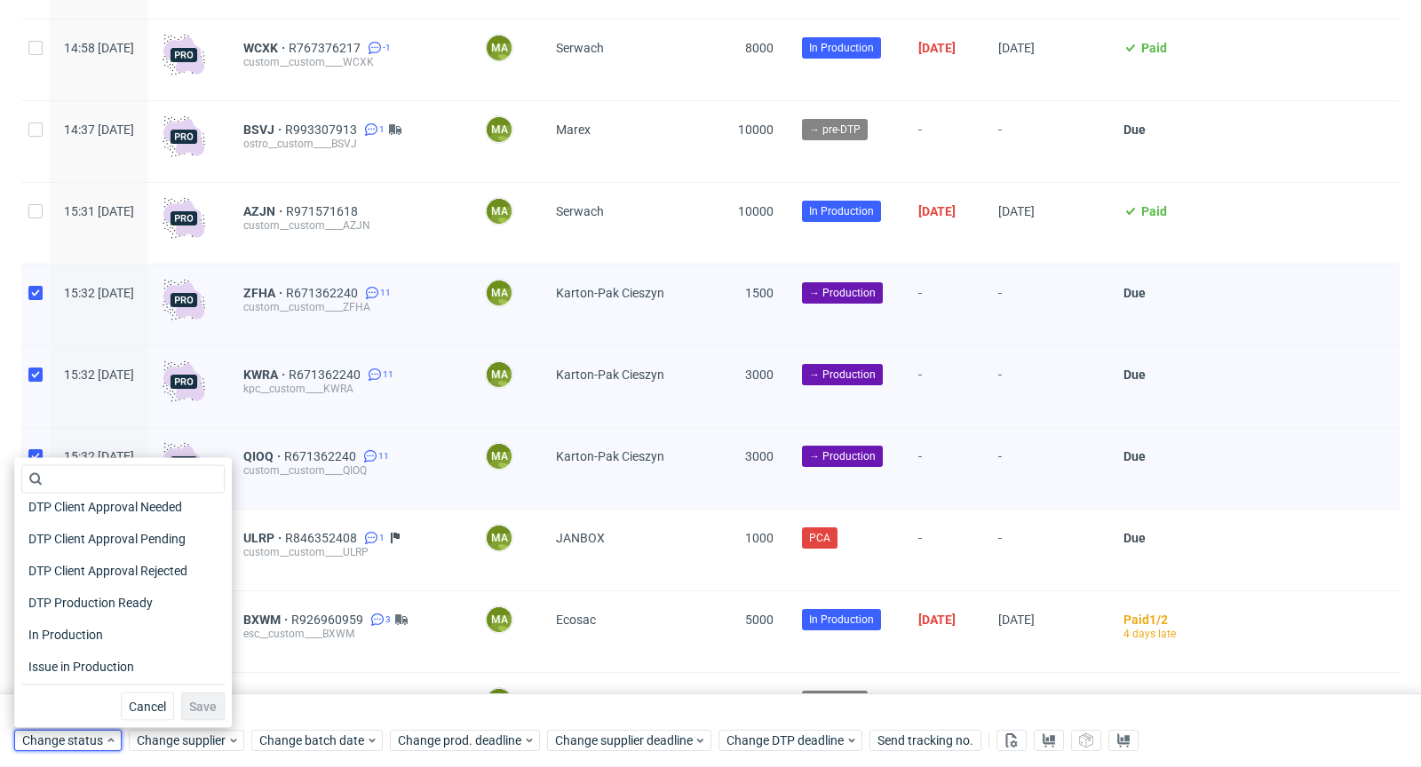
scroll to position [147, 0]
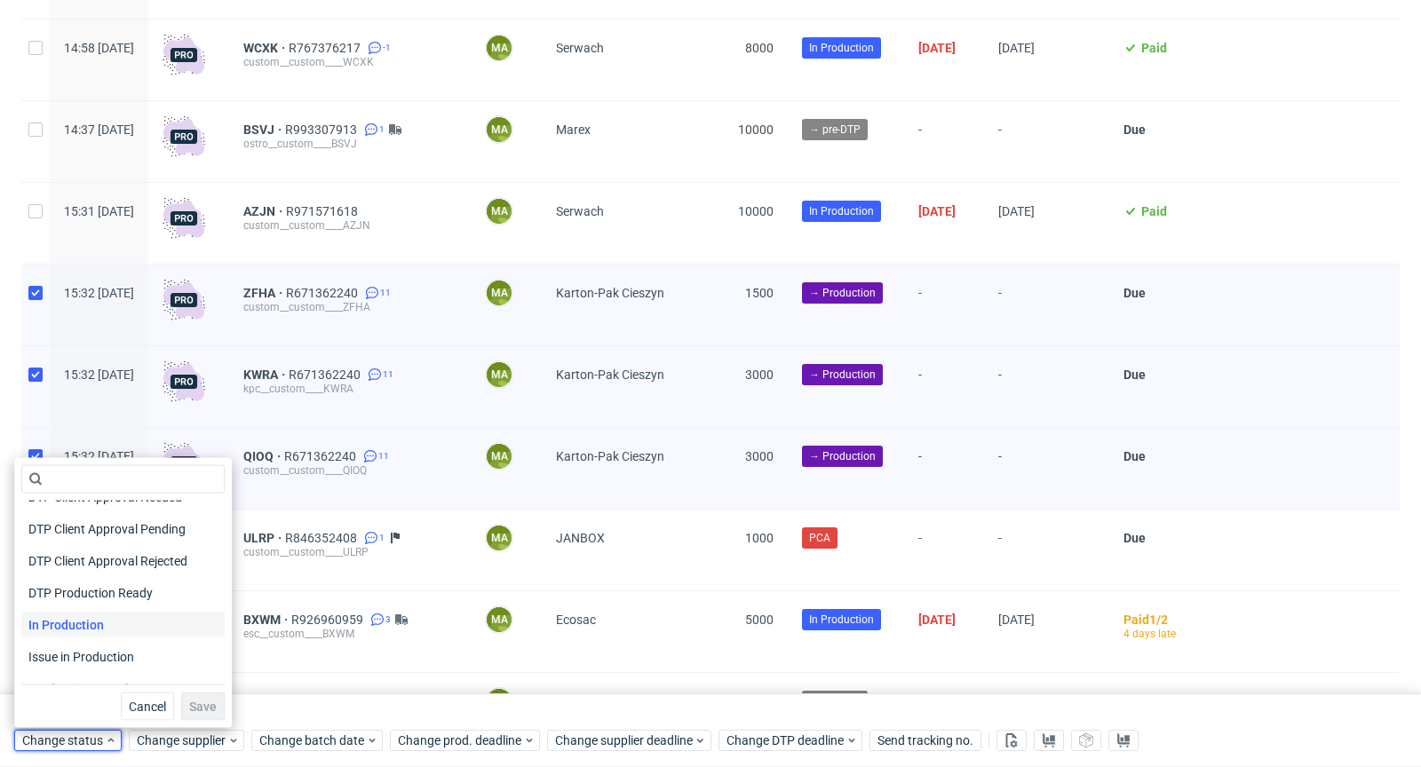
click at [163, 623] on div "In Production" at bounding box center [122, 625] width 203 height 25
click at [195, 705] on span "Save" at bounding box center [203, 707] width 28 height 12
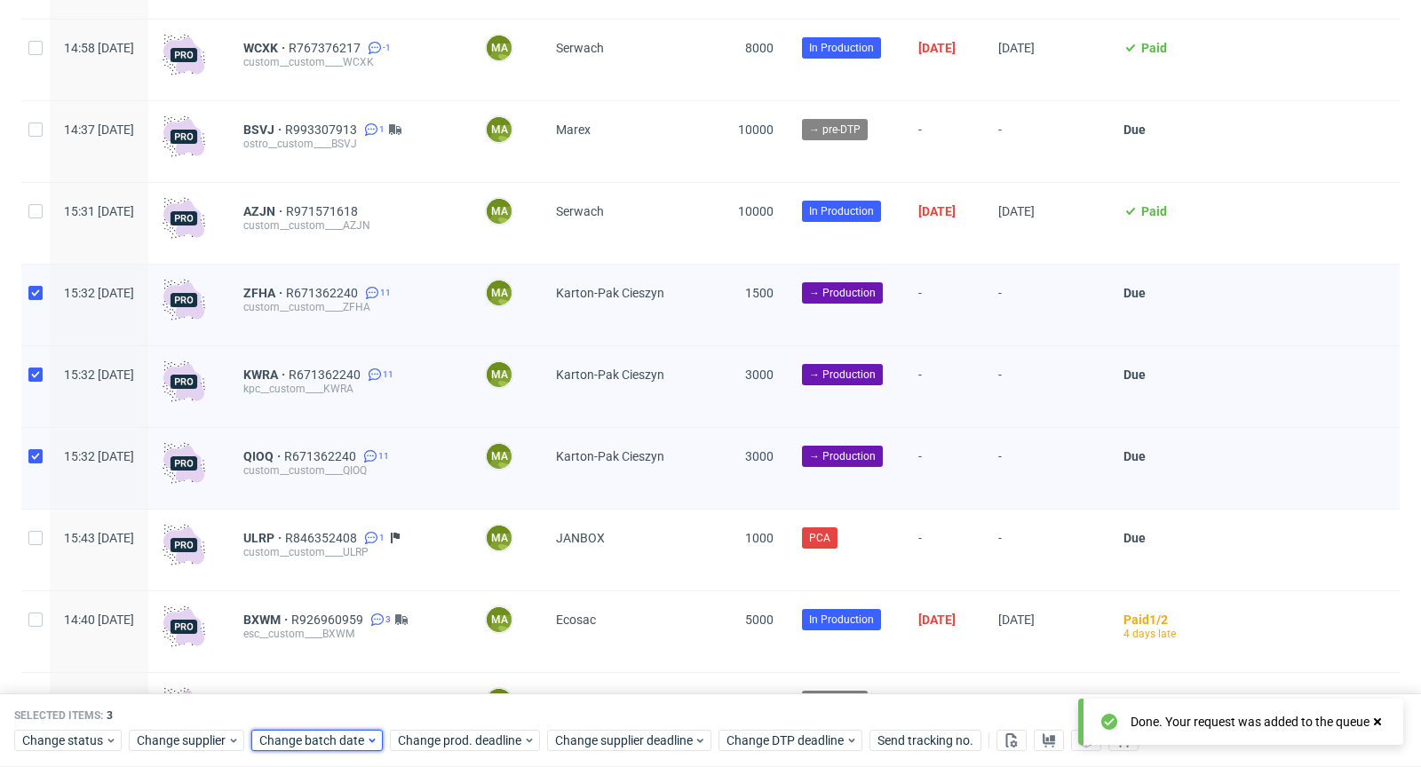
click at [312, 743] on span "Change batch date" at bounding box center [312, 742] width 107 height 18
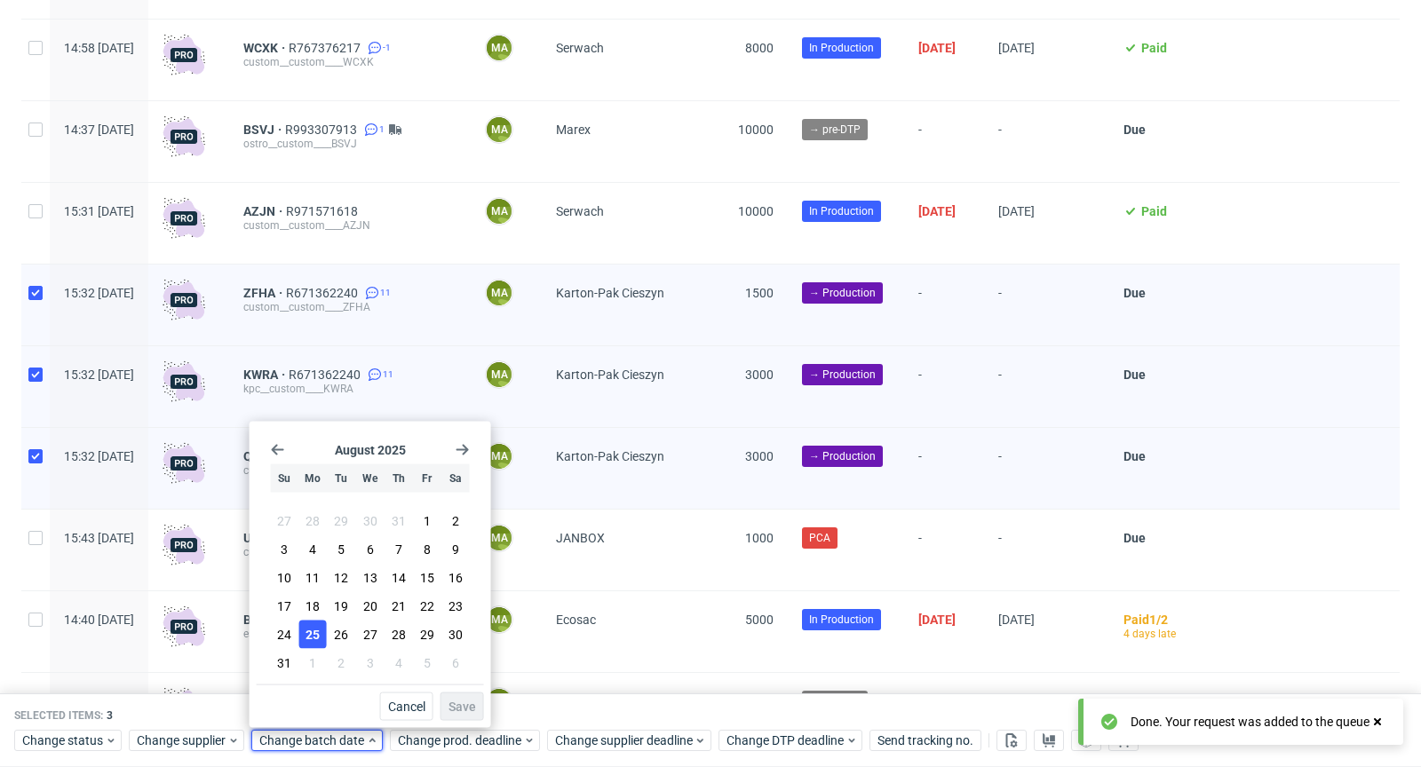
click at [307, 632] on span "25" at bounding box center [313, 635] width 14 height 18
click at [474, 708] on span "Save" at bounding box center [463, 707] width 28 height 12
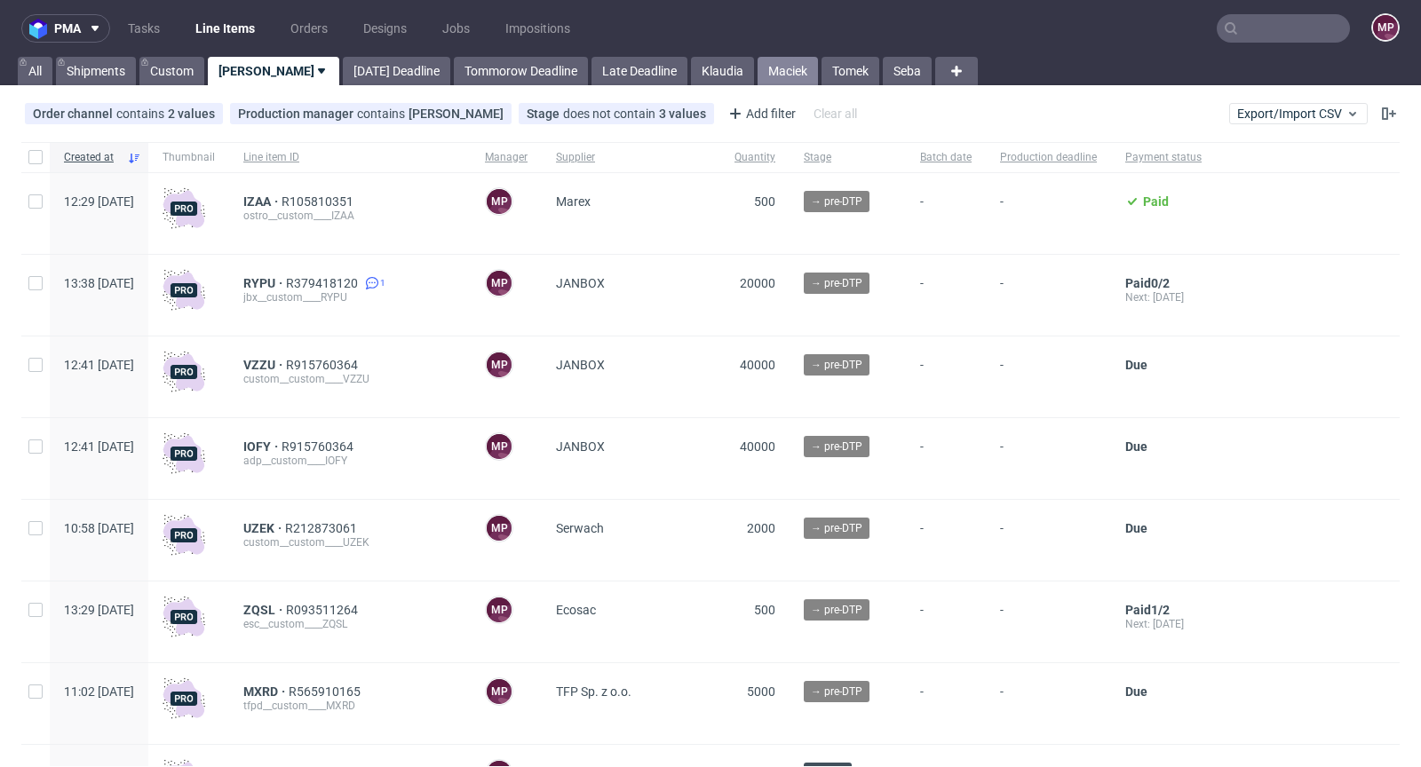
click at [758, 70] on link "Maciek" at bounding box center [788, 71] width 60 height 28
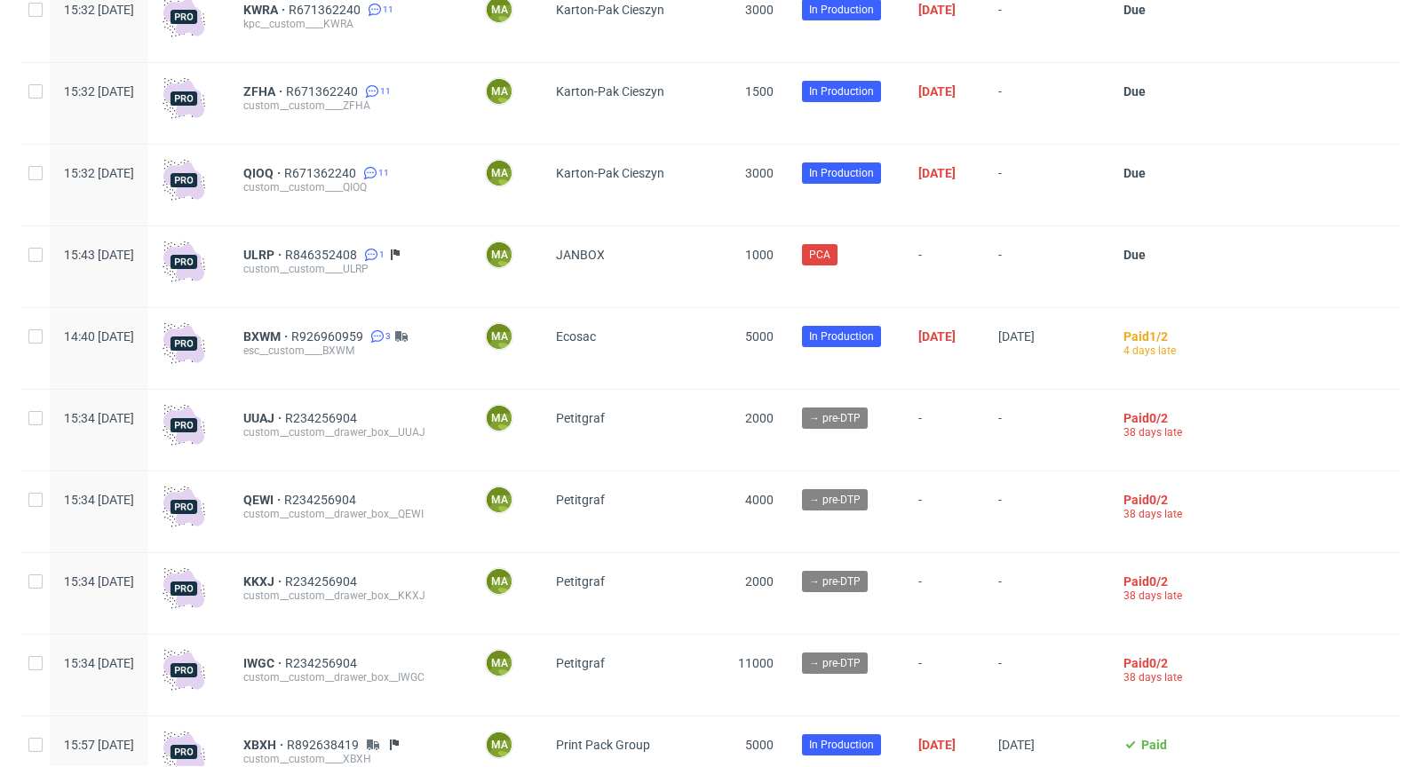
scroll to position [869, 0]
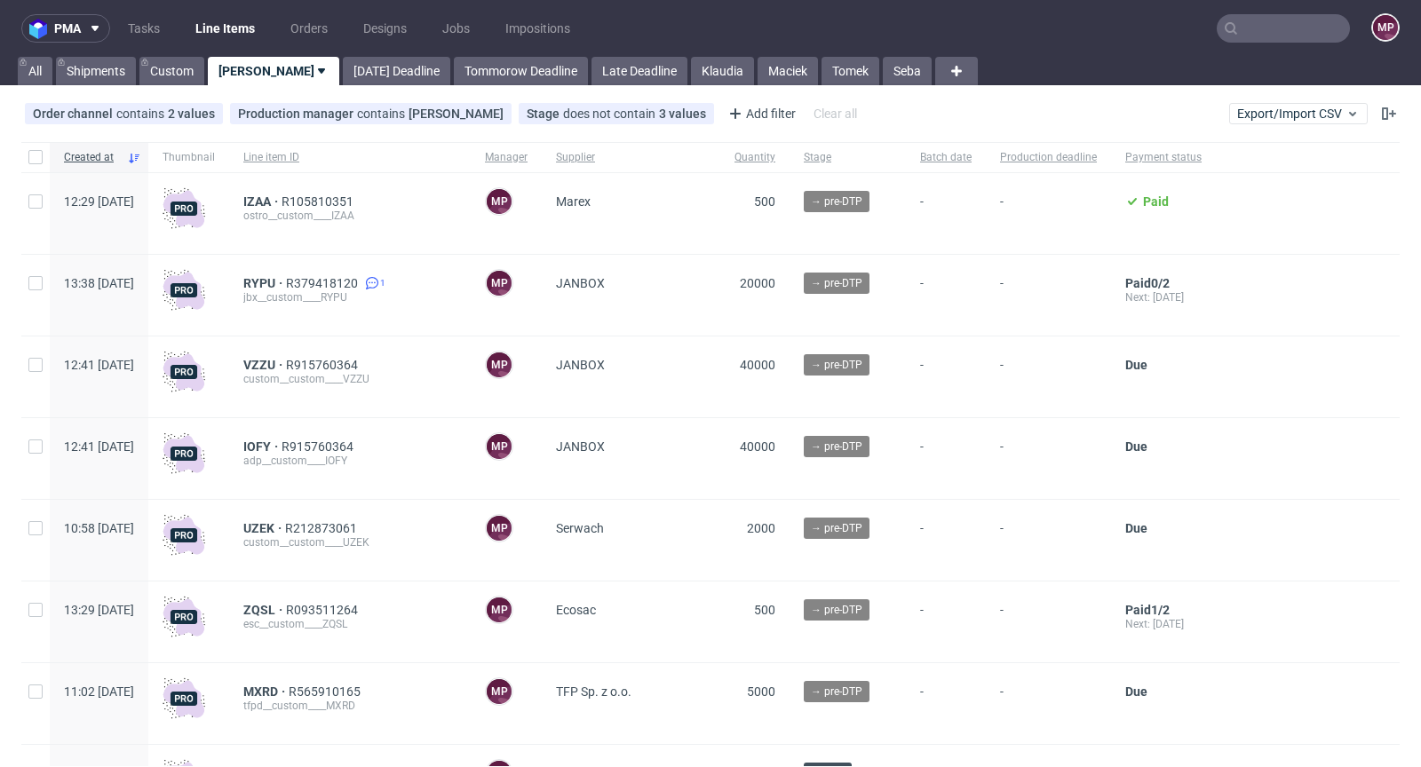
click at [1234, 36] on input "text" at bounding box center [1283, 28] width 133 height 28
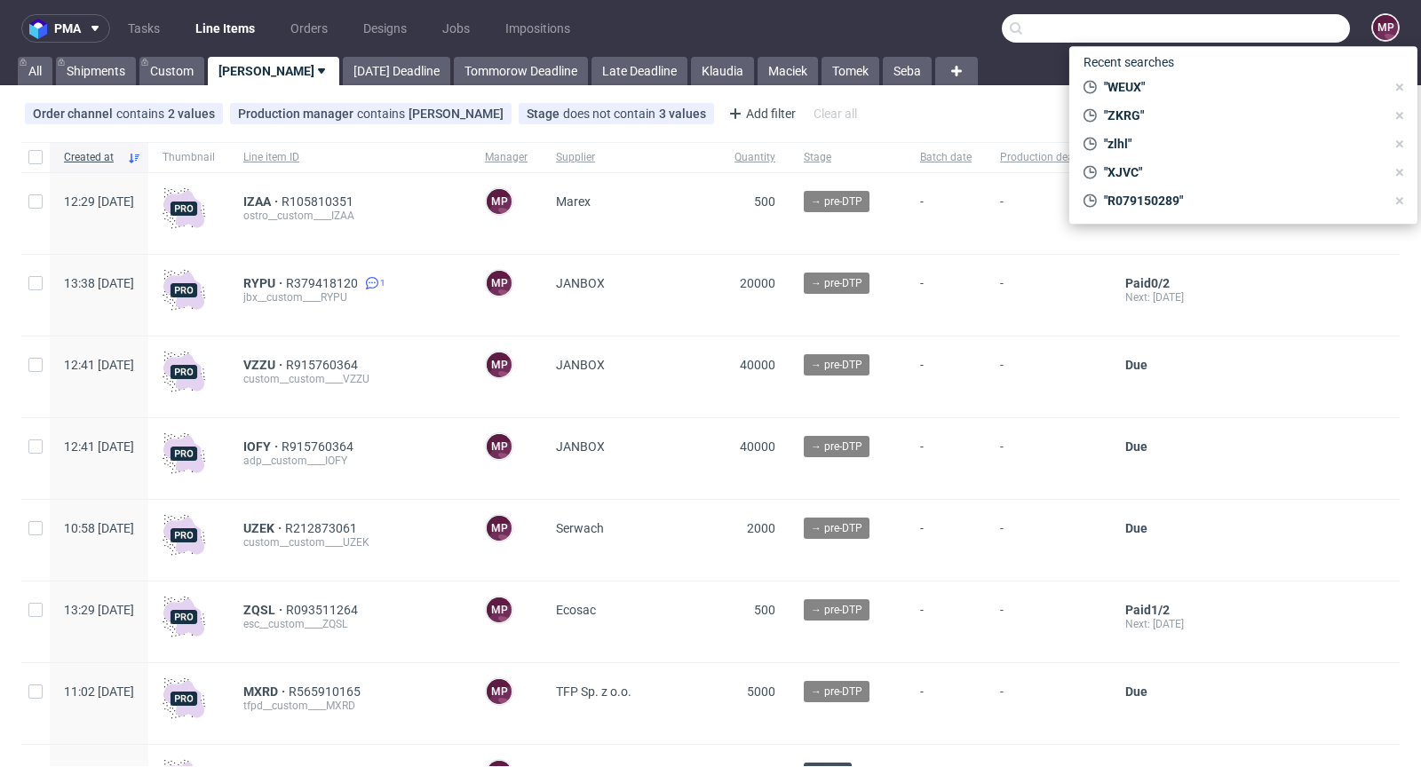
paste input "KAYL"
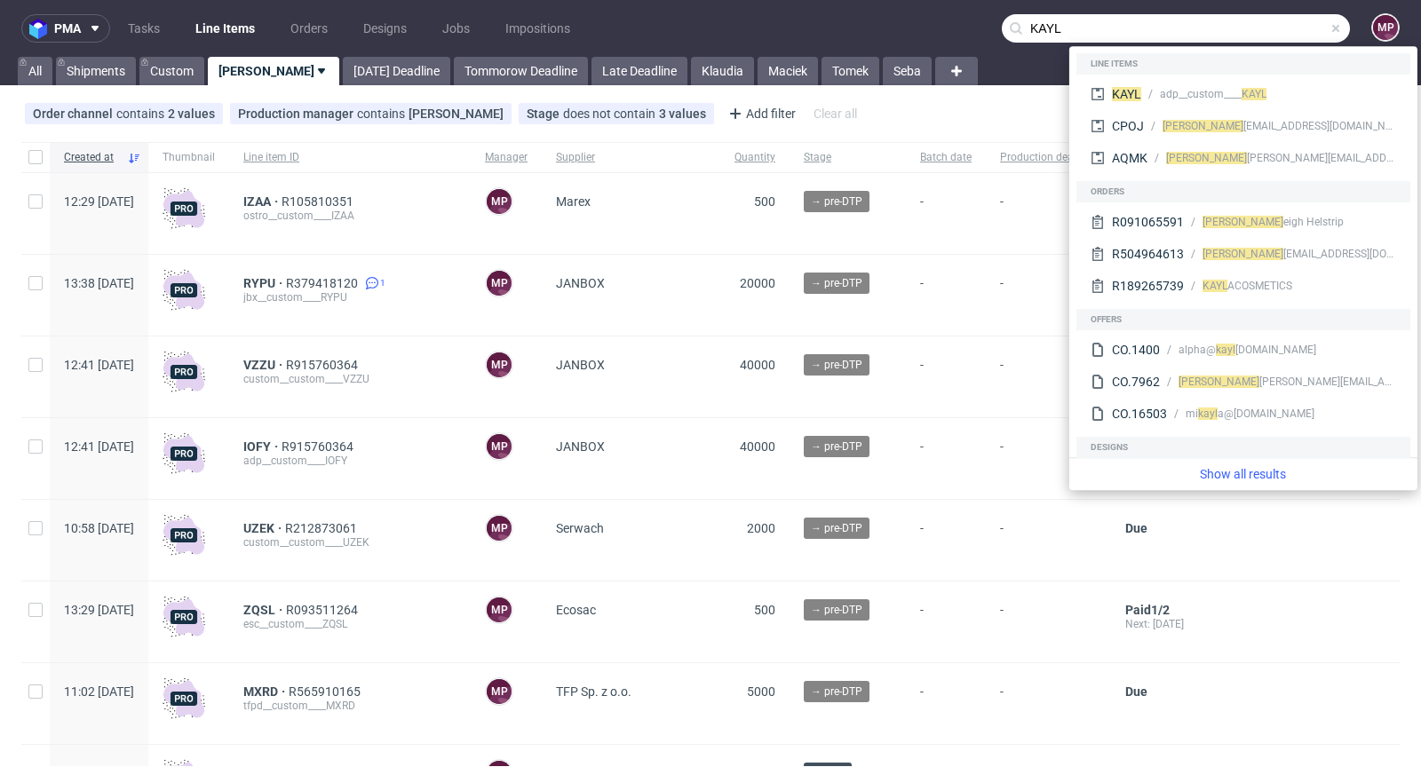
type input "KAYL"
